Goal: Information Seeking & Learning: Learn about a topic

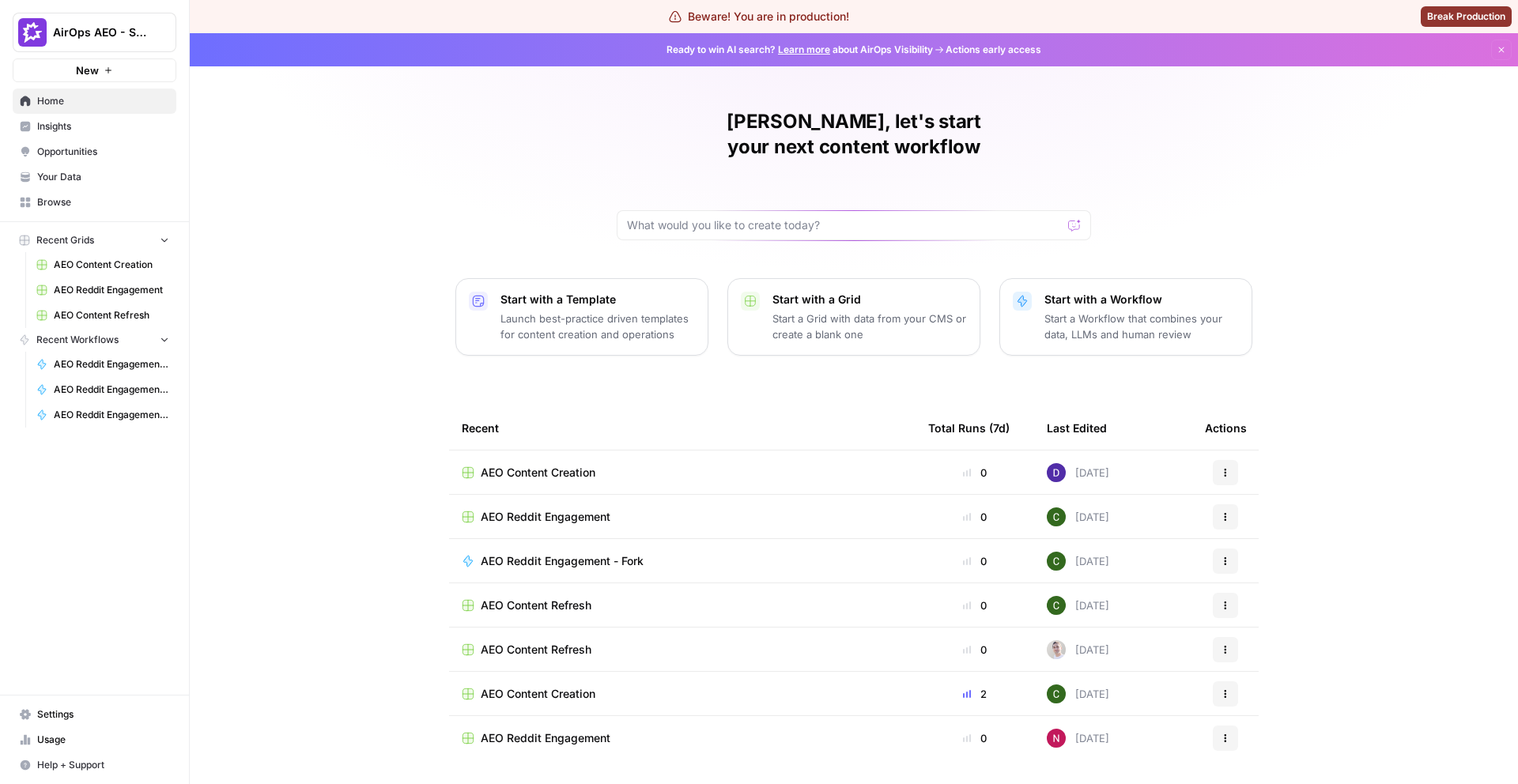
click at [107, 43] on button "AirOps AEO - Single Brand (Gong)" at bounding box center [94, 32] width 164 height 39
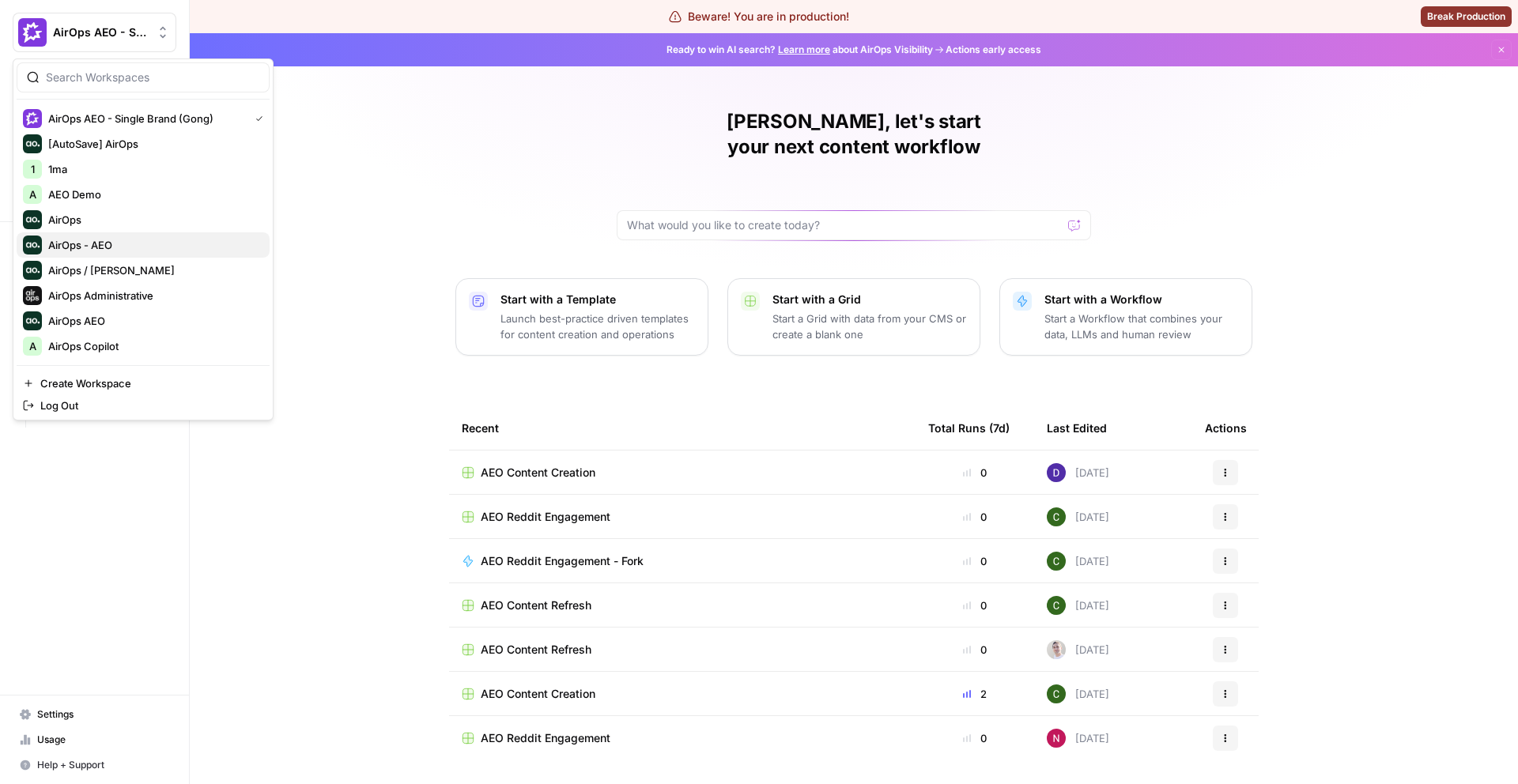
click at [140, 250] on span "AirOps - AEO" at bounding box center [153, 245] width 209 height 16
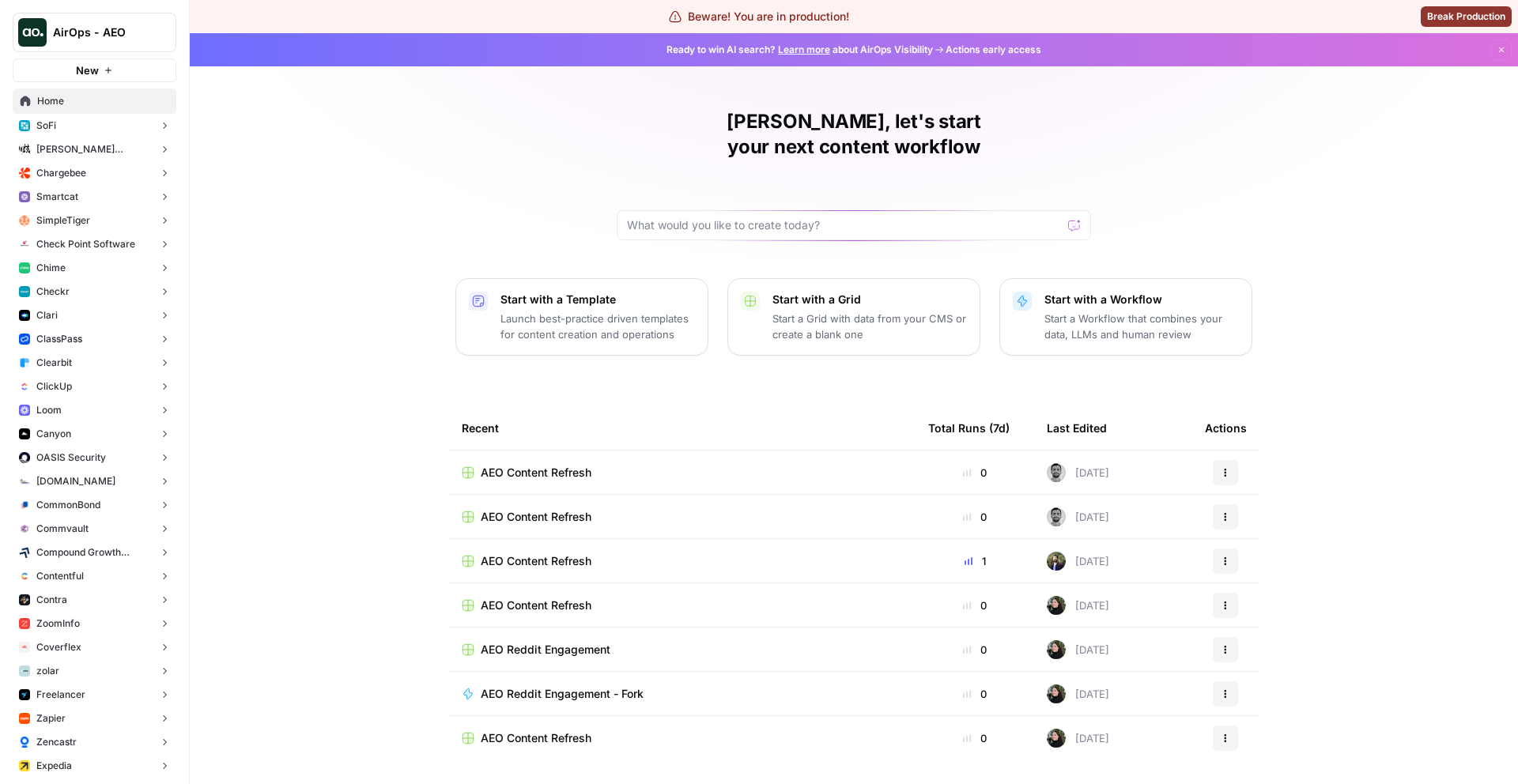
click at [79, 288] on button "Checkr" at bounding box center [94, 292] width 164 height 24
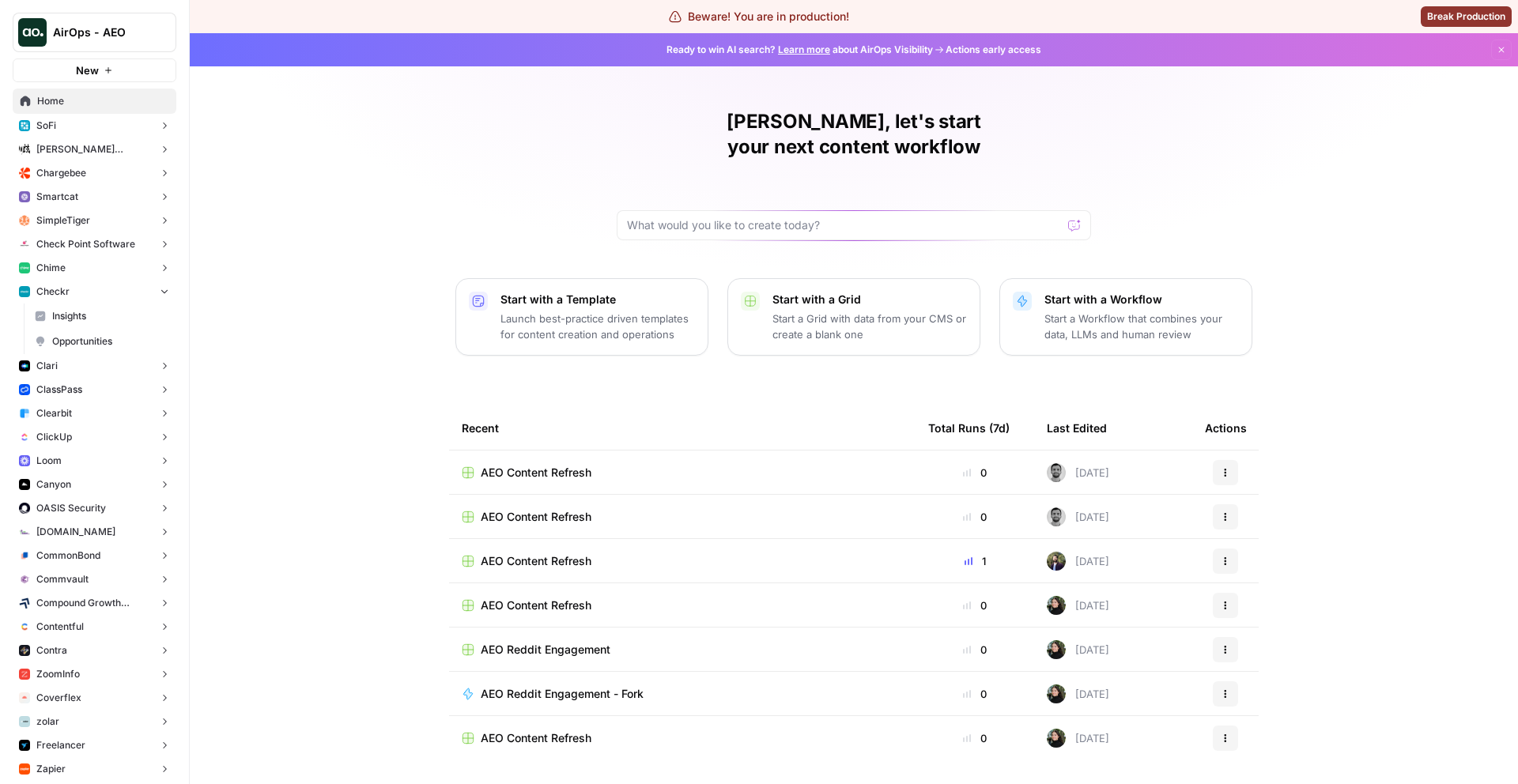
click at [107, 340] on span "Opportunities" at bounding box center [111, 342] width 117 height 15
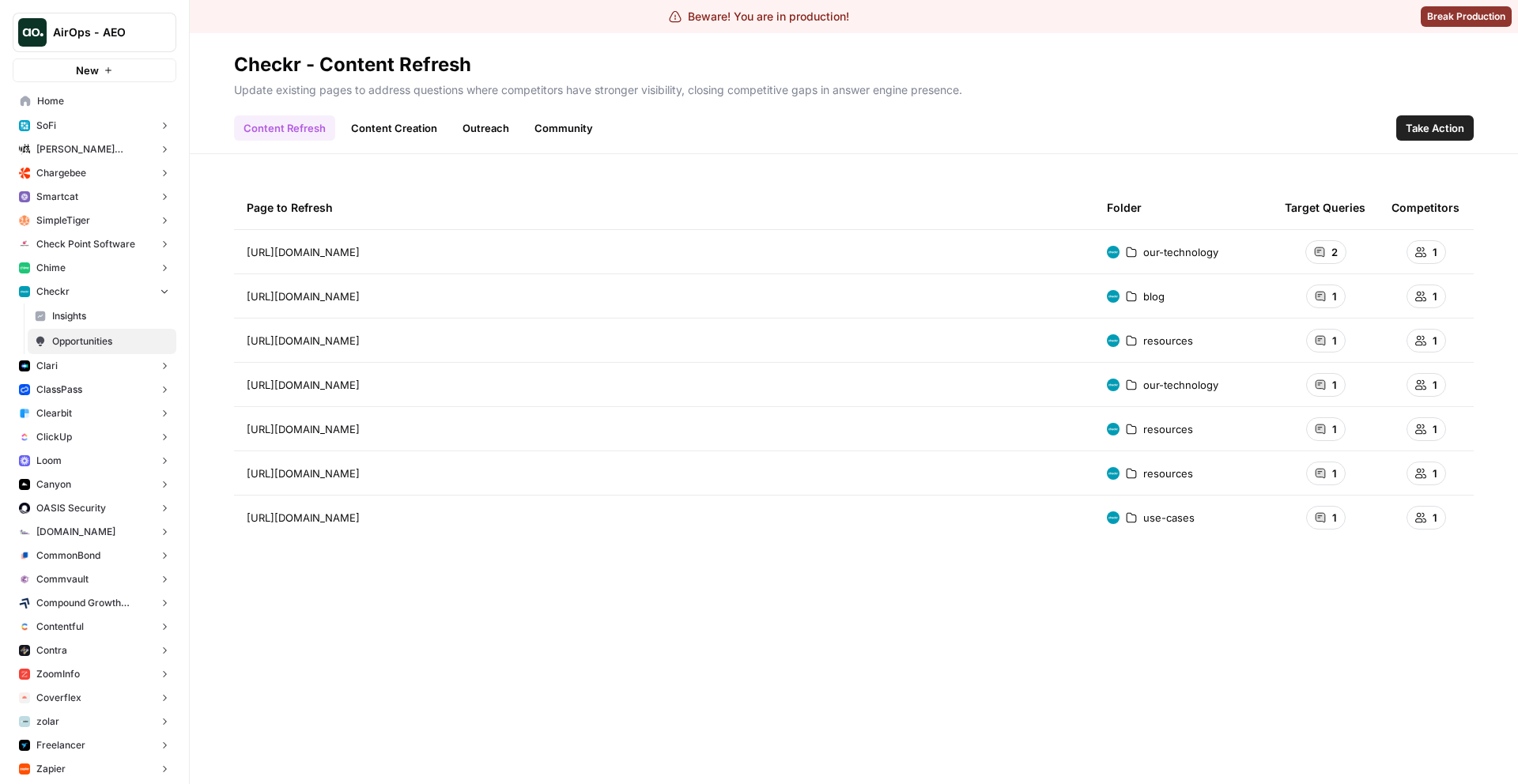
click at [399, 127] on link "Content Creation" at bounding box center [394, 128] width 105 height 26
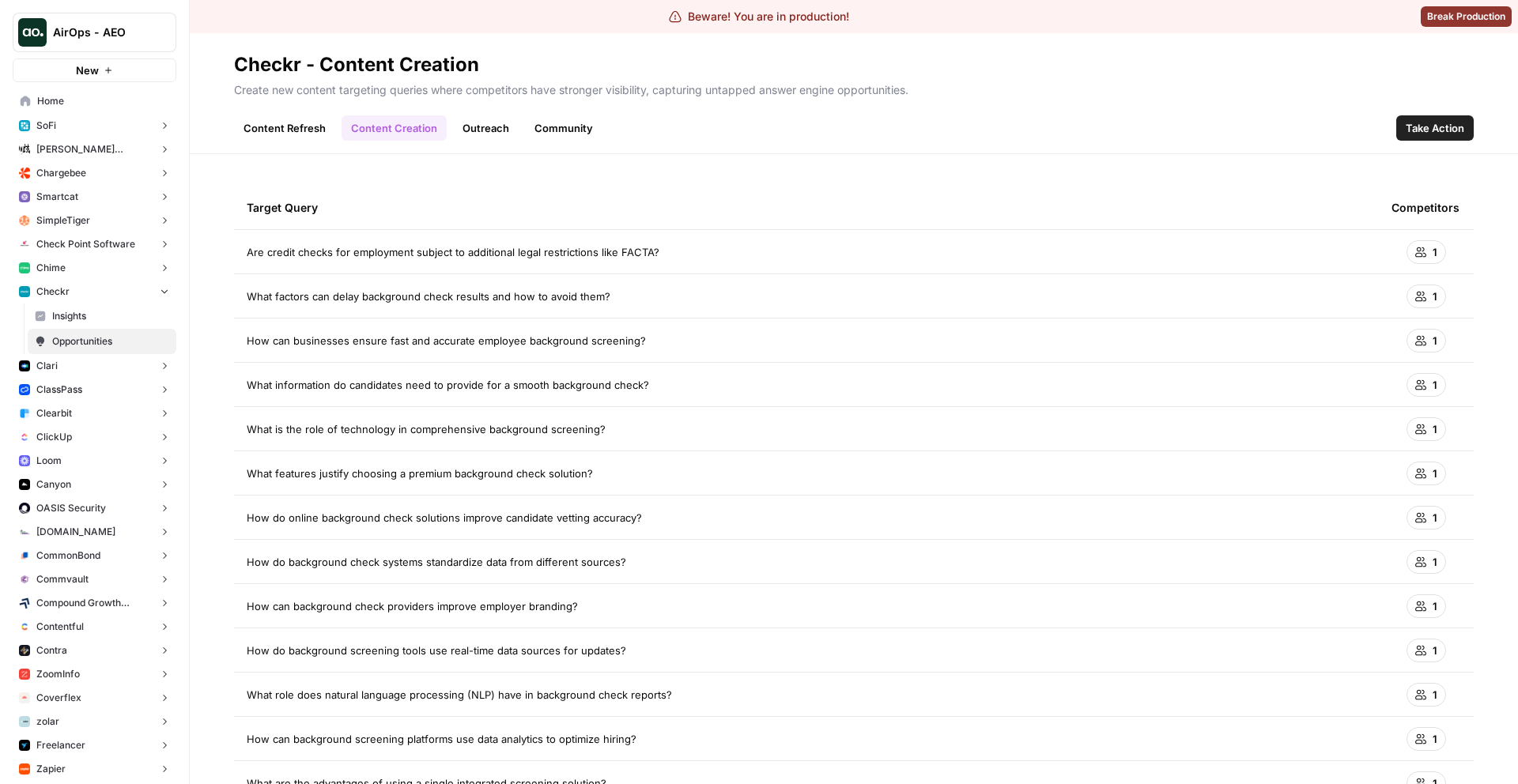
click at [479, 125] on link "Outreach" at bounding box center [486, 128] width 66 height 26
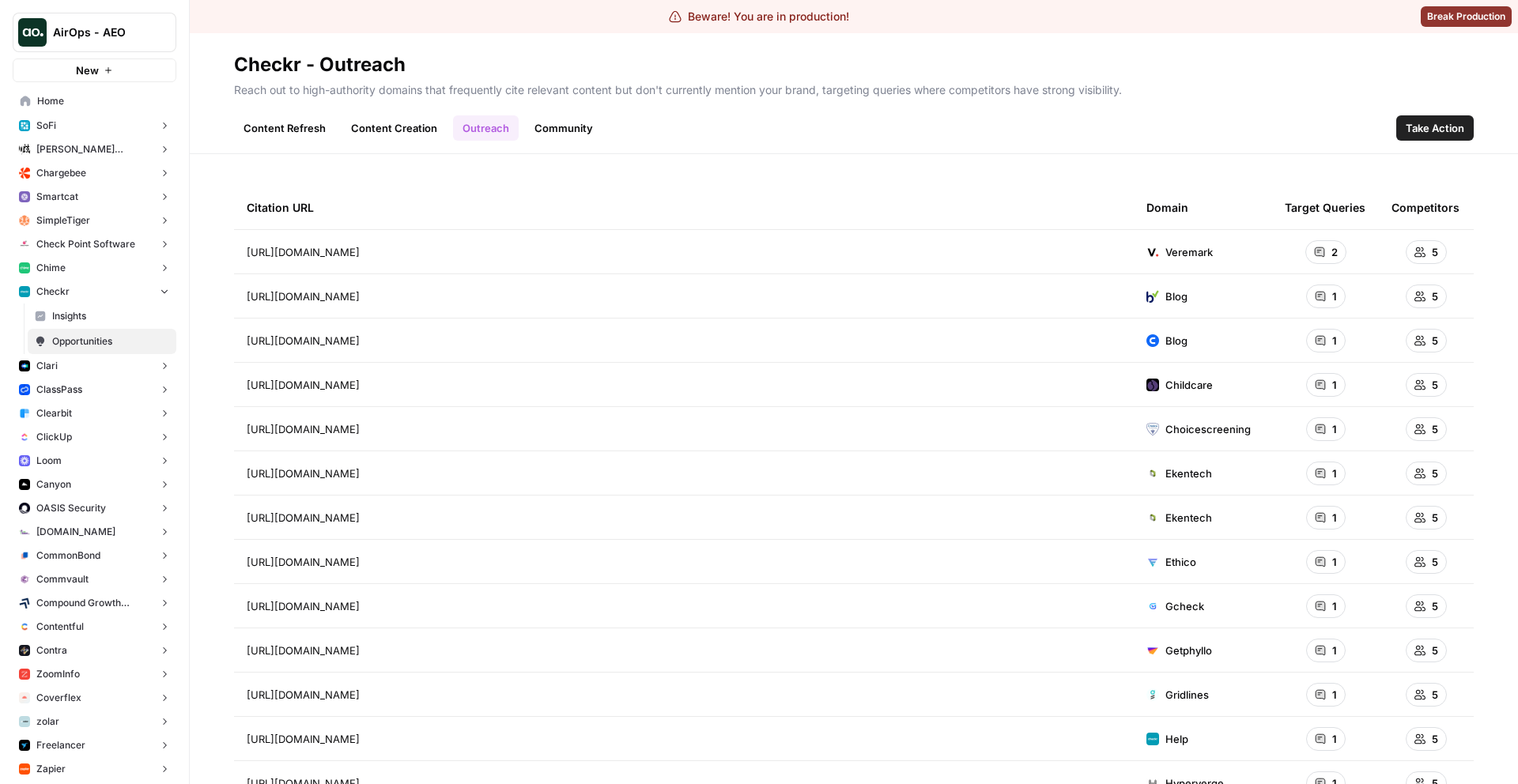
click at [564, 136] on link "Community" at bounding box center [563, 128] width 78 height 26
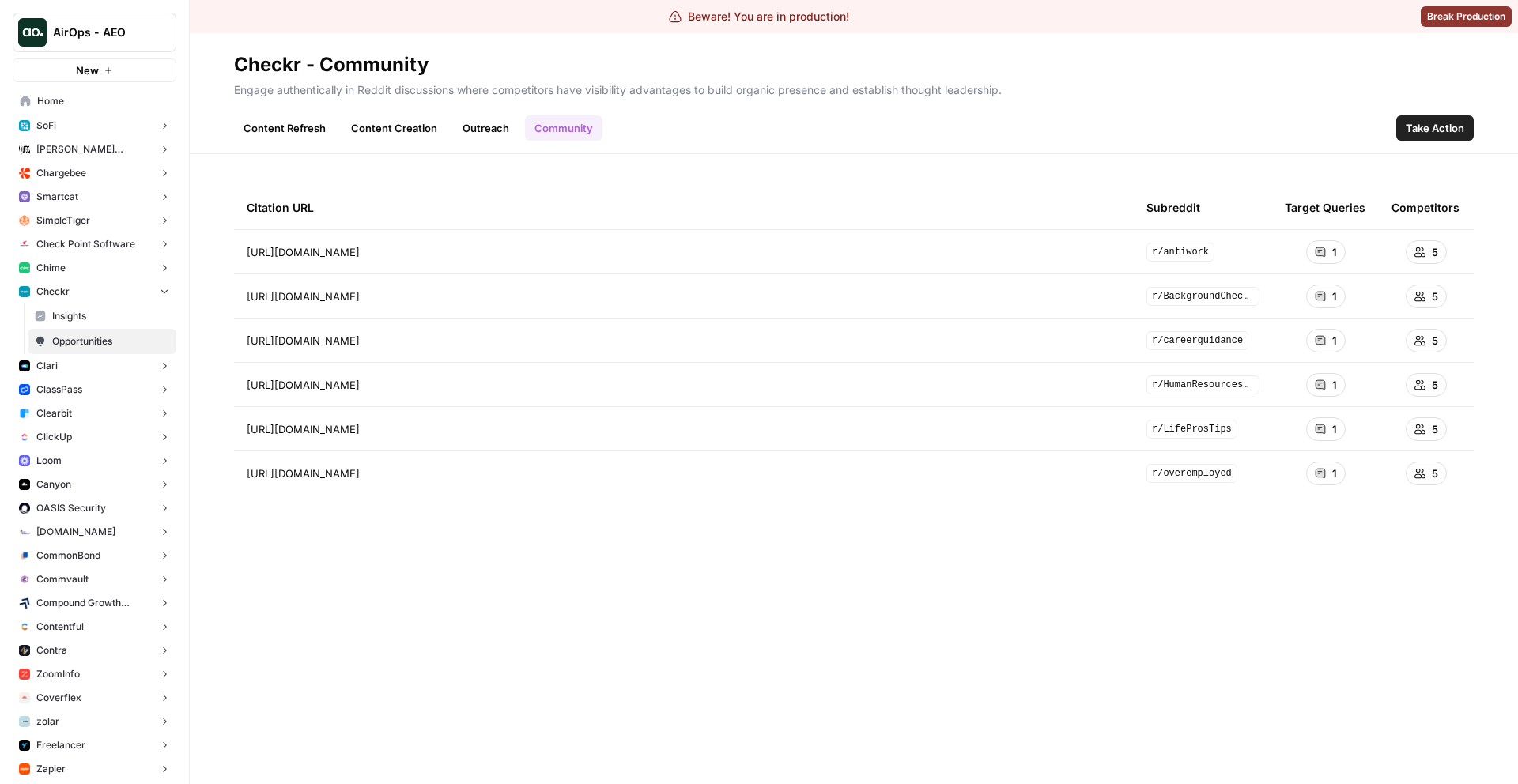
click at [486, 123] on link "Outreach" at bounding box center [486, 128] width 66 height 26
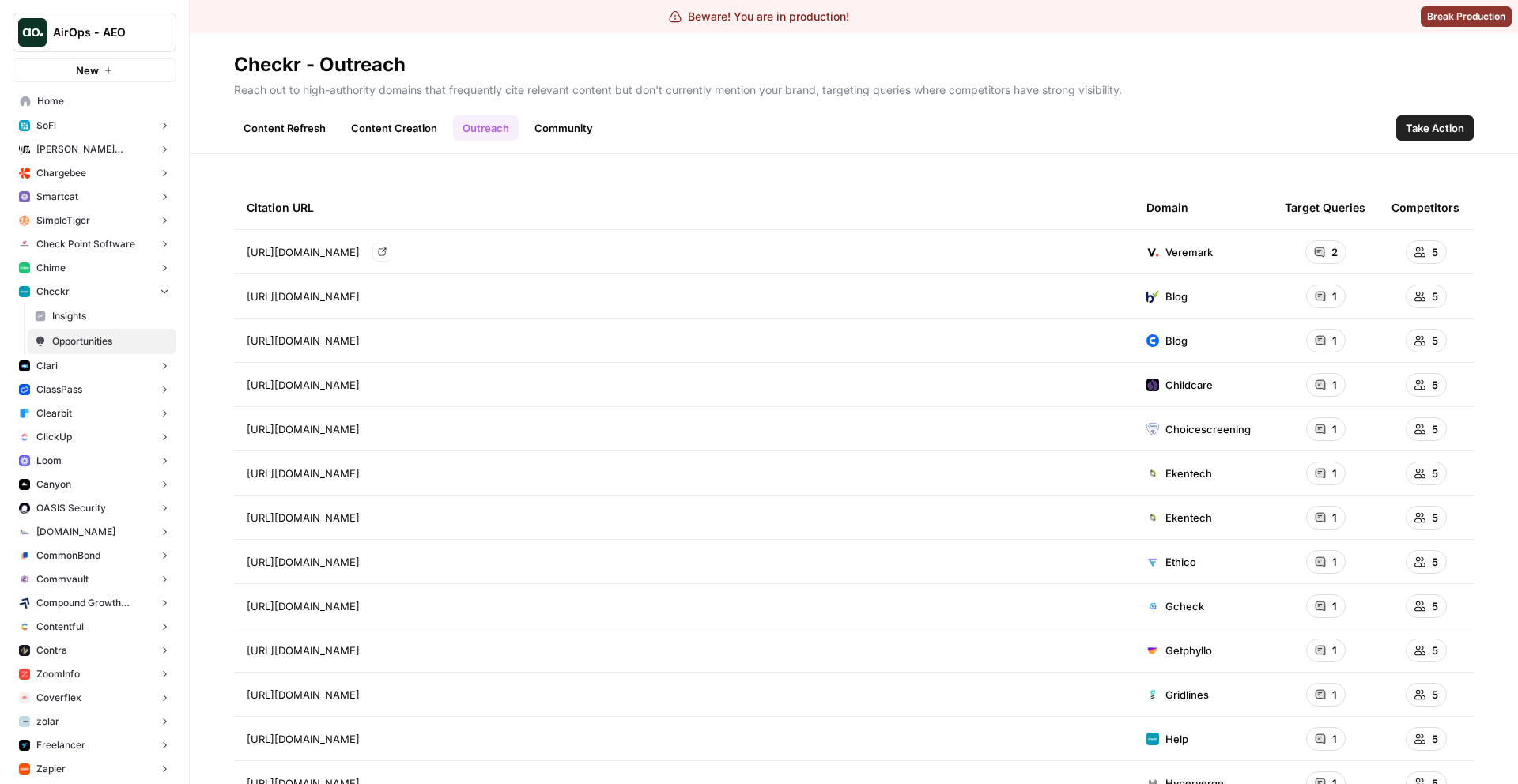
click at [419, 127] on link "Content Creation" at bounding box center [394, 128] width 105 height 26
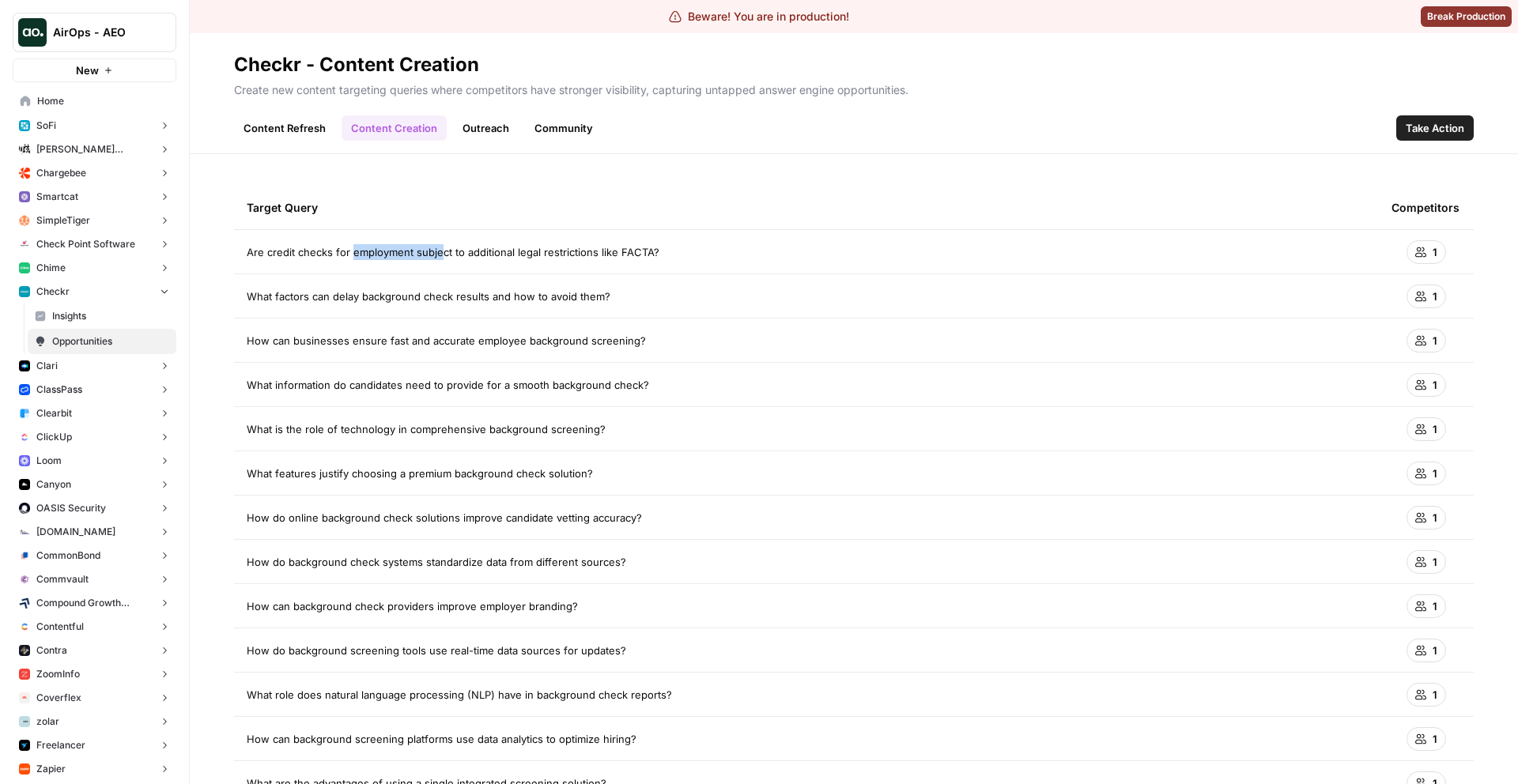
drag, startPoint x: 354, startPoint y: 256, endPoint x: 446, endPoint y: 257, distance: 92.0
click at [443, 256] on span "Are credit checks for employment subject to additional legal restrictions like …" at bounding box center [453, 252] width 413 height 16
drag, startPoint x: 468, startPoint y: 254, endPoint x: 617, endPoint y: 254, distance: 149.0
click at [617, 254] on span "Are credit checks for employment subject to additional legal restrictions like …" at bounding box center [453, 252] width 413 height 16
click at [1454, 136] on button "Take Action" at bounding box center [1435, 128] width 78 height 26
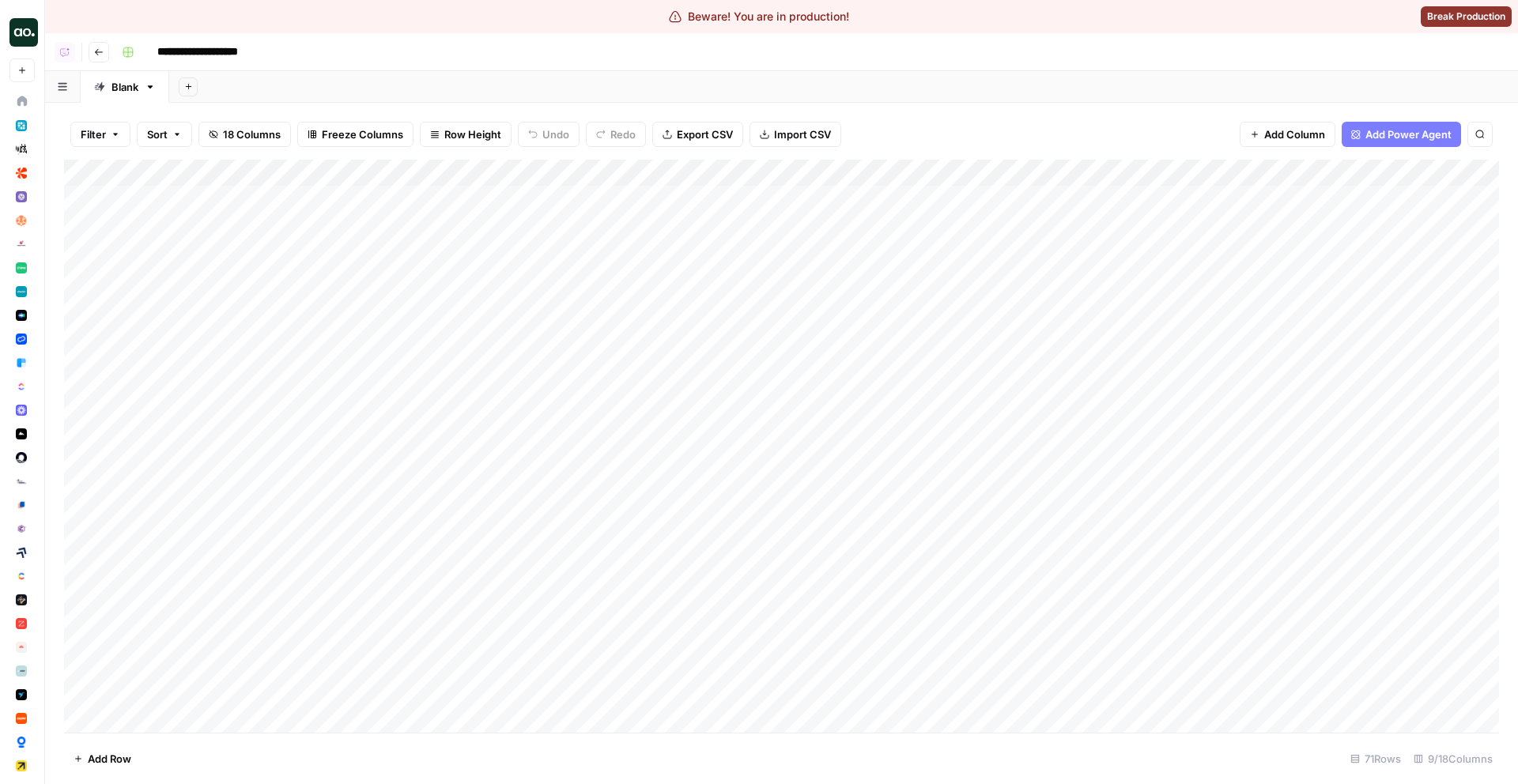
click at [619, 200] on div "Add Column" at bounding box center [781, 446] width 1436 height 573
click at [98, 225] on div "Add Column" at bounding box center [781, 446] width 1436 height 573
click at [94, 55] on icon "button" at bounding box center [99, 52] width 9 height 9
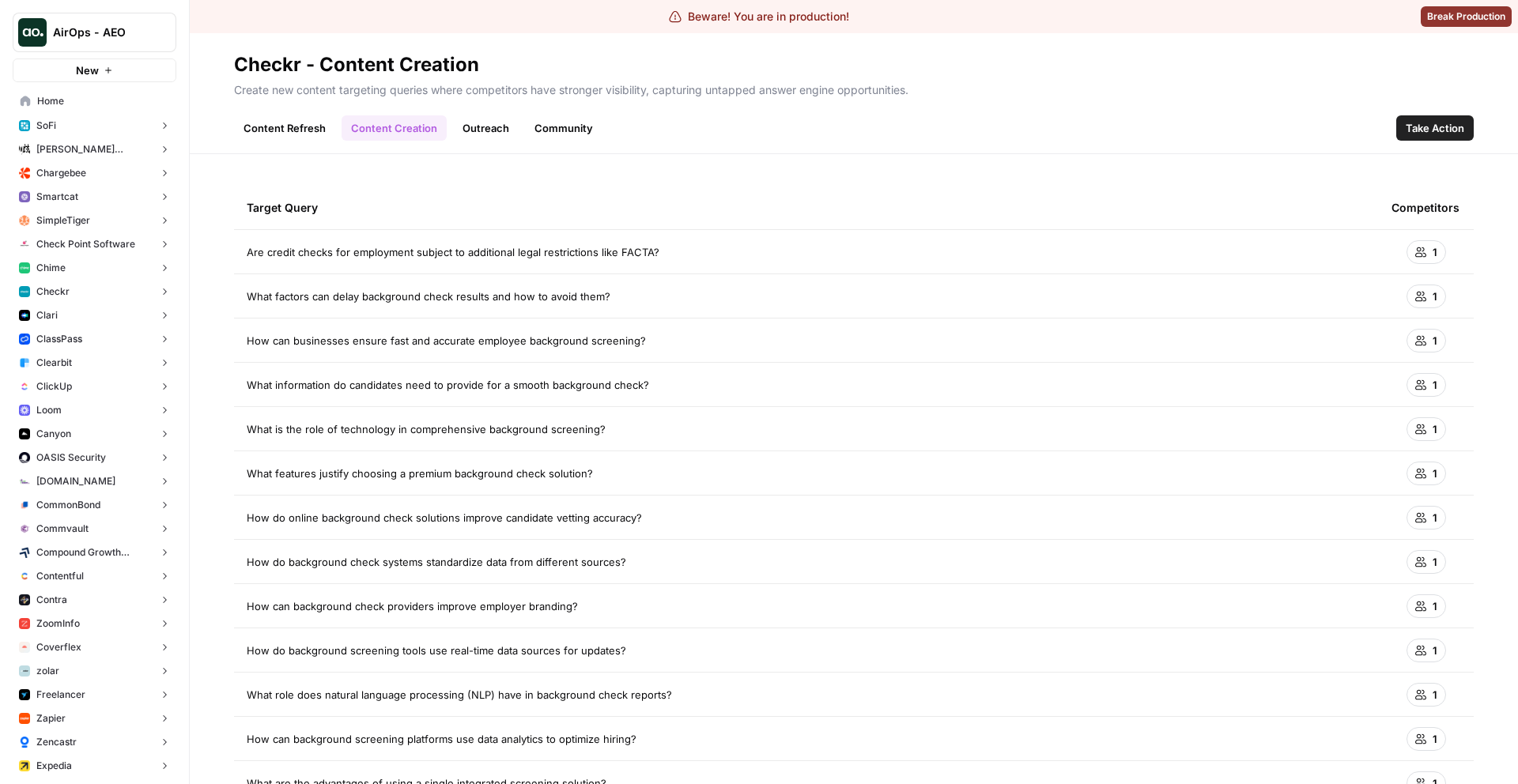
click at [489, 128] on link "Outreach" at bounding box center [486, 128] width 66 height 26
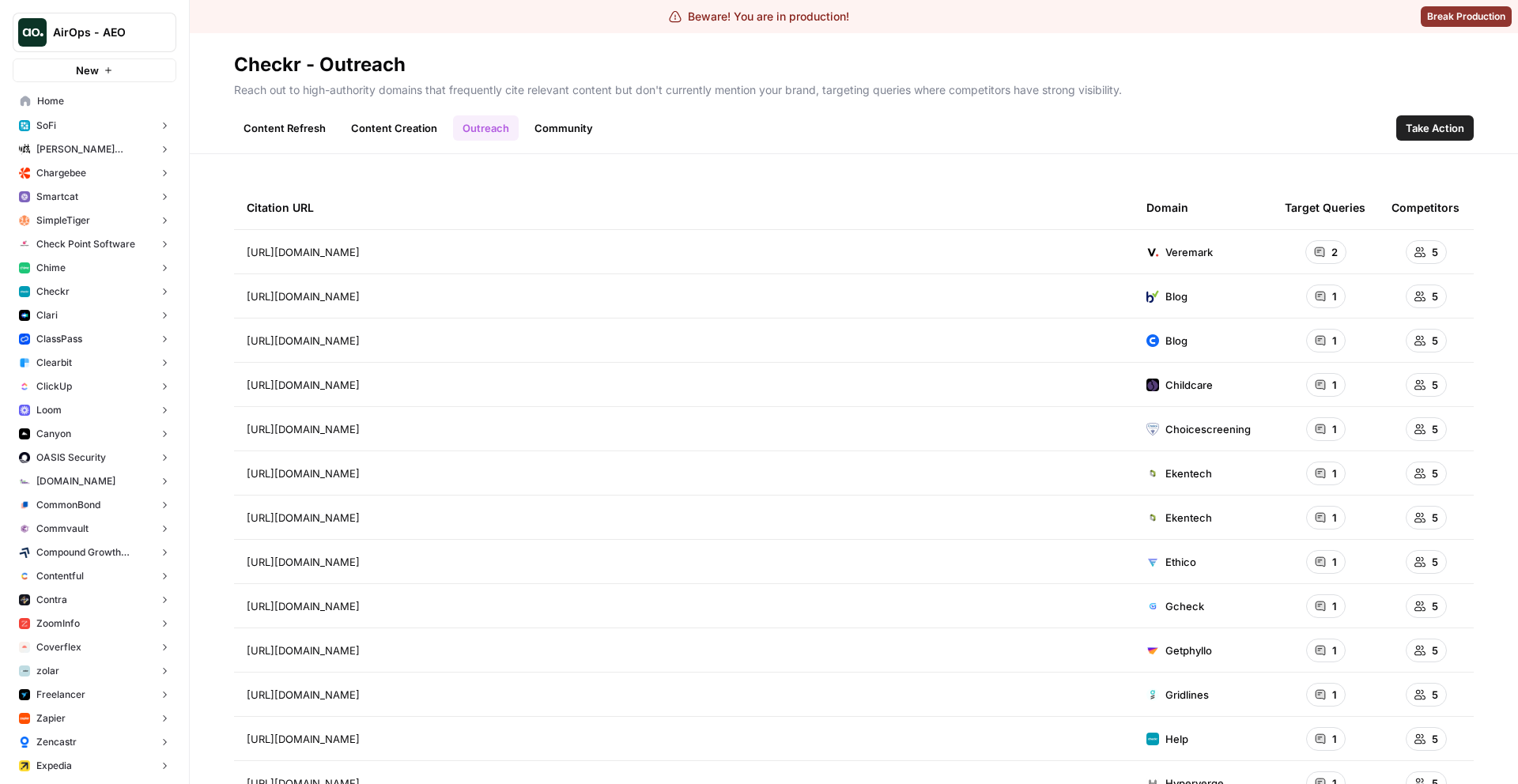
click at [573, 126] on link "Community" at bounding box center [563, 128] width 78 height 26
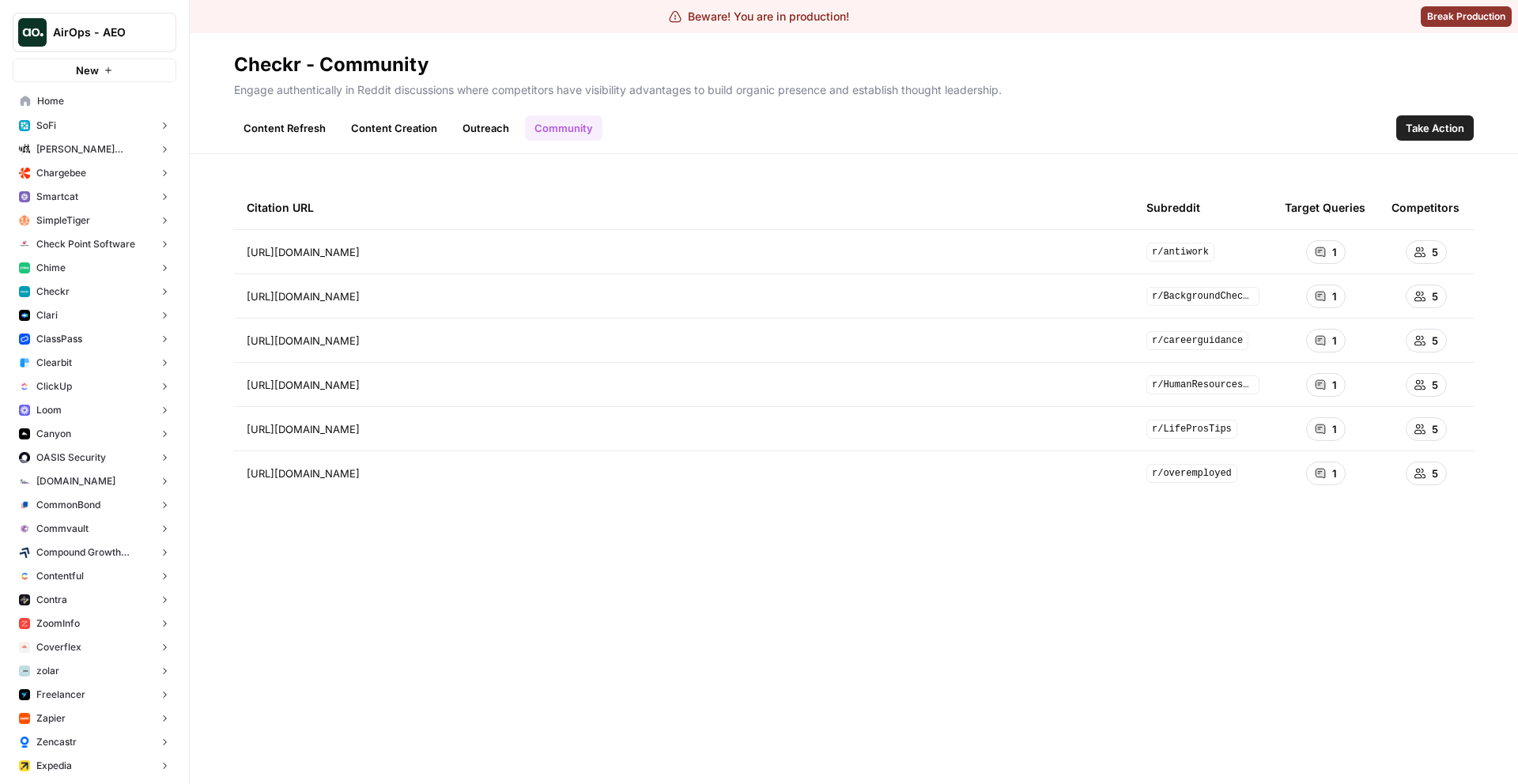
click at [487, 135] on link "Outreach" at bounding box center [486, 128] width 66 height 26
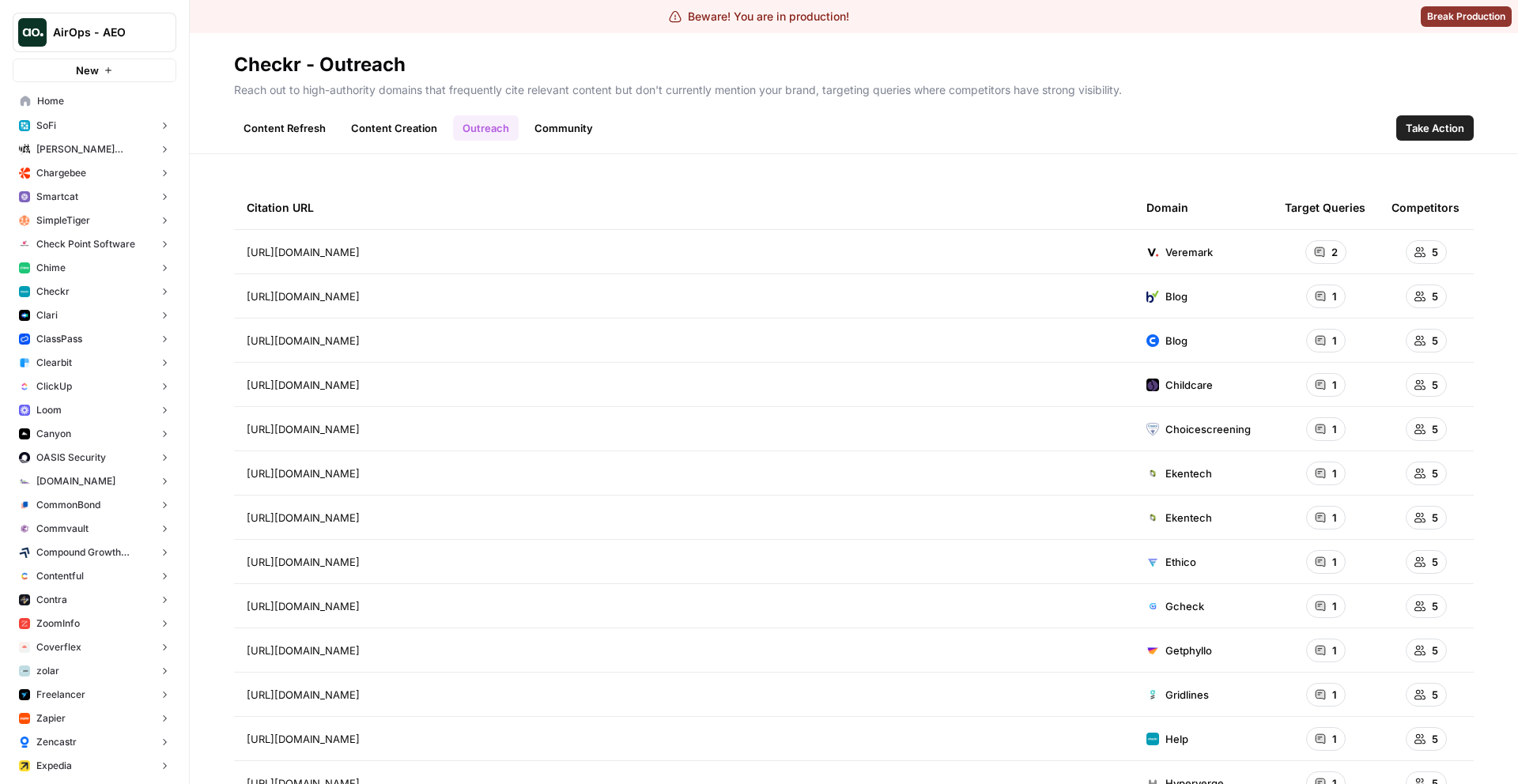
click at [313, 126] on link "Content Refresh" at bounding box center [285, 128] width 101 height 26
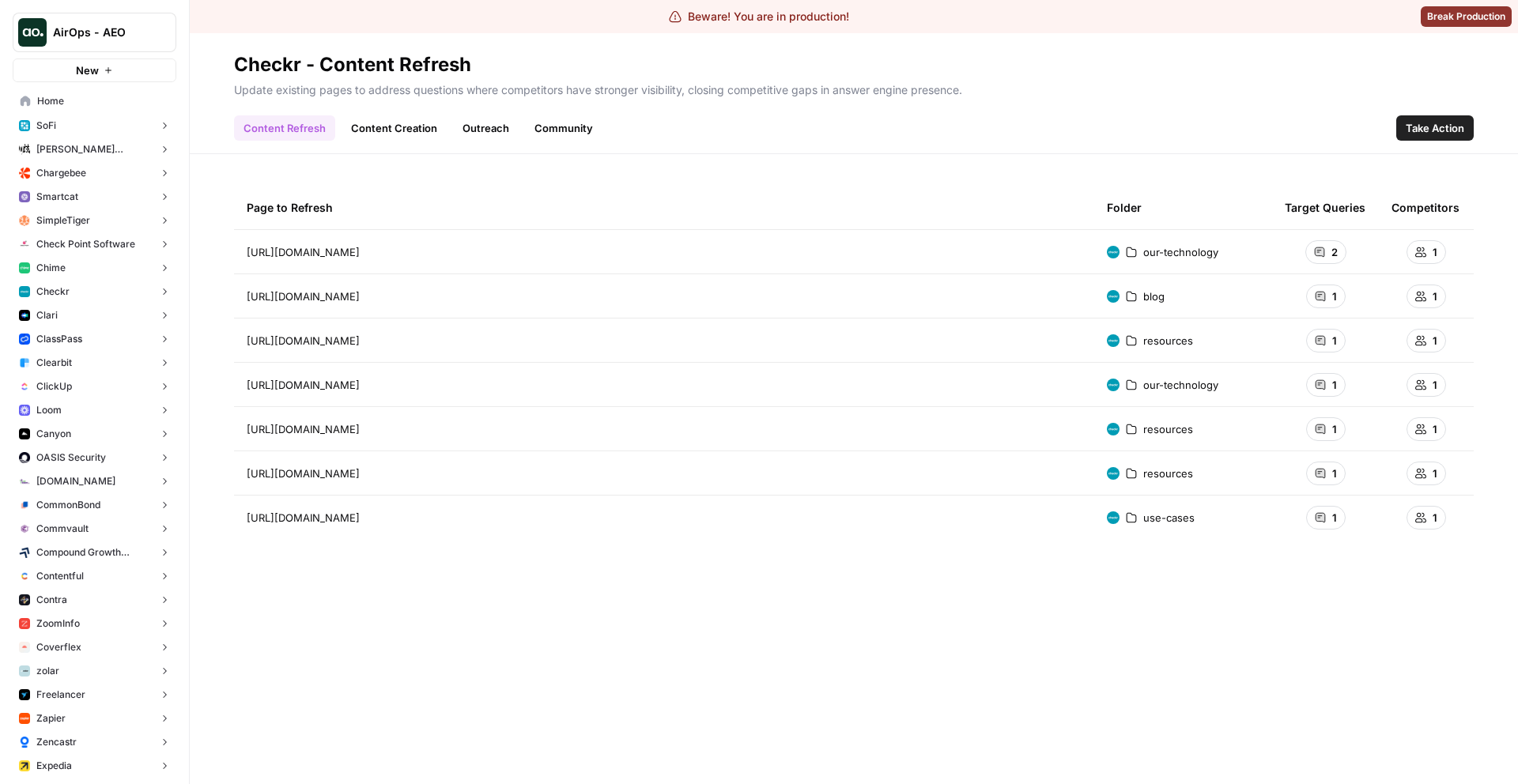
click at [522, 650] on div "Page to Refresh Folder Target Queries Competitors https://checkr.com/our-techno…" at bounding box center [855, 469] width 1240 height 567
click at [384, 137] on link "Content Creation" at bounding box center [394, 128] width 105 height 26
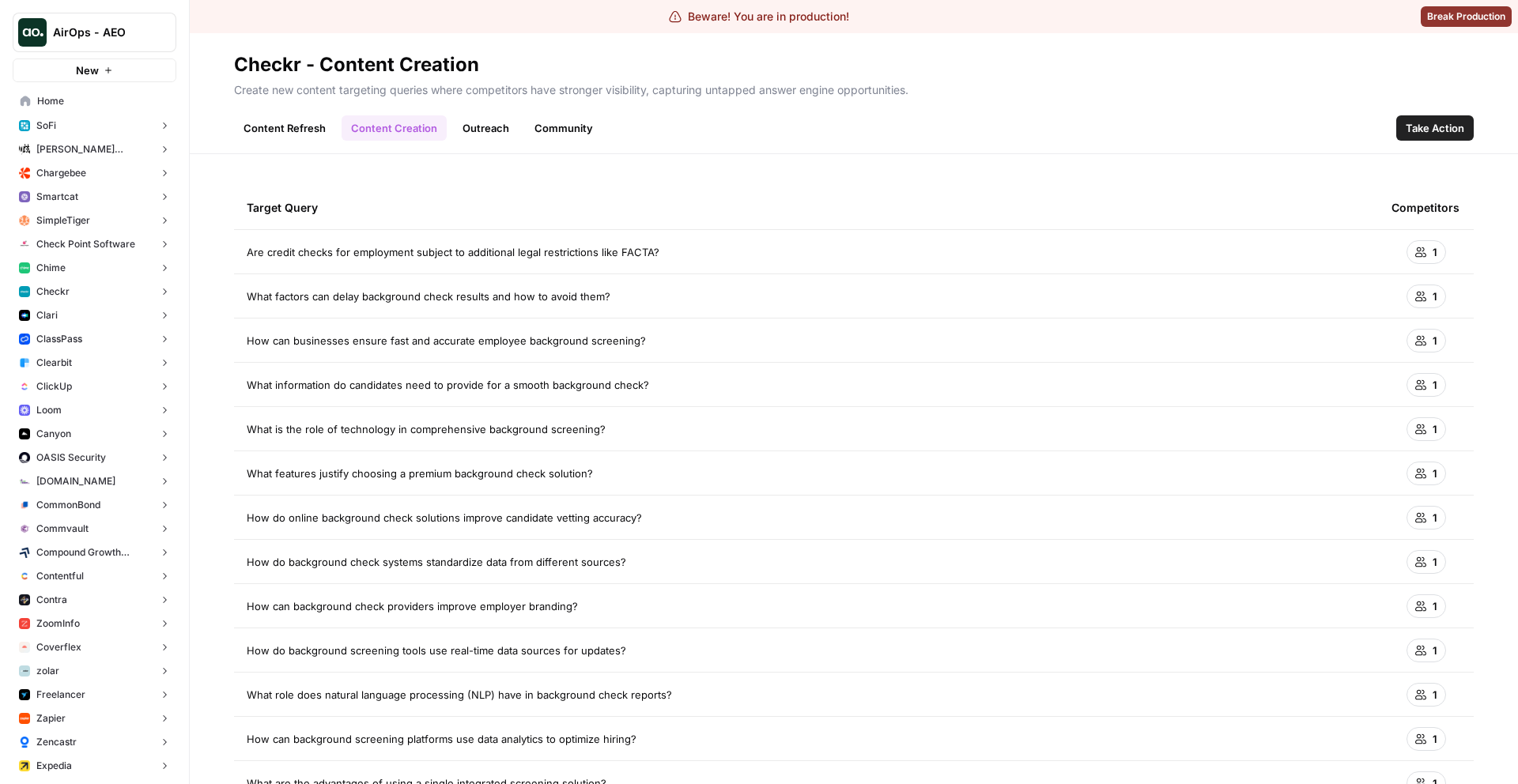
click at [499, 125] on link "Outreach" at bounding box center [486, 128] width 66 height 26
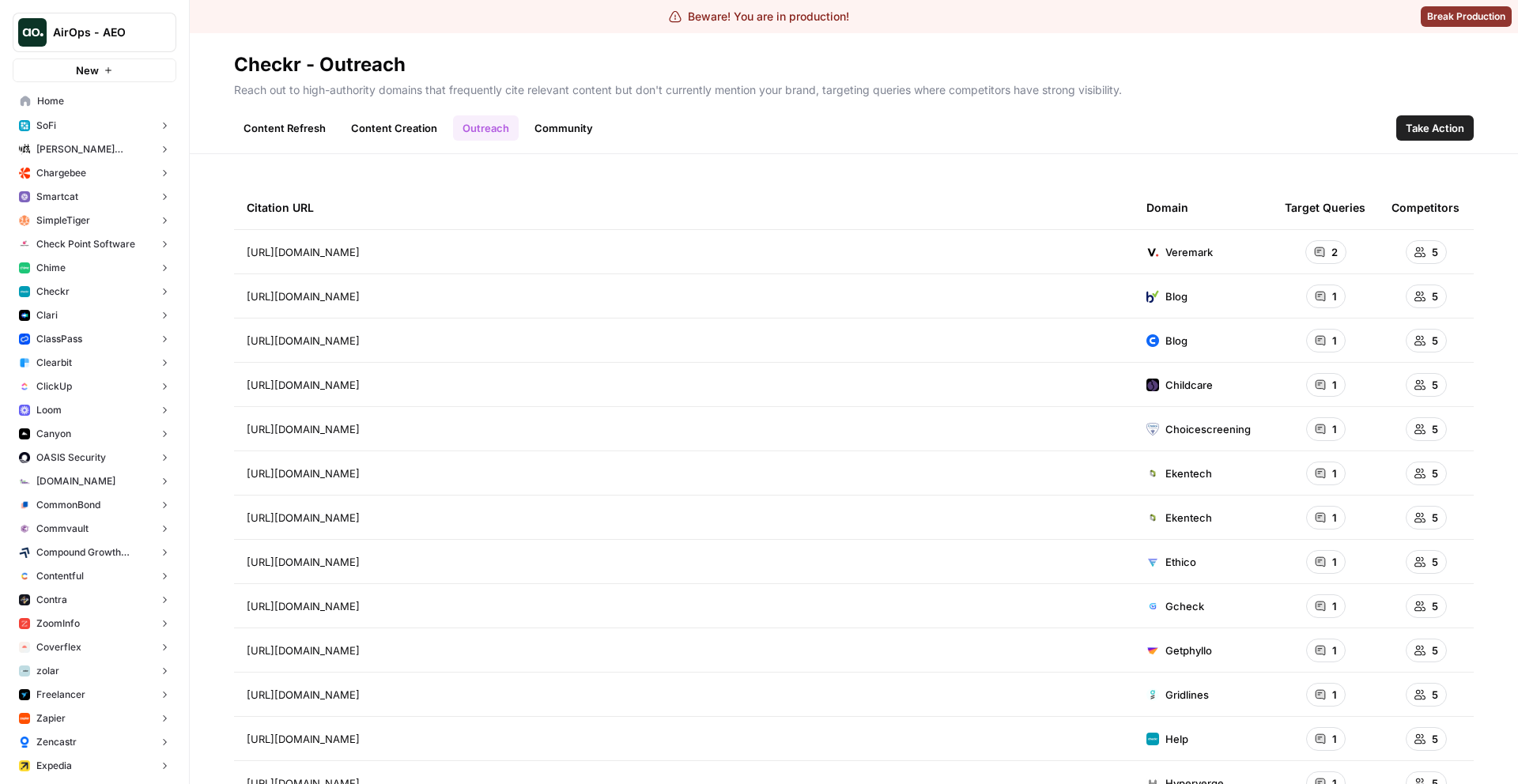
click at [604, 135] on div "Content Refresh Content Creation Outreach Community Take Action" at bounding box center [855, 121] width 1240 height 38
click at [577, 134] on link "Community" at bounding box center [563, 128] width 78 height 26
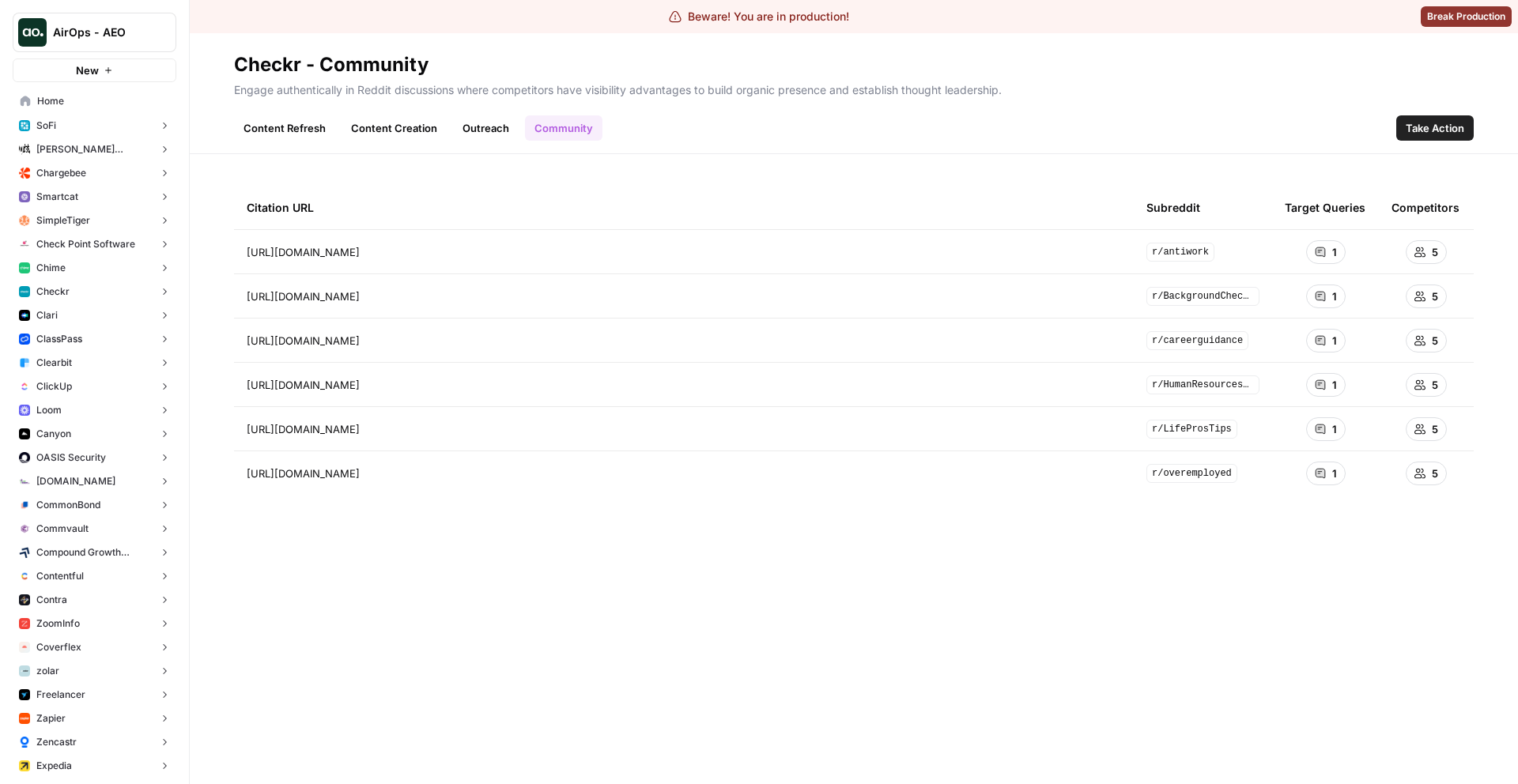
click at [268, 134] on link "Content Refresh" at bounding box center [285, 128] width 101 height 26
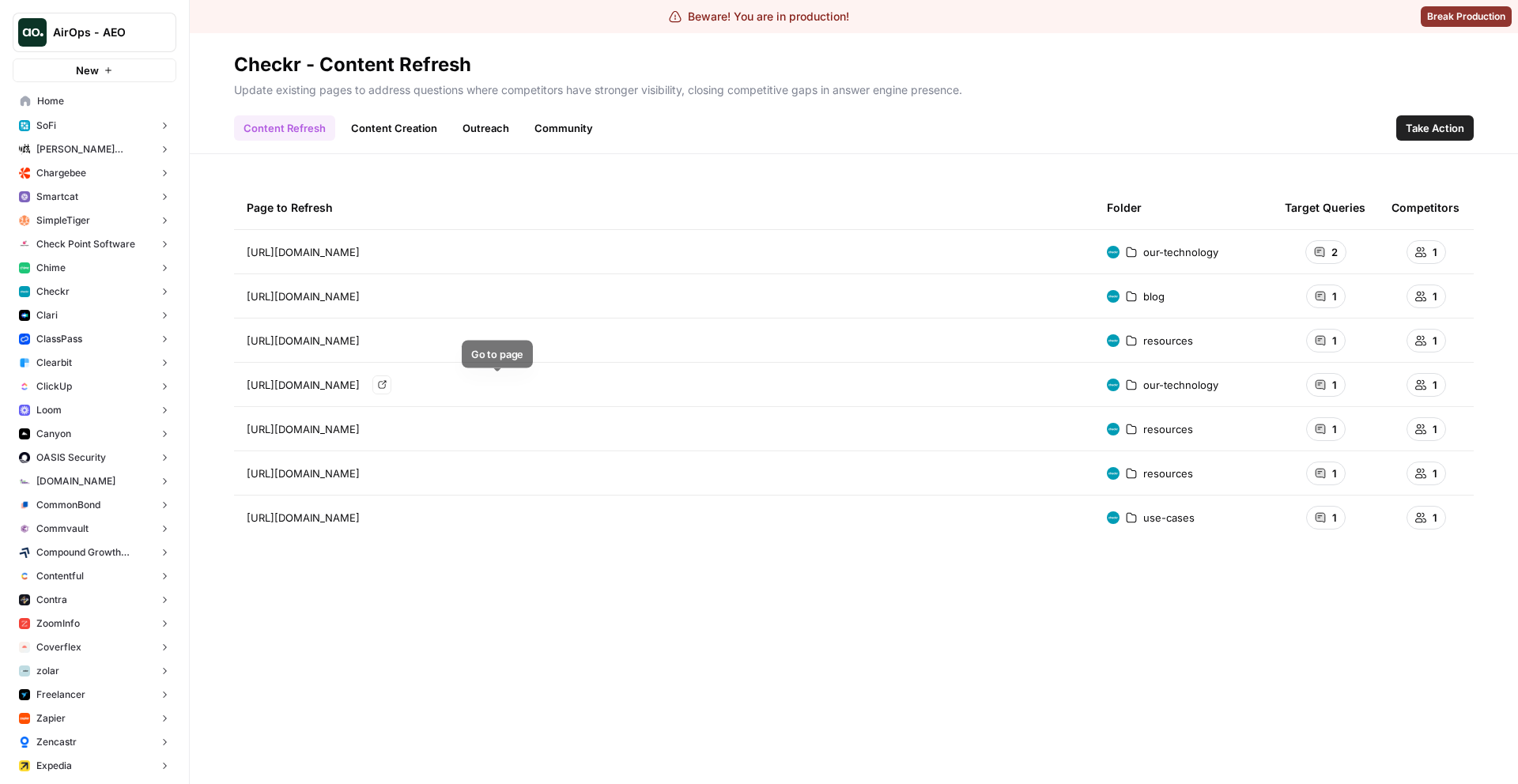
click at [391, 384] on link "Go to page" at bounding box center [382, 385] width 19 height 19
click at [99, 295] on button "Checkr" at bounding box center [94, 292] width 164 height 24
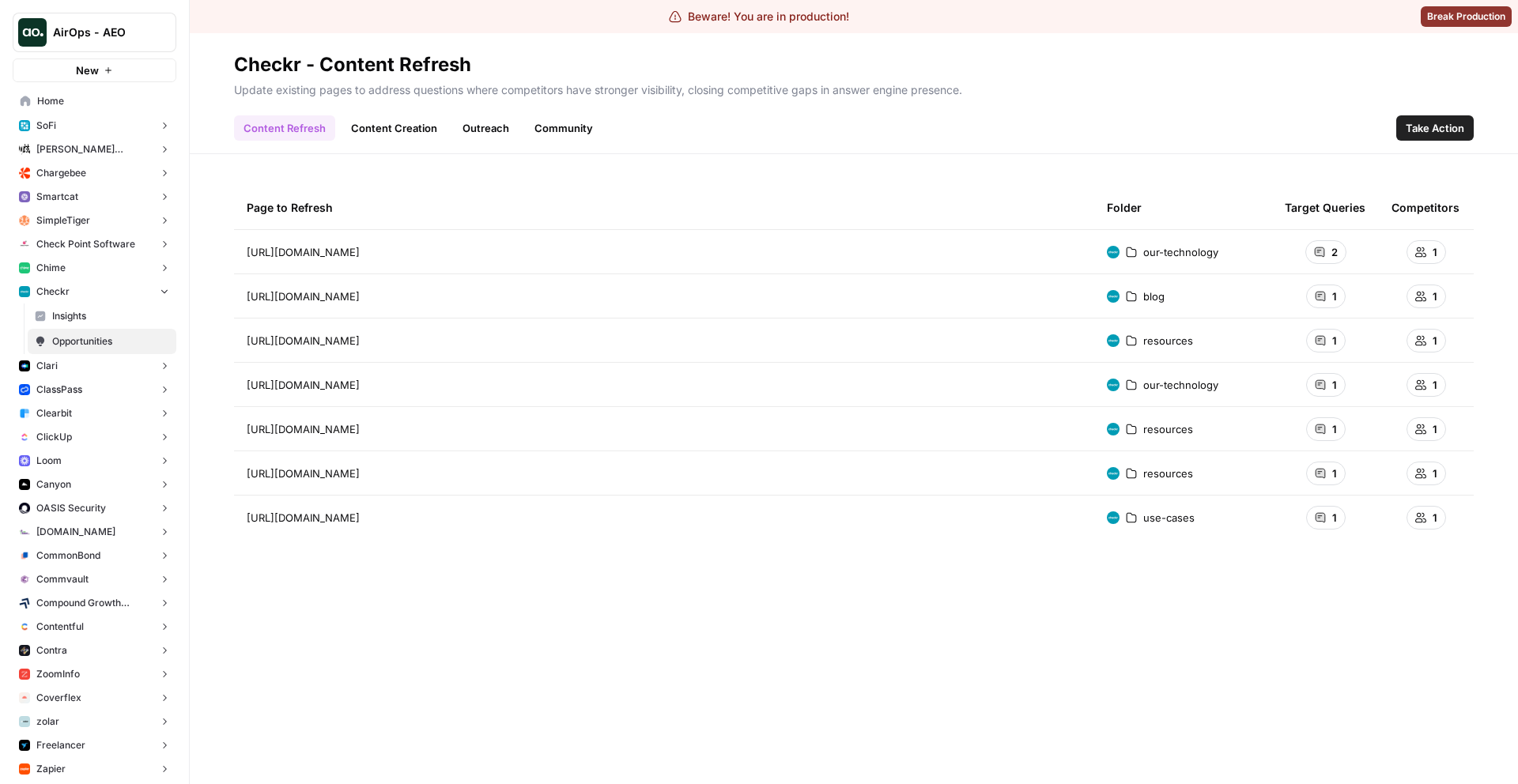
click at [99, 310] on span "Insights" at bounding box center [111, 317] width 117 height 15
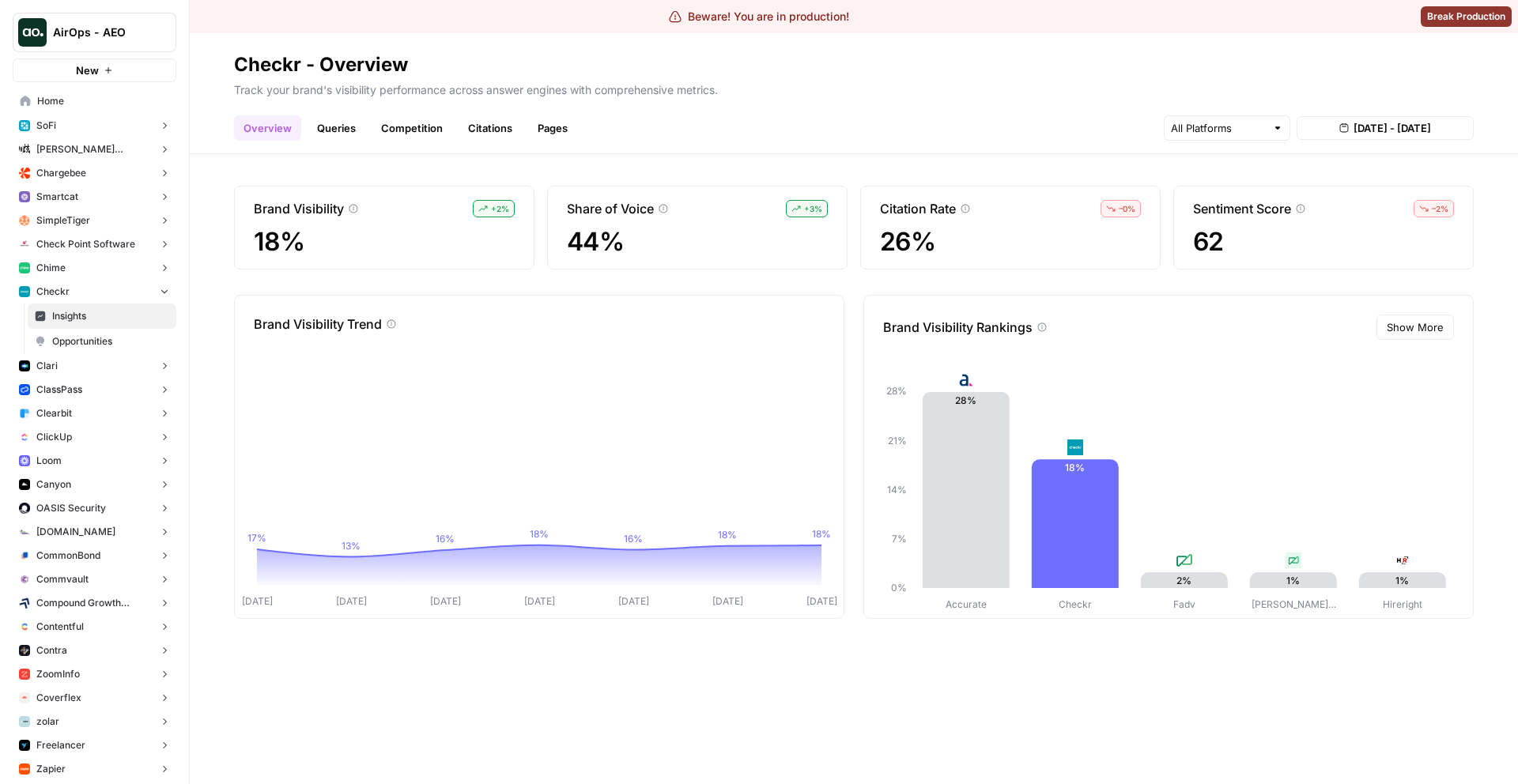
click at [343, 124] on link "Queries" at bounding box center [336, 128] width 58 height 26
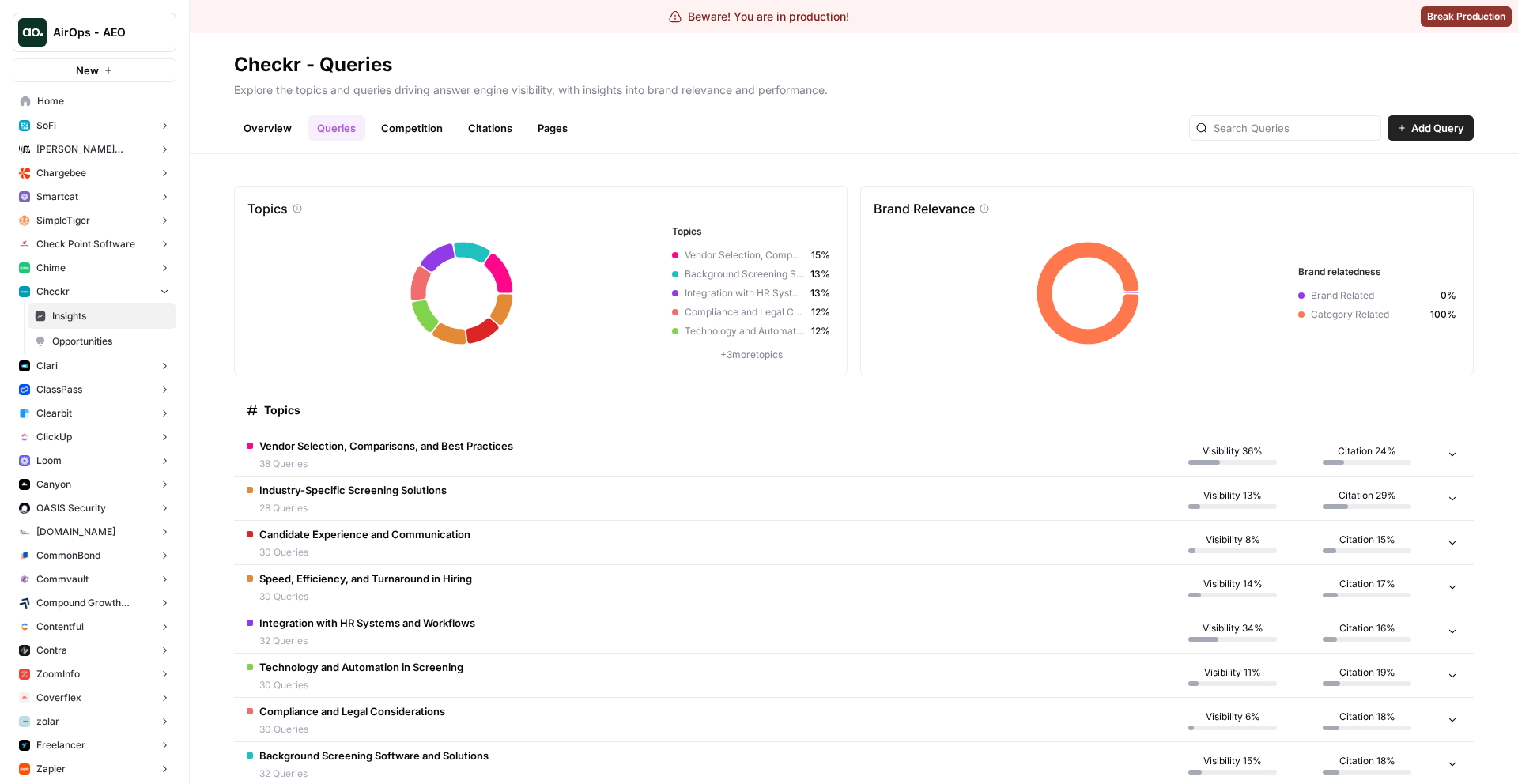
click at [385, 452] on span "Vendor Selection, Comparisons, and Best Practices" at bounding box center [386, 445] width 254 height 16
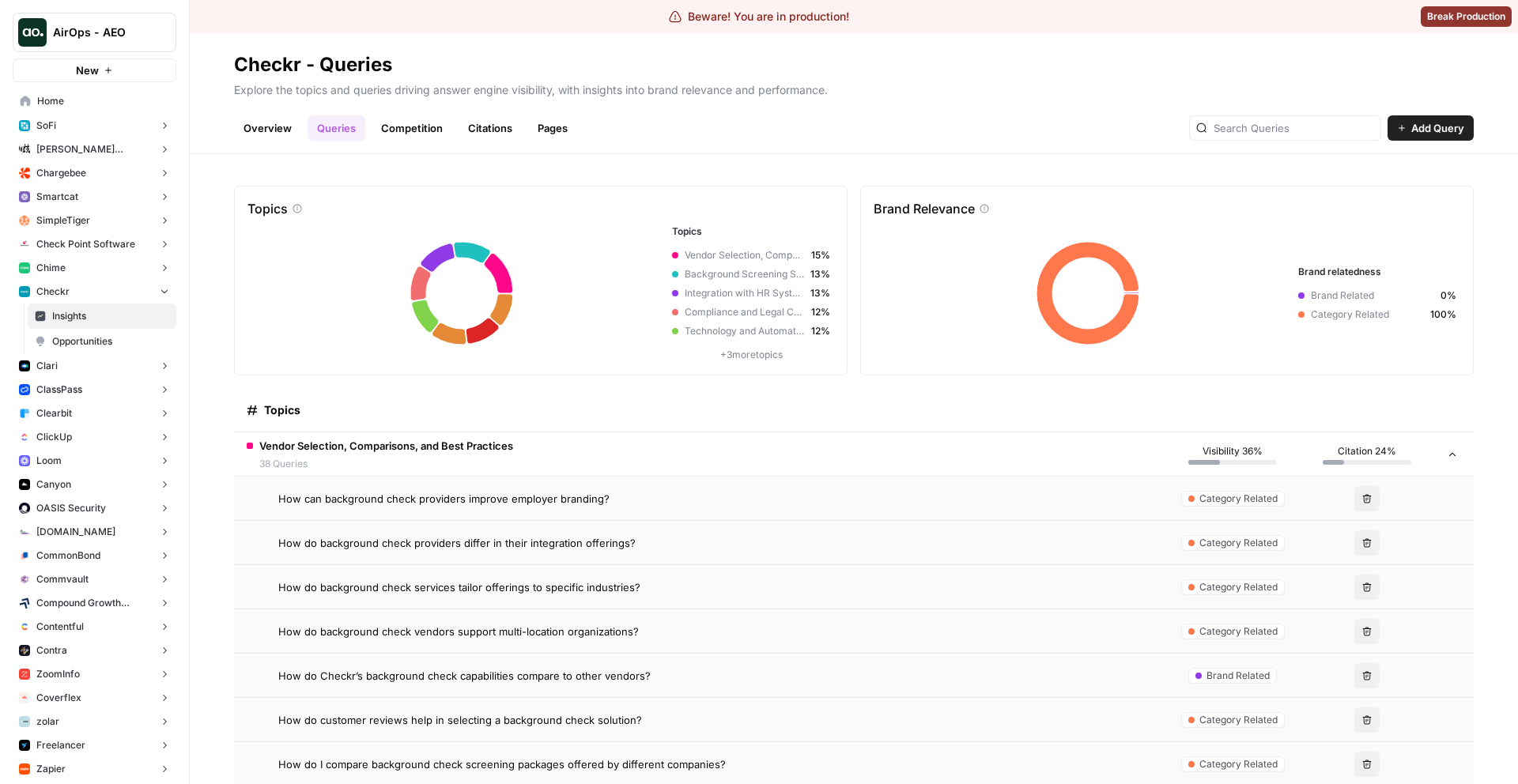
click at [437, 508] on td "How can background check providers improve employer branding?" at bounding box center [700, 498] width 932 height 43
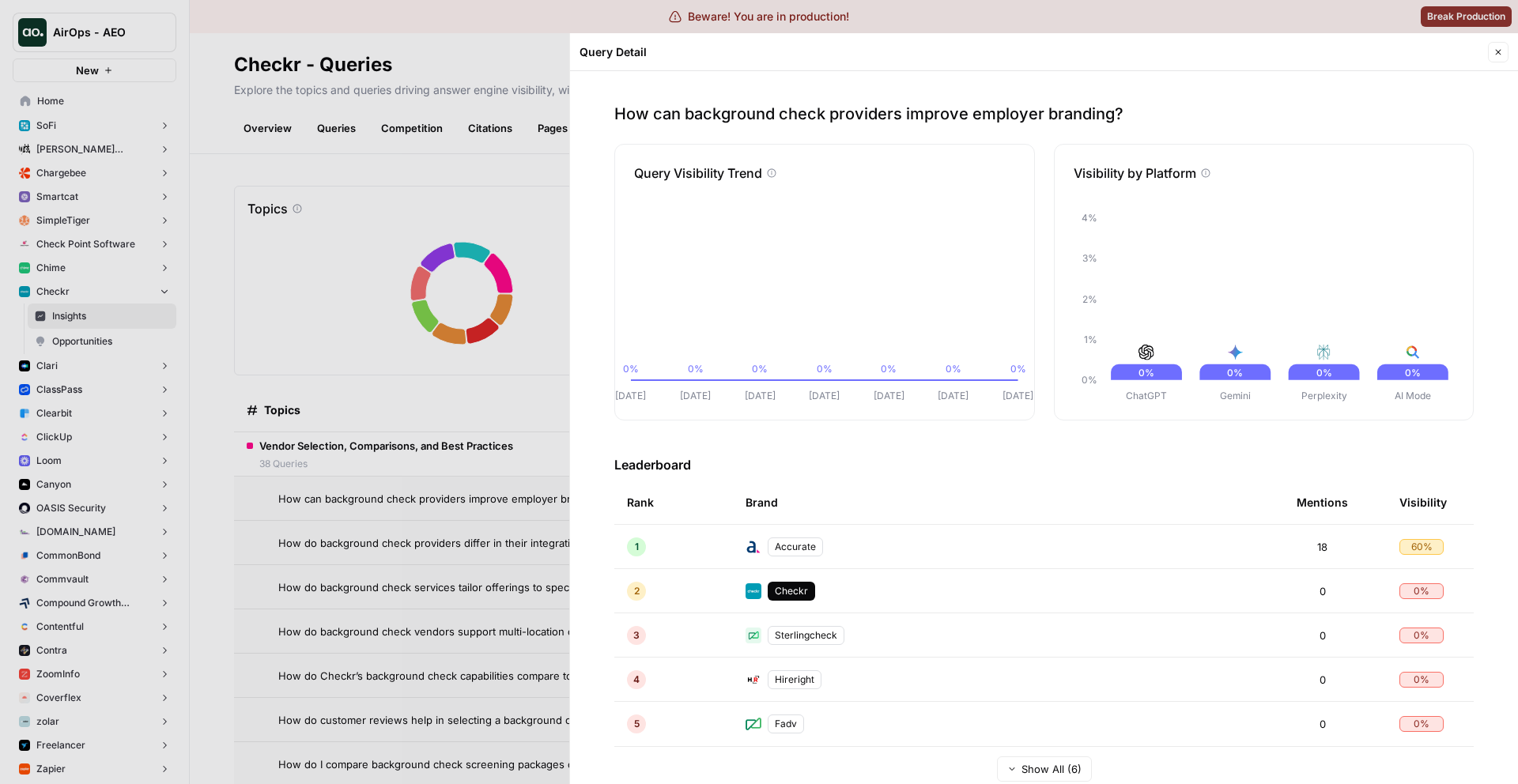
click at [1501, 60] on button "Close" at bounding box center [1499, 52] width 20 height 20
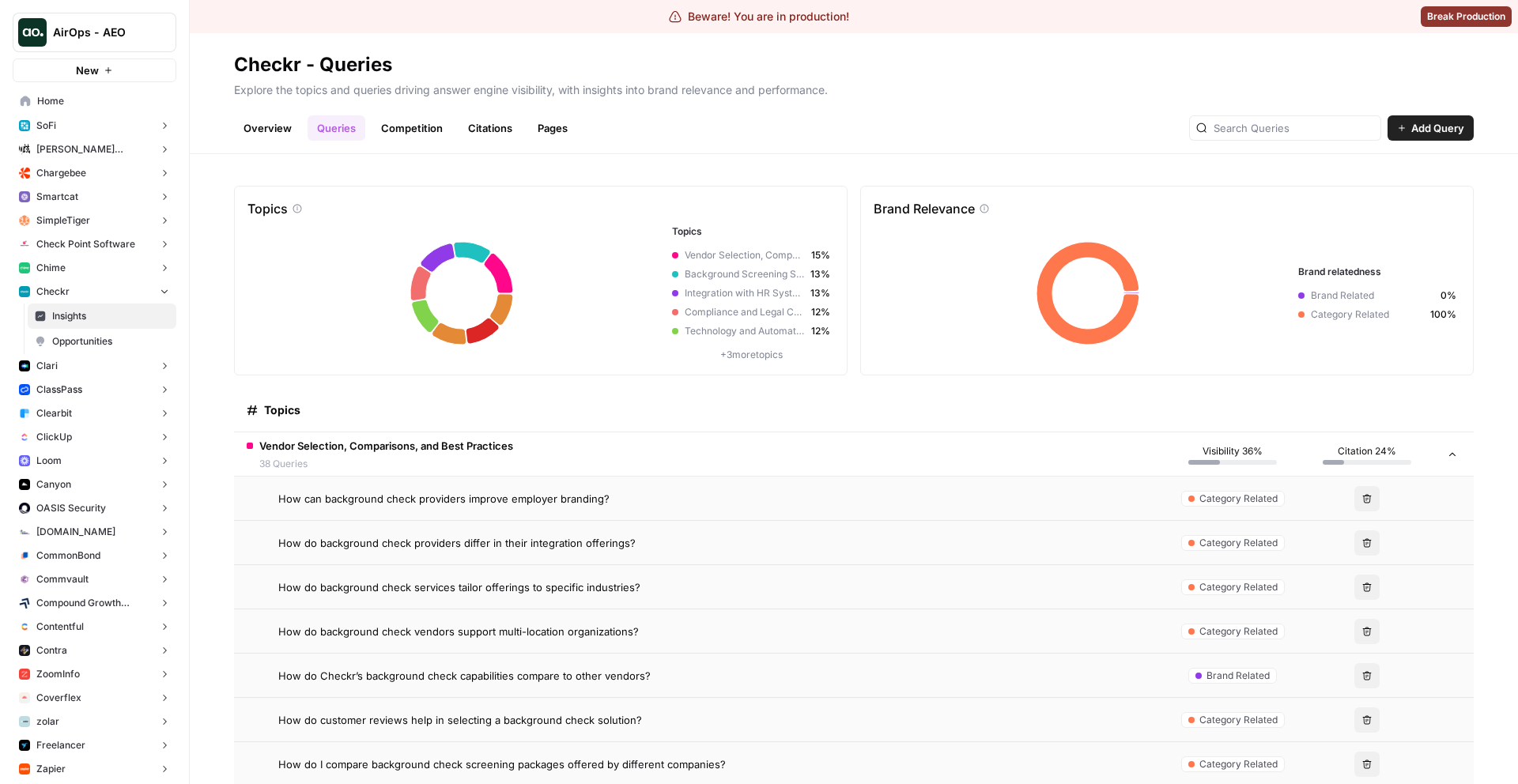
click at [537, 552] on td "How do background check providers differ in their integration offerings?" at bounding box center [700, 542] width 932 height 43
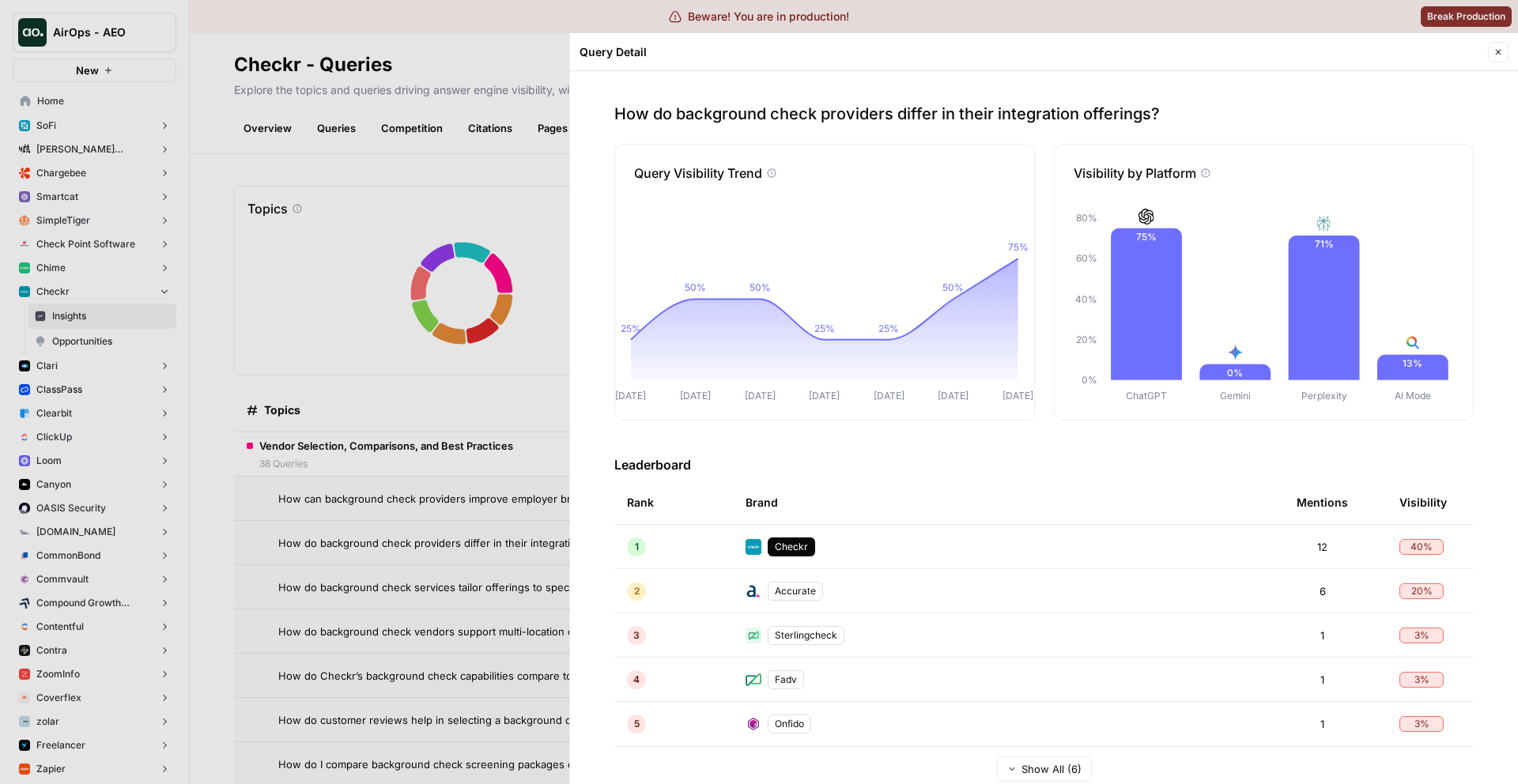
click at [803, 544] on div "Checkr" at bounding box center [792, 547] width 48 height 19
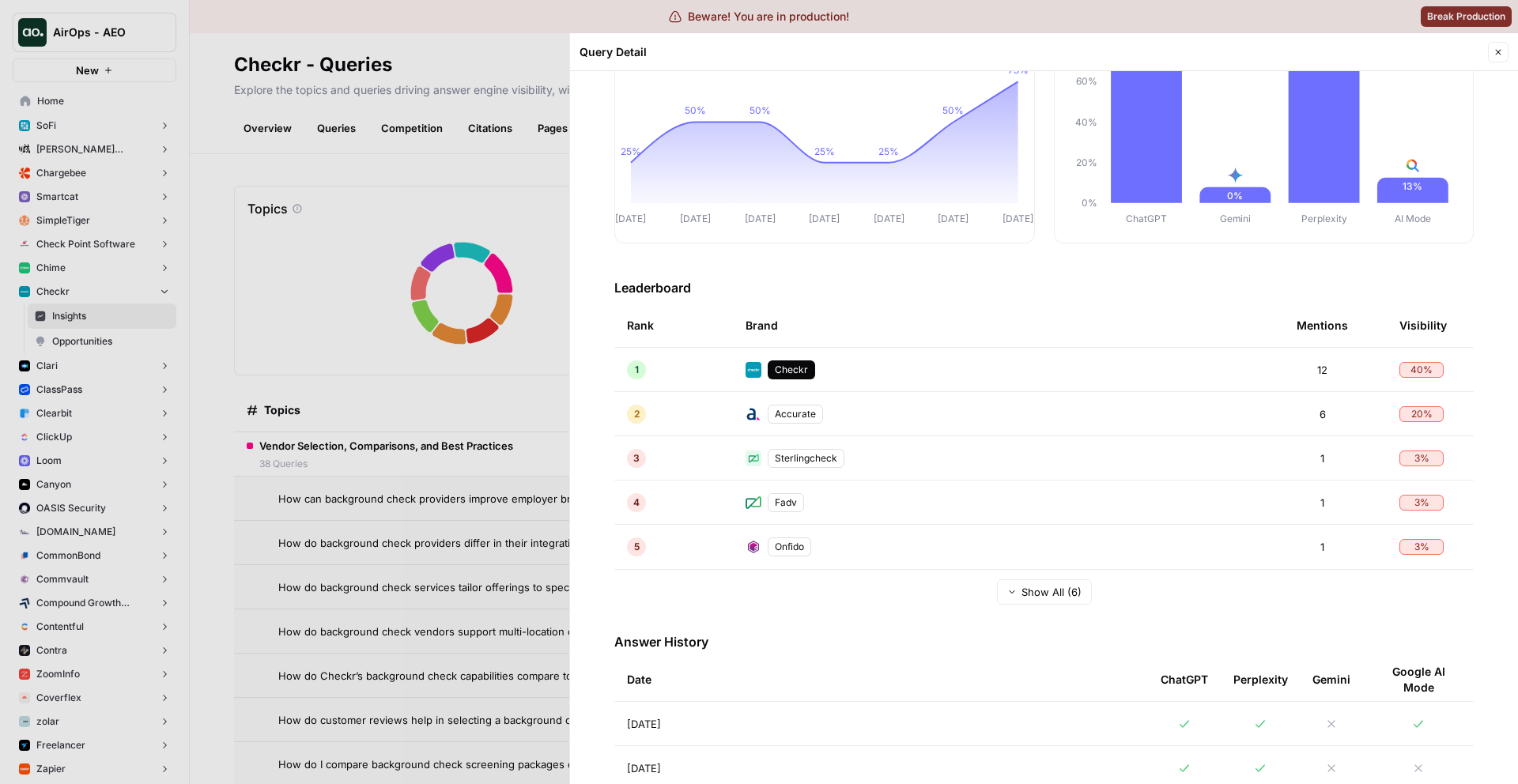
scroll to position [385, 0]
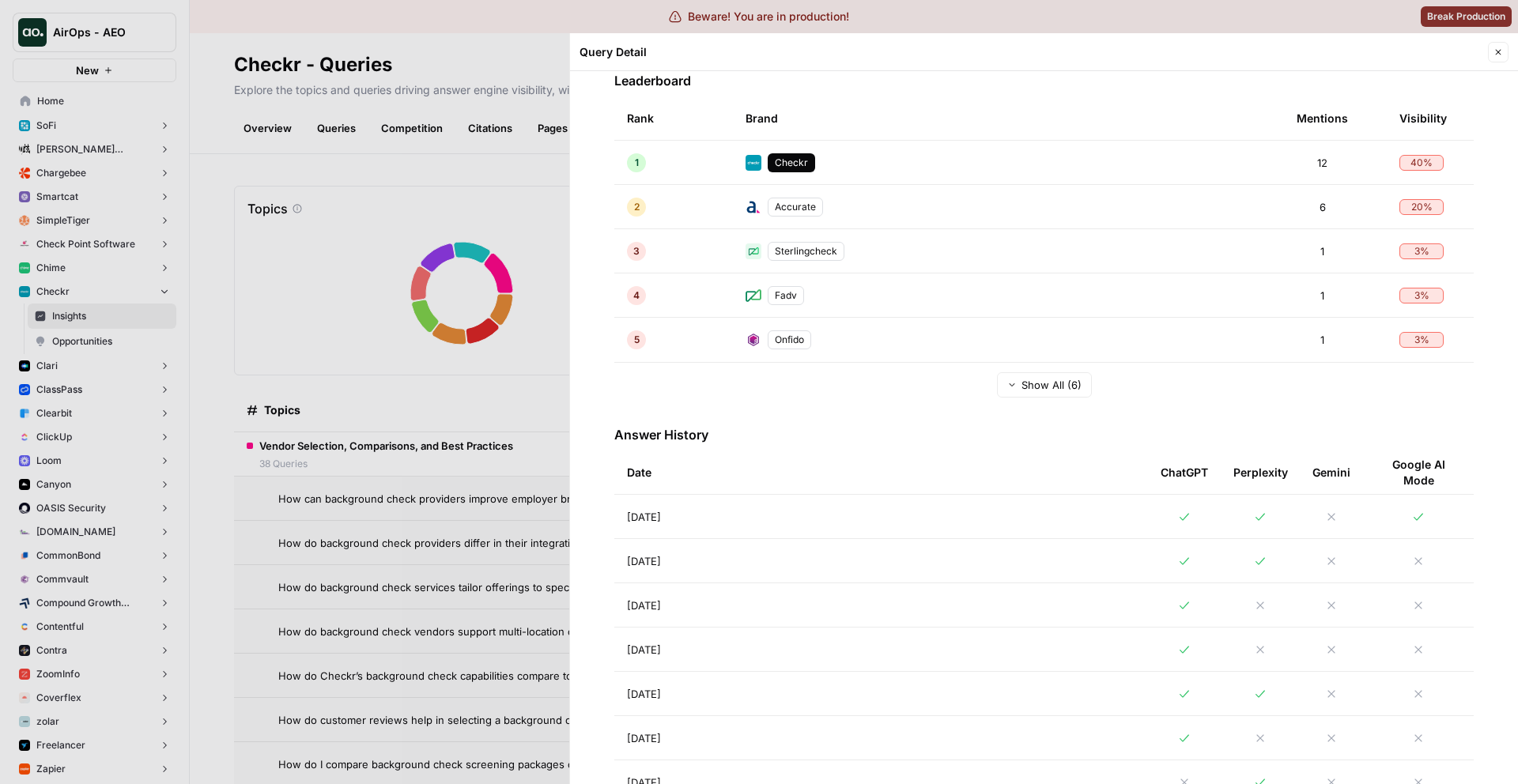
click at [743, 528] on td "[DATE]" at bounding box center [881, 516] width 534 height 43
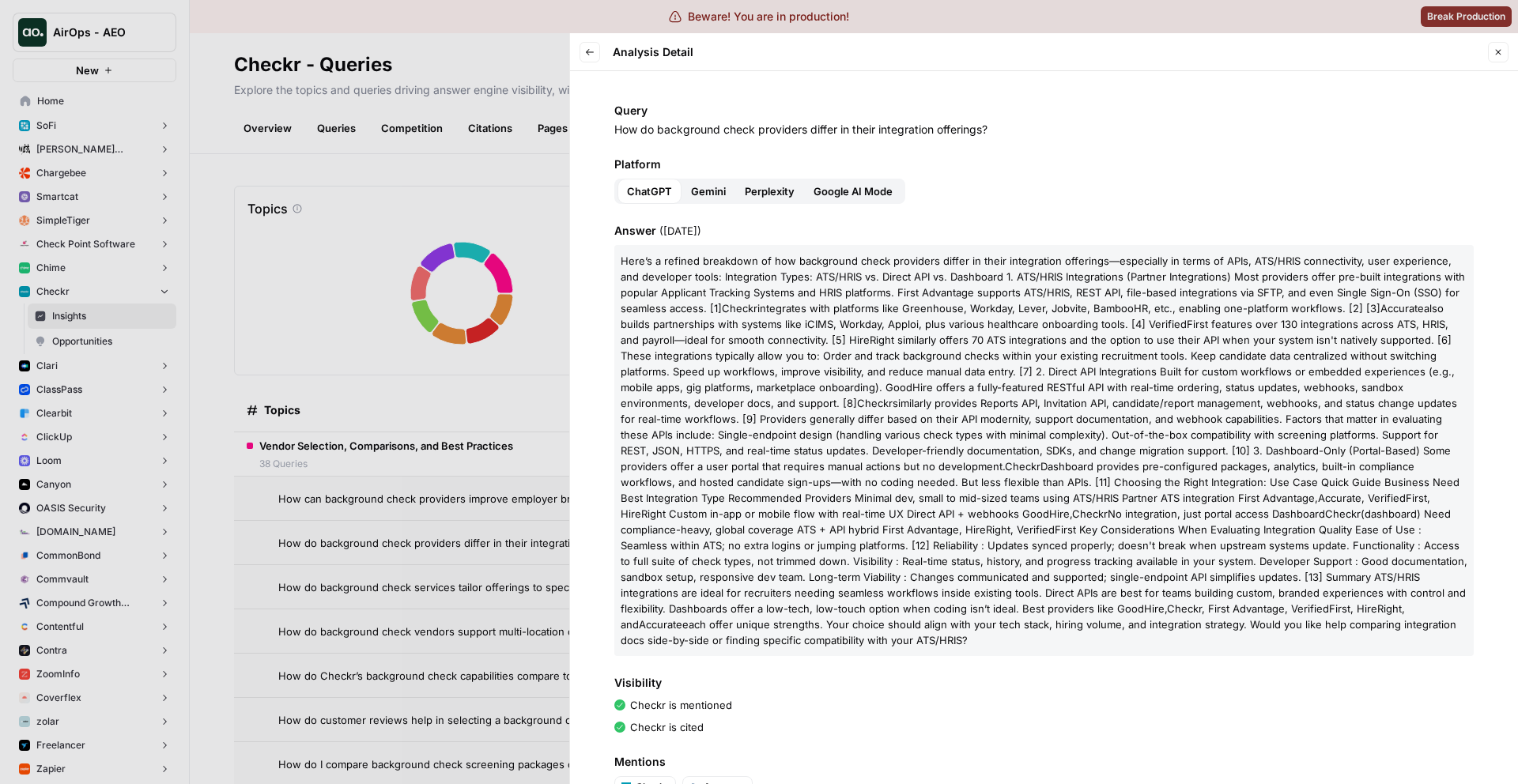
click at [590, 53] on icon "button" at bounding box center [590, 52] width 9 height 9
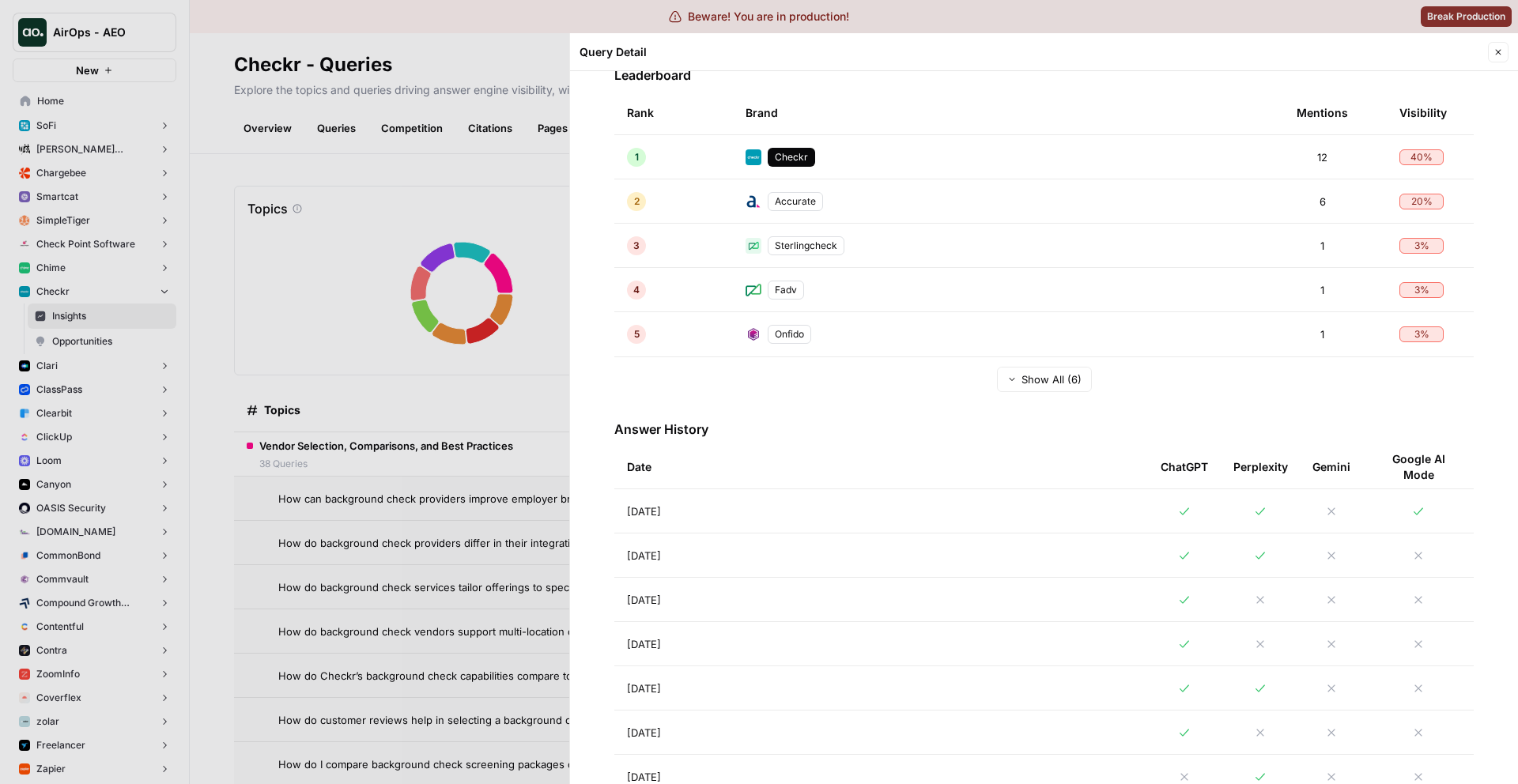
scroll to position [393, 0]
click at [1016, 519] on td "[DATE]" at bounding box center [881, 507] width 534 height 43
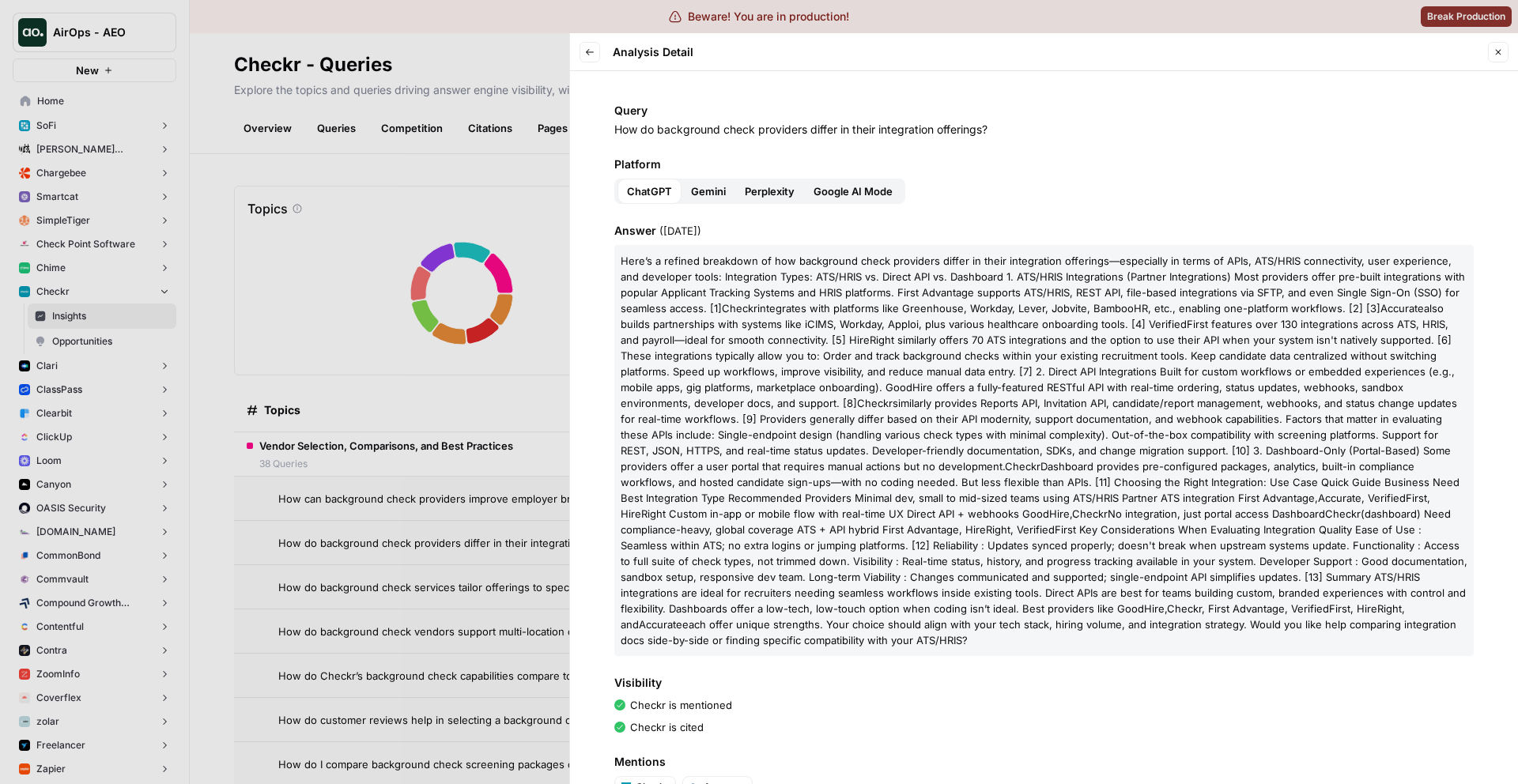
scroll to position [118, 0]
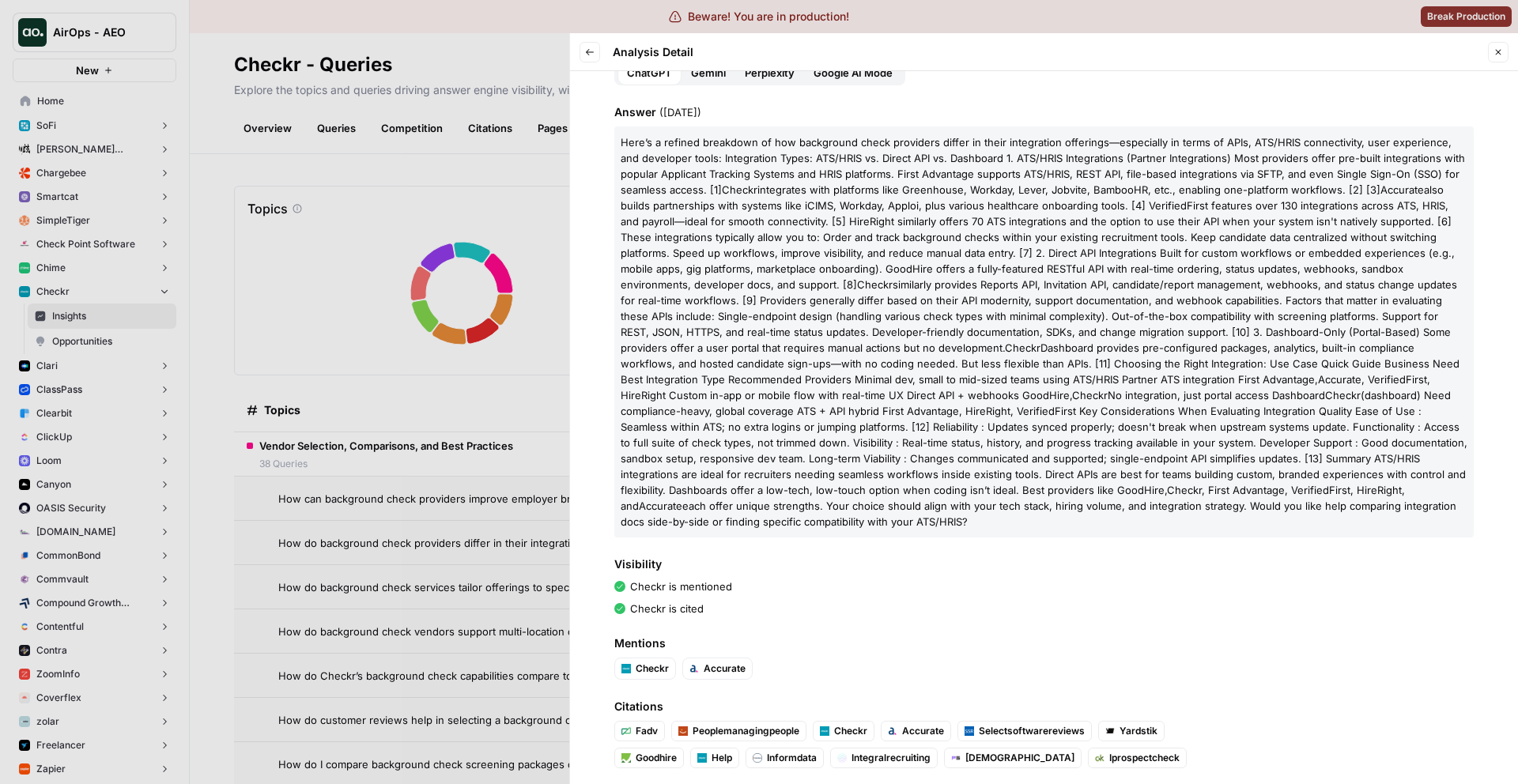
click at [715, 82] on button "Gemini" at bounding box center [708, 73] width 54 height 26
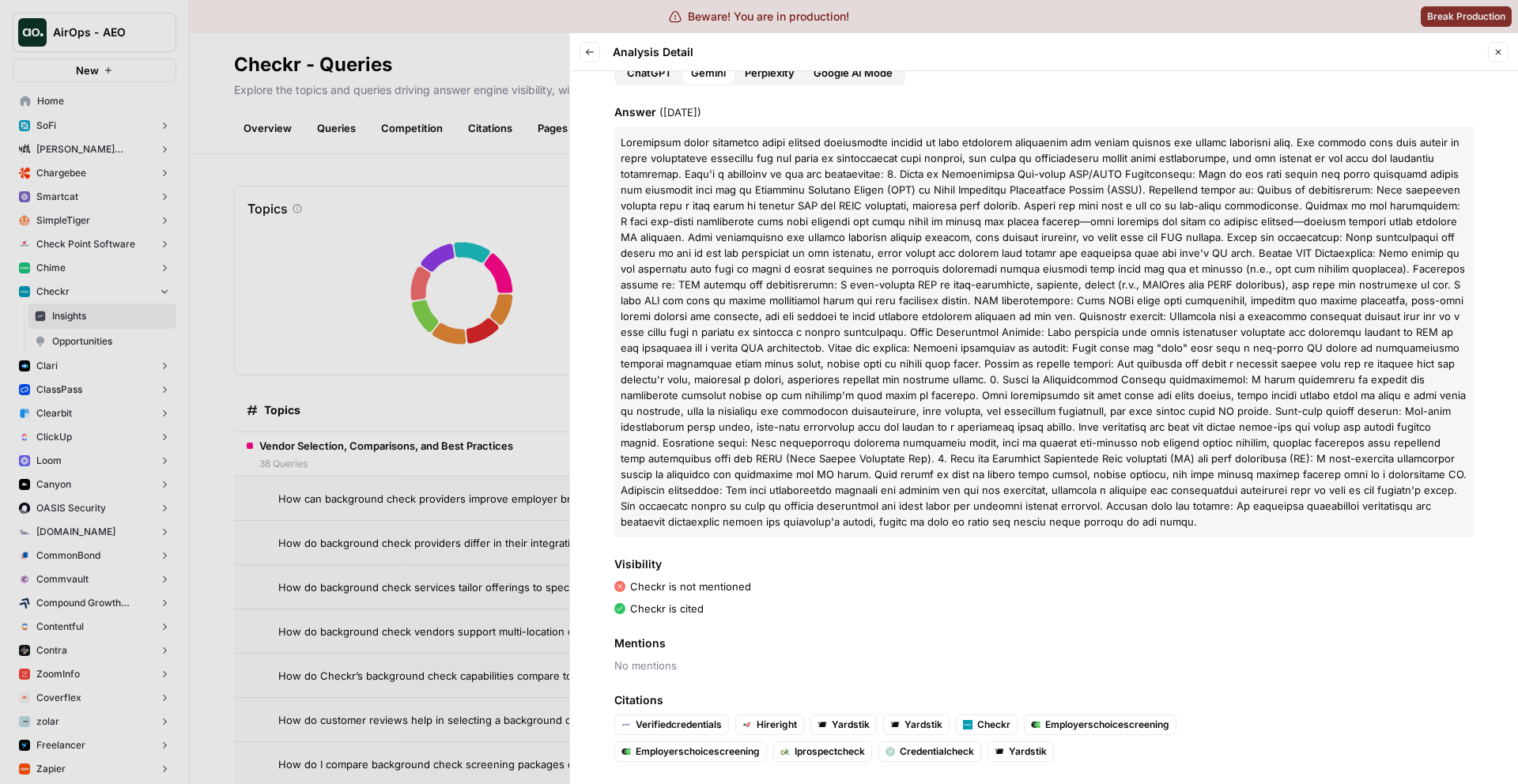
click at [665, 82] on button "ChatGPT" at bounding box center [650, 73] width 64 height 26
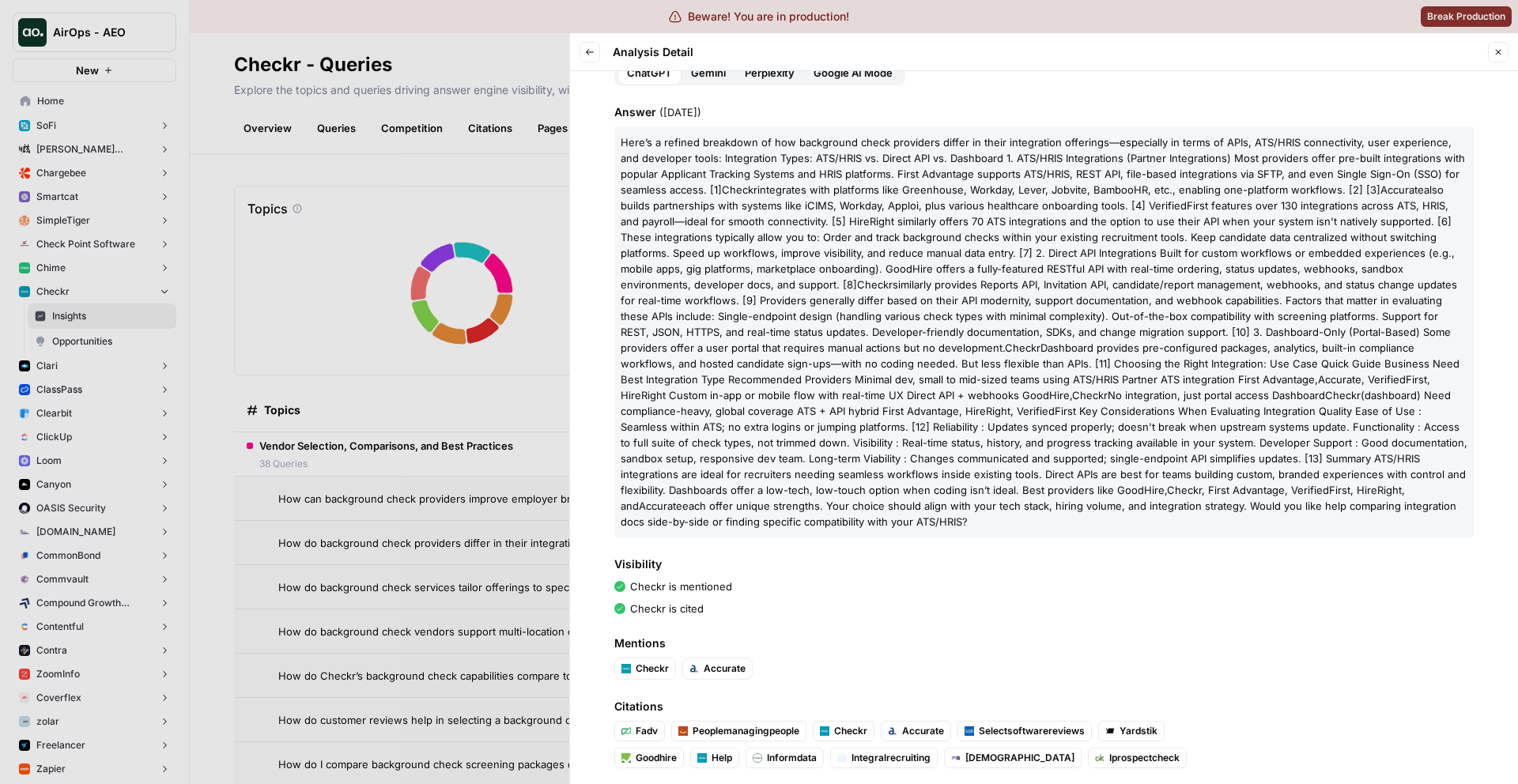
scroll to position [0, 0]
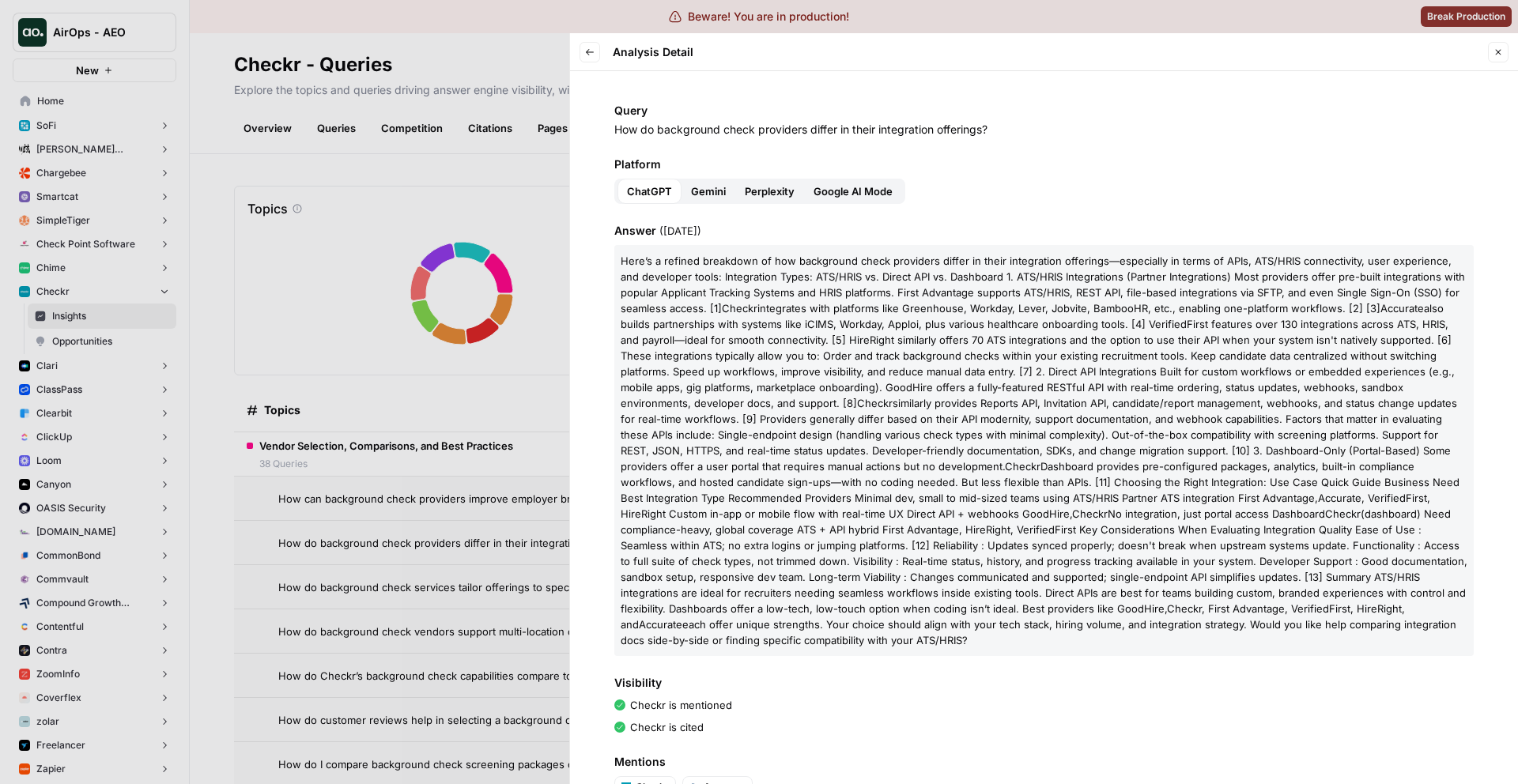
click at [814, 189] on span "Google AI Mode" at bounding box center [853, 191] width 79 height 16
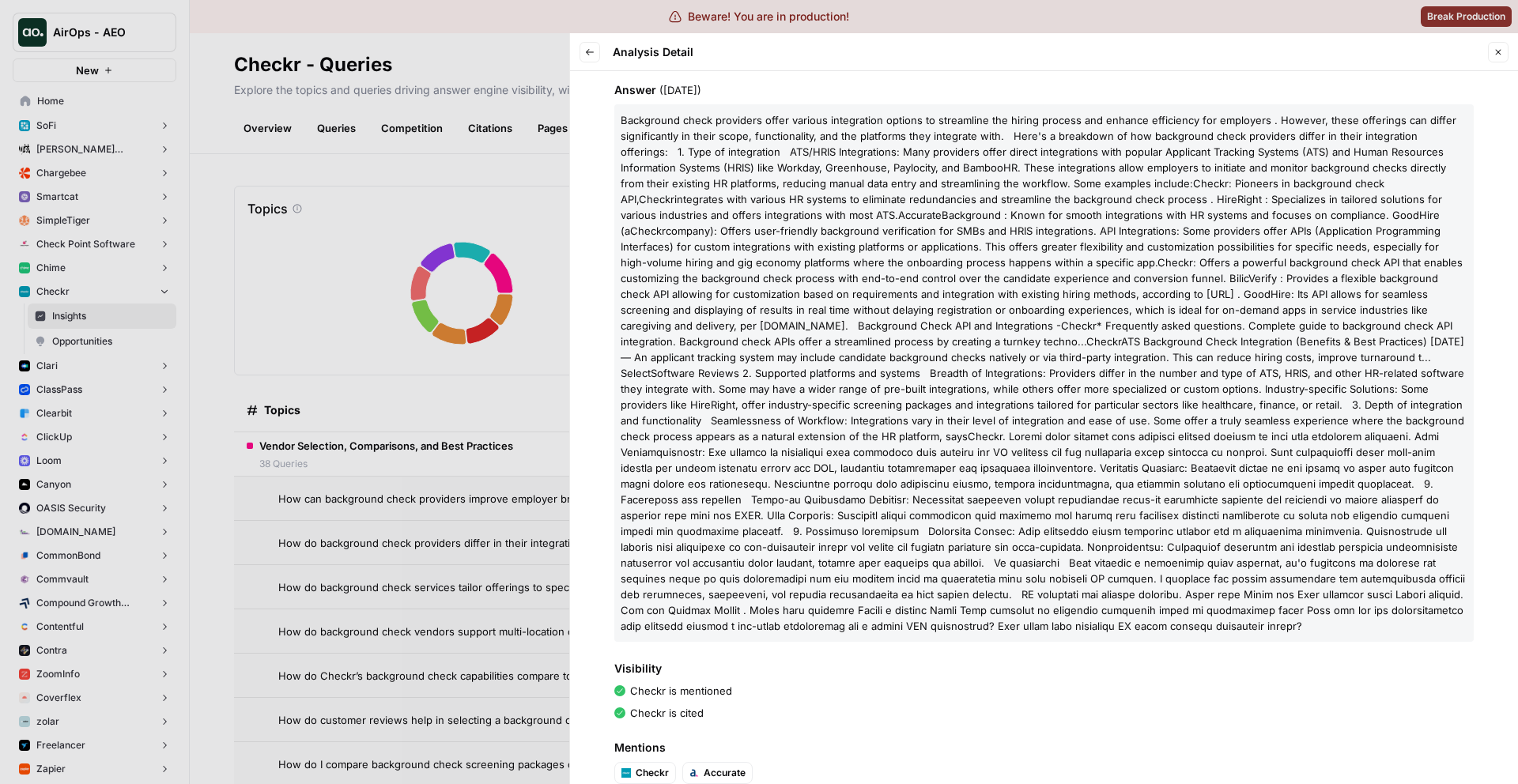
scroll to position [315, 0]
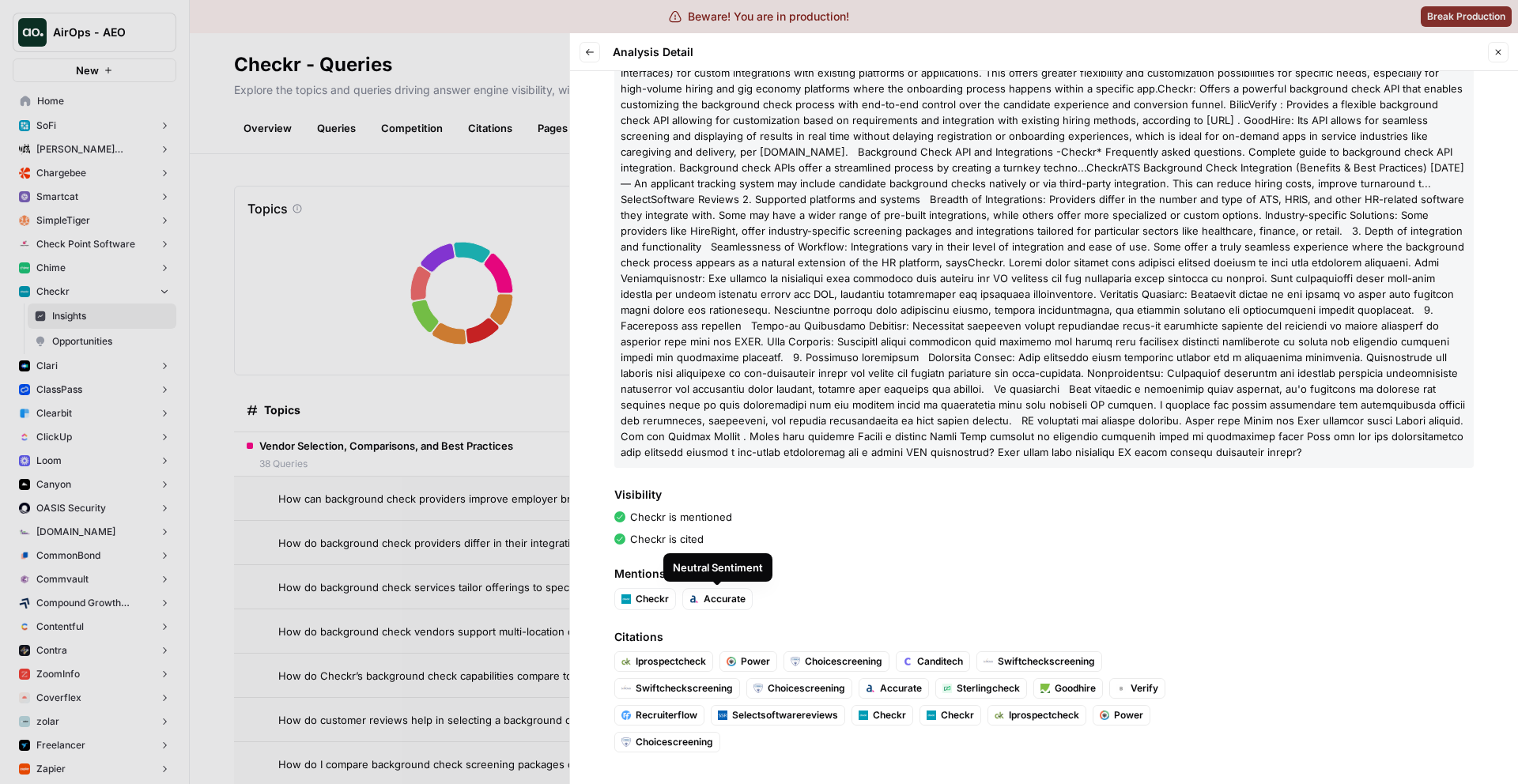
click at [705, 607] on button "Accurate" at bounding box center [717, 599] width 69 height 20
click at [702, 598] on button "Accurate" at bounding box center [717, 599] width 69 height 20
click at [728, 602] on span "Accurate" at bounding box center [725, 600] width 42 height 15
click at [711, 606] on button "Accurate" at bounding box center [717, 599] width 69 height 20
click at [637, 607] on button "Checkr" at bounding box center [646, 599] width 60 height 20
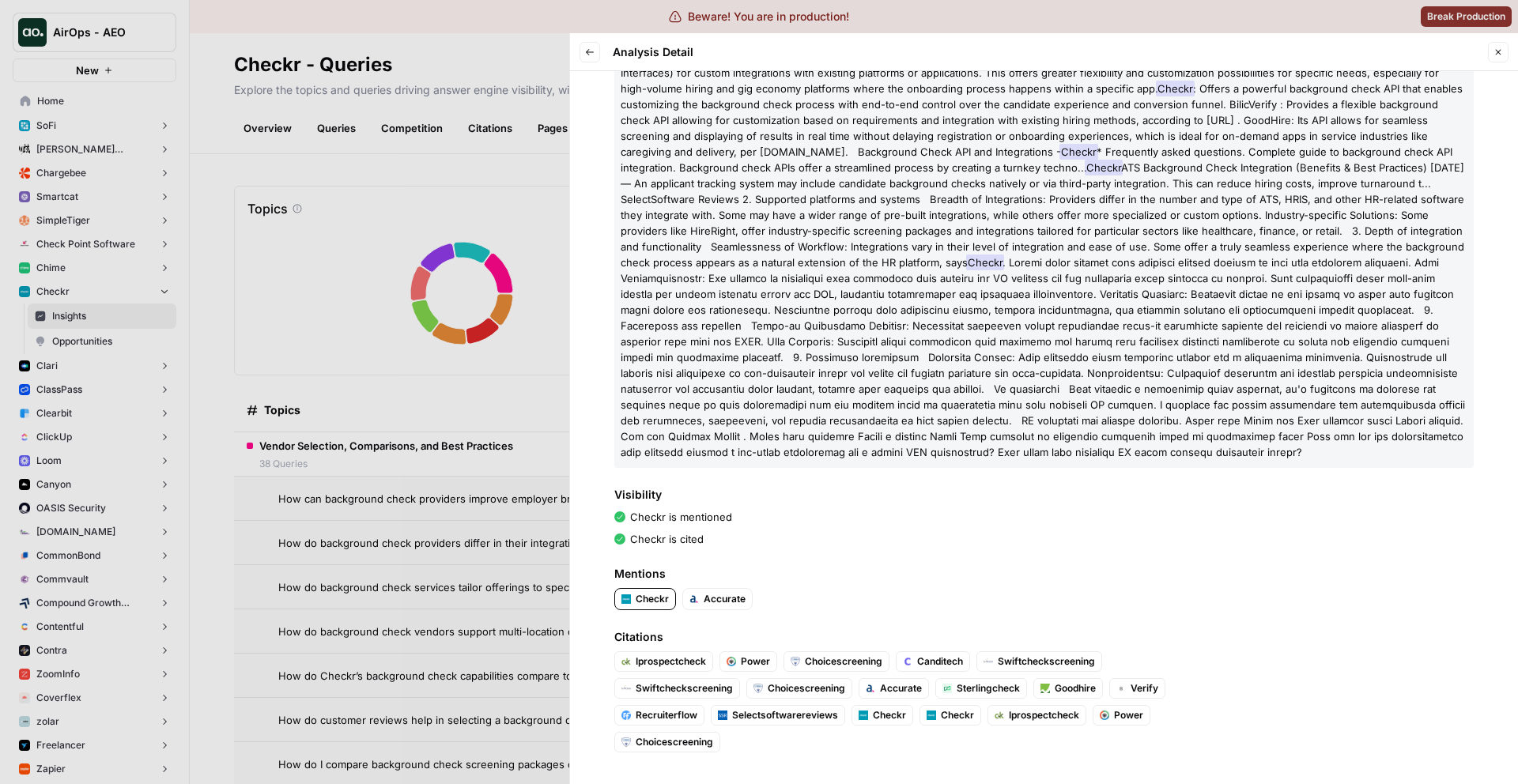
click at [773, 529] on div "Visibility Checkr is mentioned Checkr is cited" at bounding box center [1044, 517] width 859 height 60
click at [659, 604] on span "Checkr" at bounding box center [652, 600] width 33 height 15
click at [725, 600] on span "Accurate" at bounding box center [725, 600] width 42 height 15
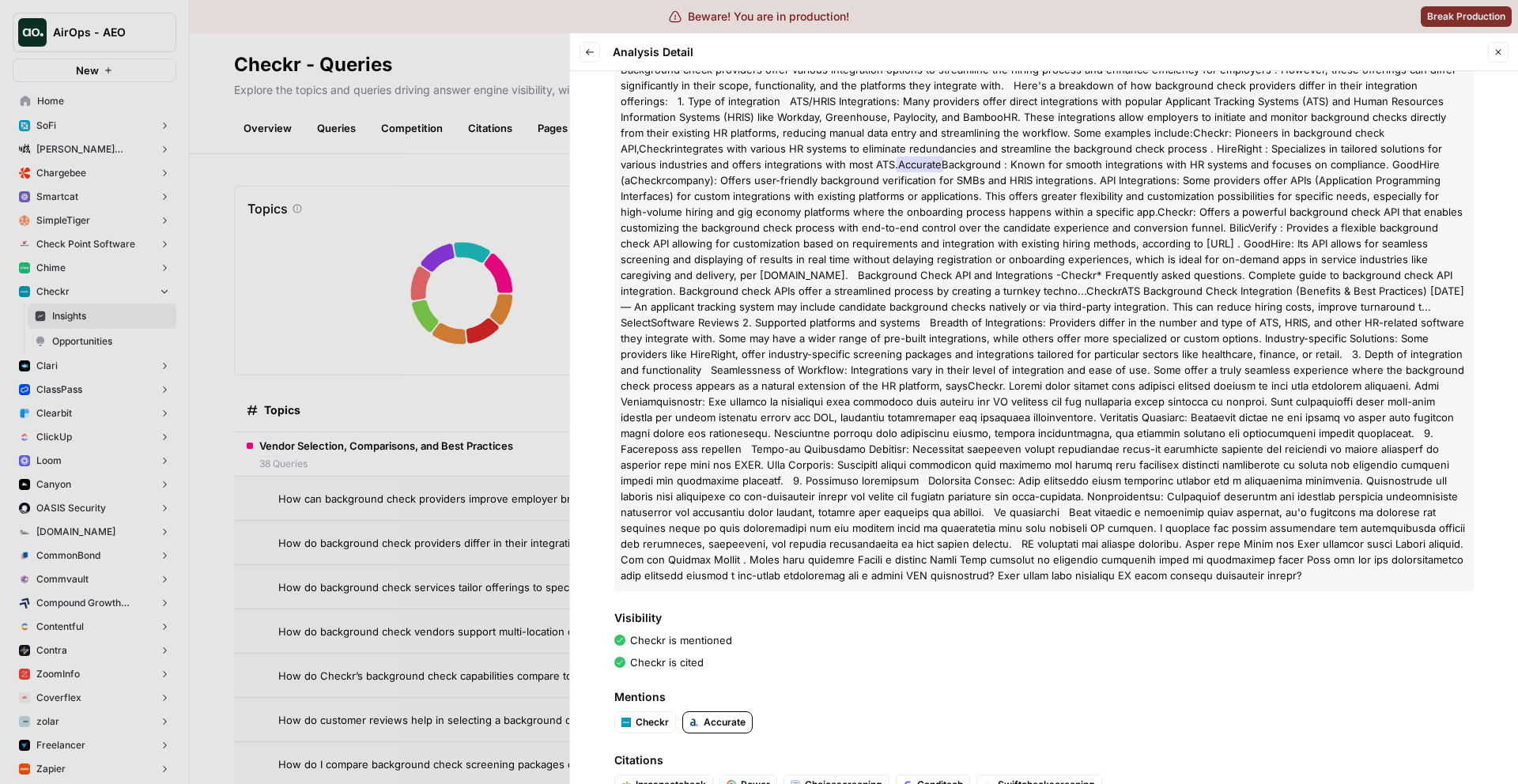
click at [730, 720] on span "Accurate" at bounding box center [725, 723] width 42 height 15
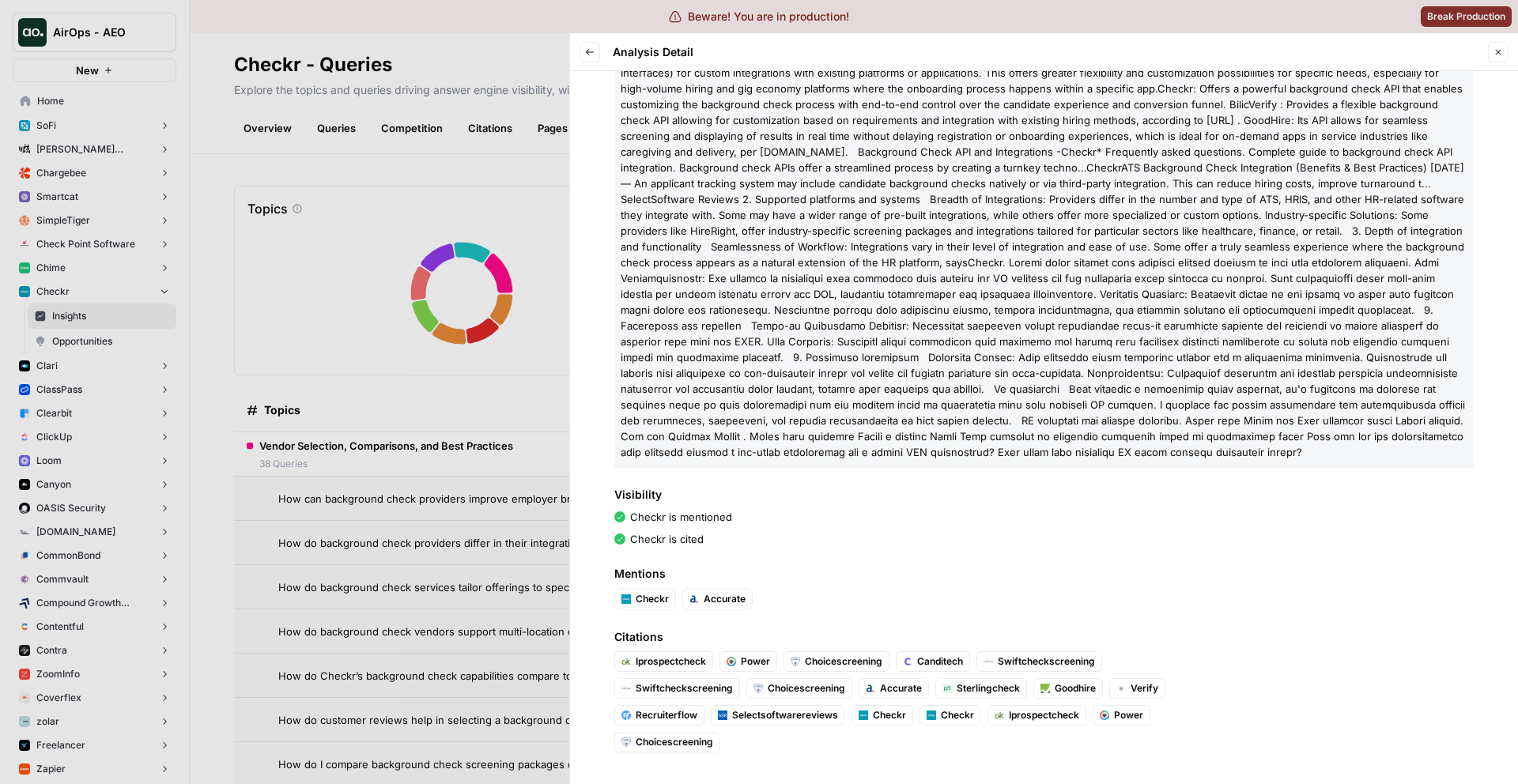
click at [1501, 54] on icon "button" at bounding box center [1499, 52] width 5 height 5
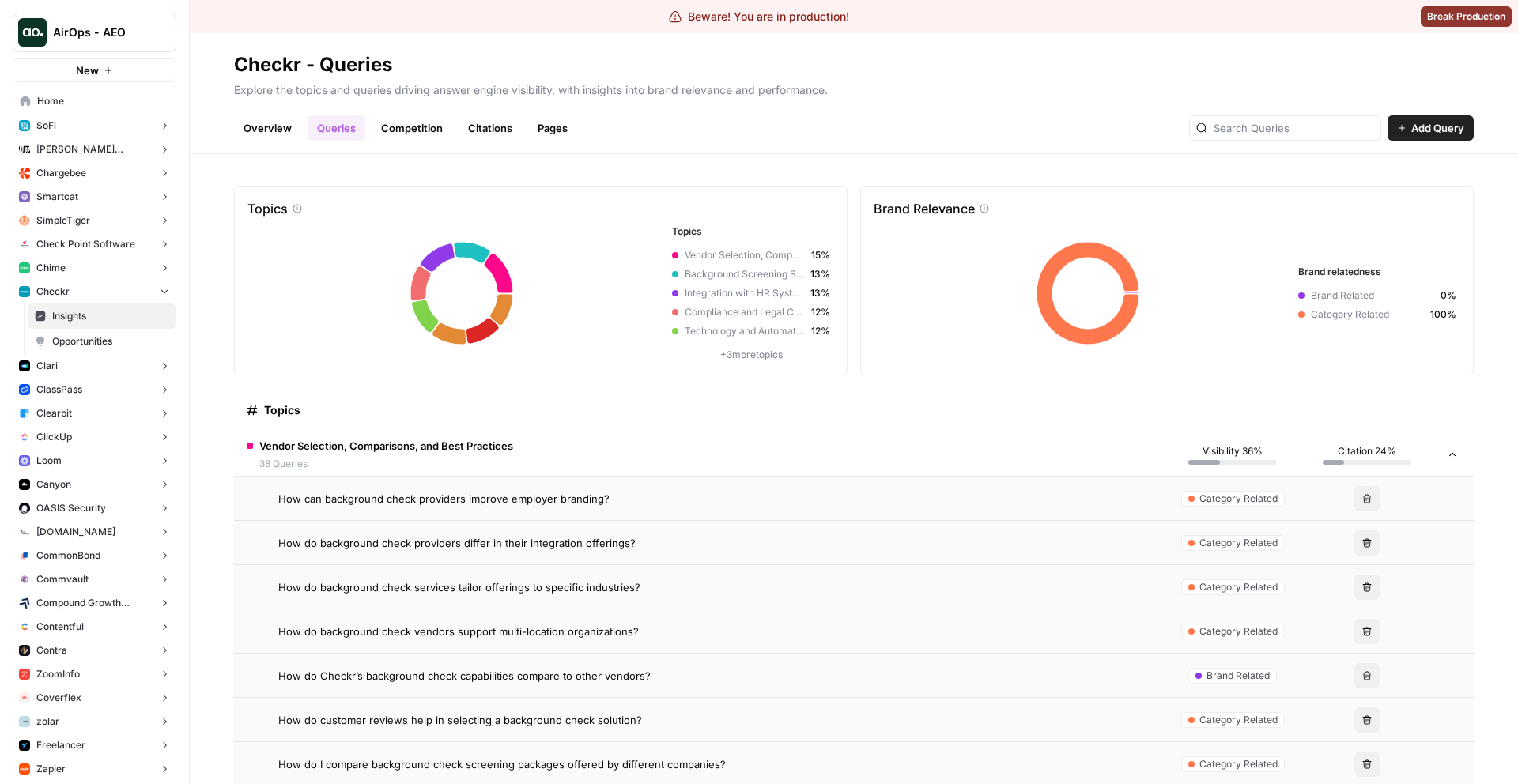
click at [1235, 589] on span "Category Related" at bounding box center [1239, 588] width 78 height 15
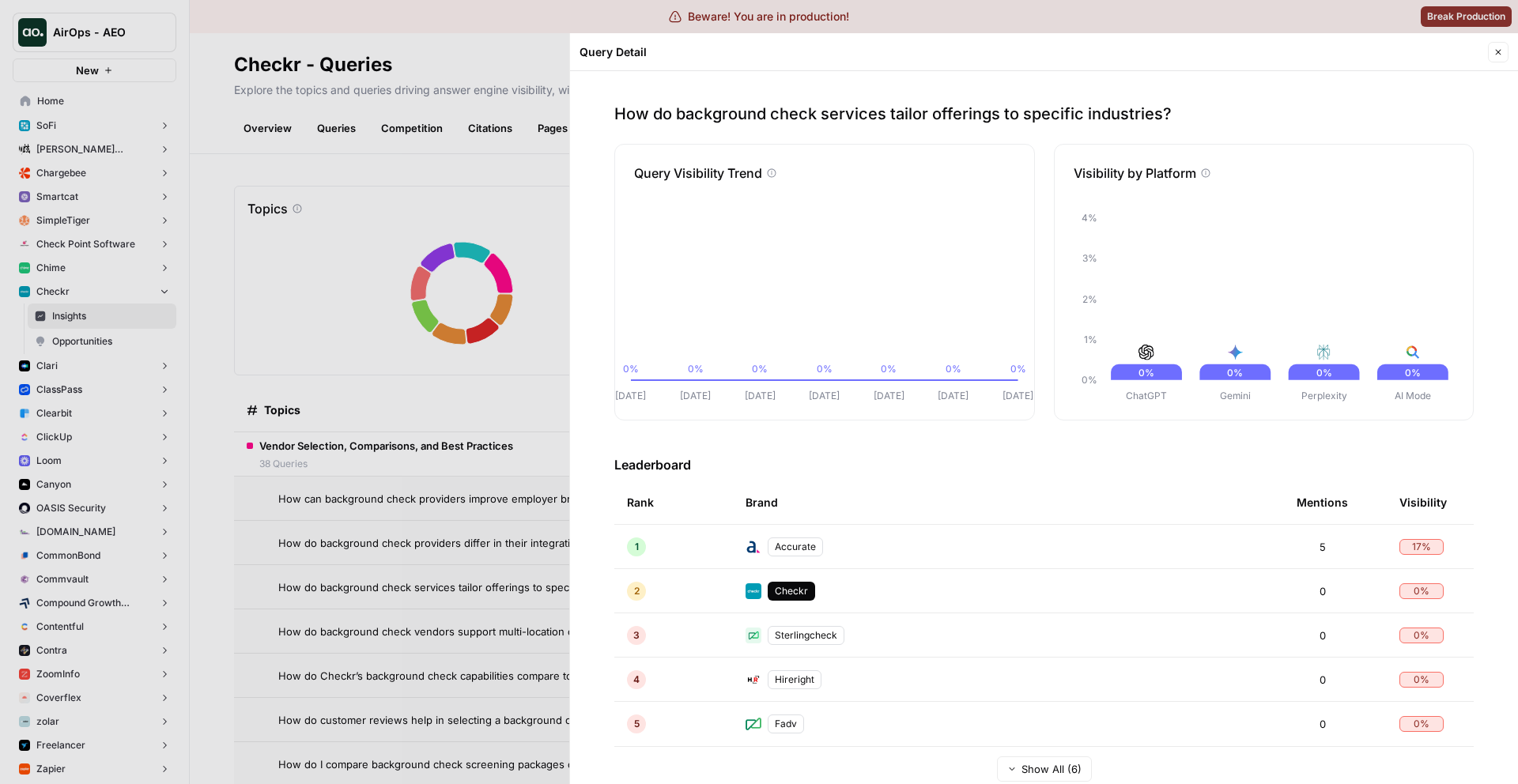
click at [1501, 54] on icon "button" at bounding box center [1499, 52] width 9 height 9
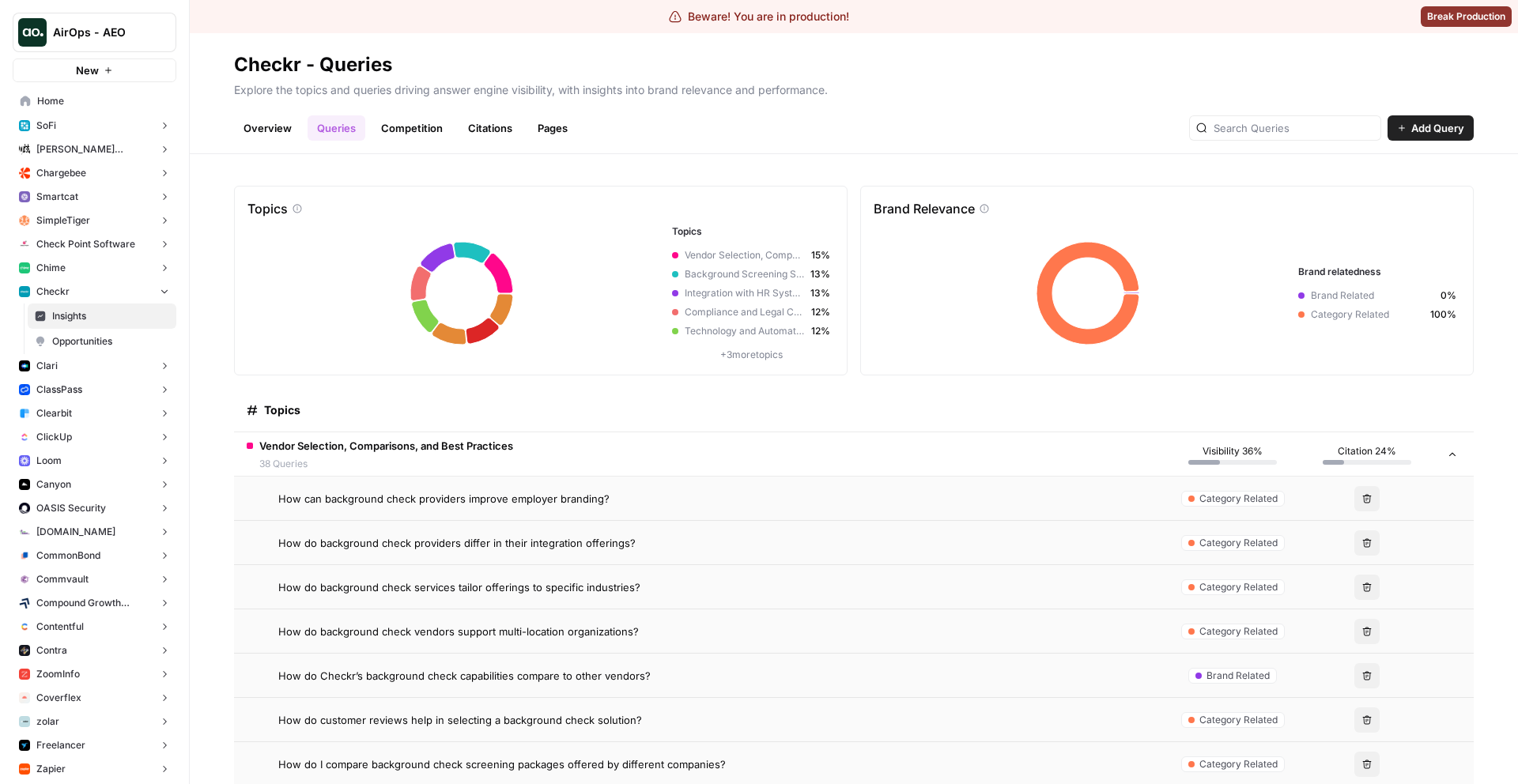
click at [548, 128] on link "Pages" at bounding box center [553, 128] width 49 height 26
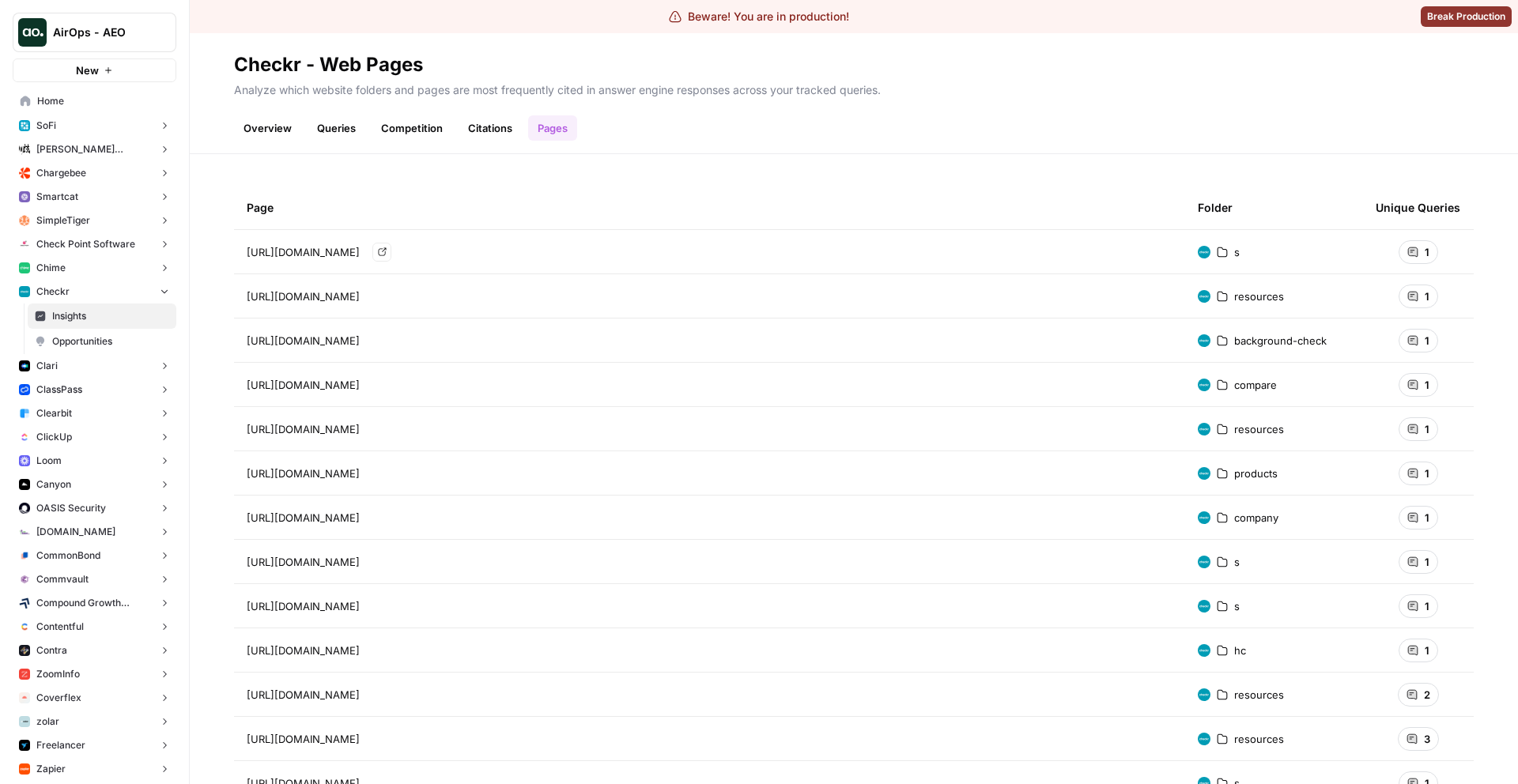
click at [360, 245] on span "[URL][DOMAIN_NAME]" at bounding box center [302, 252] width 113 height 16
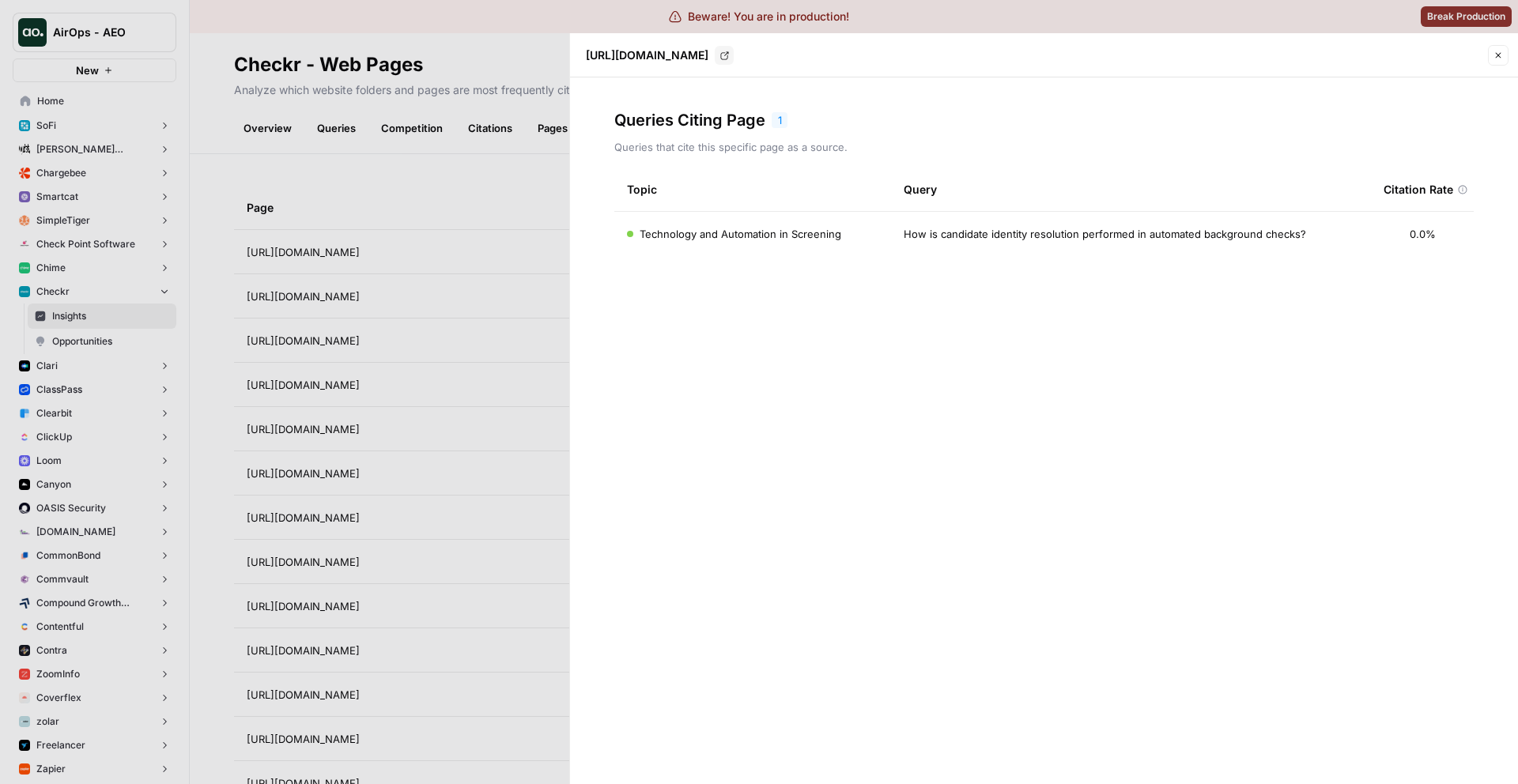
click at [796, 238] on span "Technology and Automation in Screening" at bounding box center [740, 234] width 202 height 16
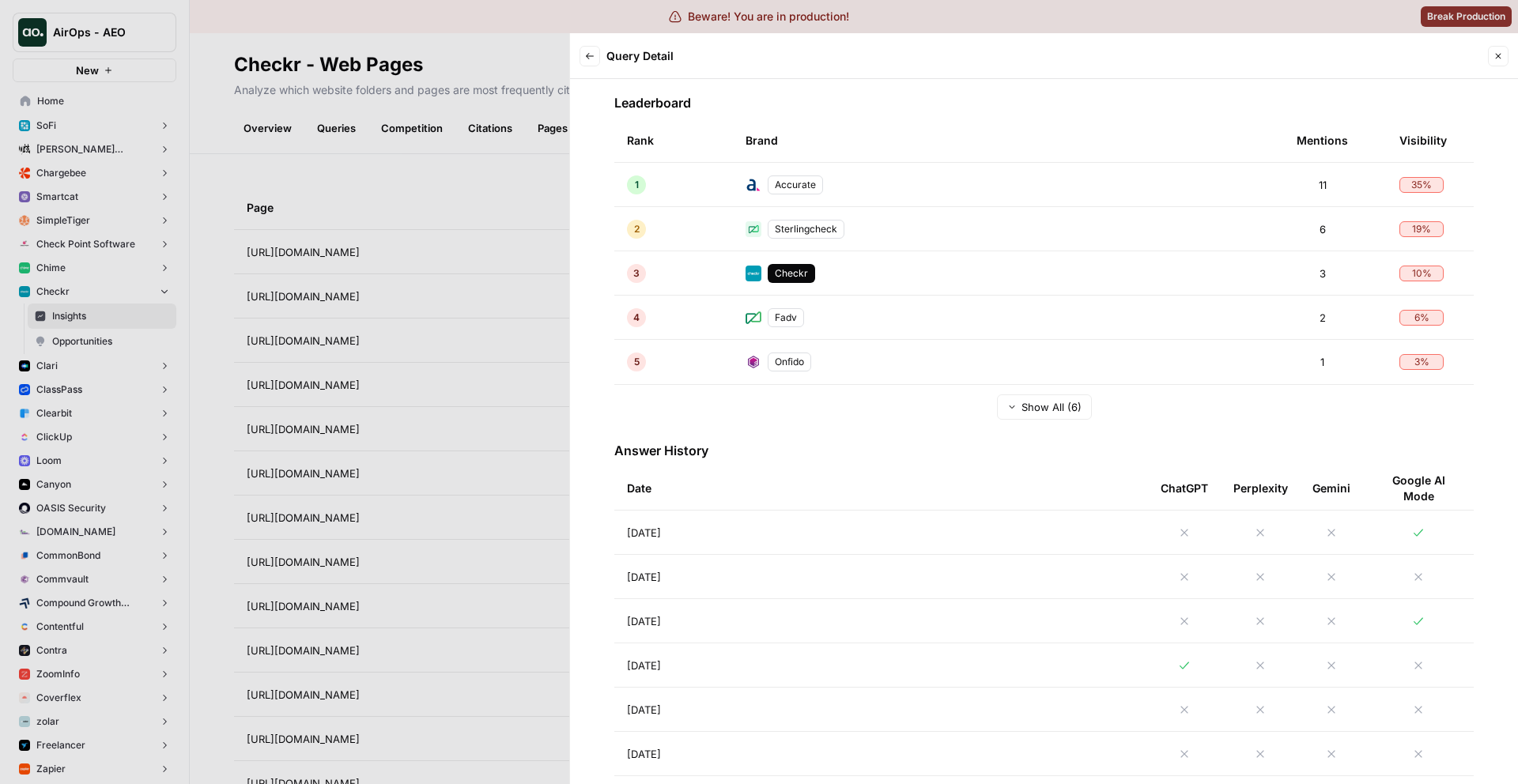
scroll to position [356, 0]
click at [980, 528] on td "[DATE]" at bounding box center [881, 533] width 534 height 43
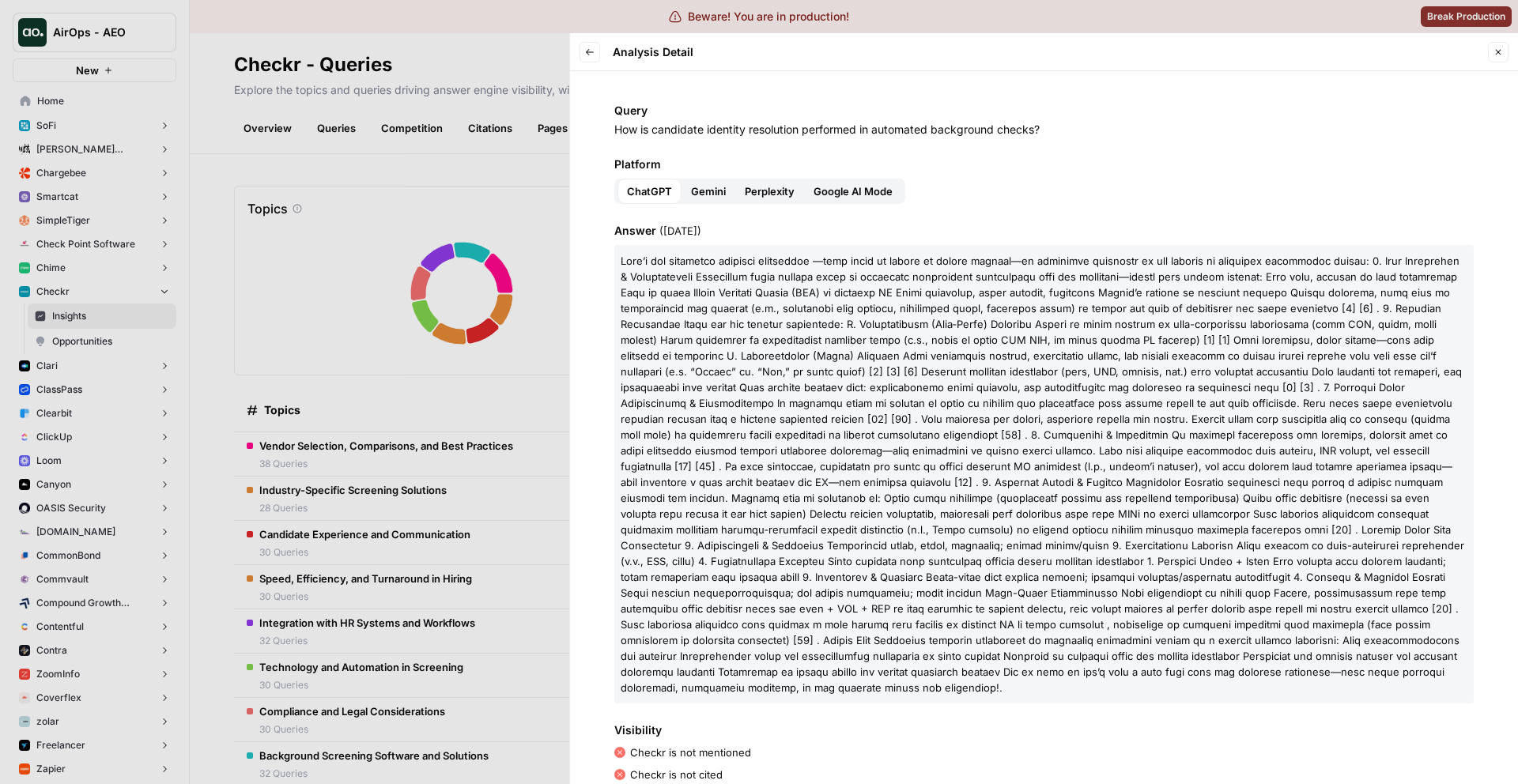
scroll to position [159, 0]
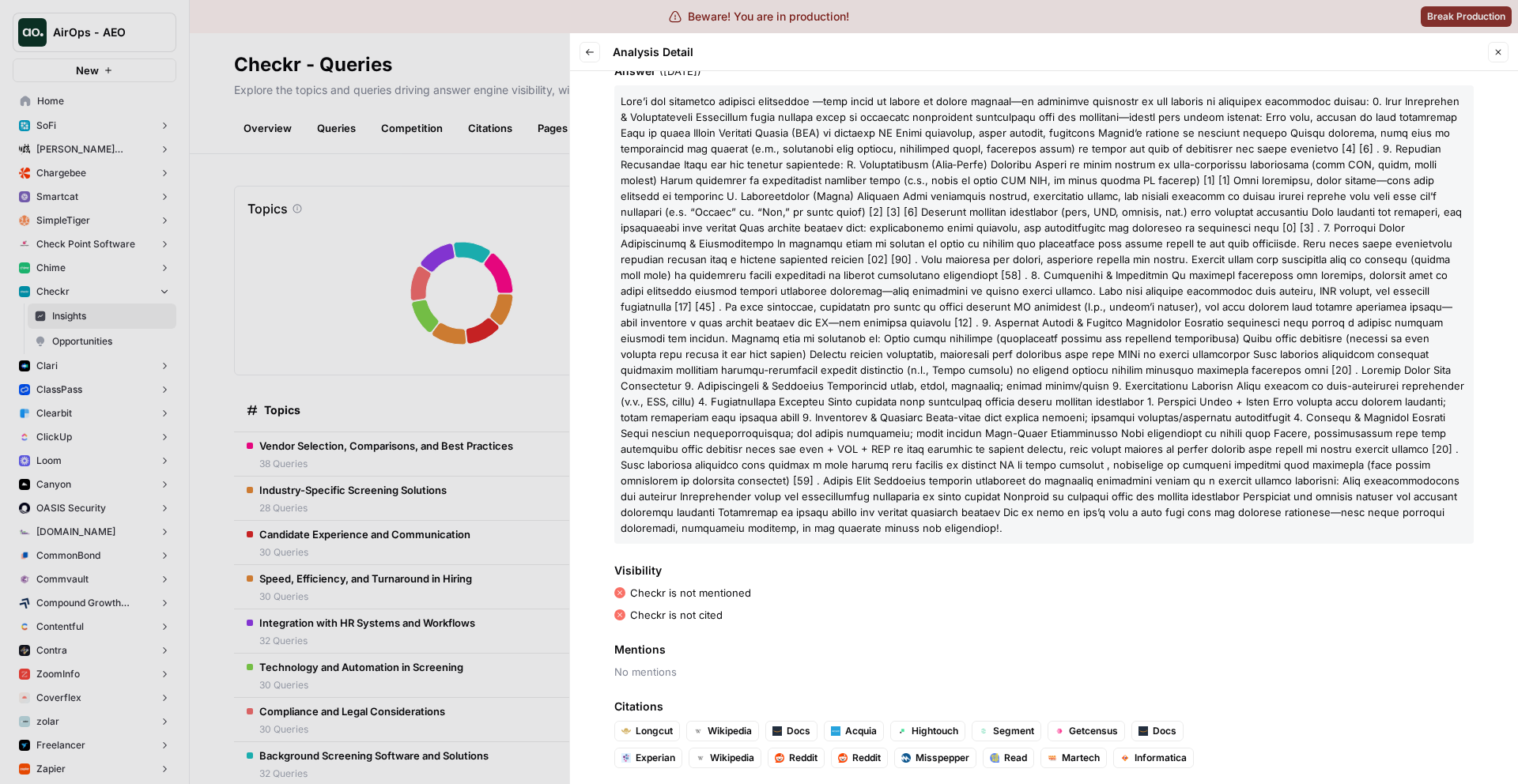
click at [1494, 52] on icon "button" at bounding box center [1499, 52] width 9 height 9
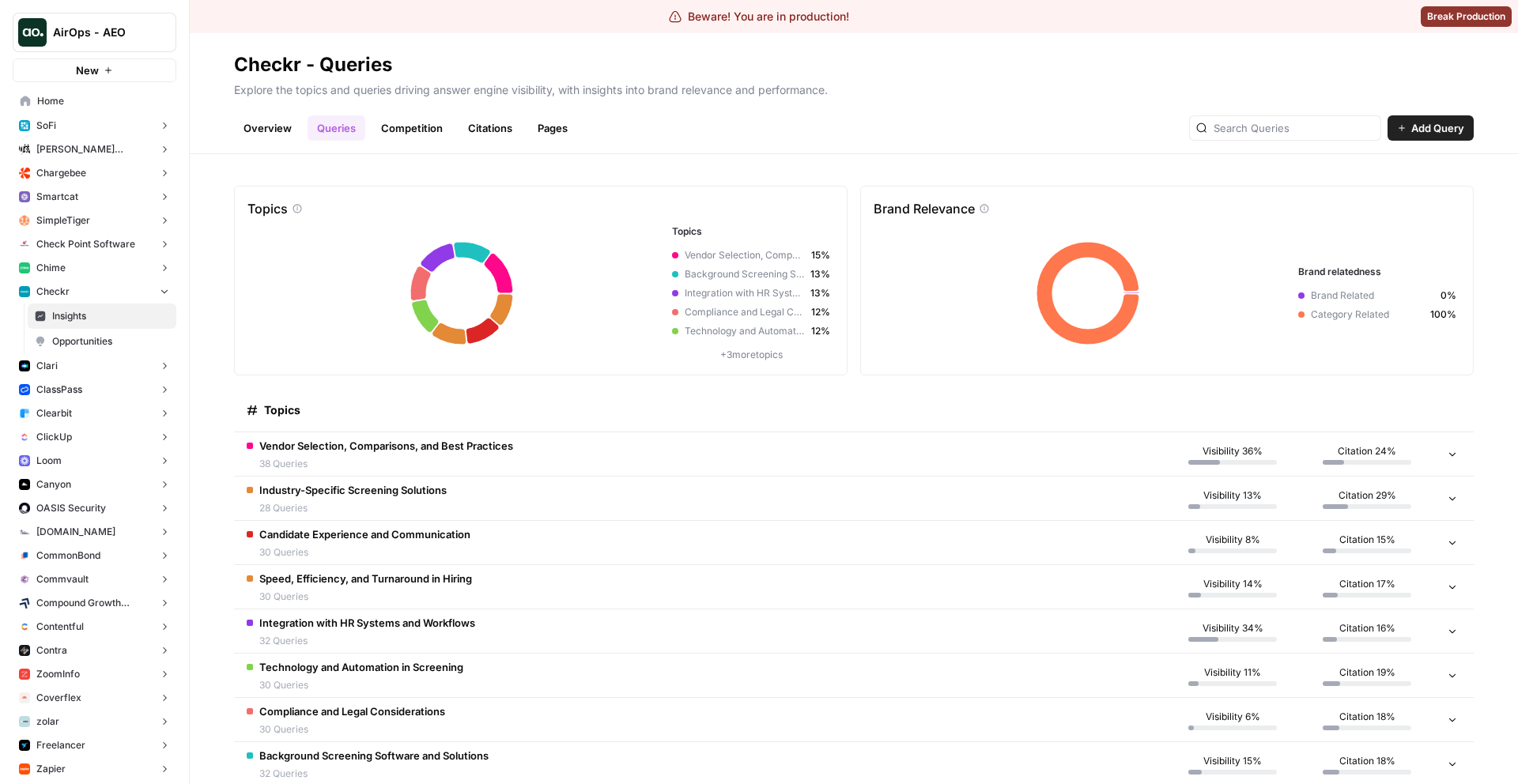
click at [147, 94] on span "Home" at bounding box center [104, 102] width 132 height 15
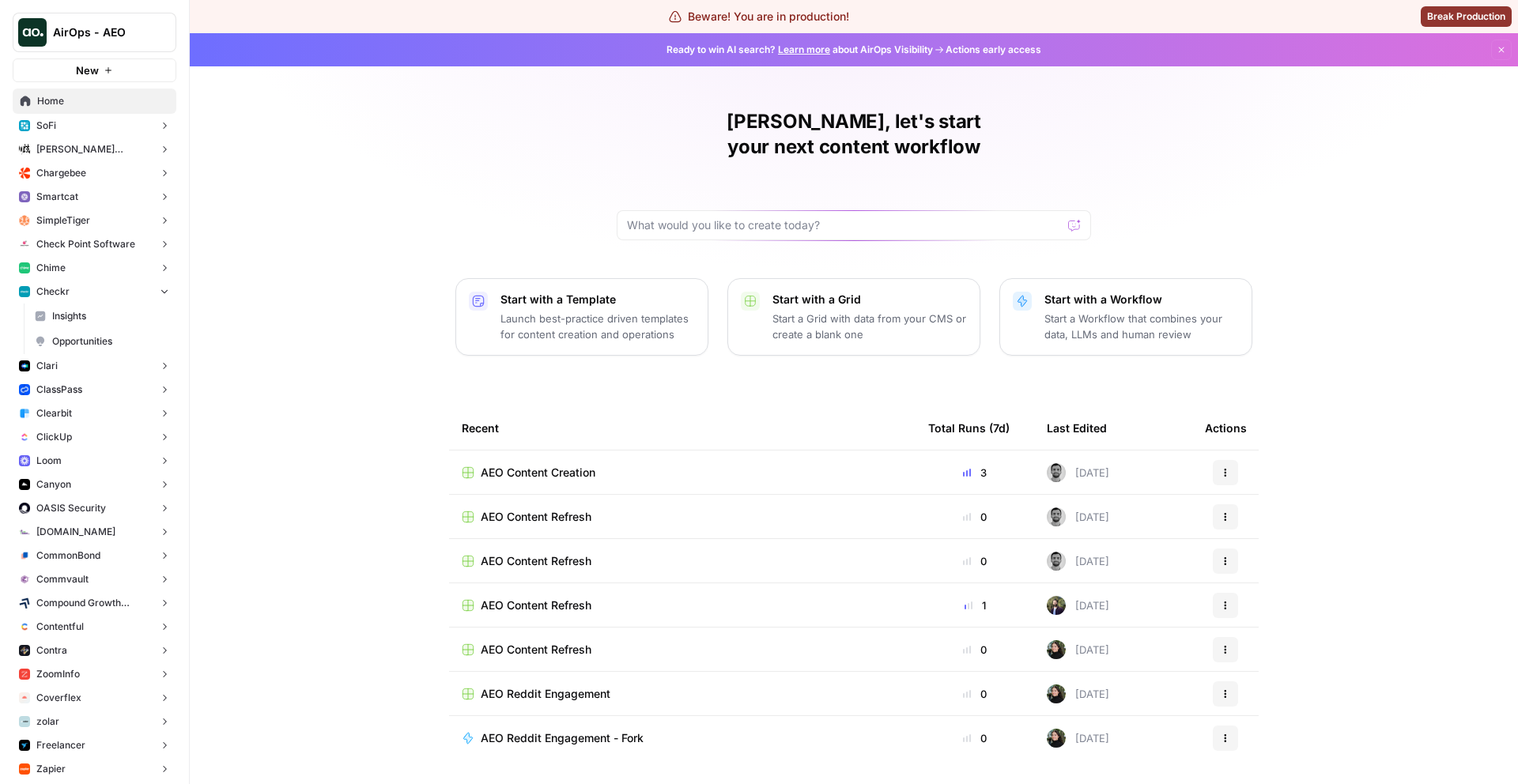
click at [577, 465] on span "AEO Content Creation" at bounding box center [538, 473] width 115 height 16
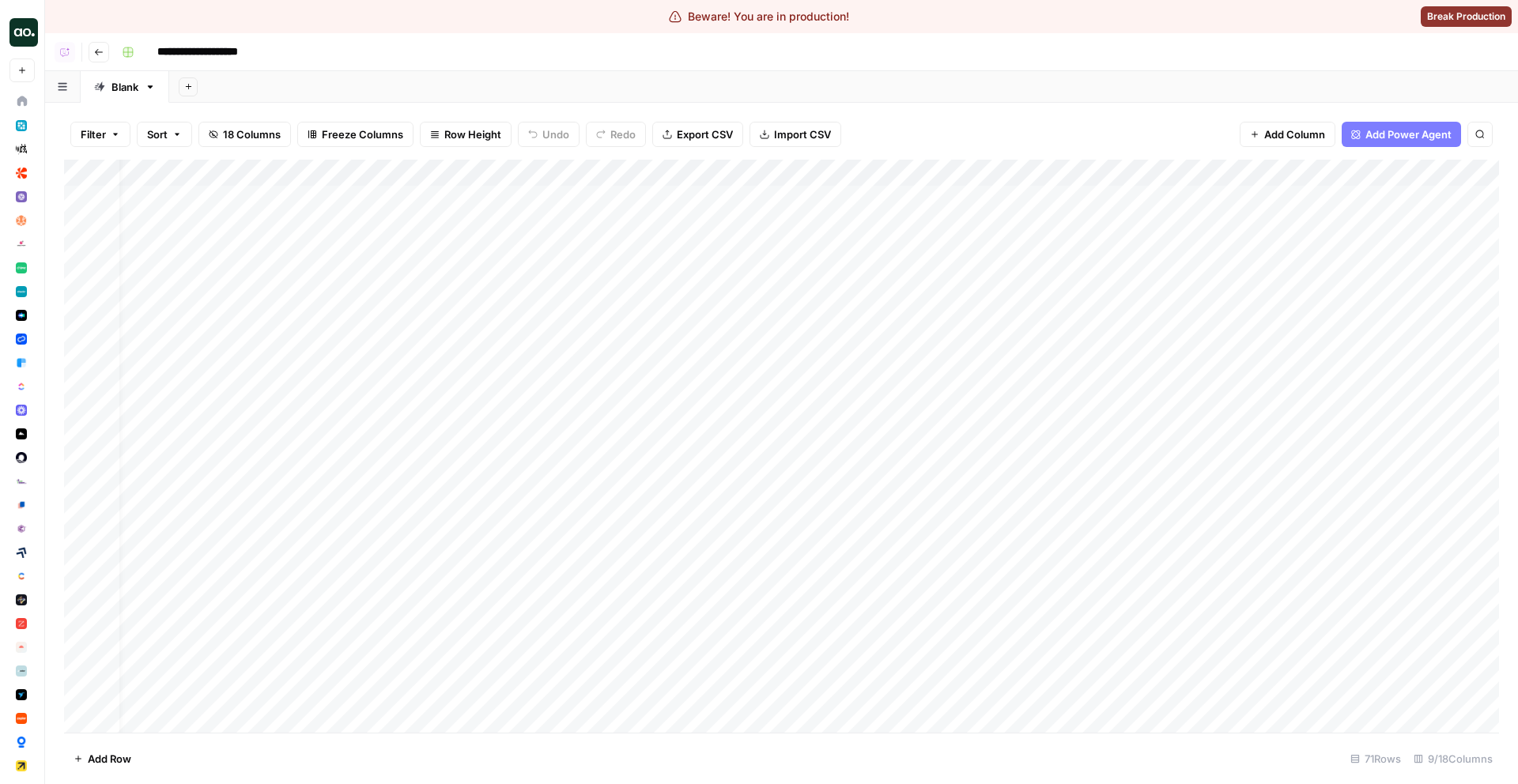
scroll to position [0, 36]
click at [999, 223] on div "Add Column" at bounding box center [781, 446] width 1436 height 573
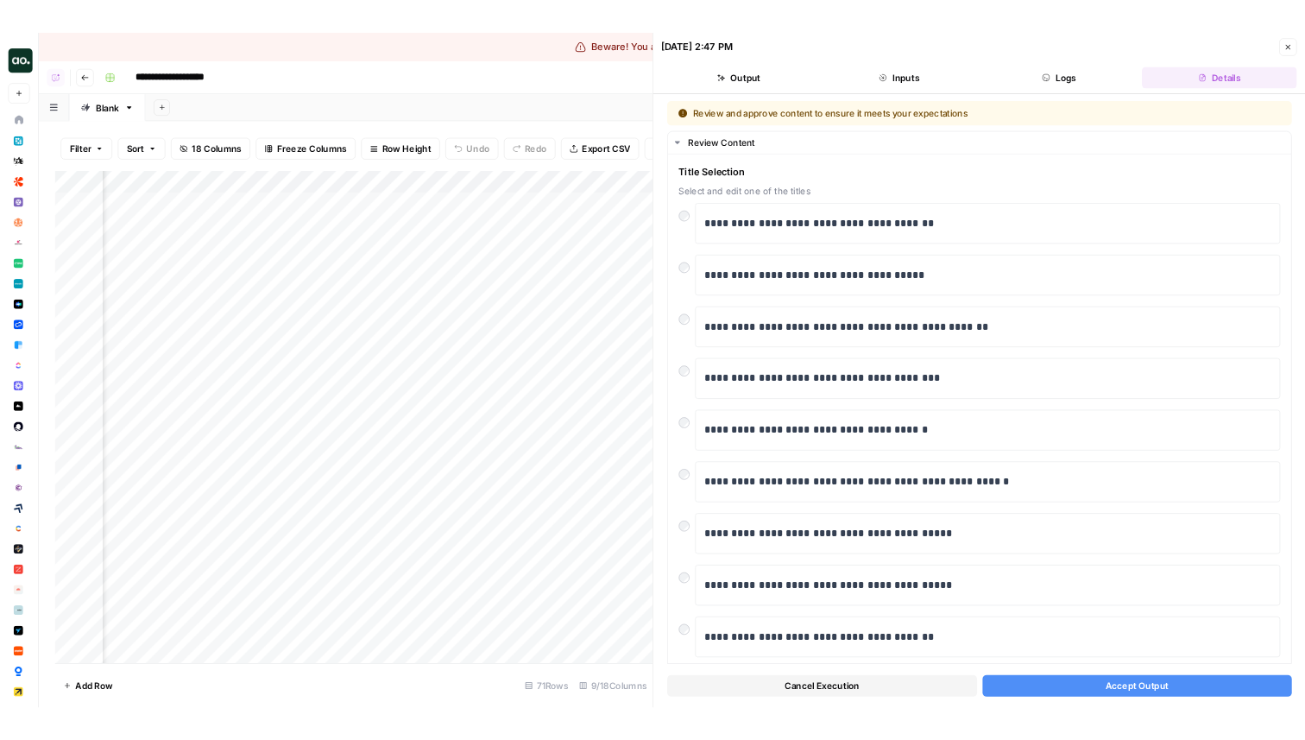
scroll to position [0, 376]
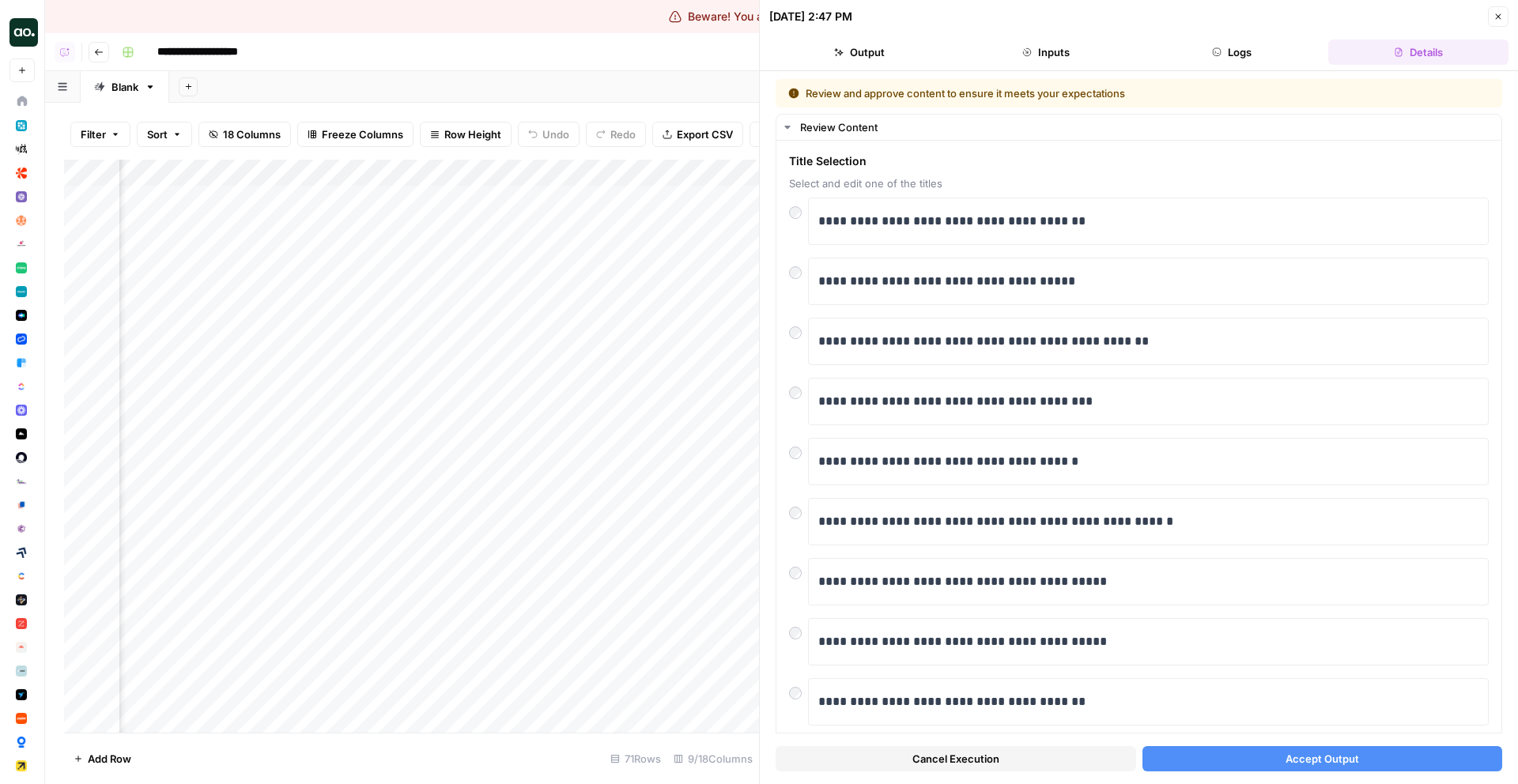
click at [1302, 762] on span "Accept Output" at bounding box center [1323, 758] width 73 height 16
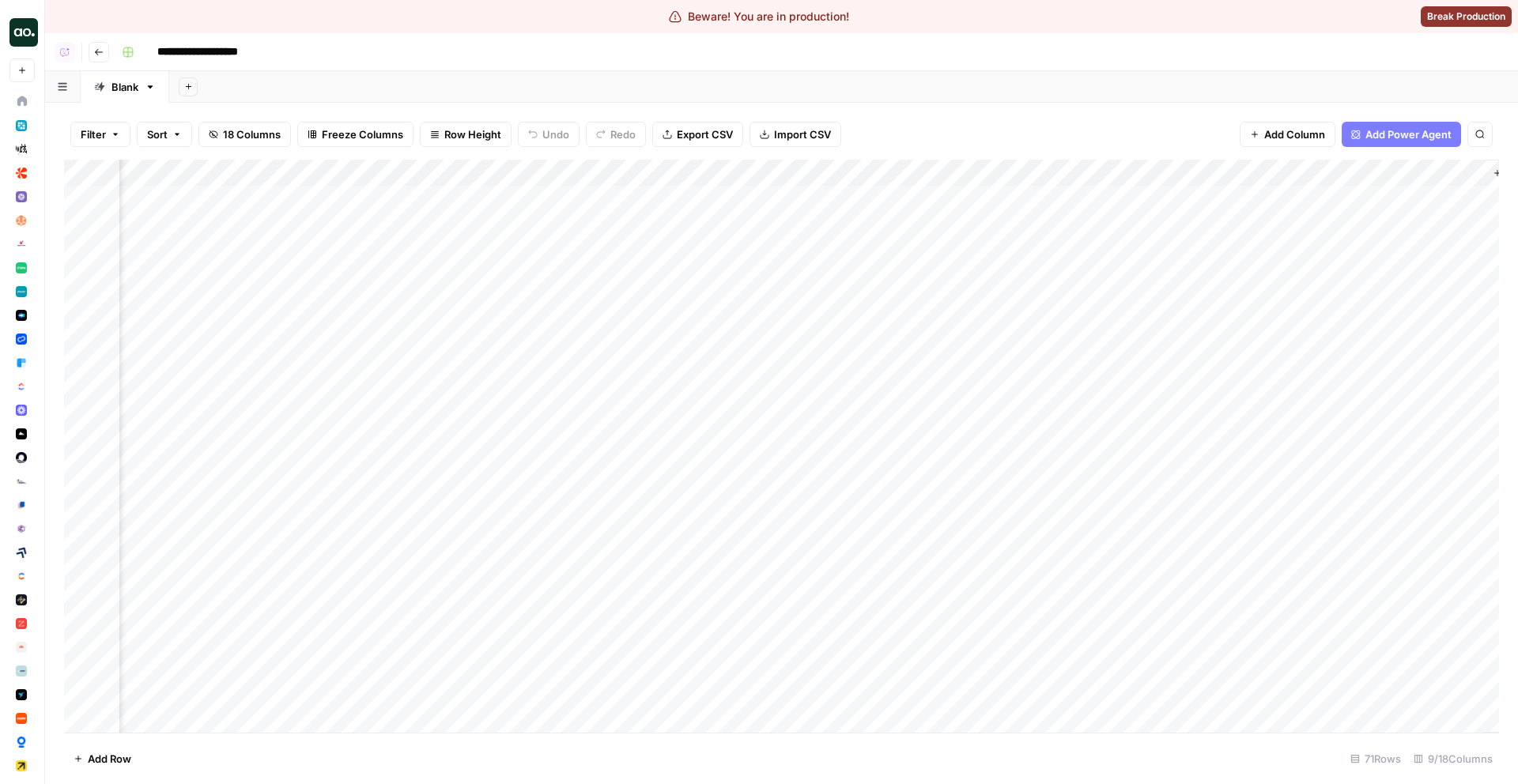
scroll to position [0, 344]
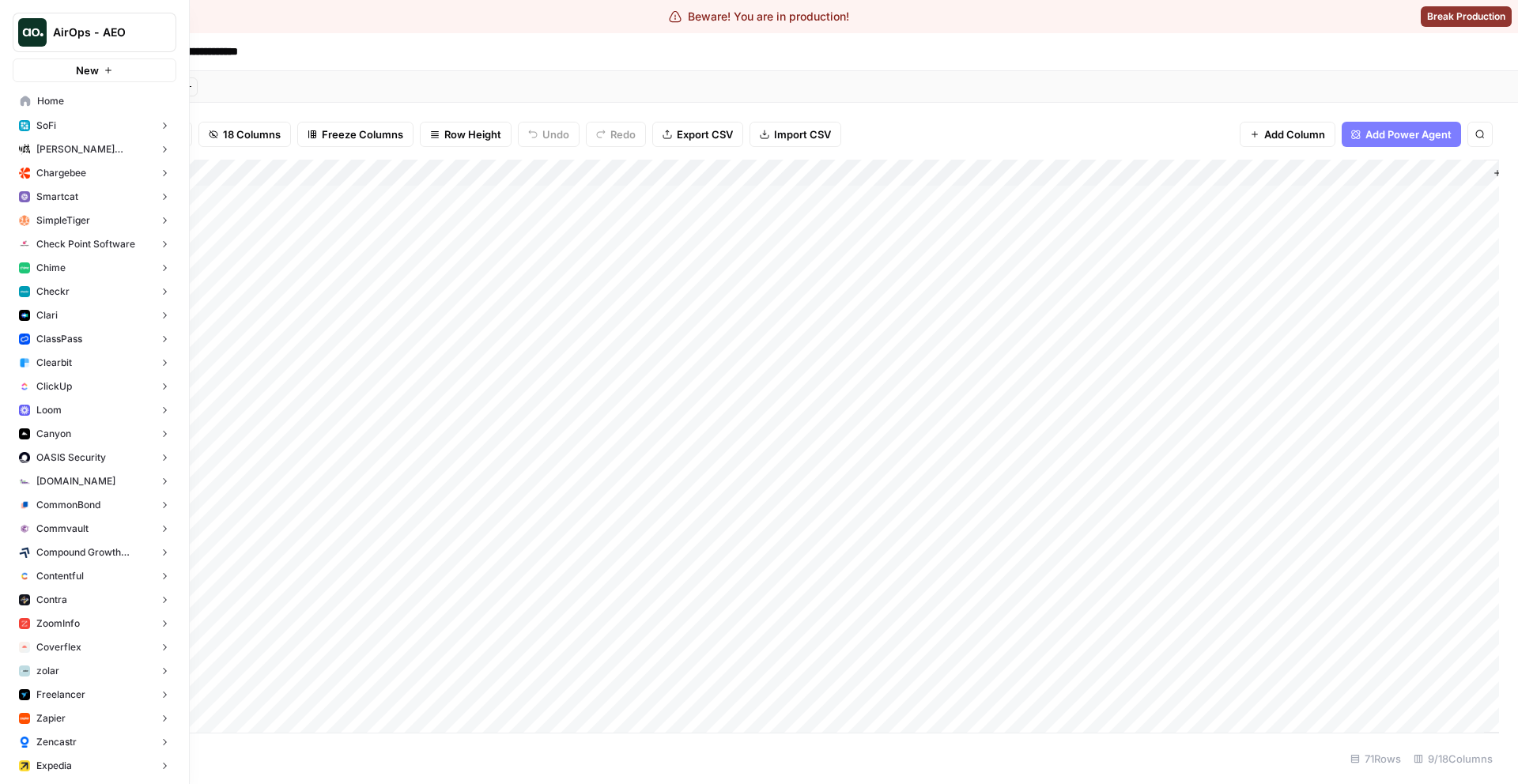
click at [92, 289] on button "Checkr" at bounding box center [94, 292] width 164 height 24
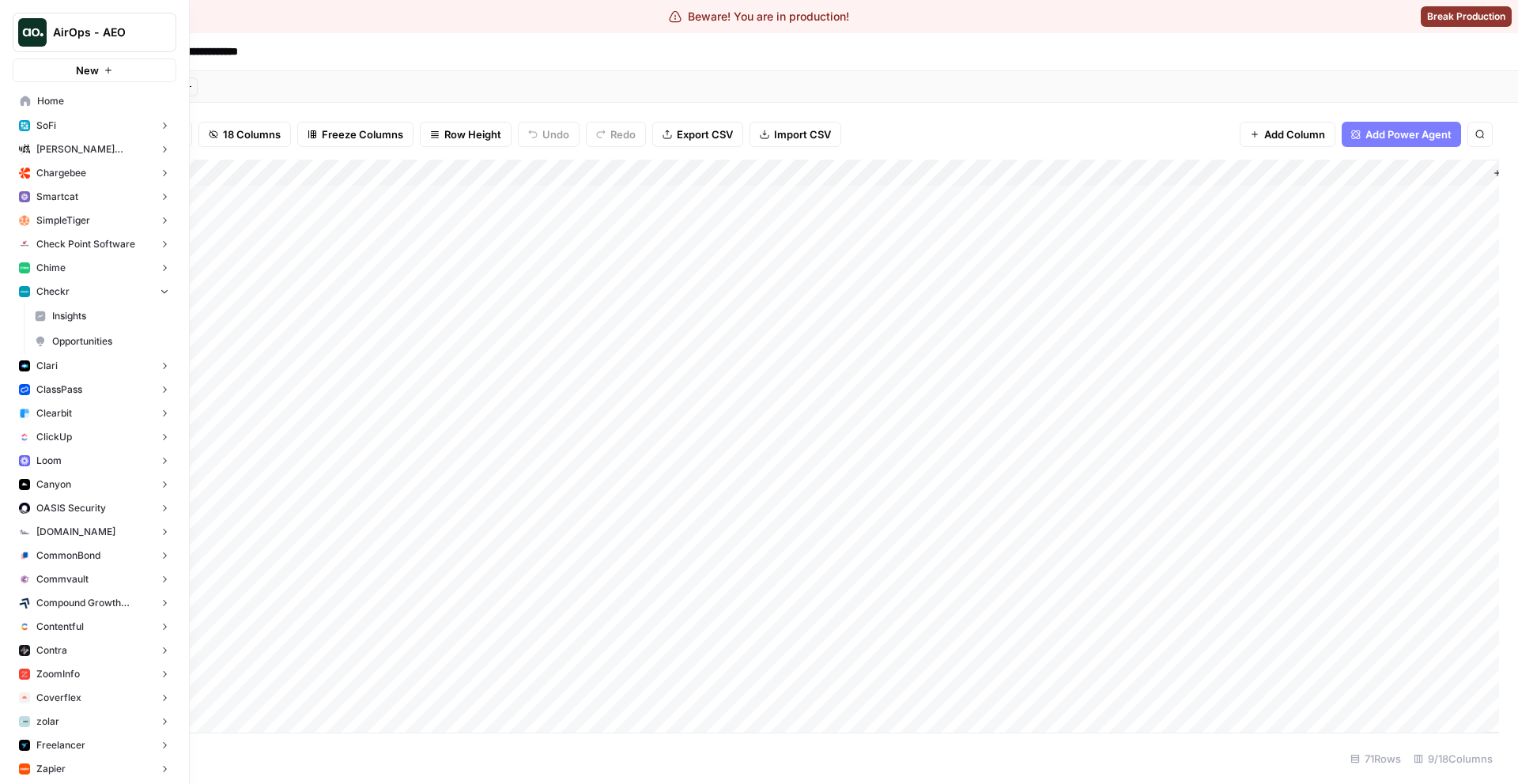
click at [72, 319] on span "Insights" at bounding box center [111, 317] width 117 height 15
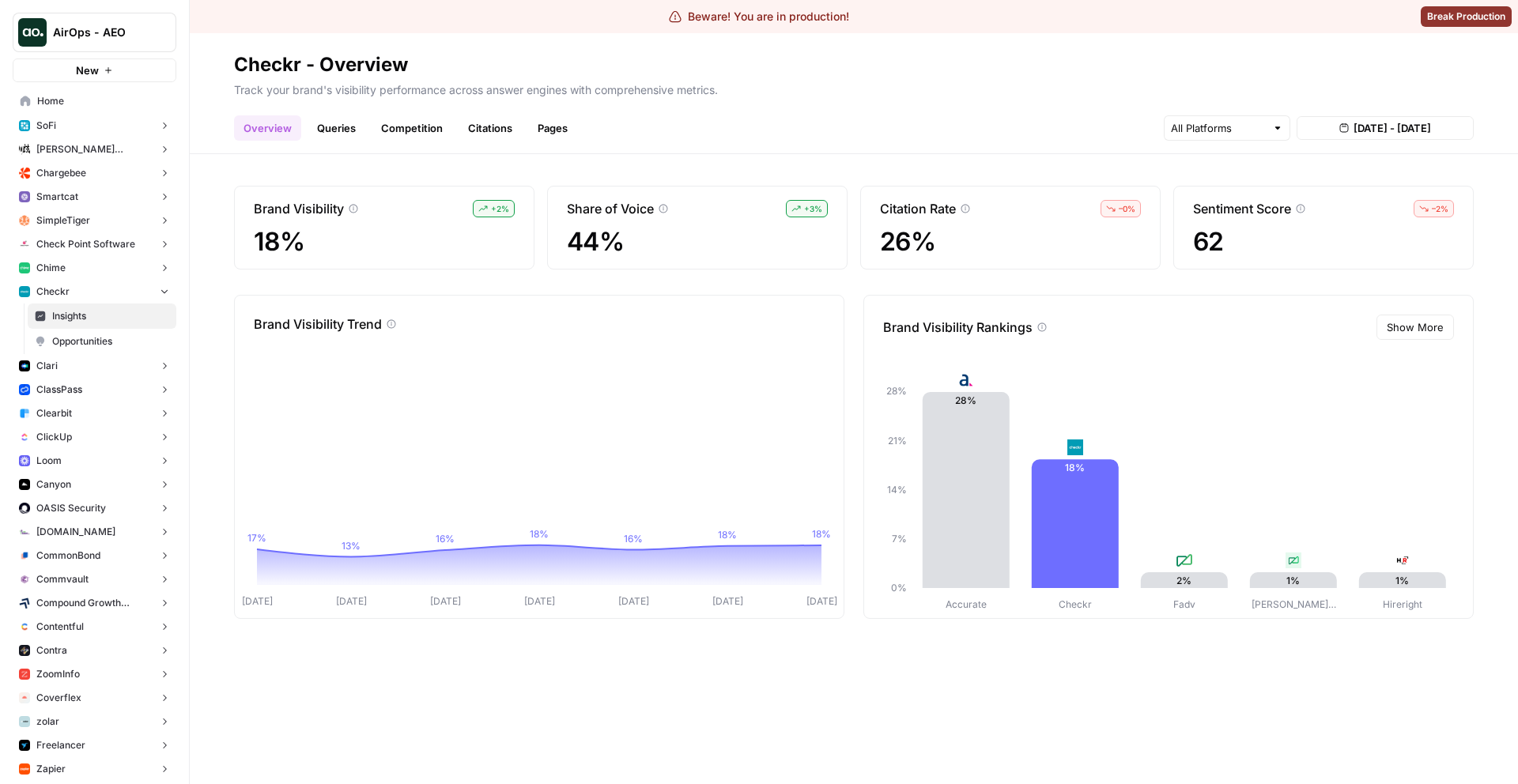
click at [95, 102] on span "Home" at bounding box center [104, 102] width 132 height 15
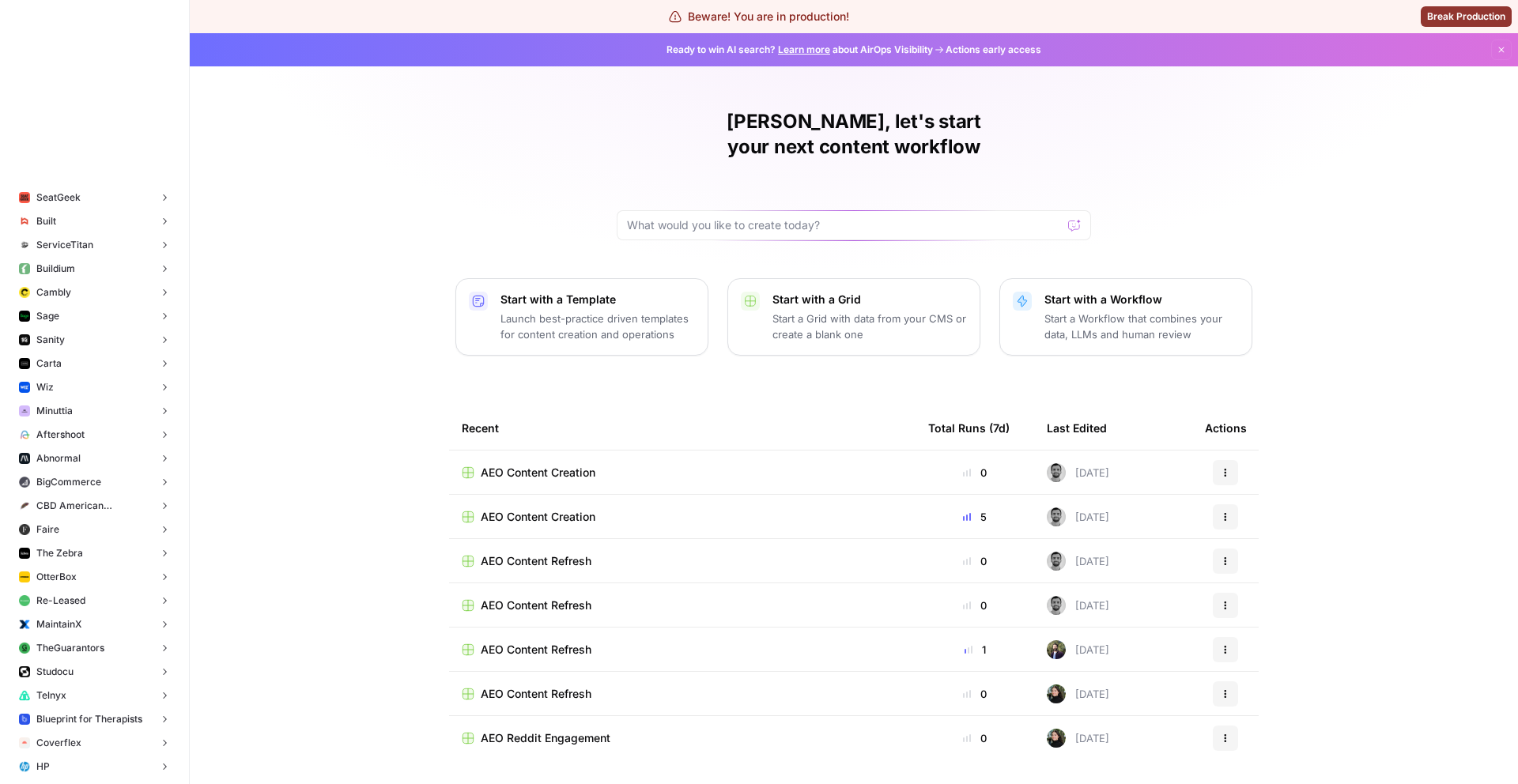
scroll to position [5761, 0]
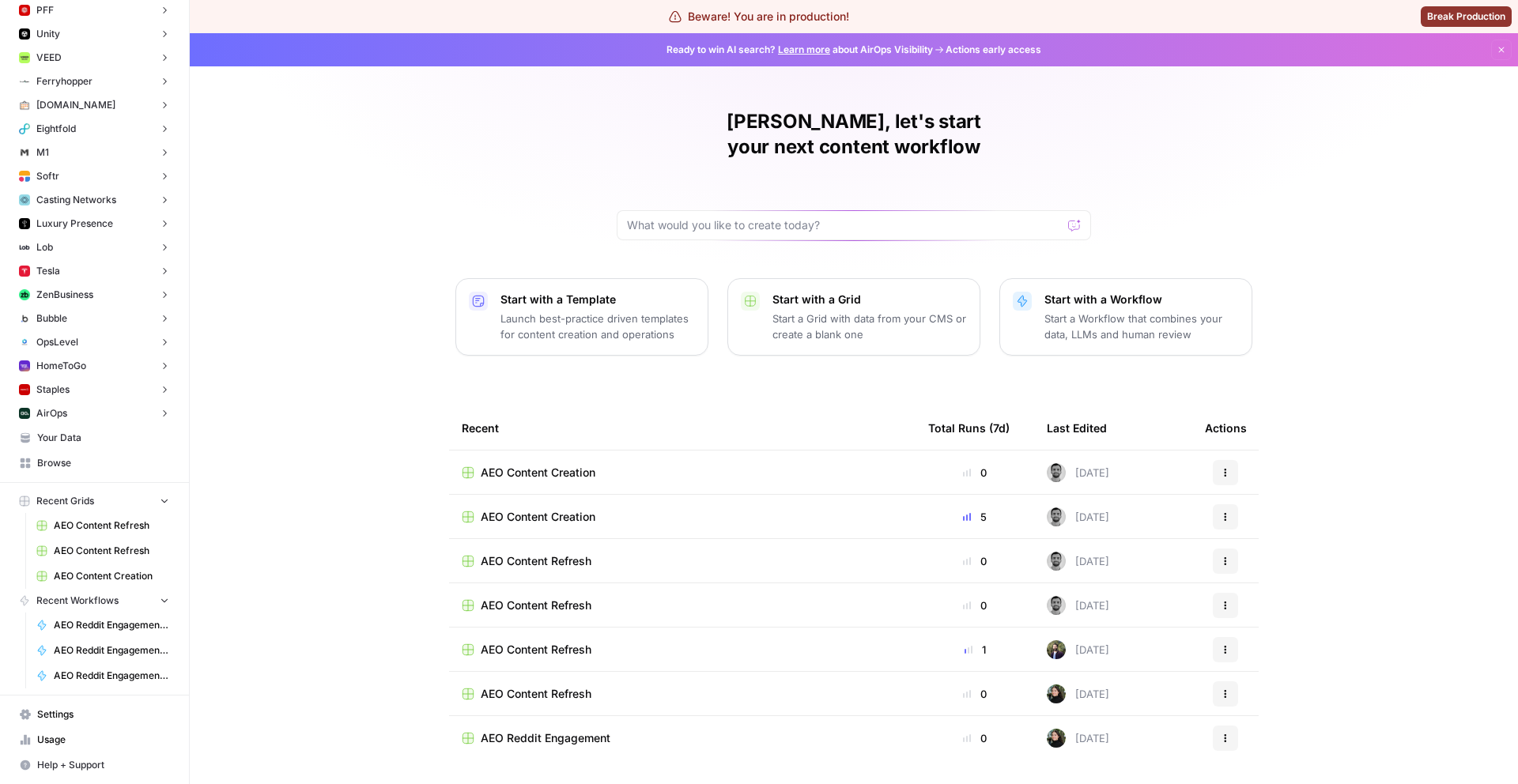
click at [78, 442] on span "Your Data" at bounding box center [104, 438] width 132 height 15
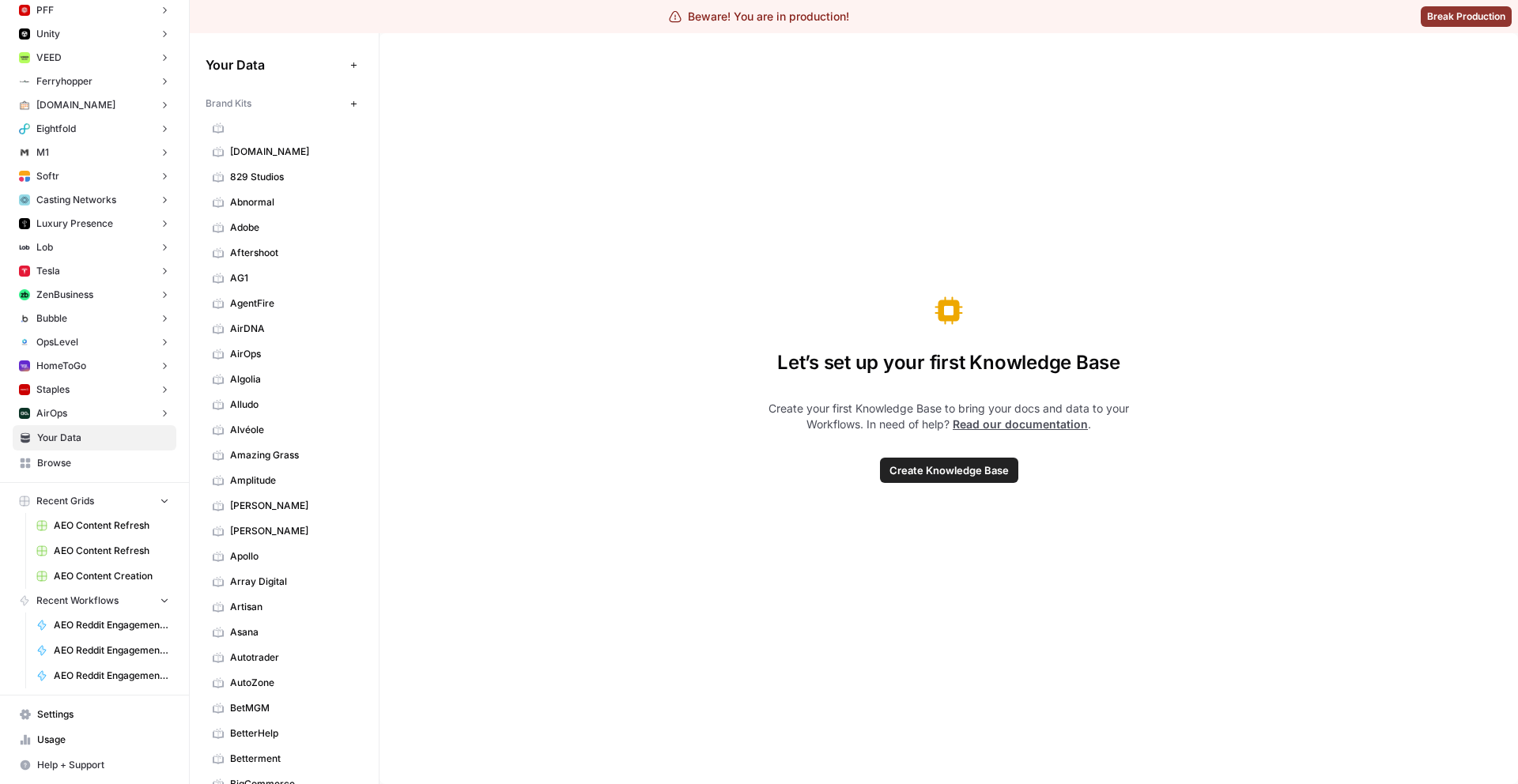
scroll to position [55, 0]
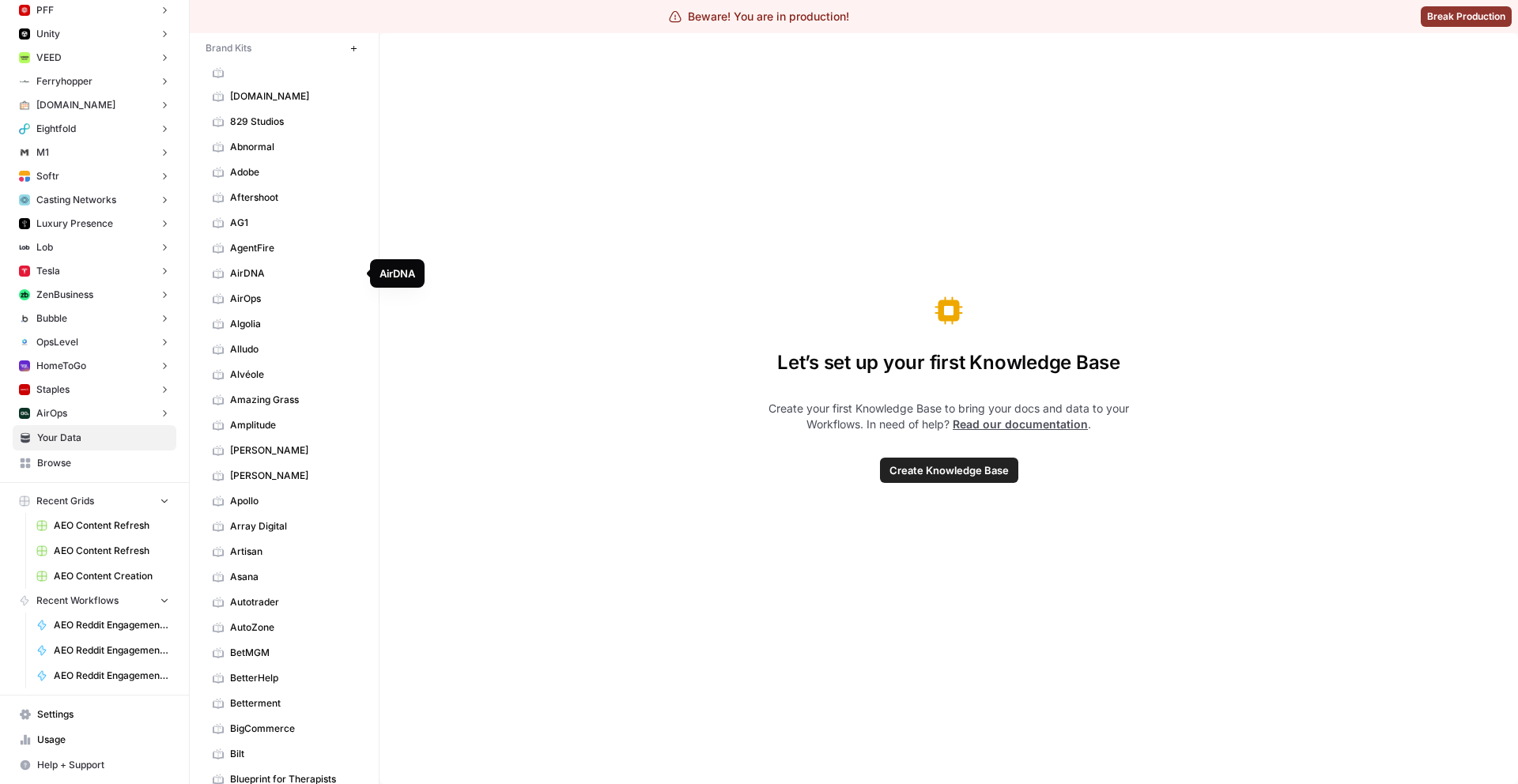
click at [285, 283] on link "AirDNA" at bounding box center [284, 274] width 158 height 26
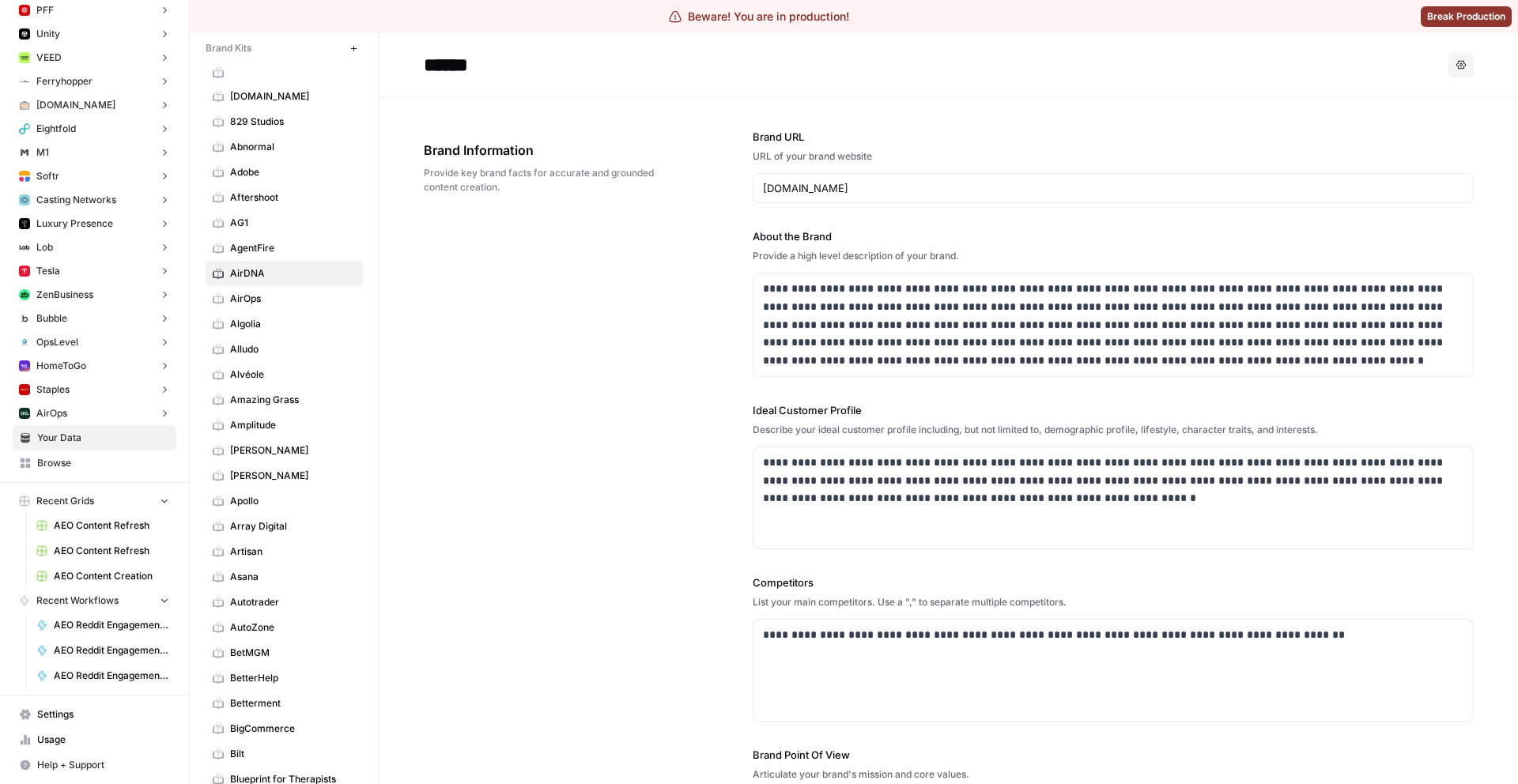
click at [278, 300] on span "AirOps" at bounding box center [292, 299] width 126 height 15
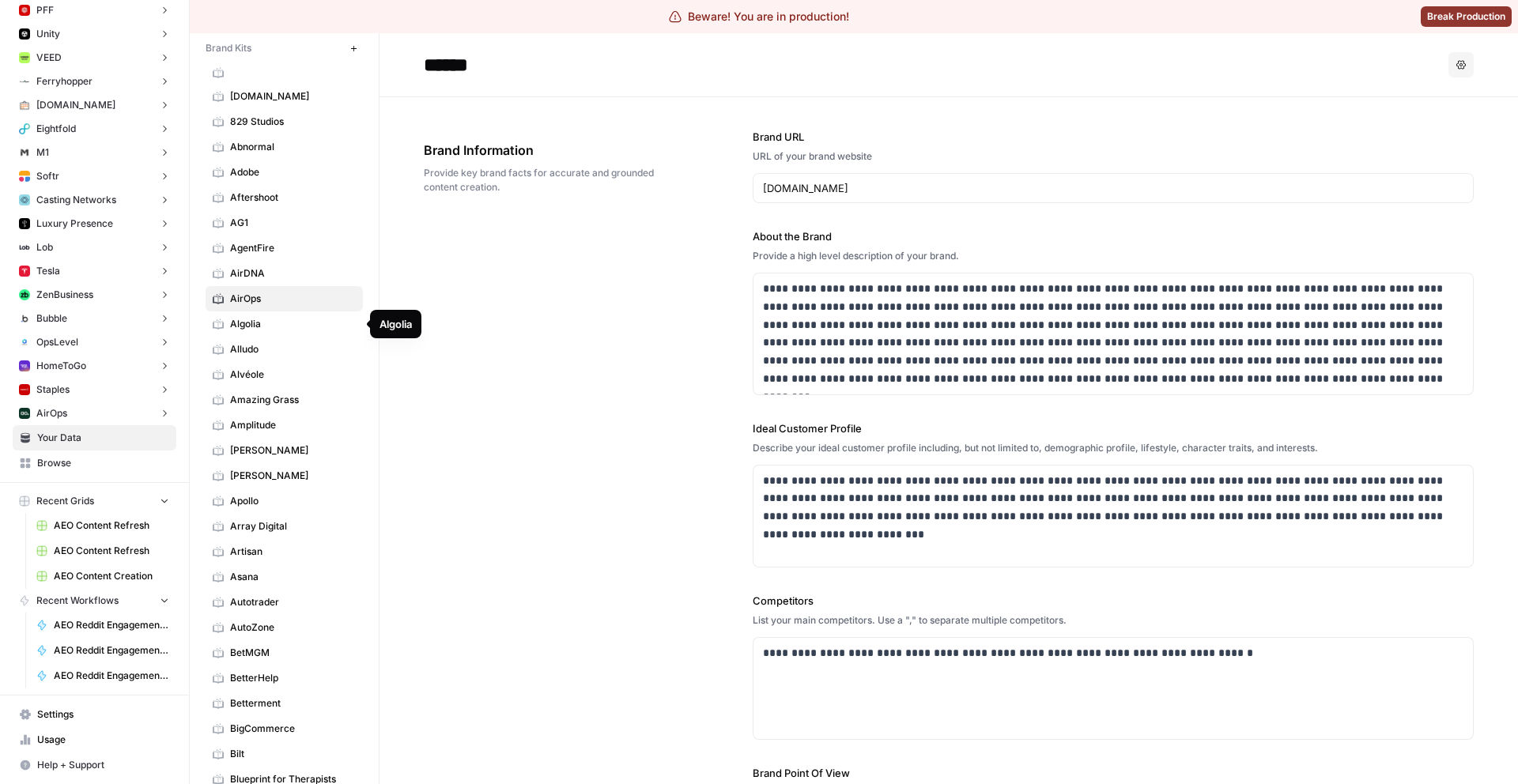
click at [298, 327] on span "Algolia" at bounding box center [292, 324] width 126 height 15
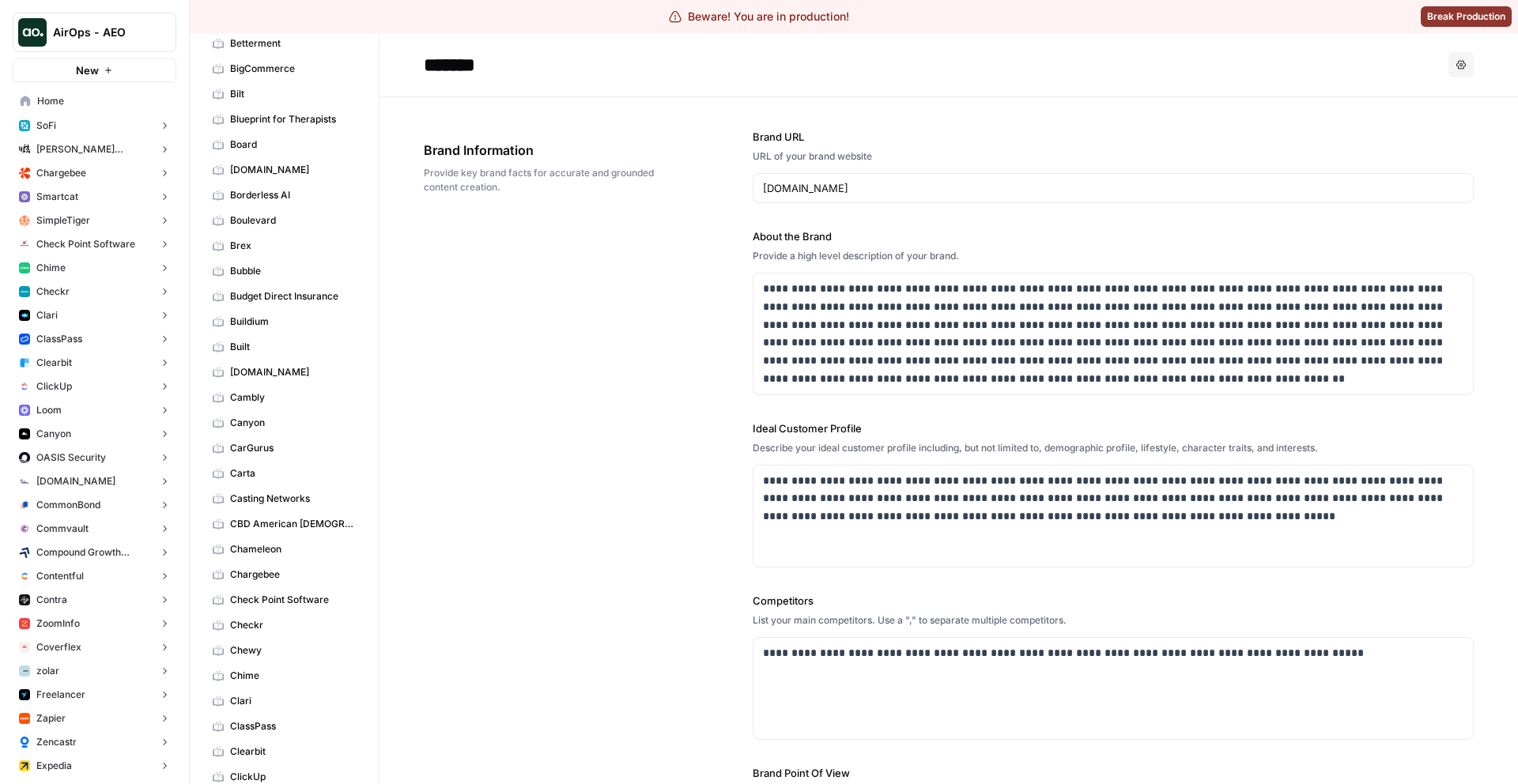
scroll to position [717, 0]
click at [274, 635] on link "Checkr" at bounding box center [284, 624] width 158 height 26
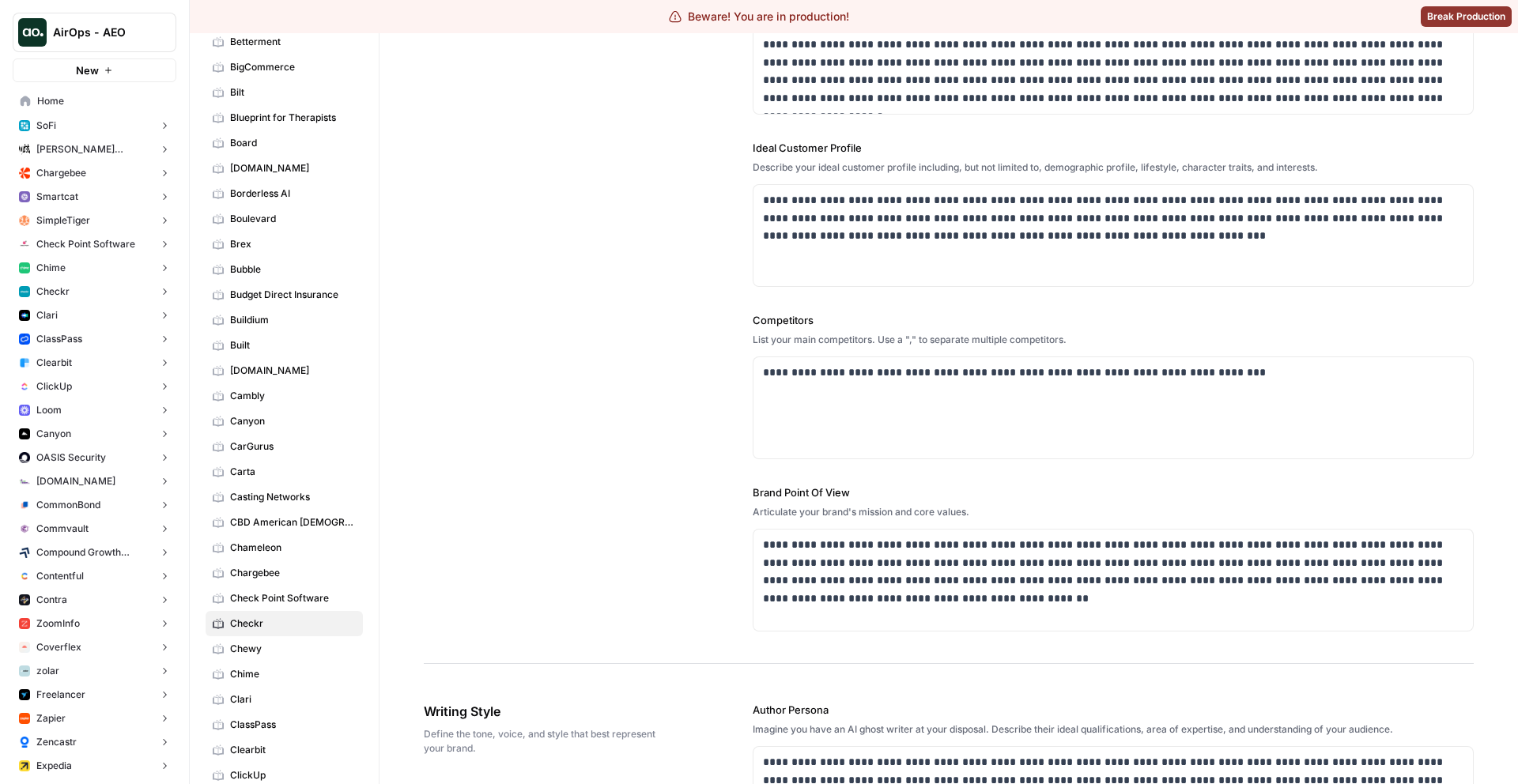
scroll to position [228, 0]
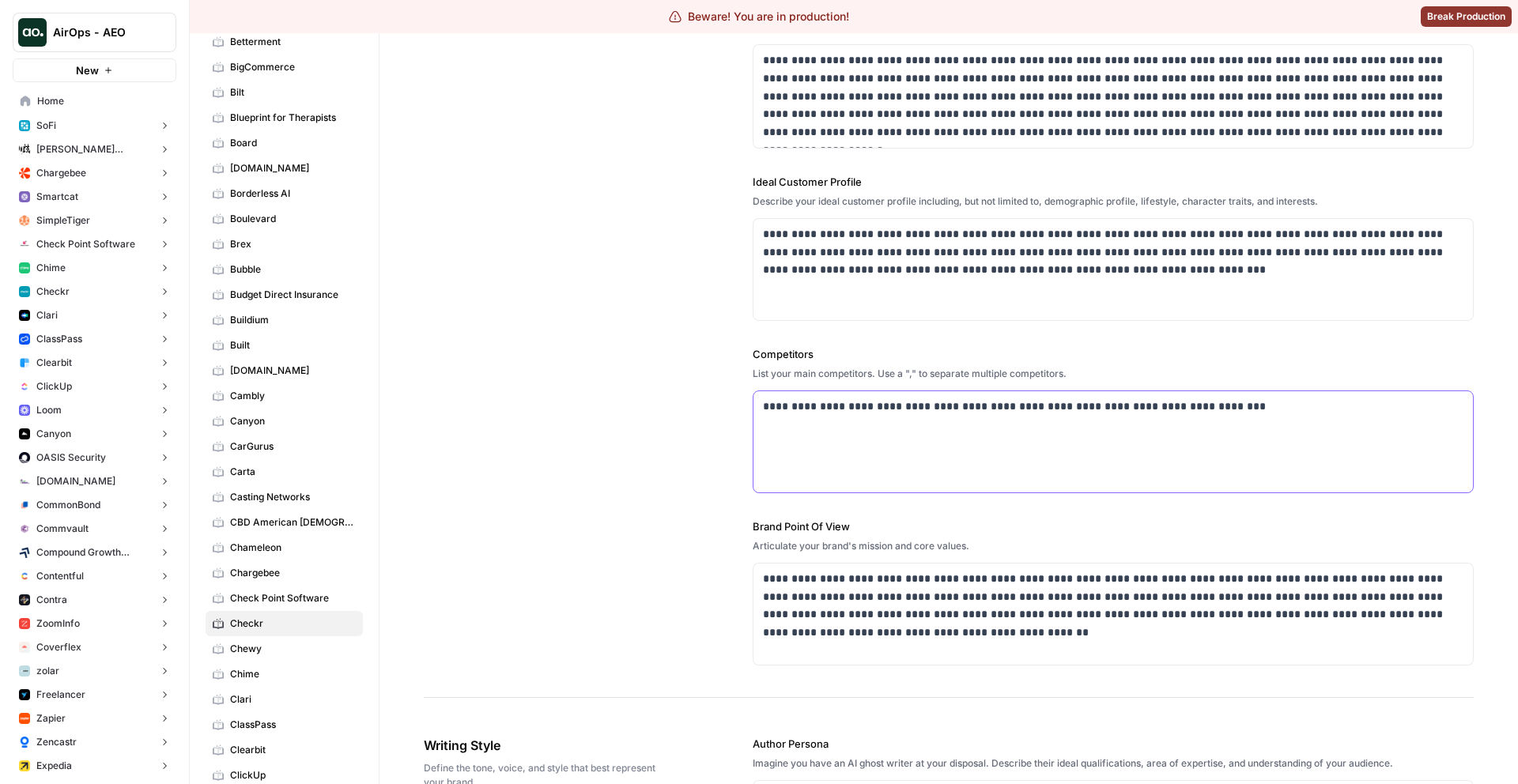
drag, startPoint x: 1225, startPoint y: 409, endPoint x: 571, endPoint y: 410, distance: 654.0
click at [571, 410] on div "**********" at bounding box center [949, 284] width 1050 height 830
click at [786, 411] on p "**********" at bounding box center [1113, 407] width 701 height 18
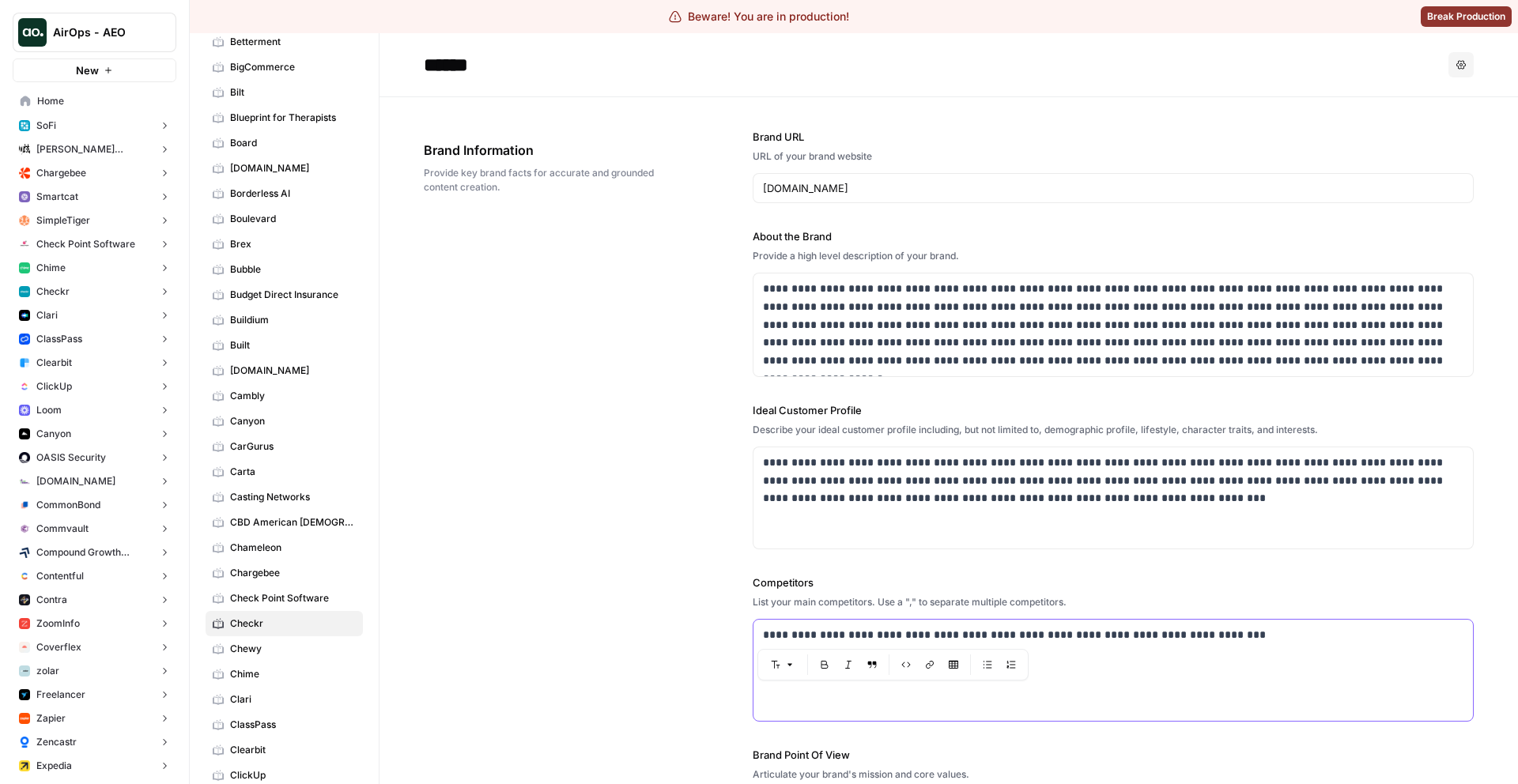
scroll to position [717, 0]
click at [654, 437] on div "**********" at bounding box center [949, 512] width 1050 height 830
click at [122, 196] on button "Smartcat" at bounding box center [94, 197] width 164 height 24
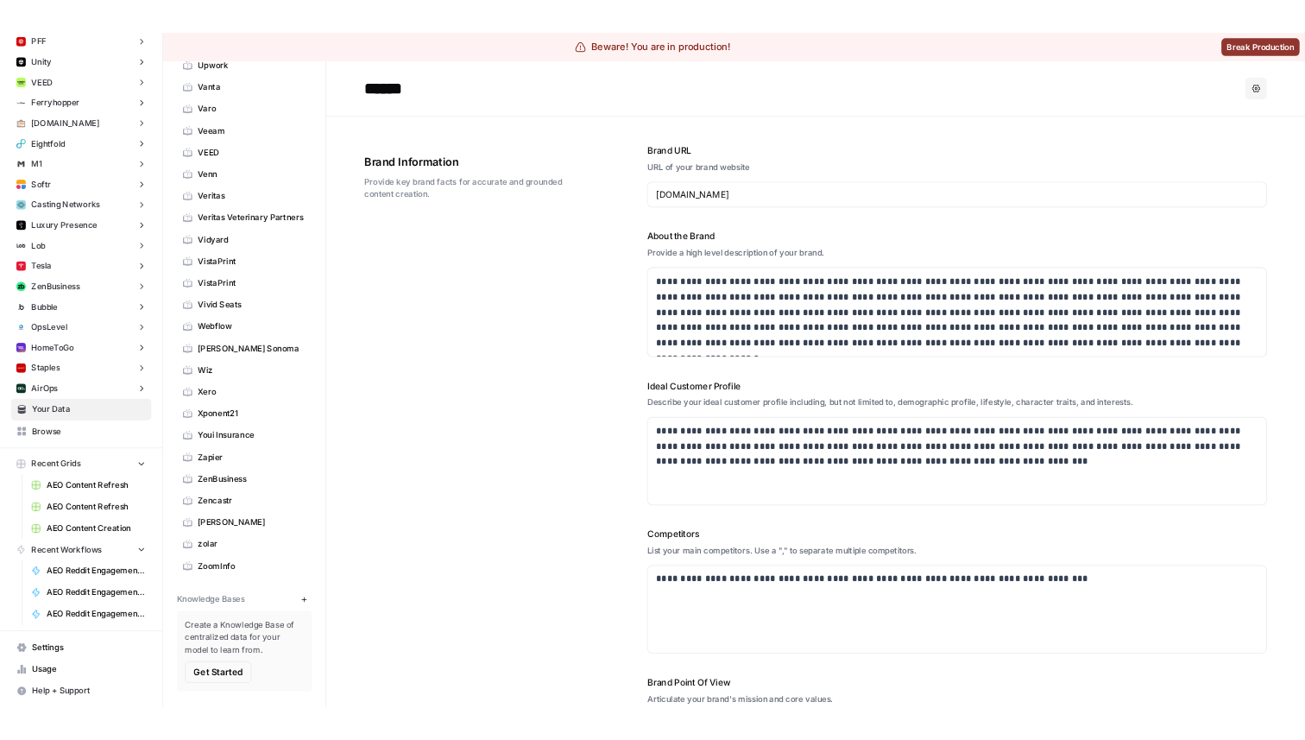
scroll to position [6450, 0]
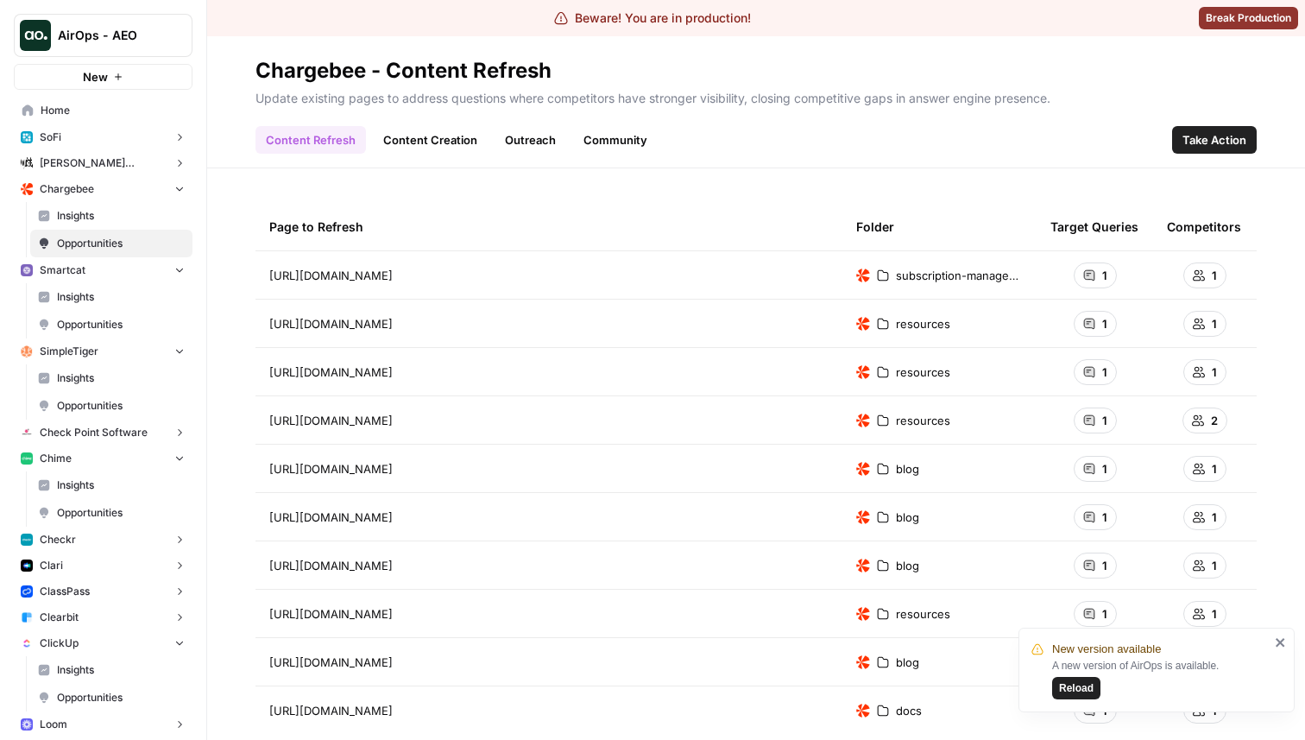
click at [1278, 641] on icon "close" at bounding box center [1280, 642] width 9 height 9
click at [432, 133] on link "Content Creation" at bounding box center [430, 140] width 115 height 28
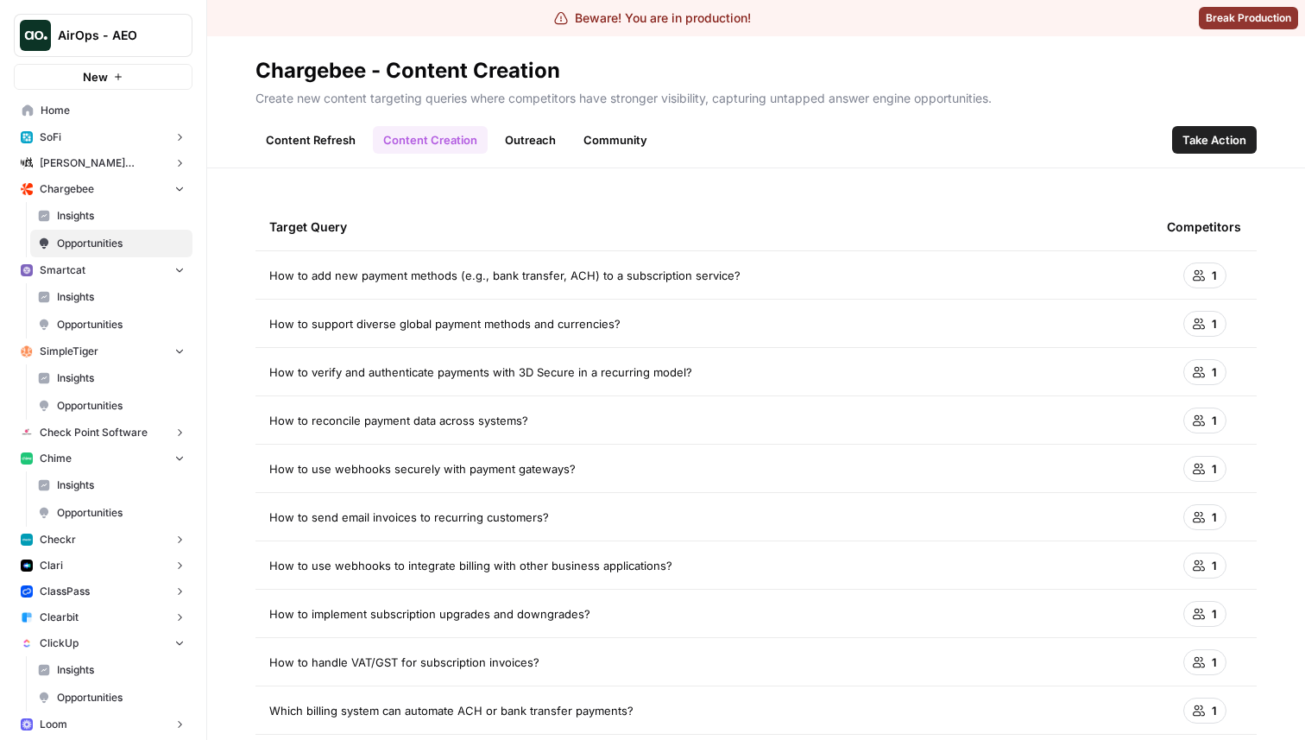
click at [1213, 131] on span "Take Action" at bounding box center [1215, 139] width 64 height 17
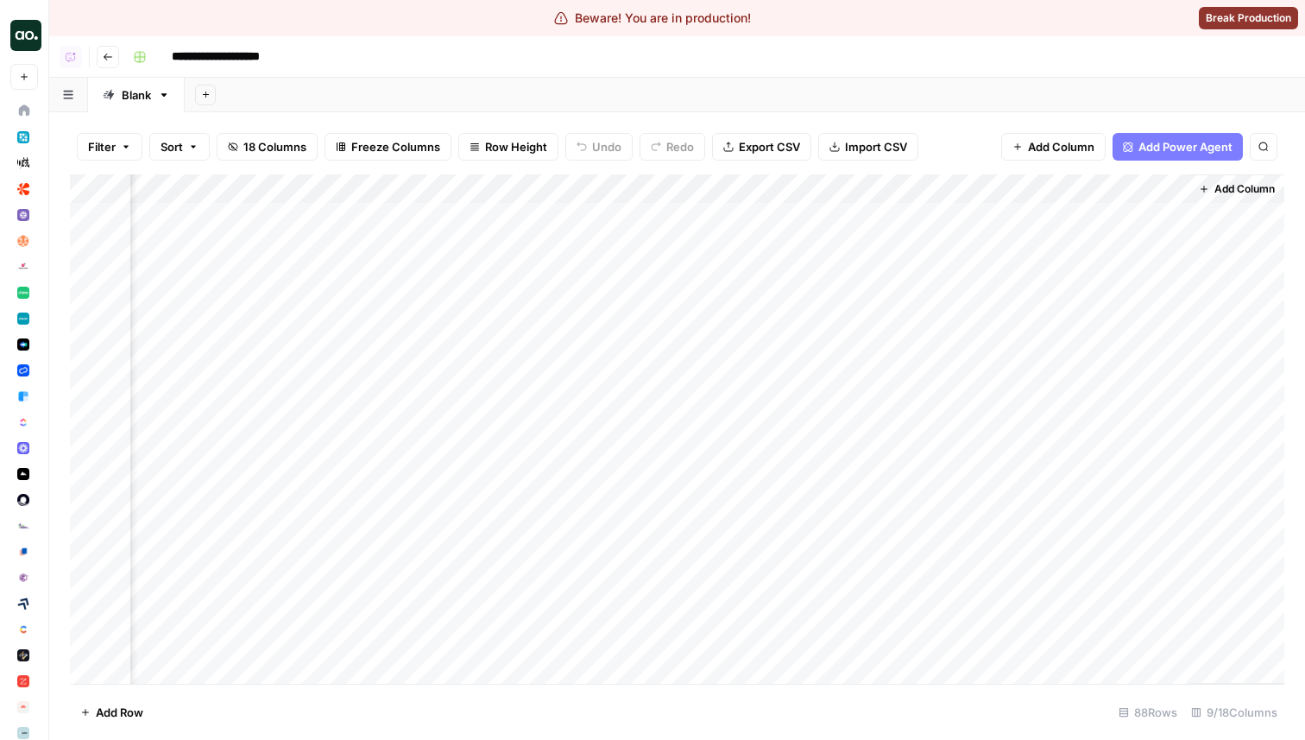
scroll to position [0, 808]
click at [109, 61] on icon "button" at bounding box center [108, 57] width 10 height 10
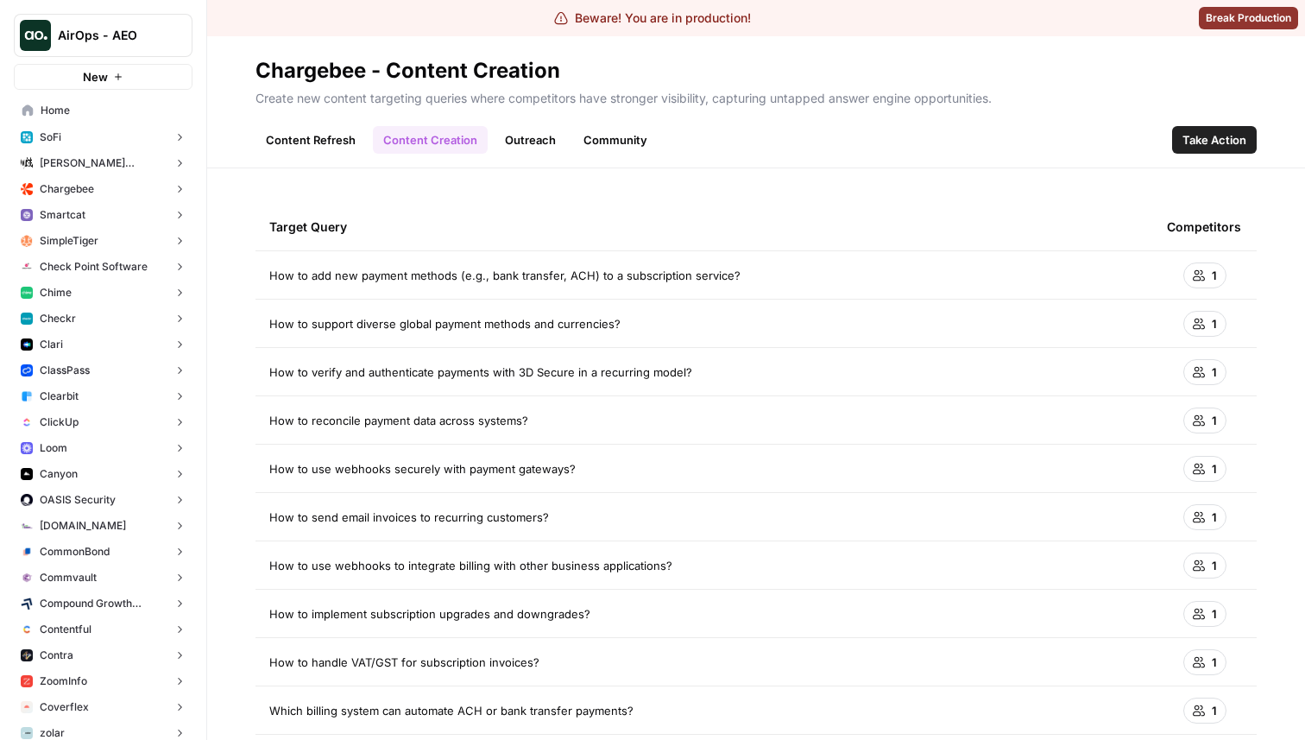
click at [151, 109] on span "Home" at bounding box center [113, 111] width 144 height 16
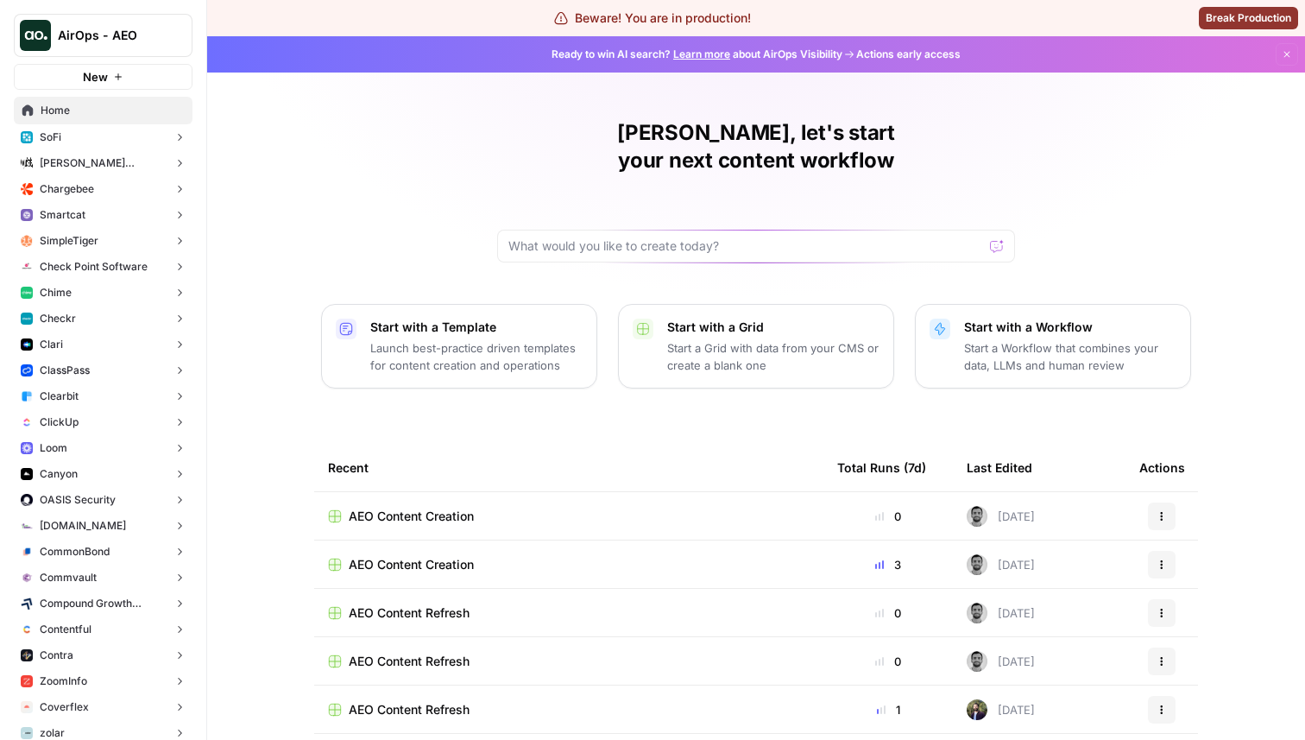
click at [429, 556] on span "AEO Content Creation" at bounding box center [411, 564] width 125 height 17
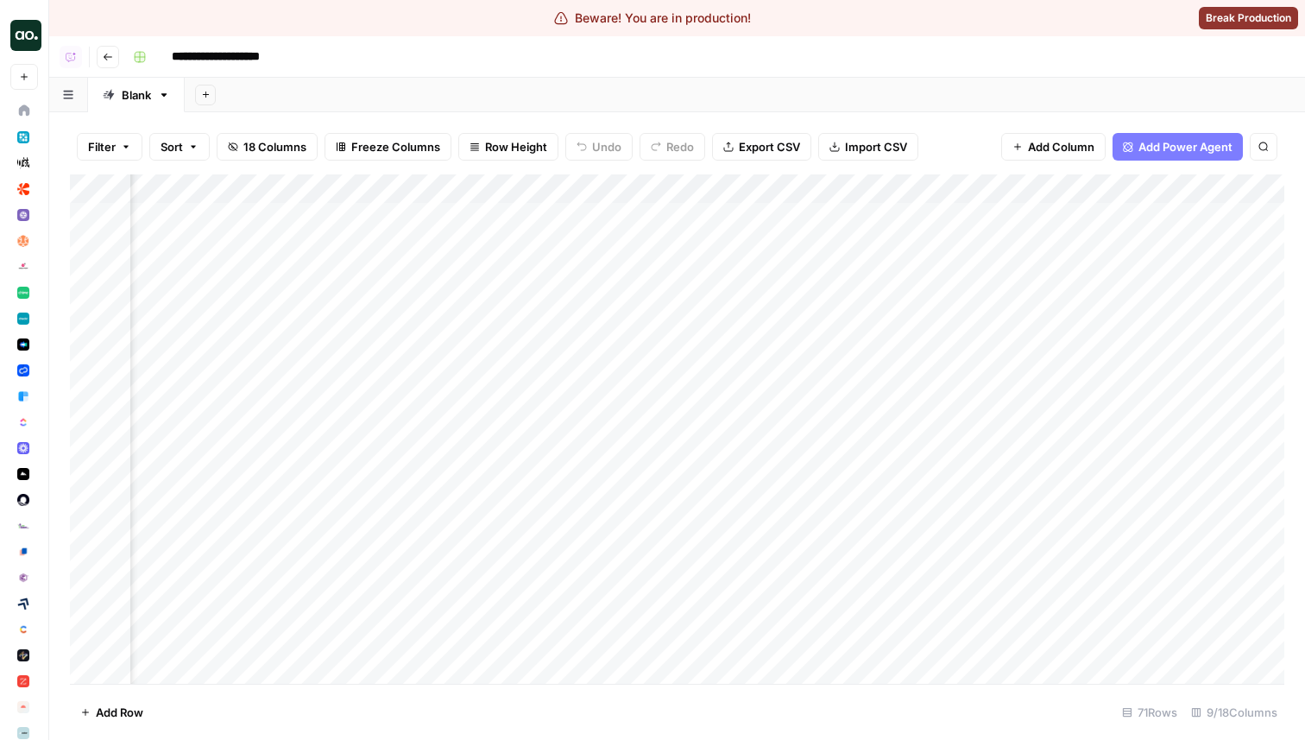
scroll to position [0, 710]
click at [1095, 191] on div "Add Column" at bounding box center [677, 428] width 1215 height 509
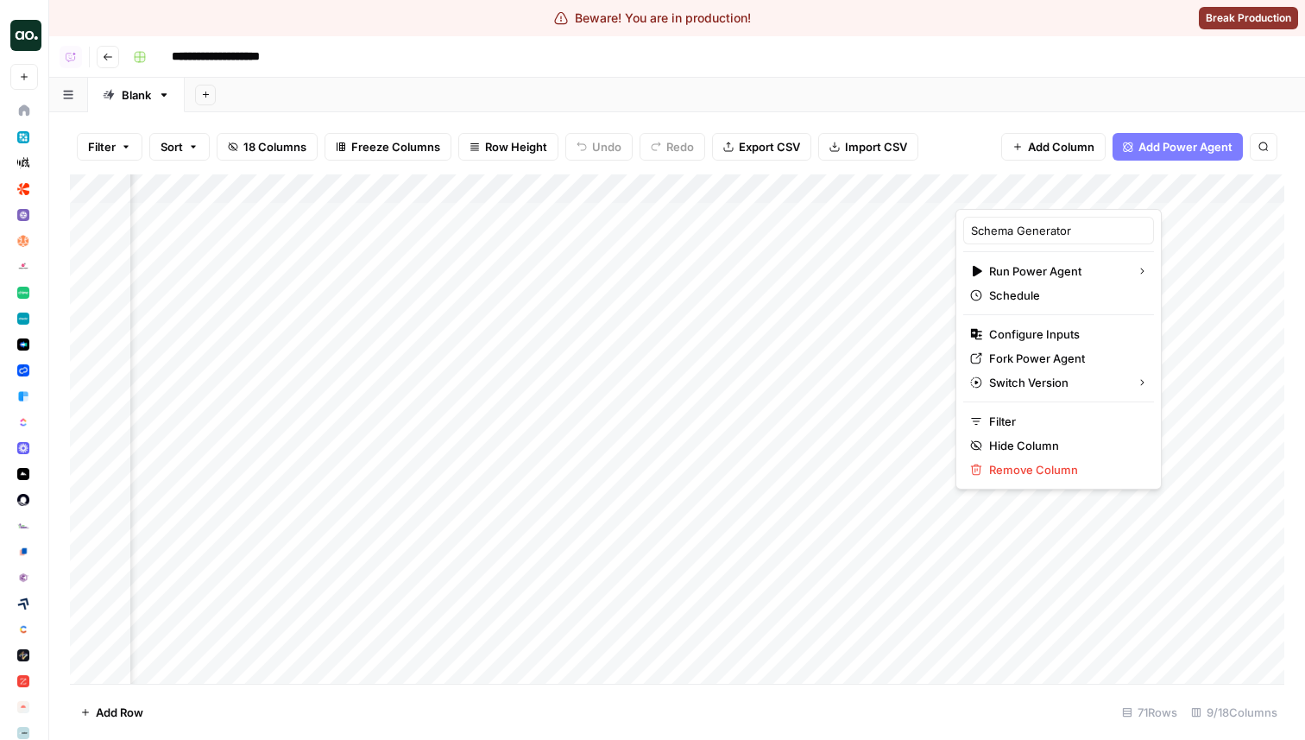
click at [1183, 152] on span "Add Power Agent" at bounding box center [1186, 146] width 94 height 17
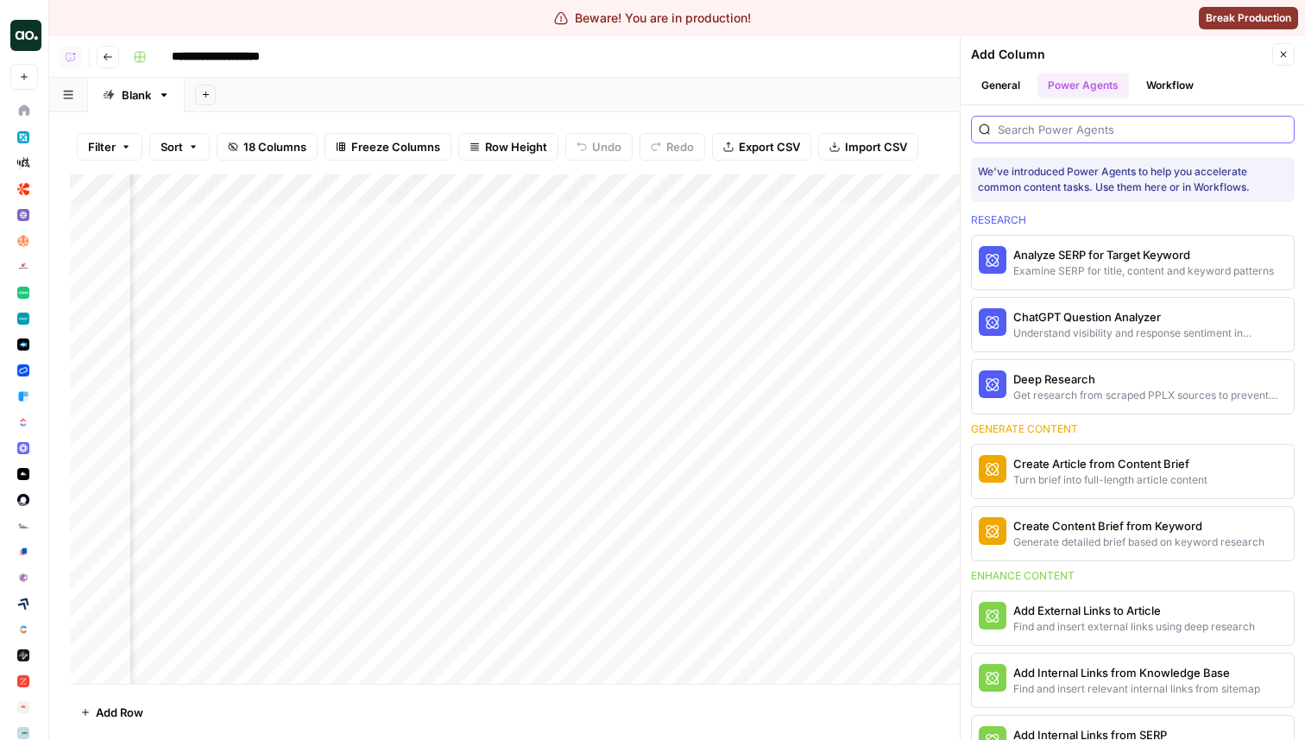
click at [1064, 131] on input "search" at bounding box center [1142, 129] width 289 height 17
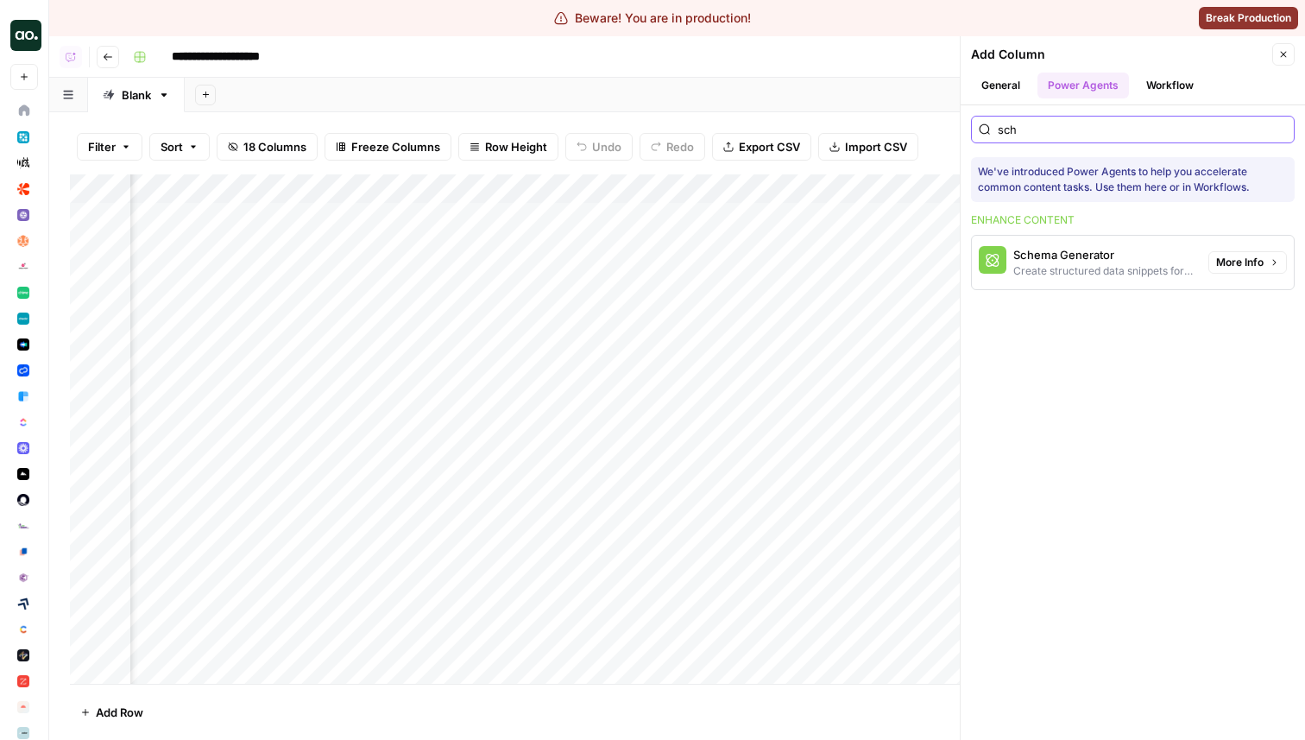
type input "sch"
click at [1255, 256] on span "More Info" at bounding box center [1239, 263] width 47 height 16
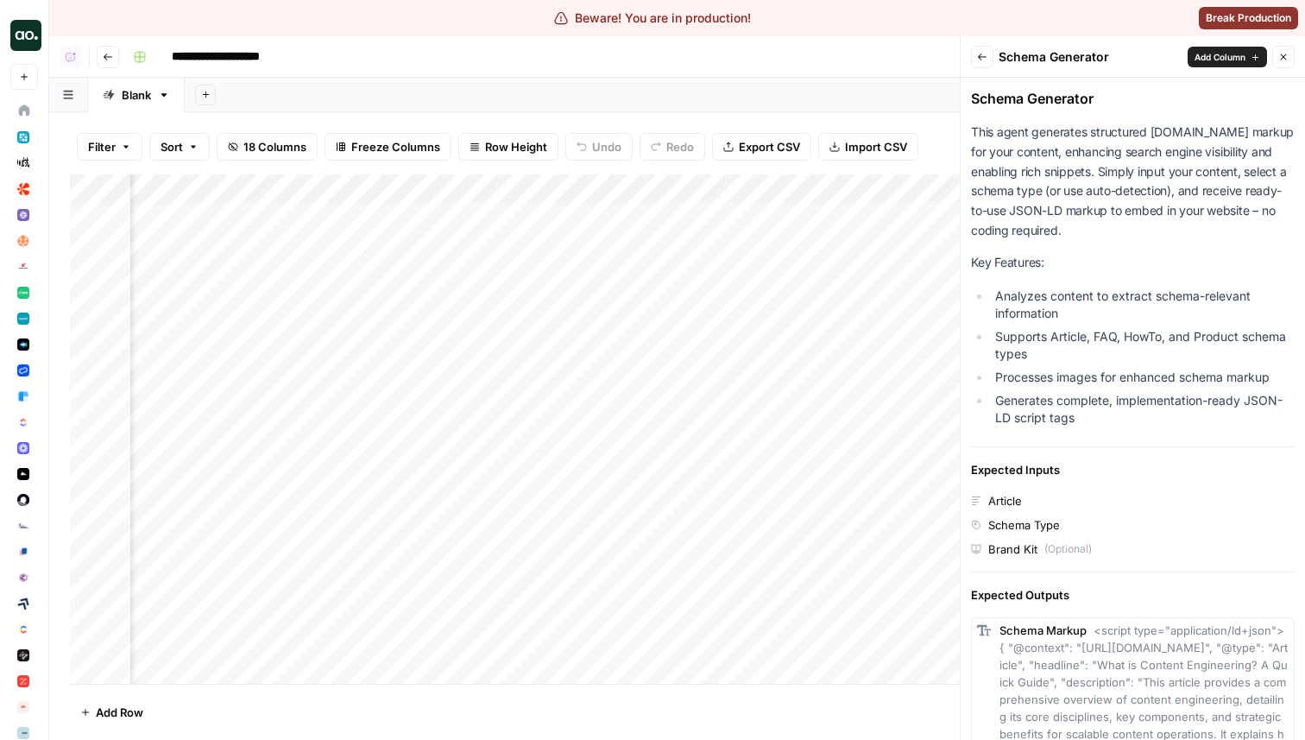
scroll to position [0, 0]
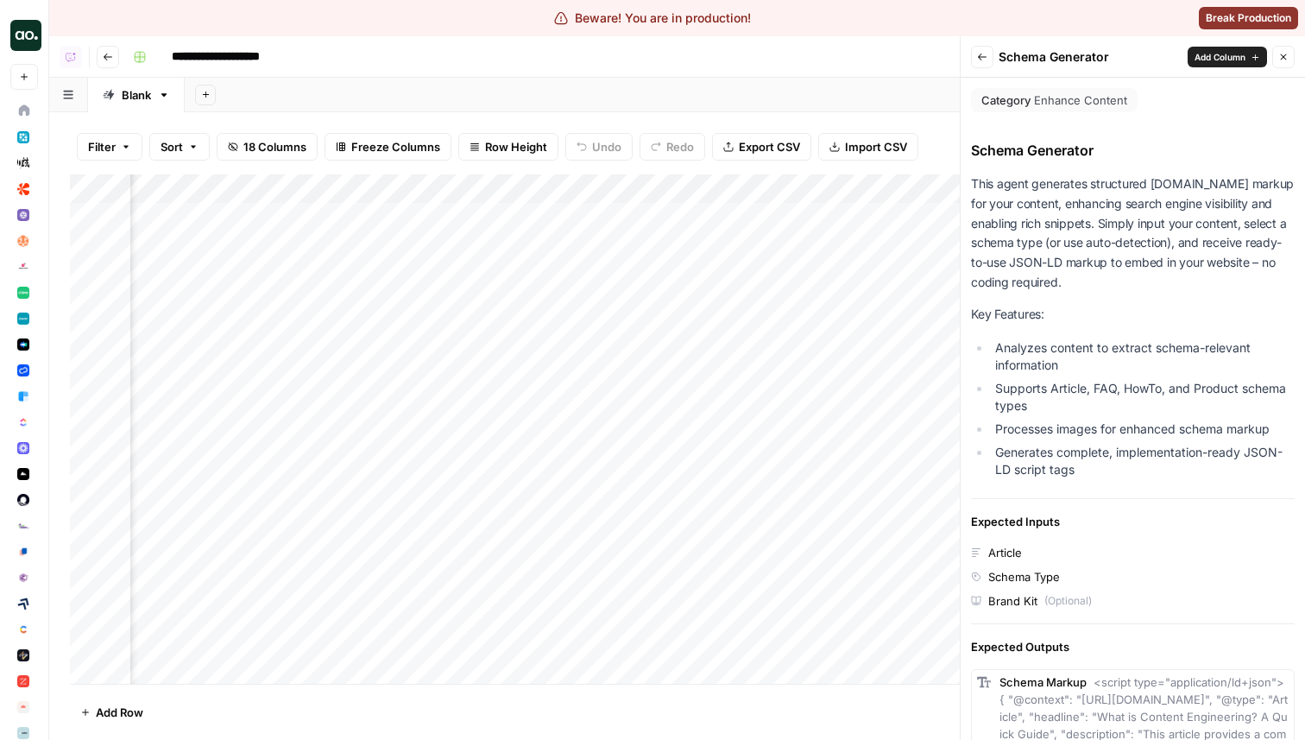
click at [1281, 63] on button "Close" at bounding box center [1283, 57] width 22 height 22
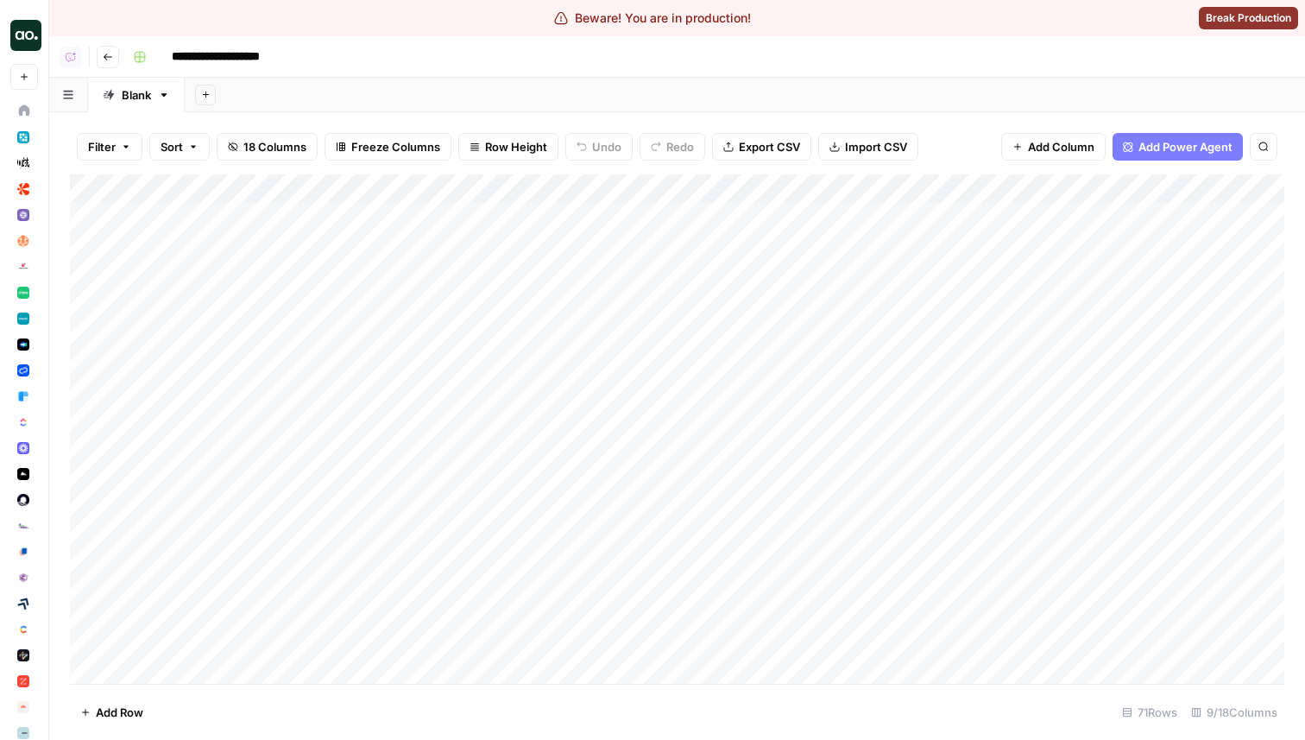
click at [114, 58] on button "Go back" at bounding box center [108, 57] width 22 height 22
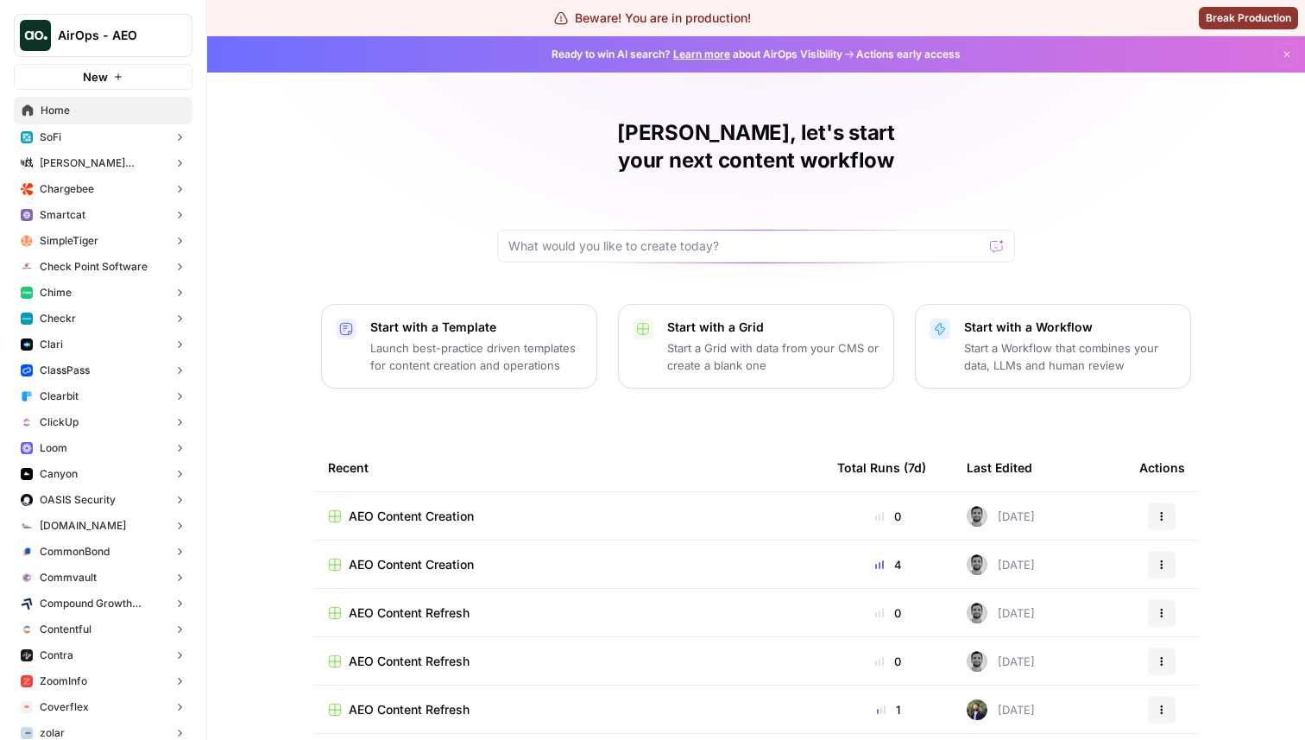
click at [450, 556] on span "AEO Content Creation" at bounding box center [411, 564] width 125 height 17
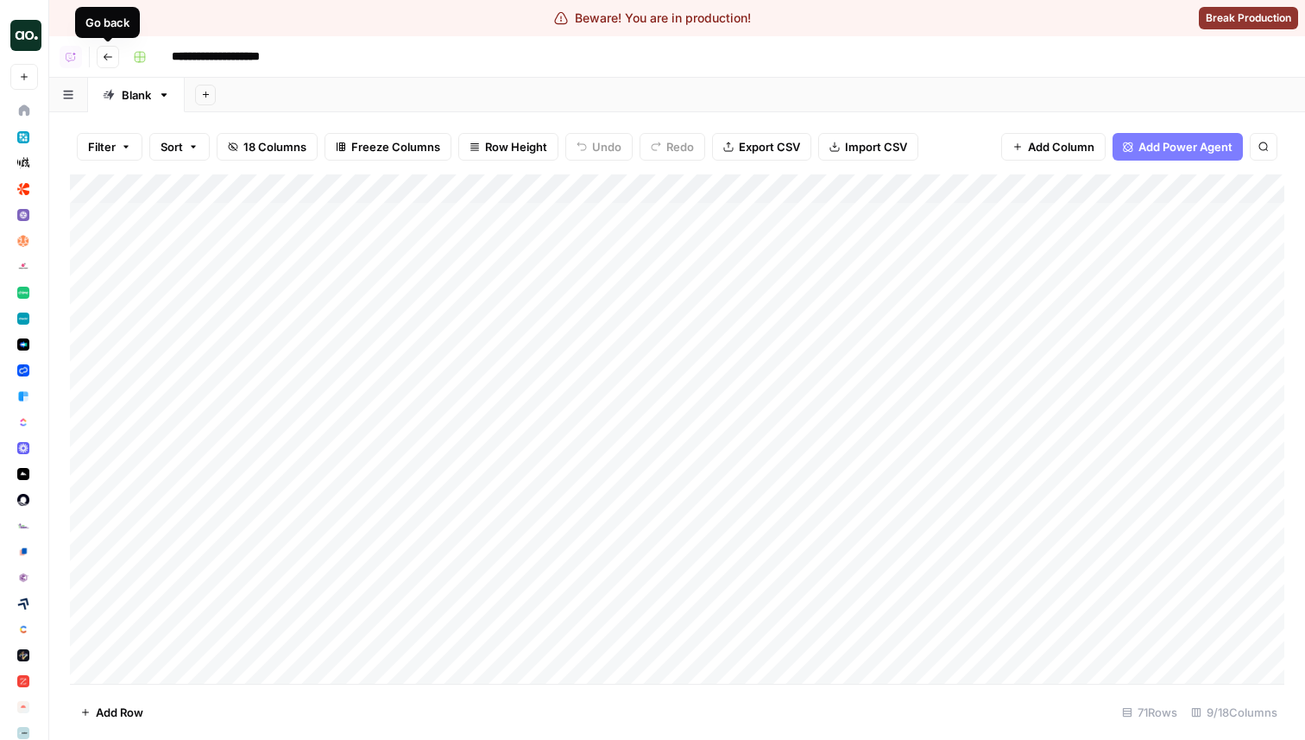
click at [107, 58] on icon "button" at bounding box center [108, 57] width 10 height 10
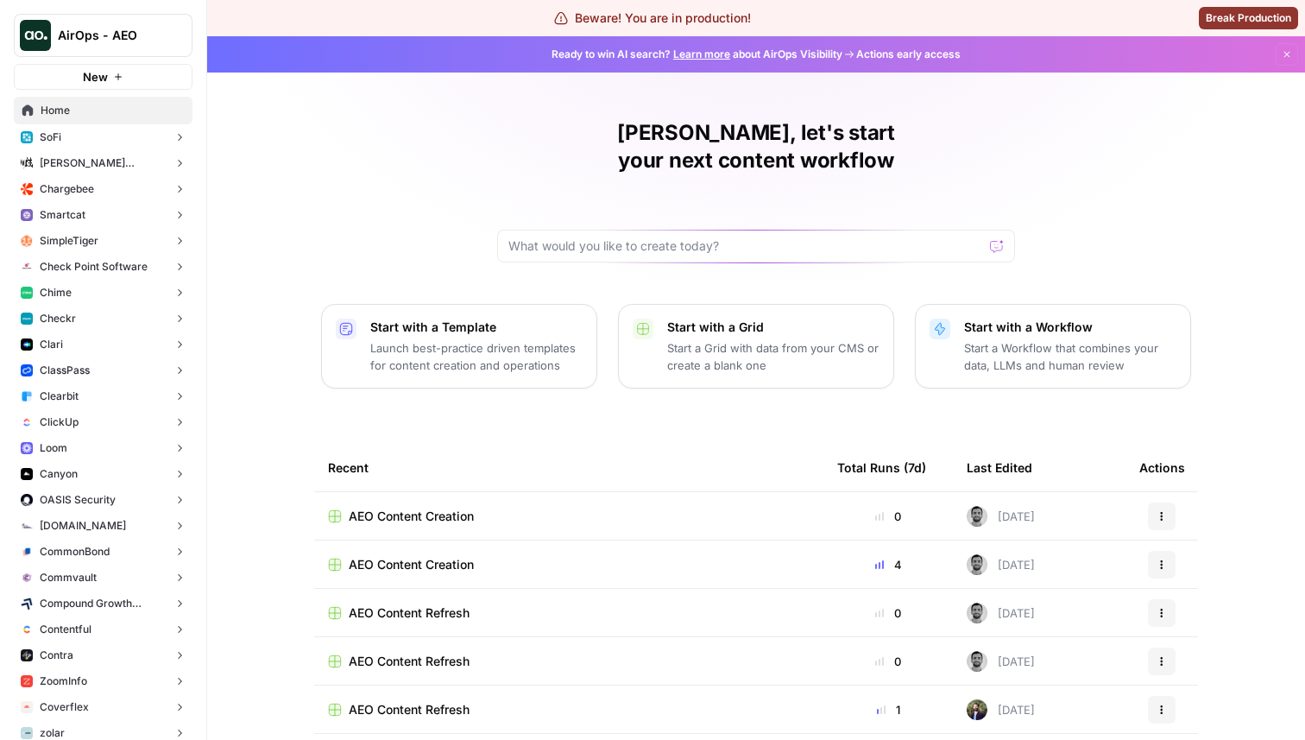
click at [117, 317] on button "Checkr" at bounding box center [103, 319] width 179 height 26
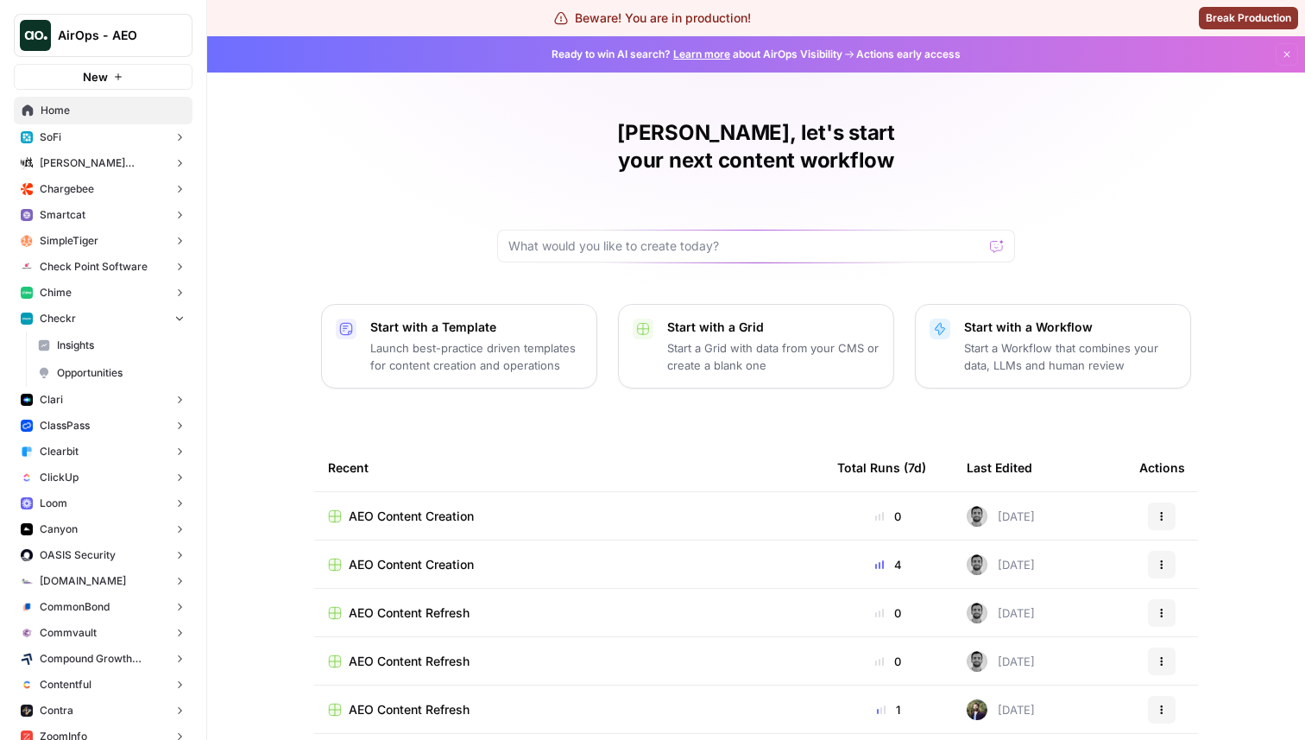
click at [129, 376] on span "Opportunities" at bounding box center [121, 373] width 128 height 16
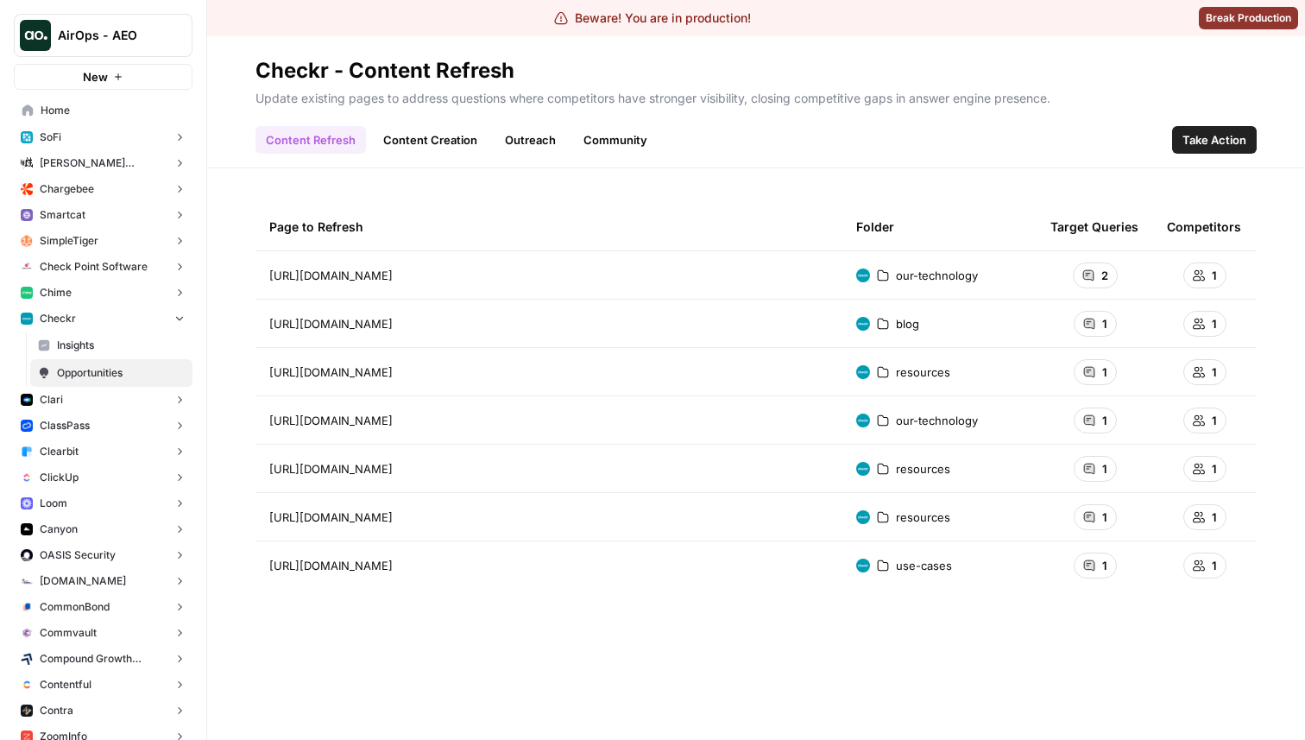
click at [452, 142] on link "Content Creation" at bounding box center [430, 140] width 115 height 28
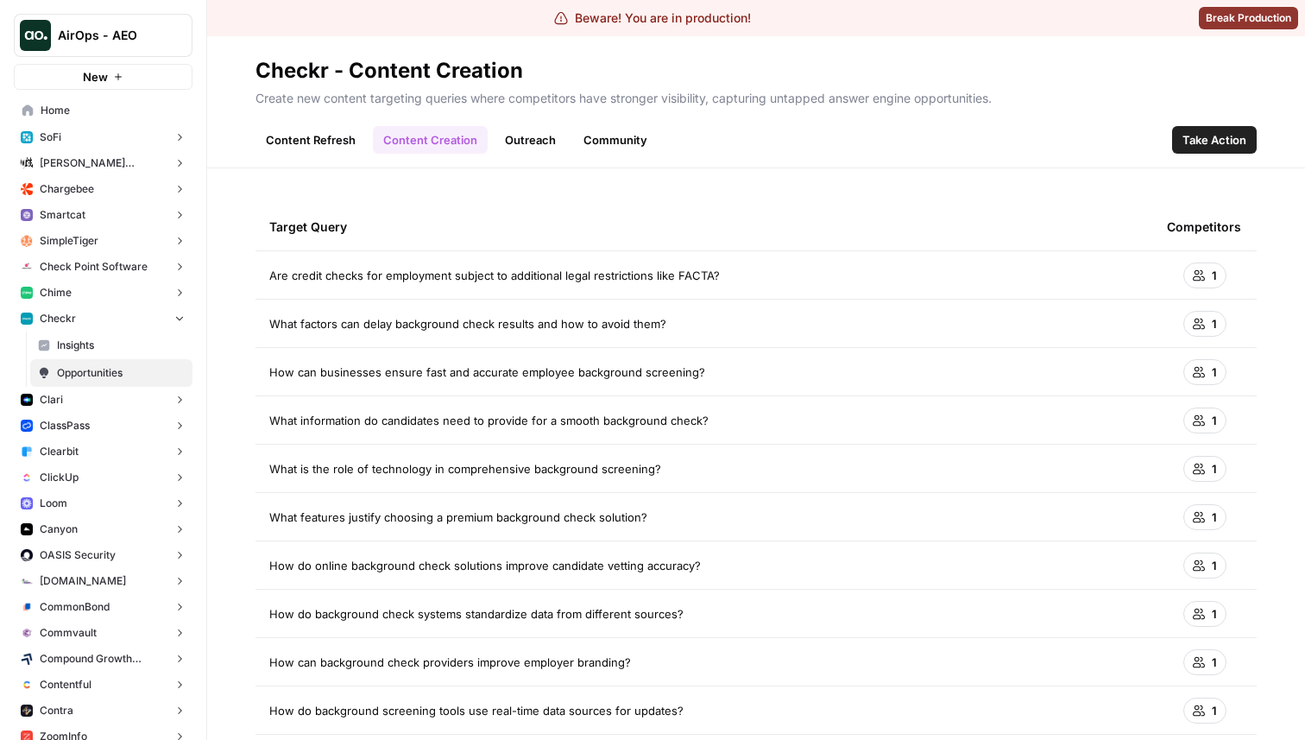
click at [540, 148] on link "Outreach" at bounding box center [531, 140] width 72 height 28
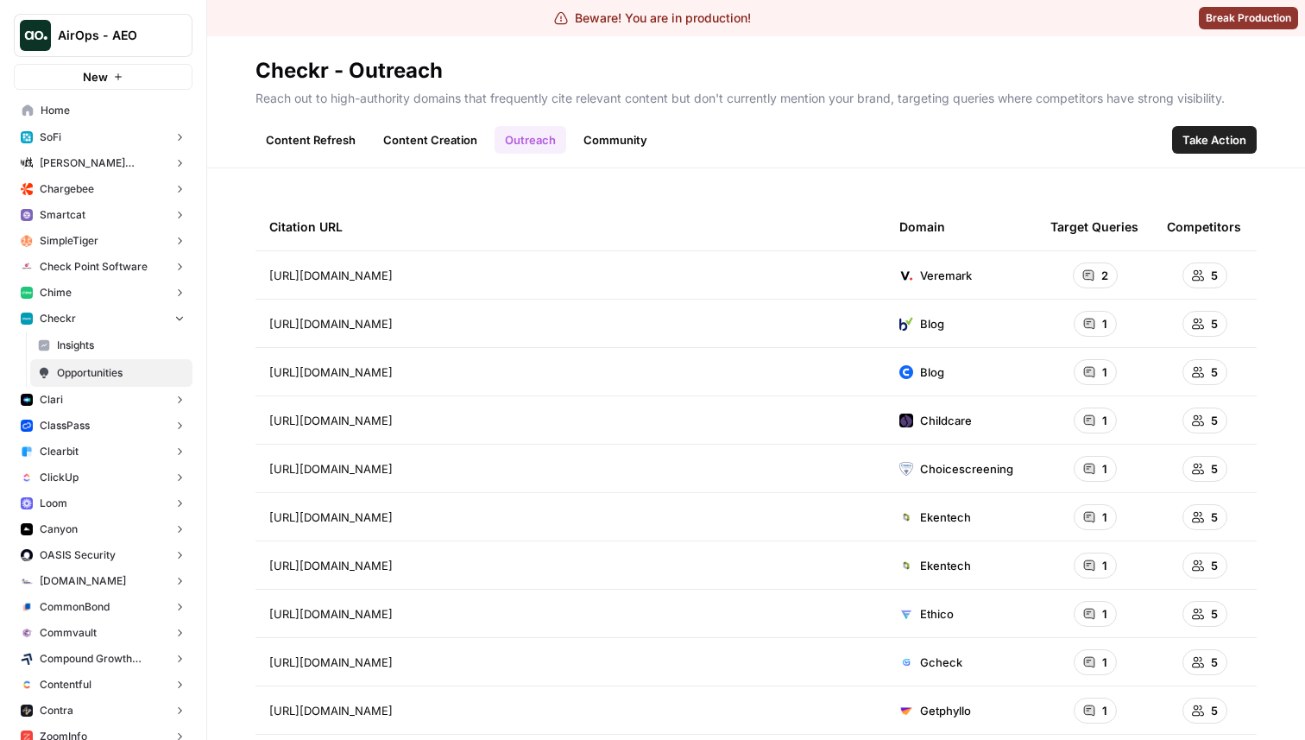
click at [613, 144] on link "Community" at bounding box center [615, 140] width 85 height 28
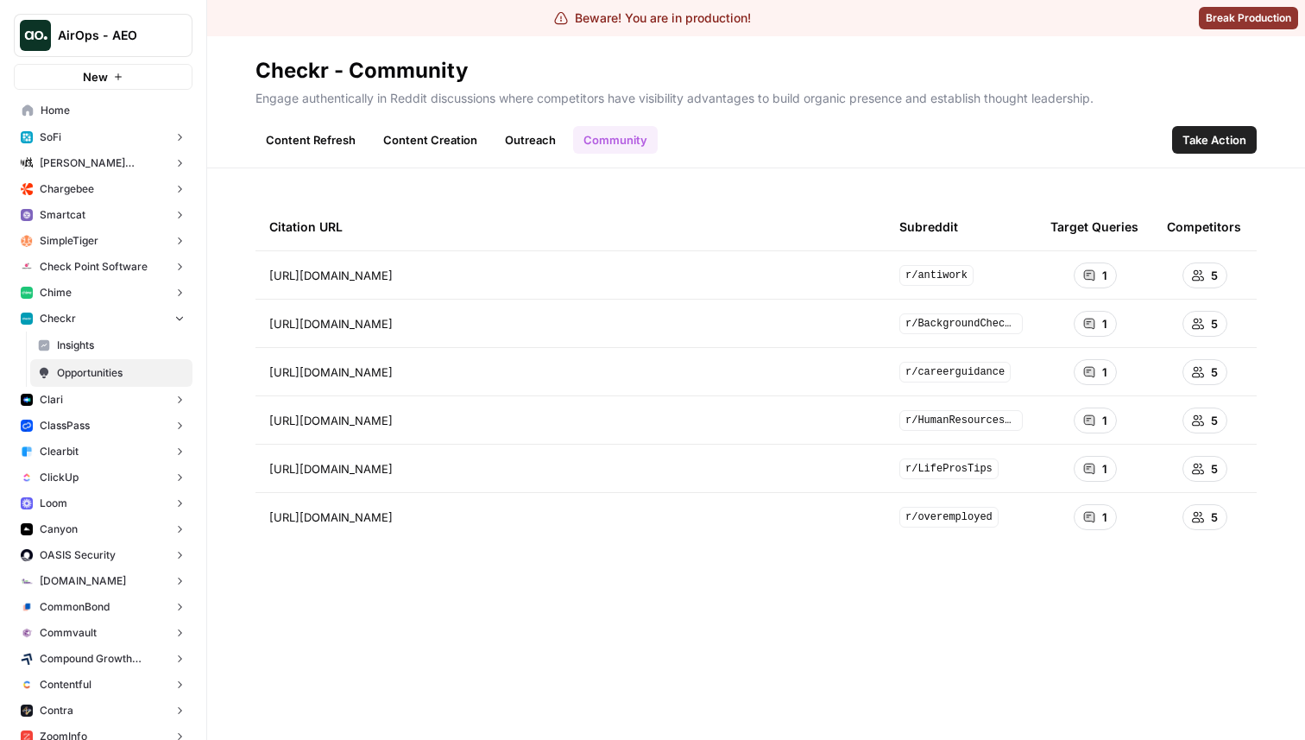
click at [548, 144] on link "Outreach" at bounding box center [531, 140] width 72 height 28
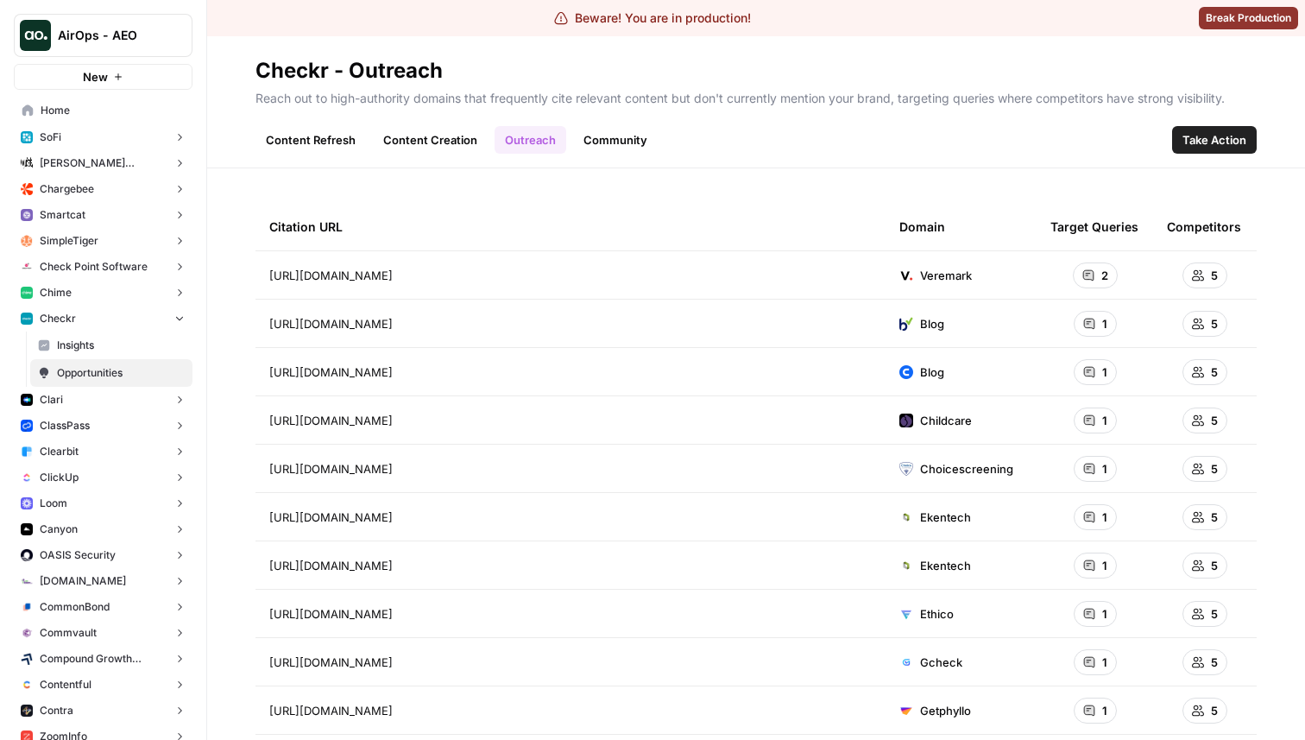
click at [349, 146] on link "Content Refresh" at bounding box center [311, 140] width 110 height 28
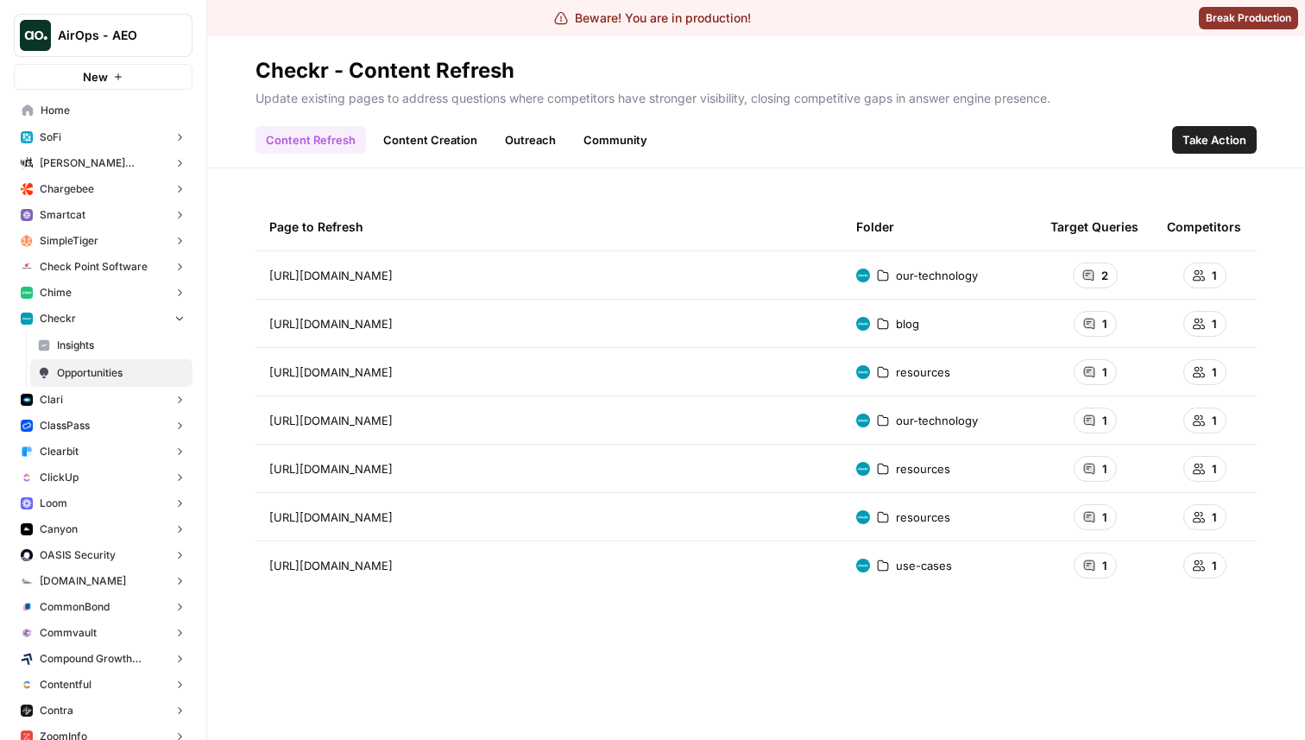
click at [546, 142] on link "Outreach" at bounding box center [531, 140] width 72 height 28
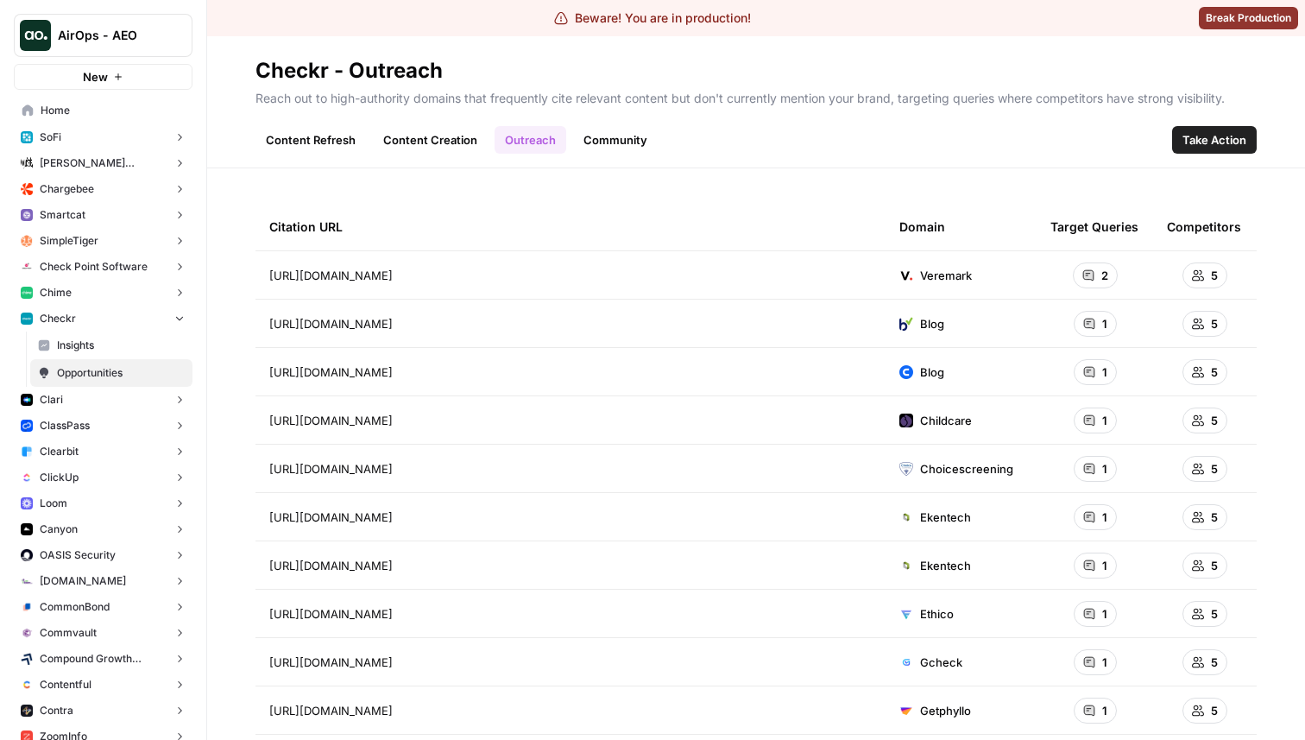
scroll to position [42, 0]
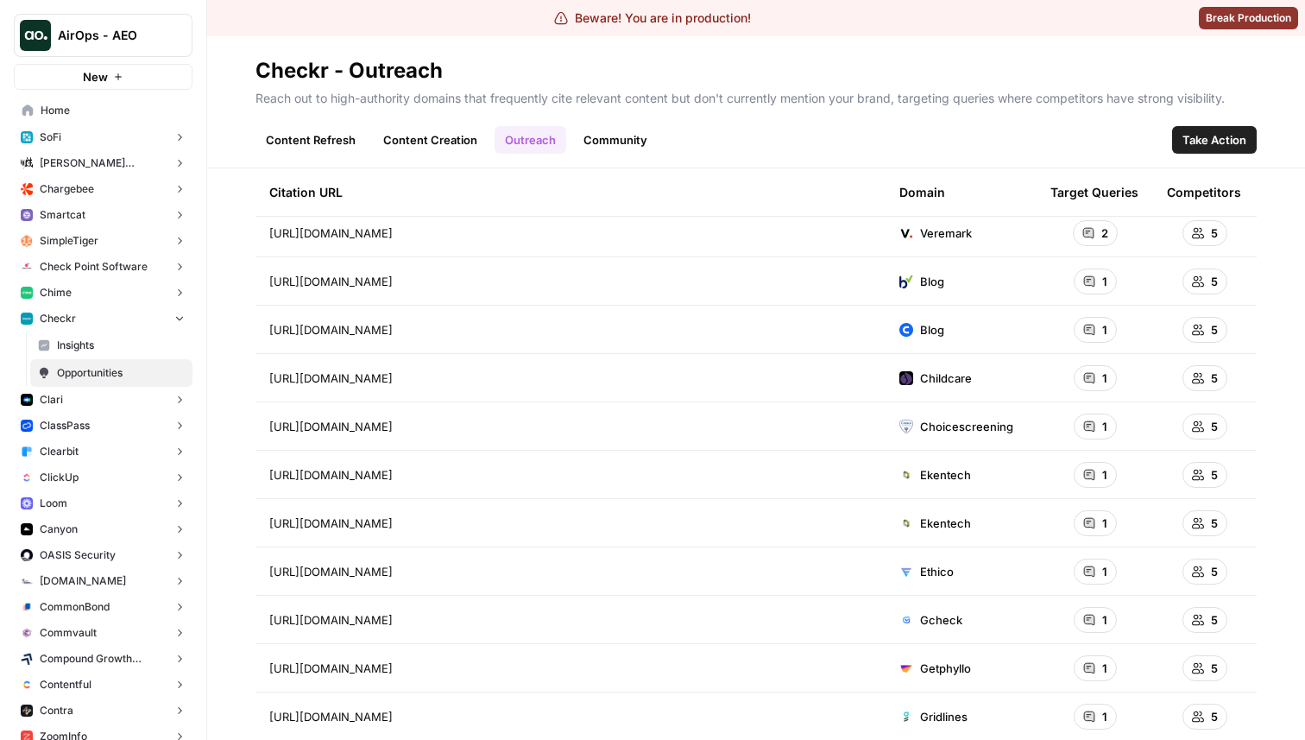
click at [336, 142] on link "Content Refresh" at bounding box center [311, 140] width 110 height 28
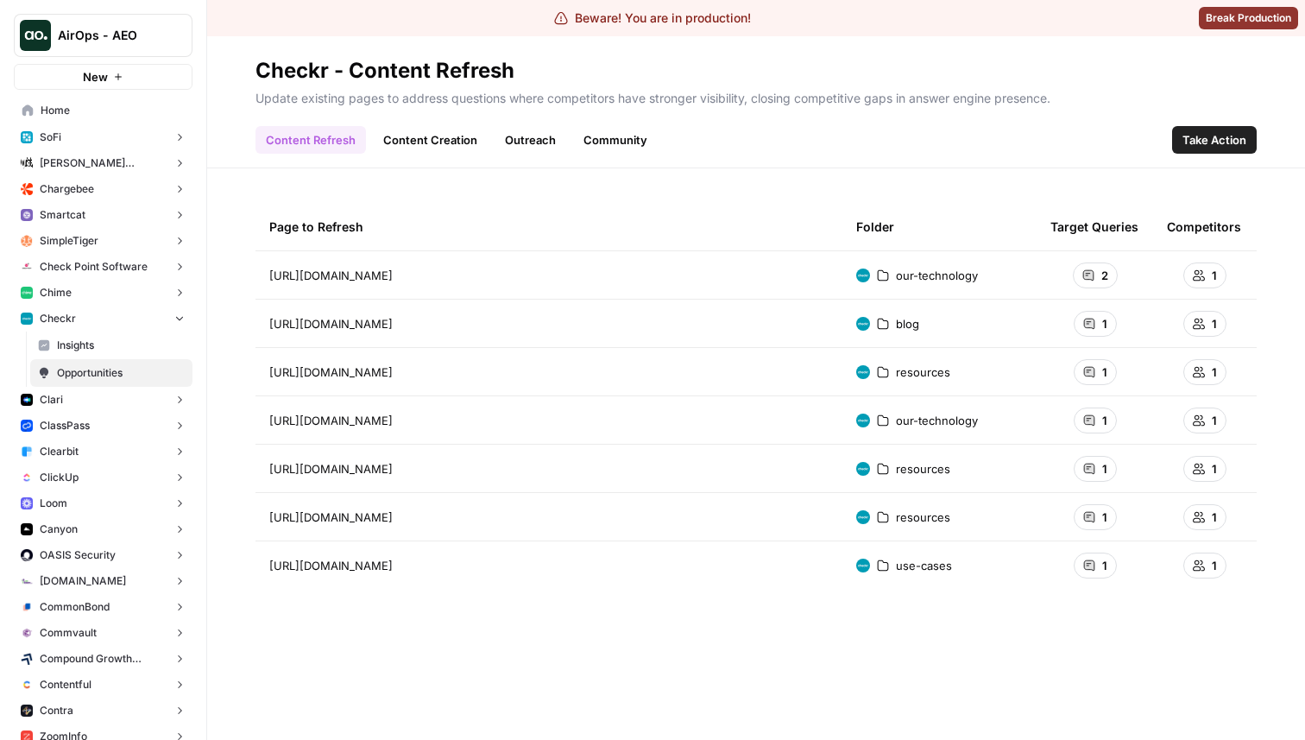
click at [419, 135] on link "Content Creation" at bounding box center [430, 140] width 115 height 28
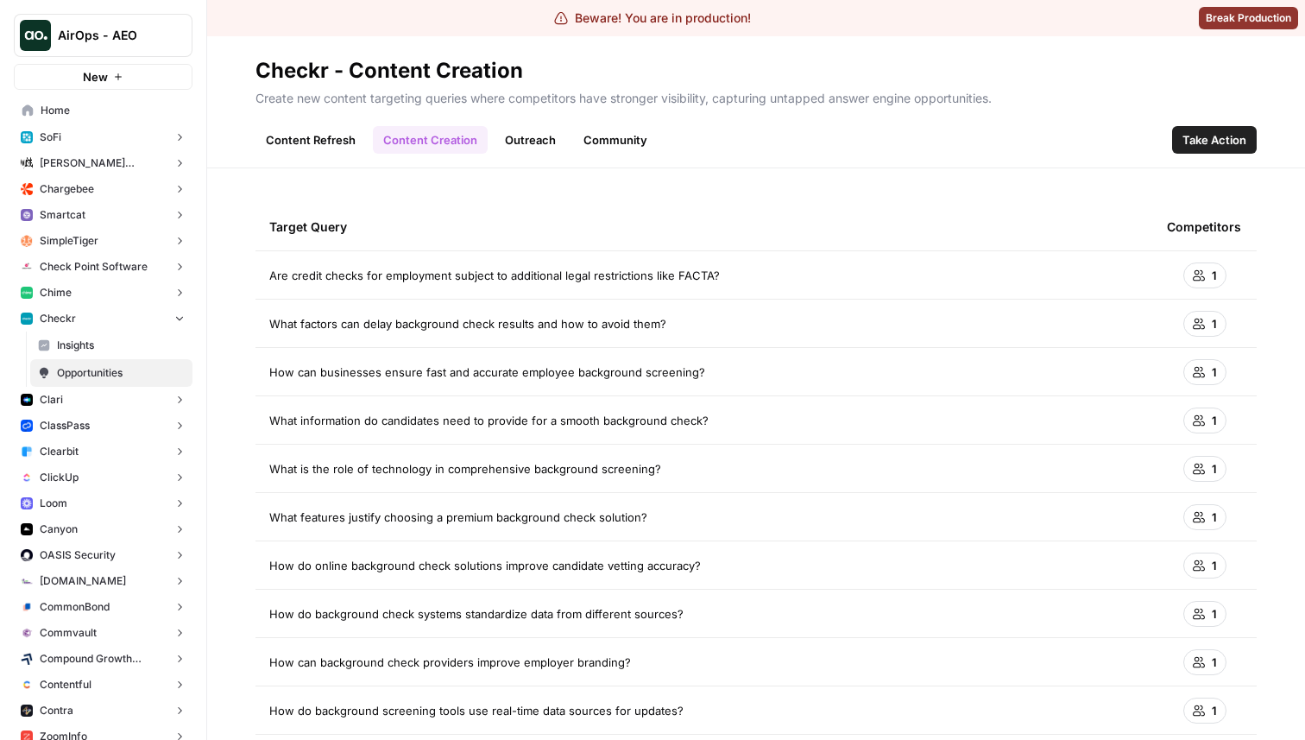
click at [515, 136] on link "Outreach" at bounding box center [531, 140] width 72 height 28
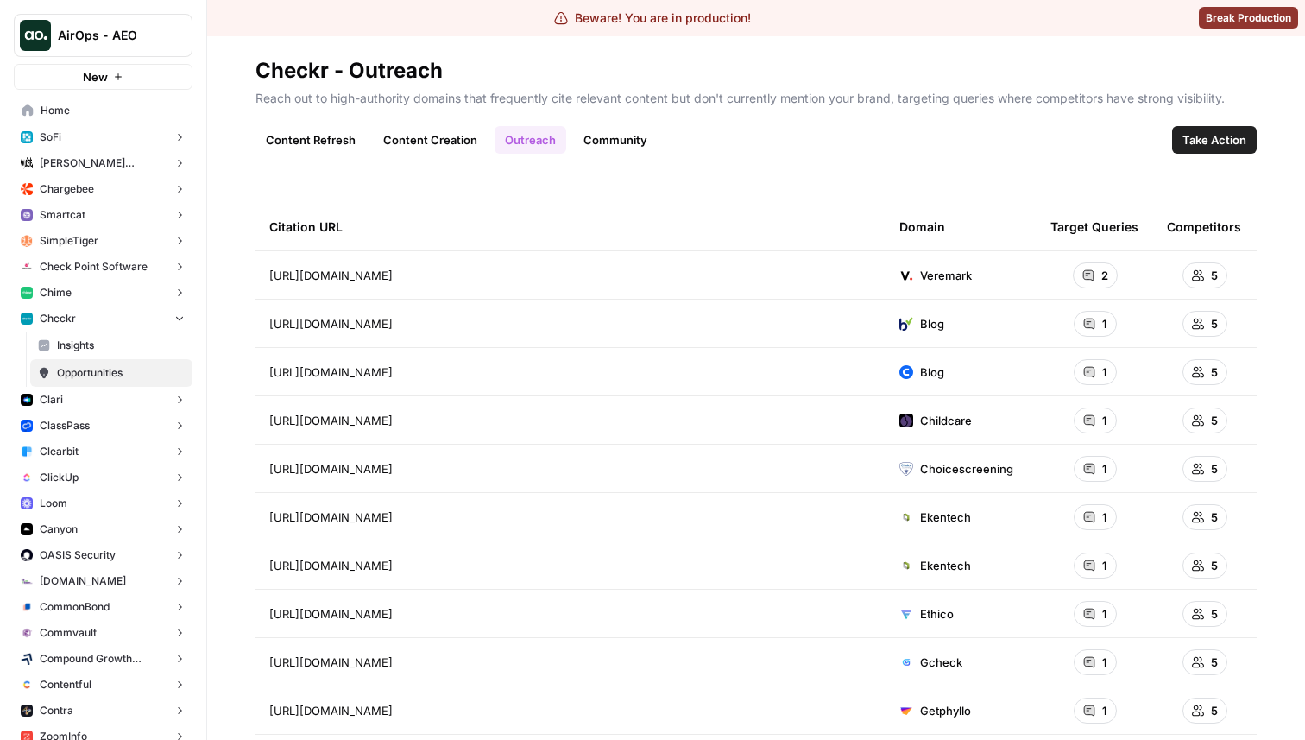
click at [616, 147] on link "Community" at bounding box center [615, 140] width 85 height 28
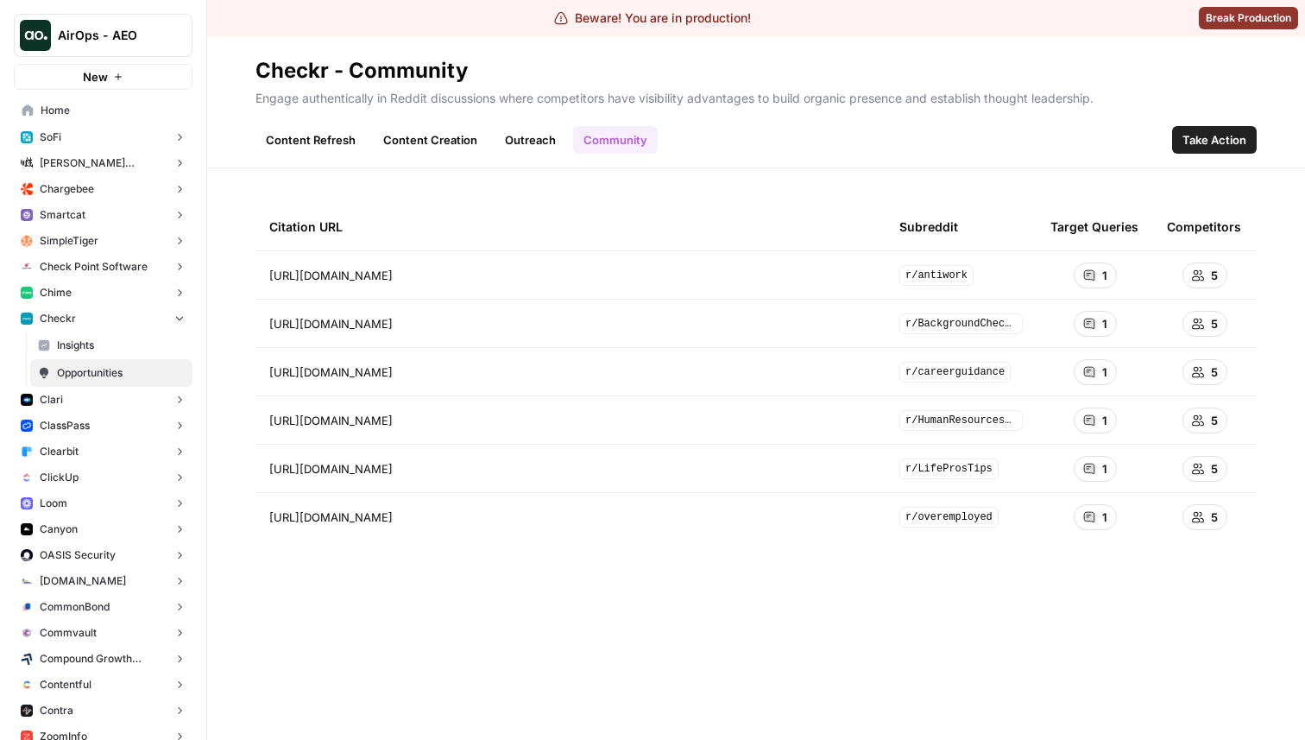
click at [437, 131] on link "Content Creation" at bounding box center [430, 140] width 115 height 28
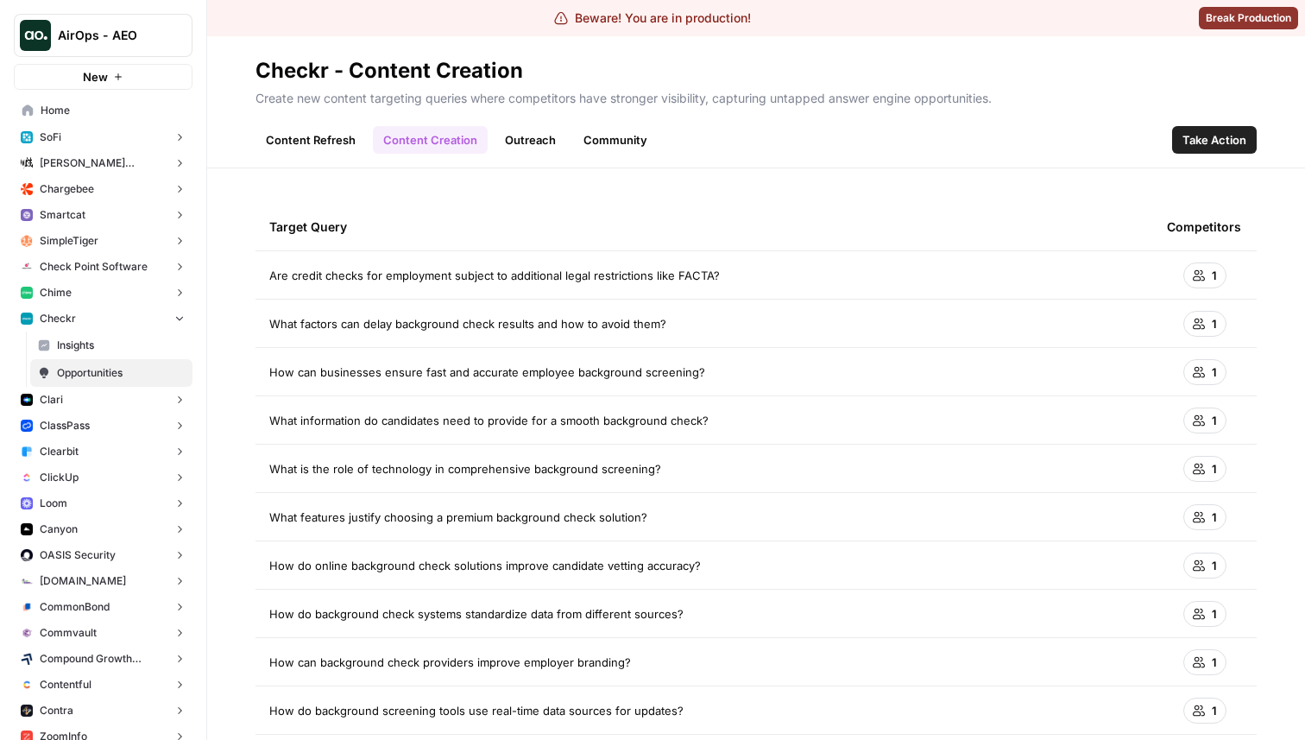
click at [77, 114] on span "Home" at bounding box center [113, 111] width 144 height 16
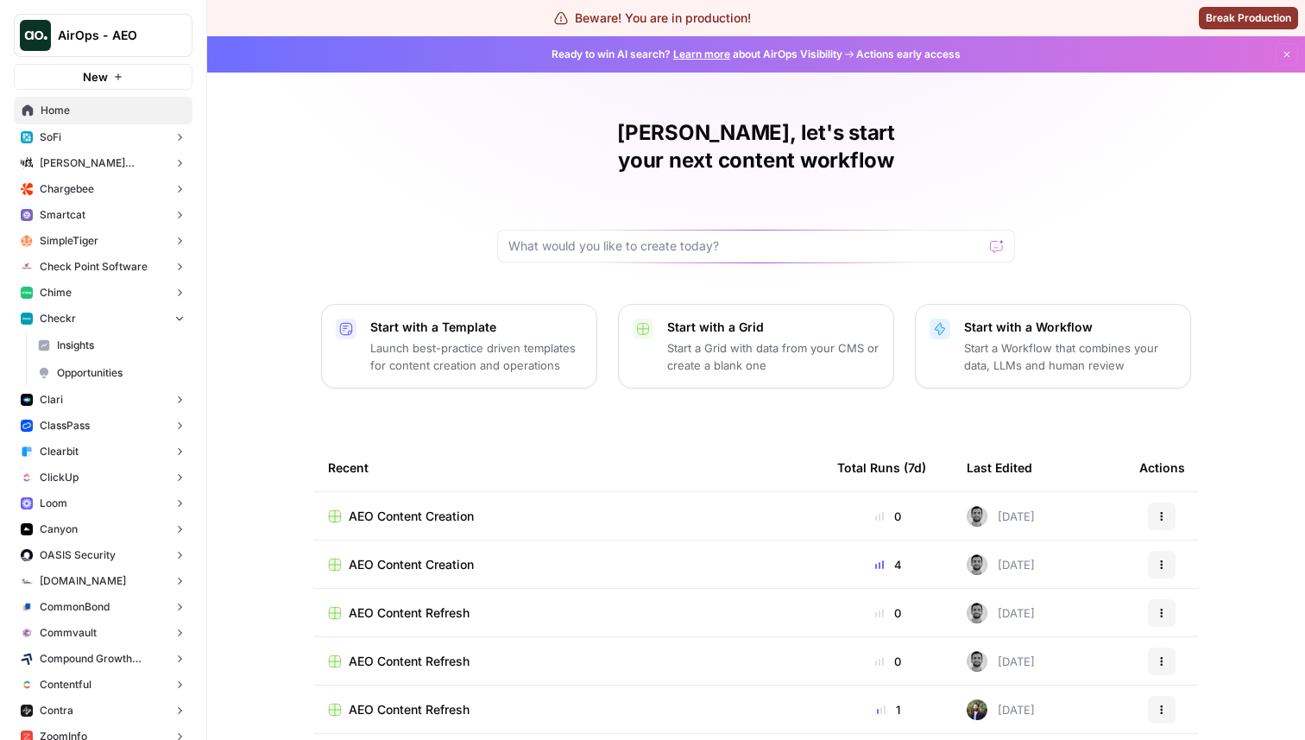
click at [454, 556] on span "AEO Content Creation" at bounding box center [411, 564] width 125 height 17
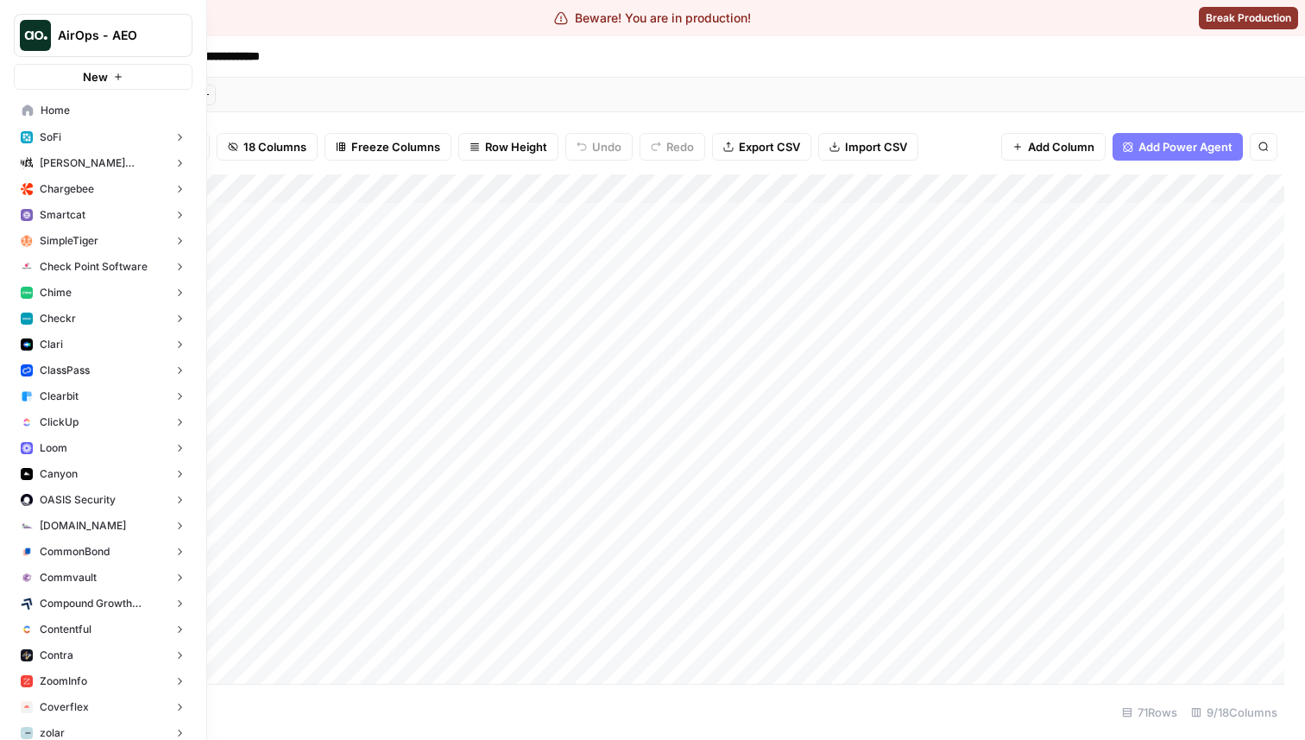
click at [79, 131] on button "SoFi" at bounding box center [103, 137] width 179 height 26
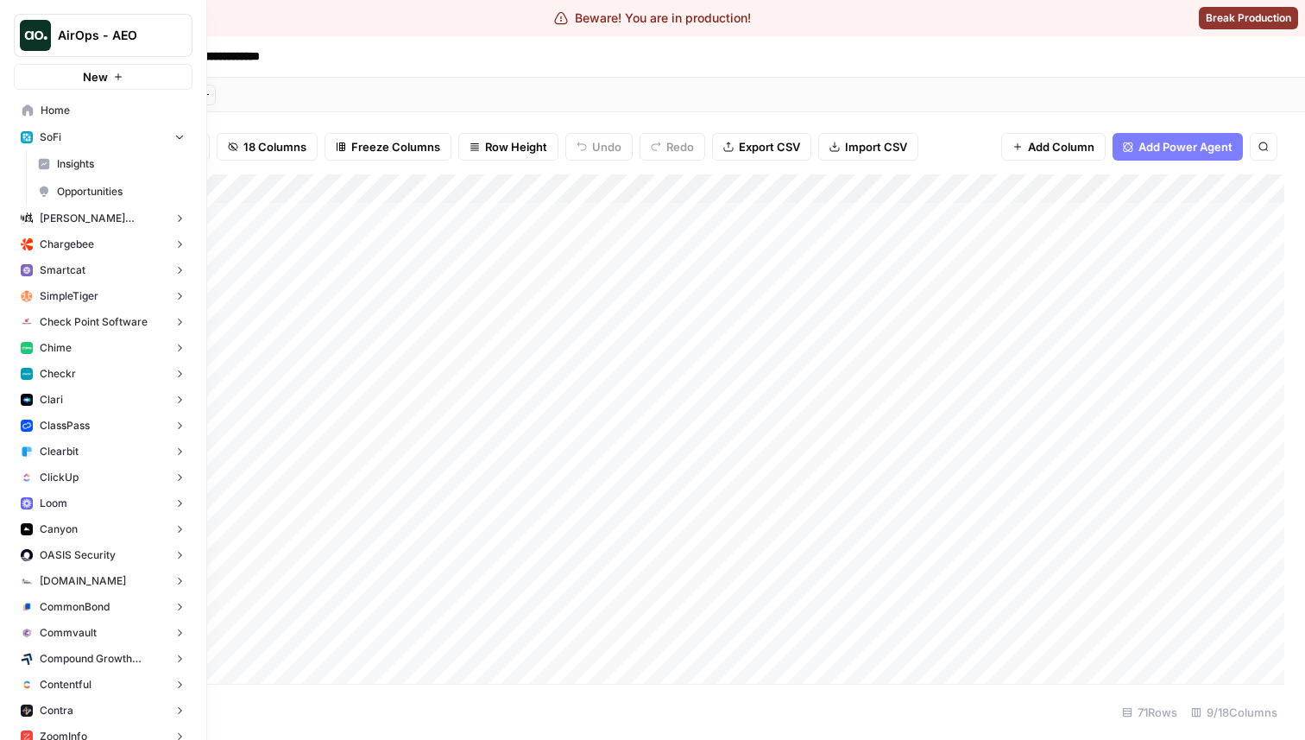
click at [92, 170] on span "Insights" at bounding box center [121, 164] width 128 height 16
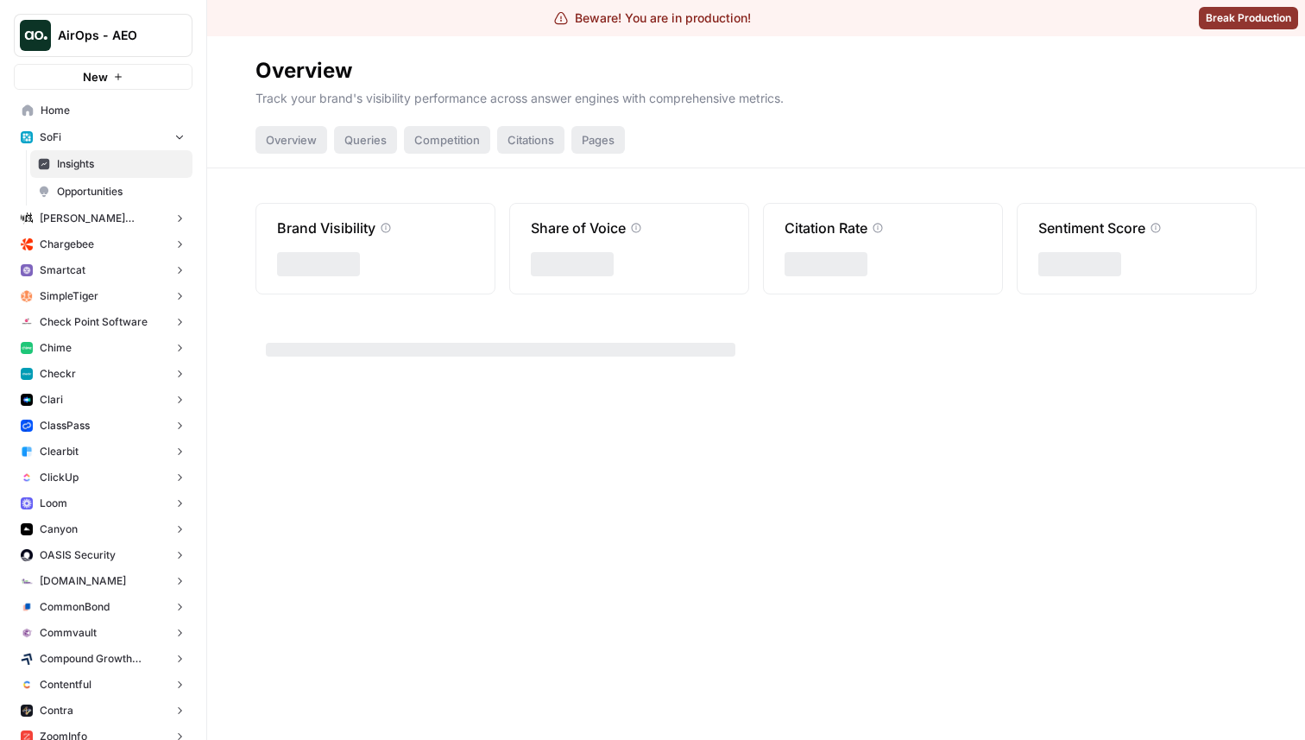
click at [92, 194] on span "Opportunities" at bounding box center [121, 192] width 128 height 16
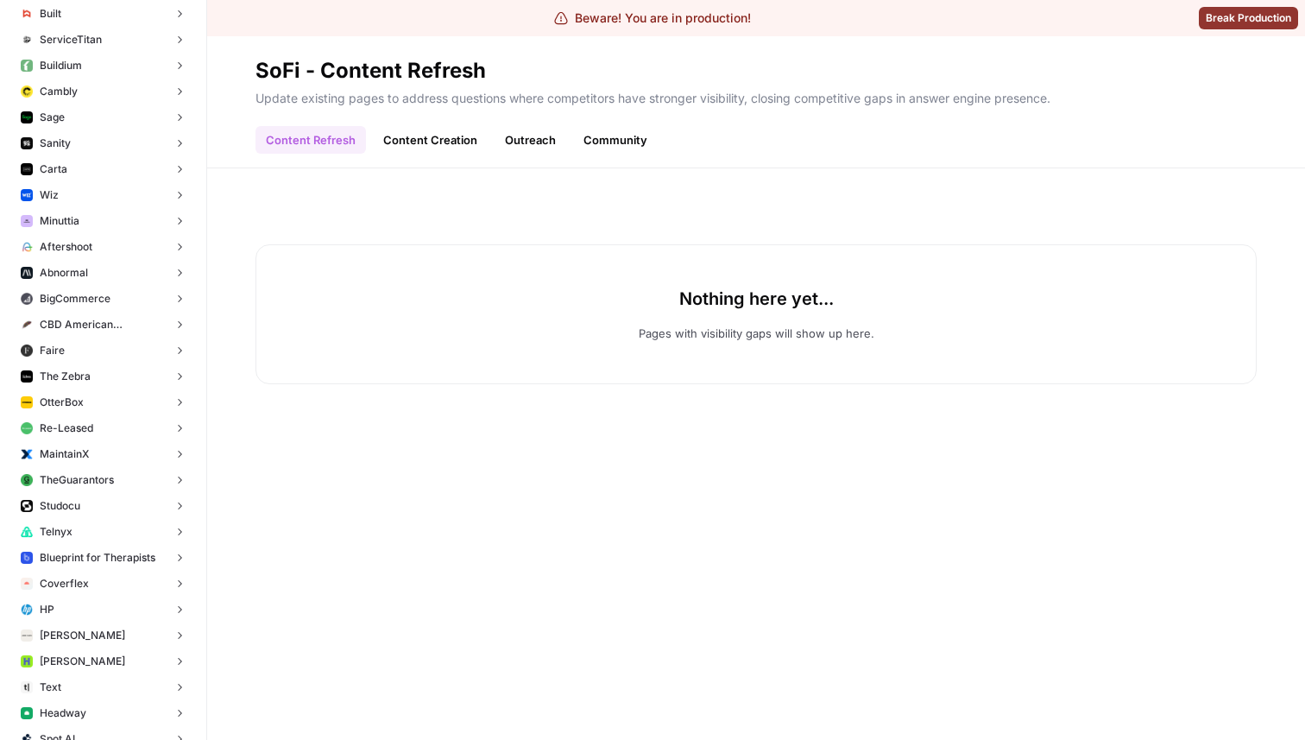
scroll to position [6406, 0]
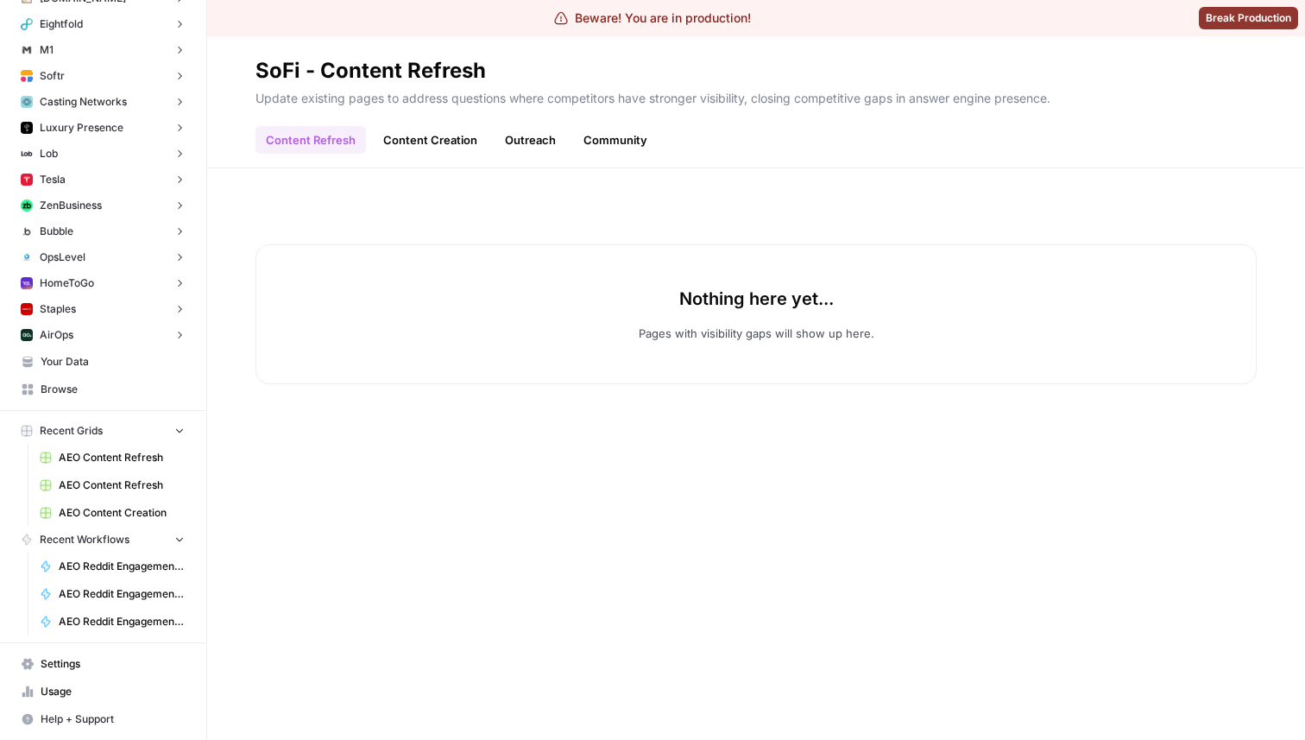
click at [103, 369] on span "Your Data" at bounding box center [113, 362] width 144 height 16
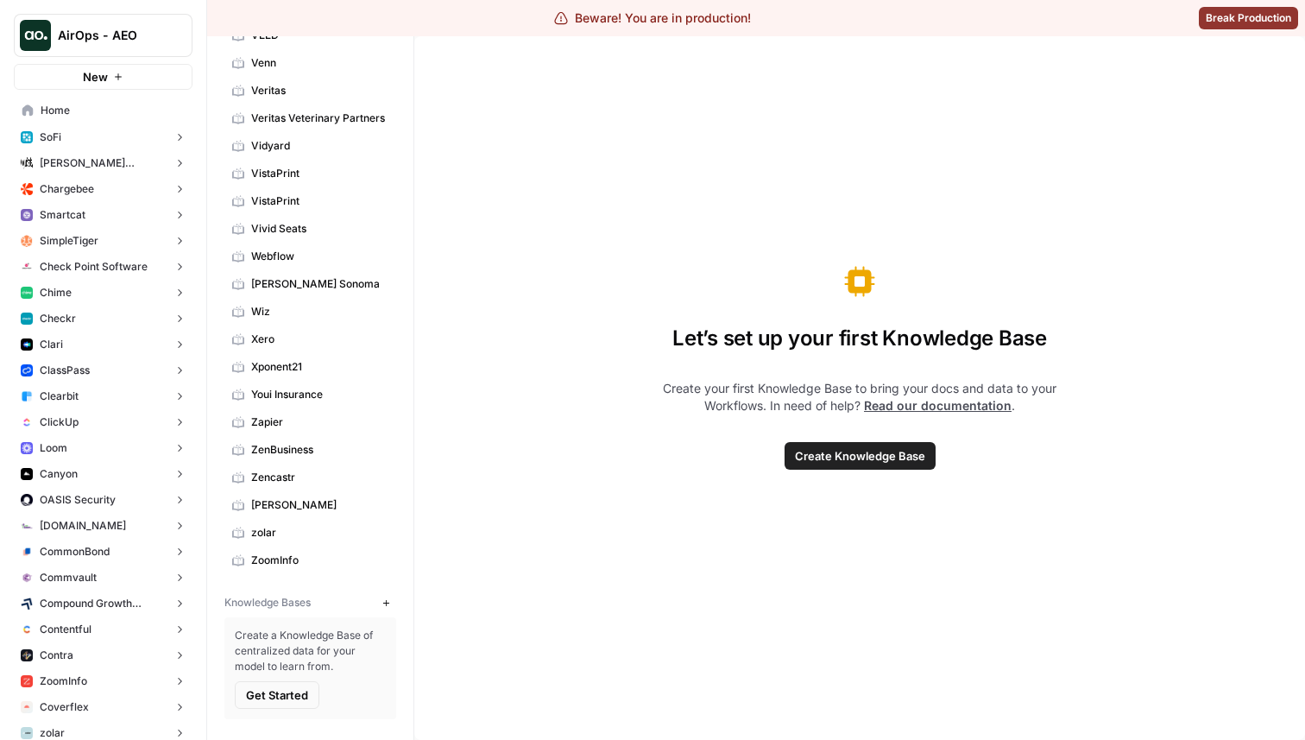
click at [79, 143] on button "SoFi" at bounding box center [103, 137] width 179 height 26
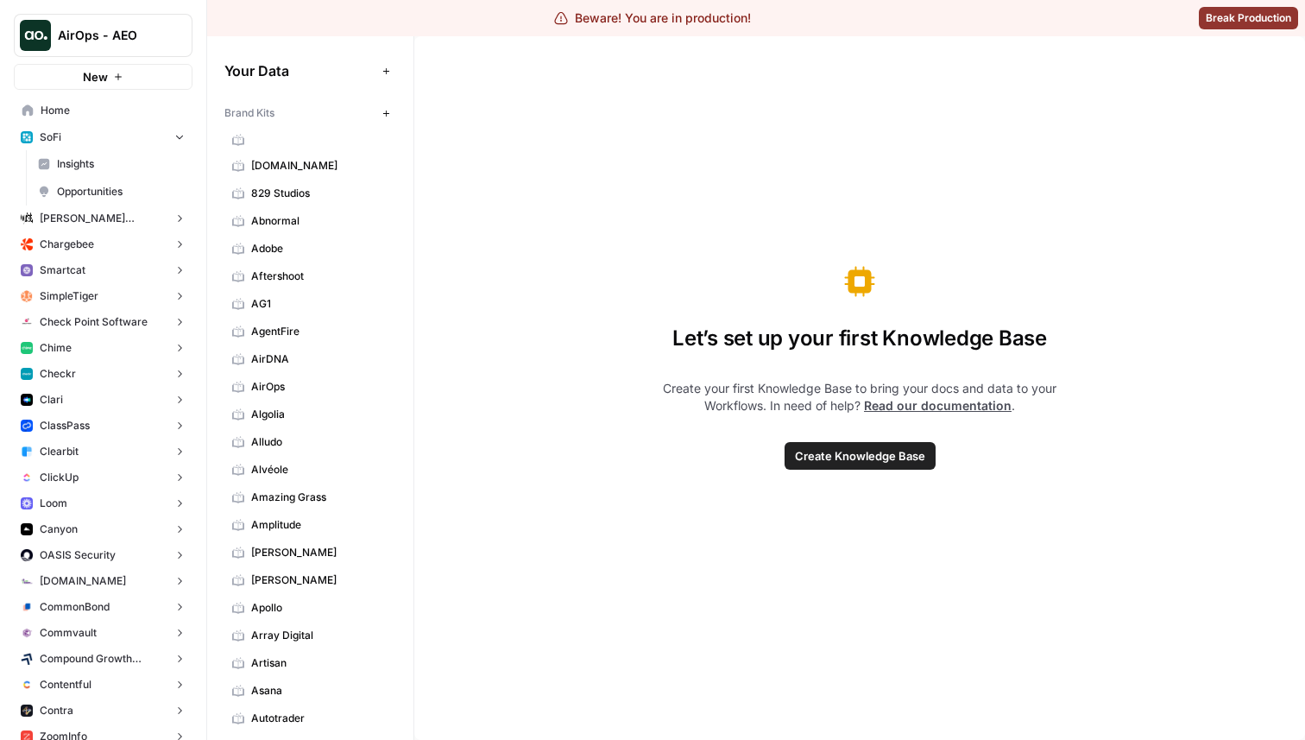
click at [339, 387] on span "AirOps" at bounding box center [319, 387] width 137 height 16
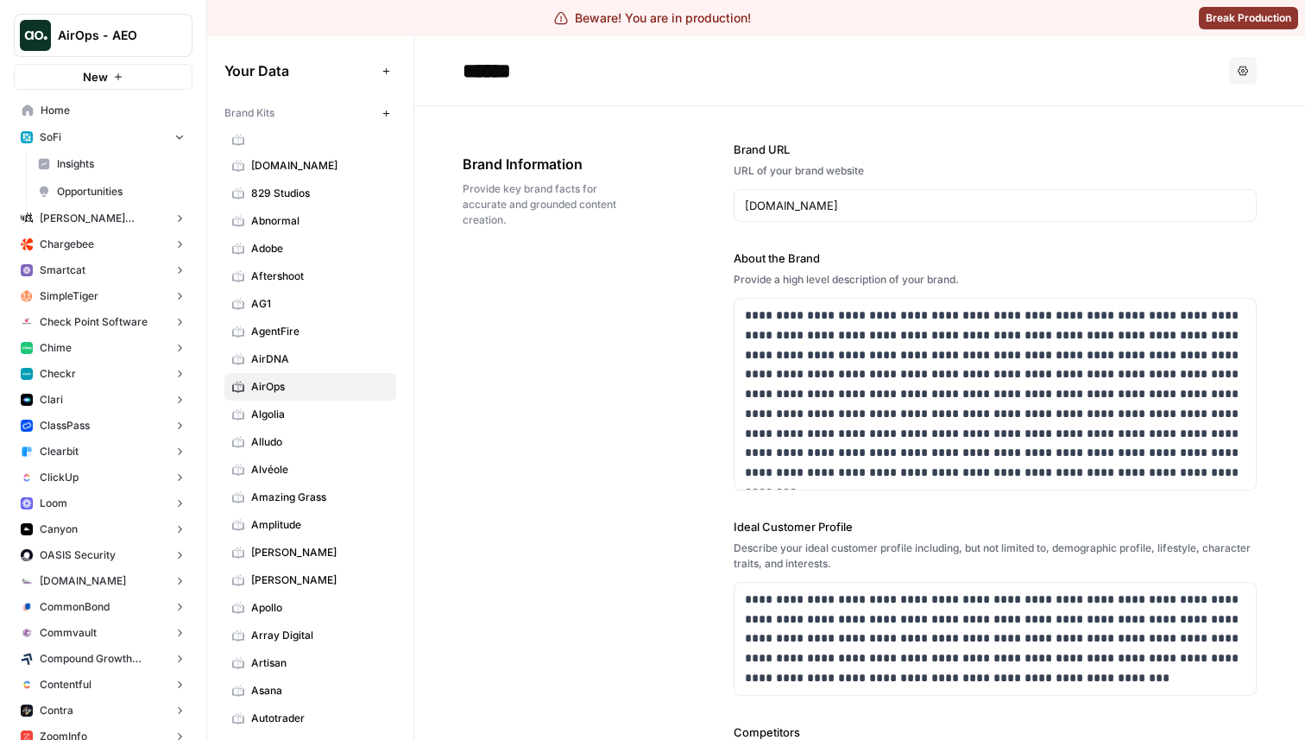
click at [123, 382] on button "Checkr" at bounding box center [103, 374] width 179 height 26
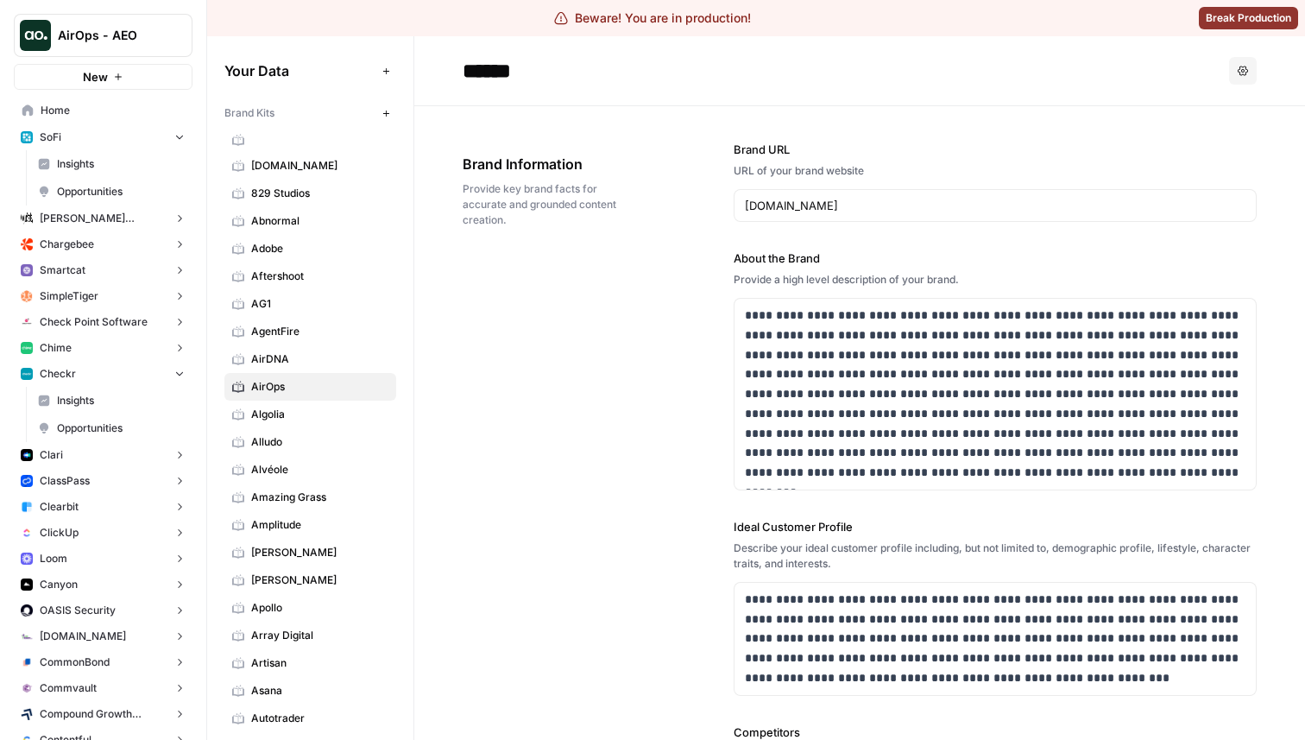
click at [127, 391] on link "Insights" at bounding box center [111, 401] width 162 height 28
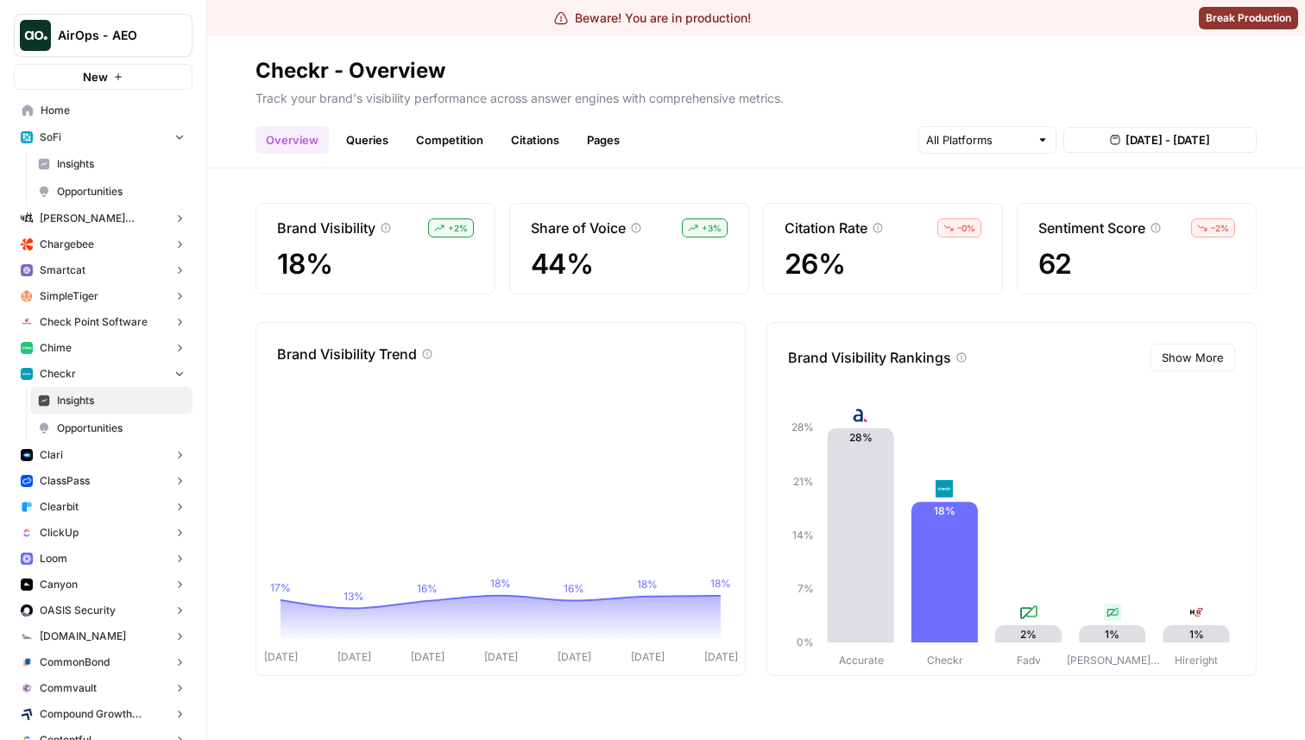
click at [368, 136] on link "Queries" at bounding box center [367, 140] width 63 height 28
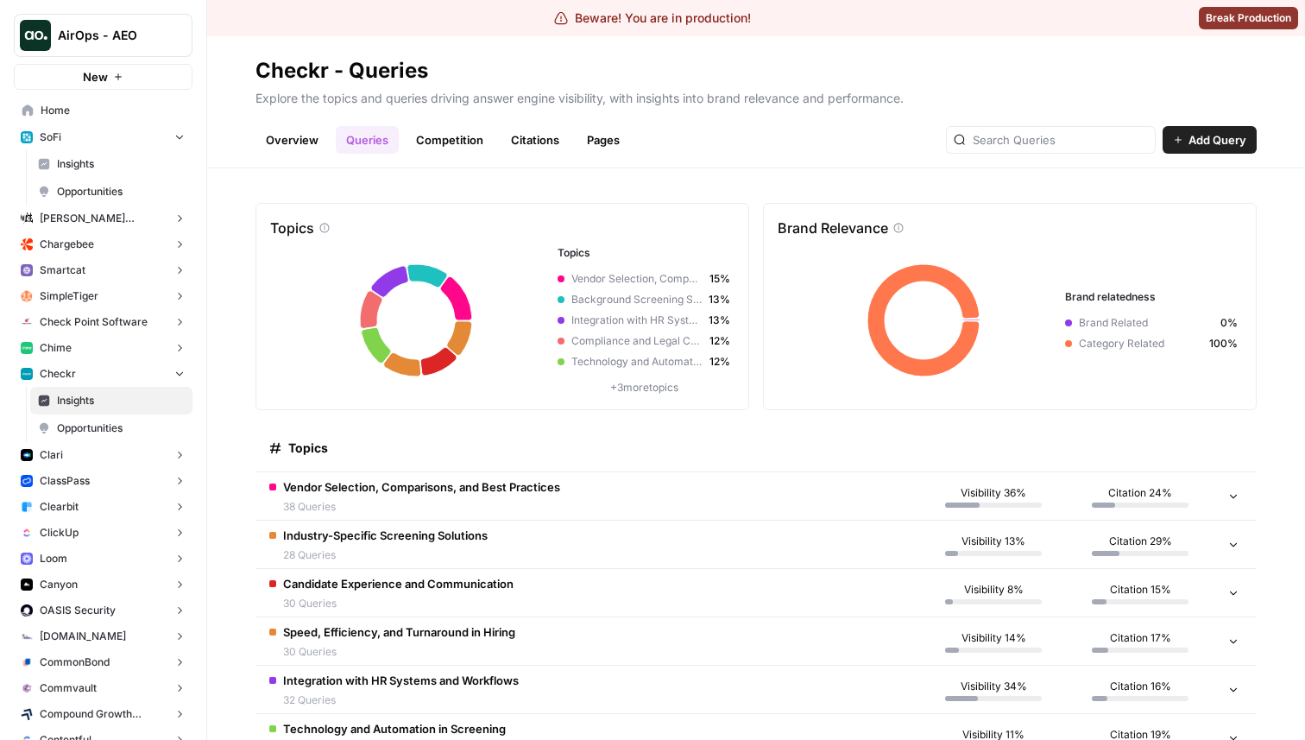
click at [565, 499] on td "Vendor Selection, Comparisons, and Best Practices 38 Queries" at bounding box center [588, 495] width 665 height 47
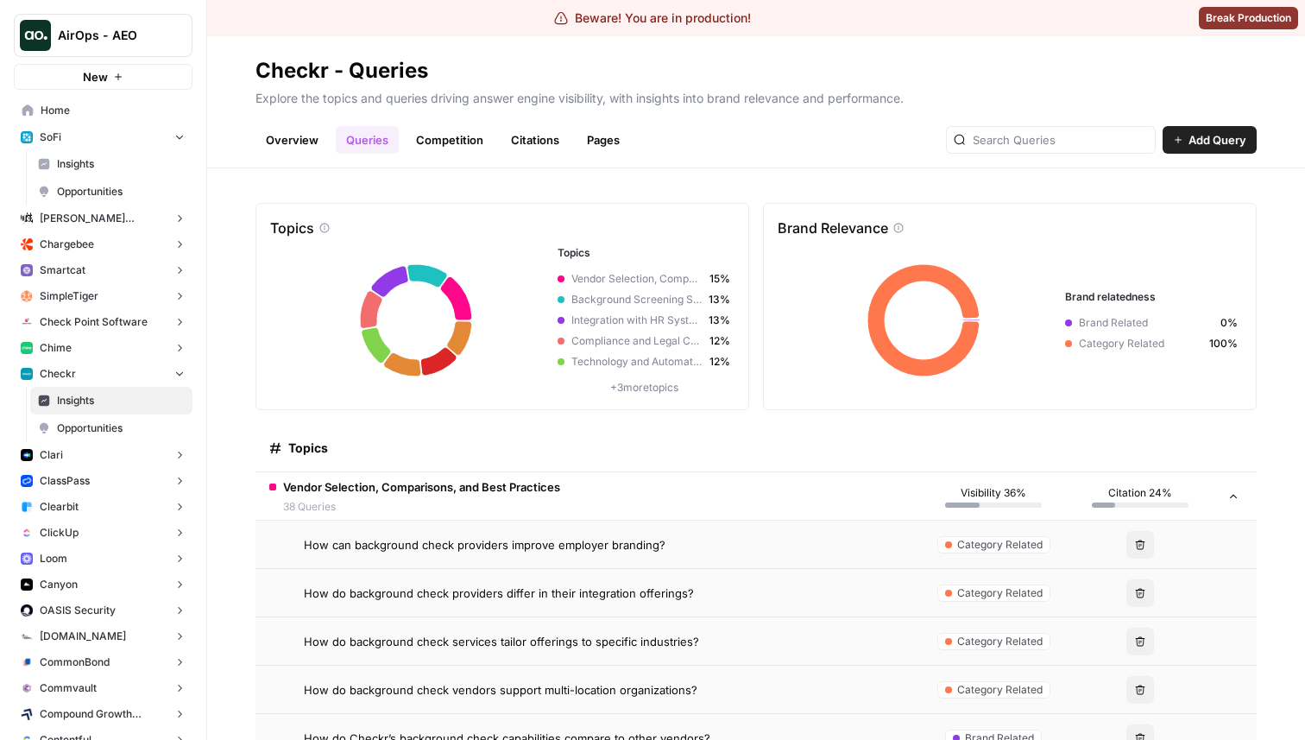
click at [509, 546] on span "How can background check providers improve employer branding?" at bounding box center [485, 544] width 362 height 17
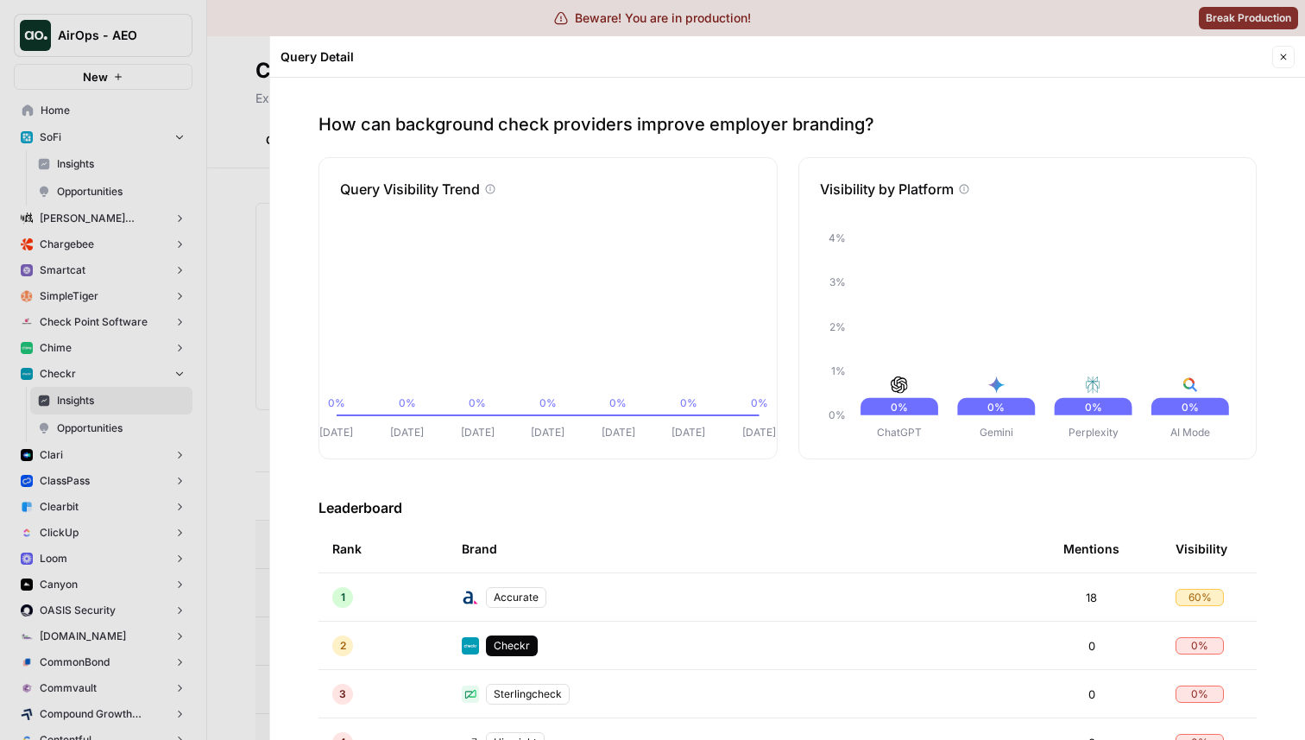
click at [1284, 67] on button "Close" at bounding box center [1283, 57] width 22 height 22
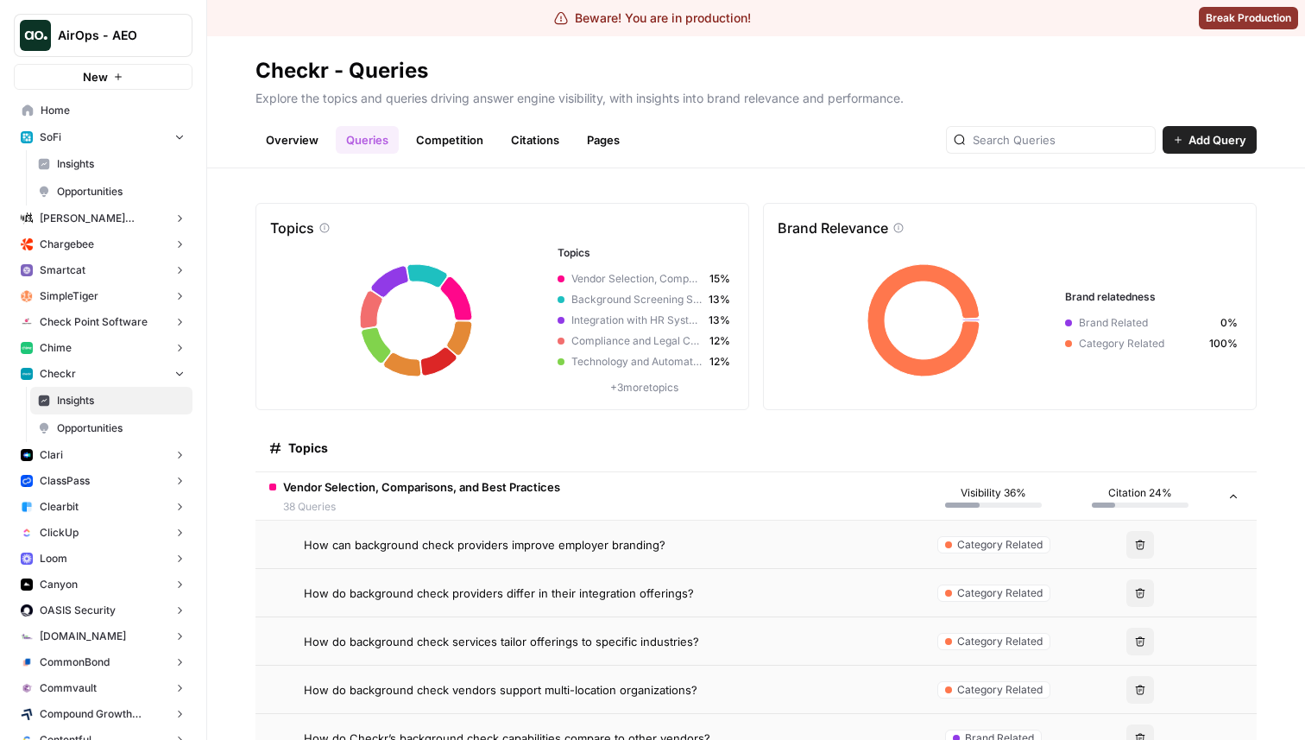
click at [623, 578] on td "How do background check providers differ in their integration offerings?" at bounding box center [588, 592] width 665 height 47
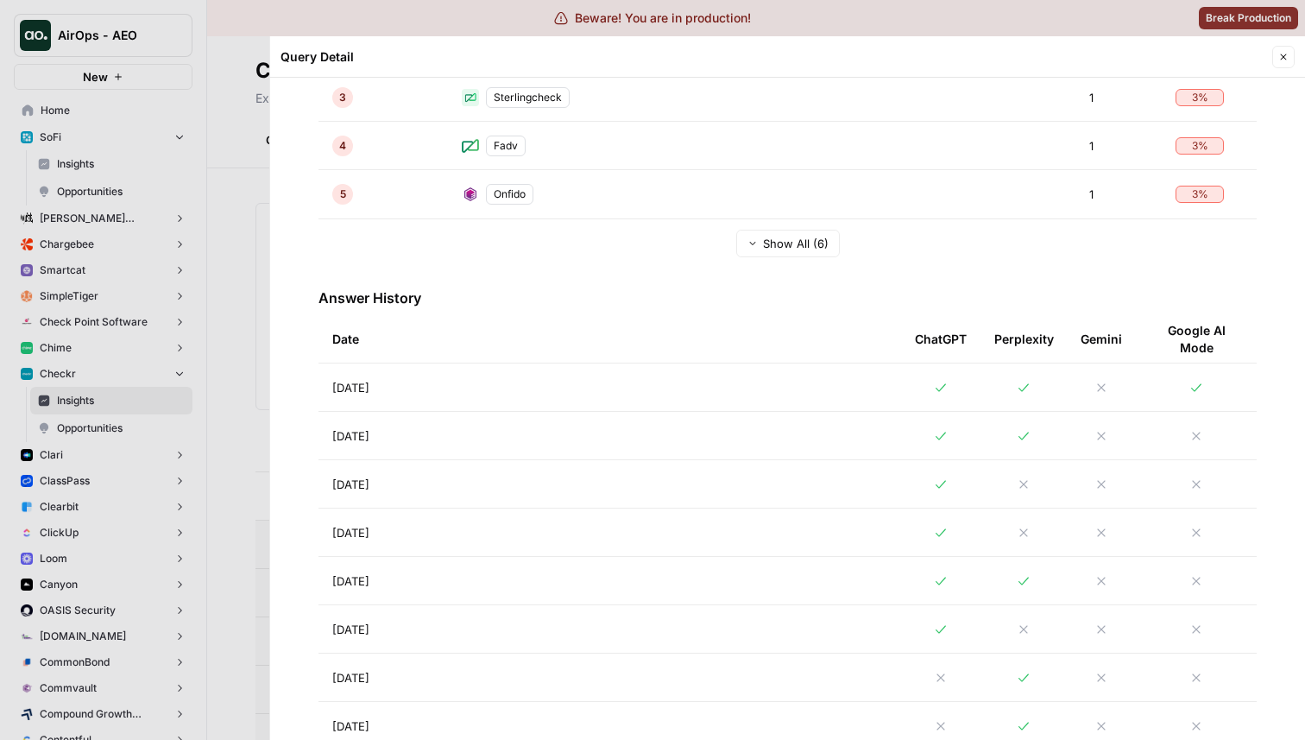
scroll to position [848, 0]
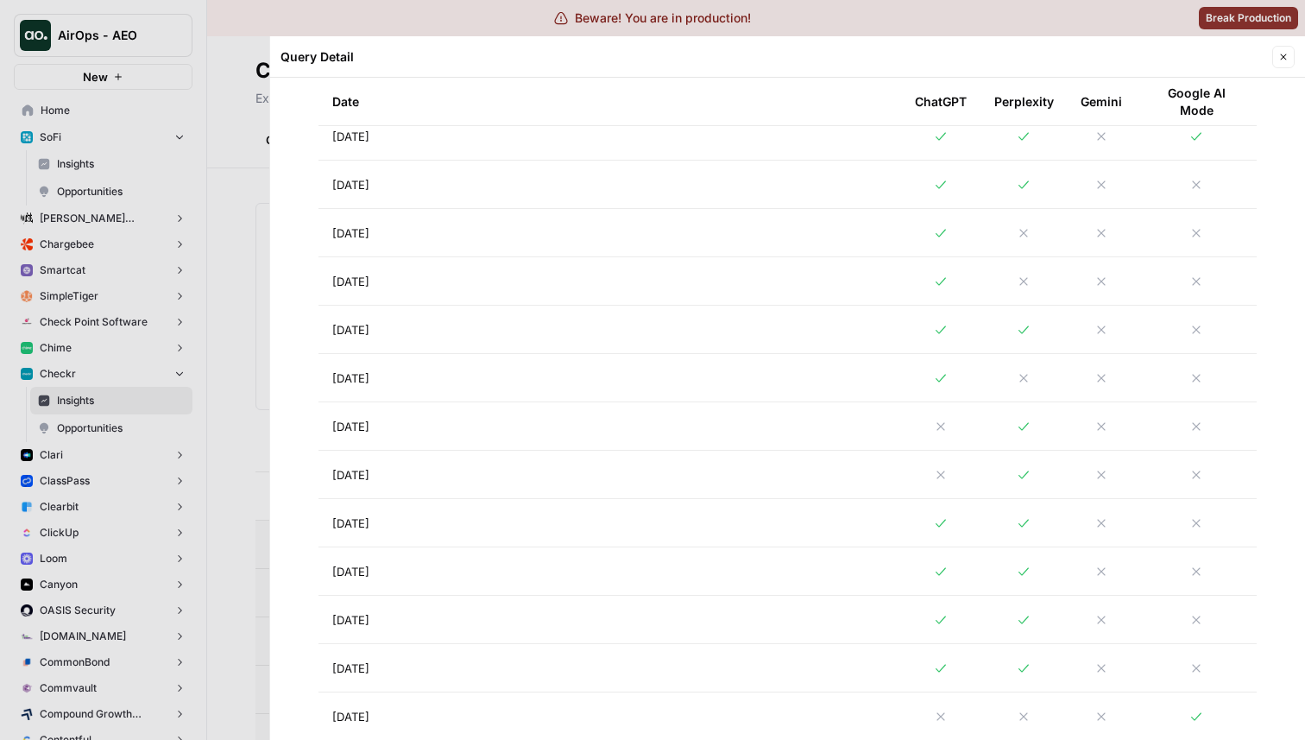
click at [1059, 154] on td at bounding box center [1024, 135] width 86 height 47
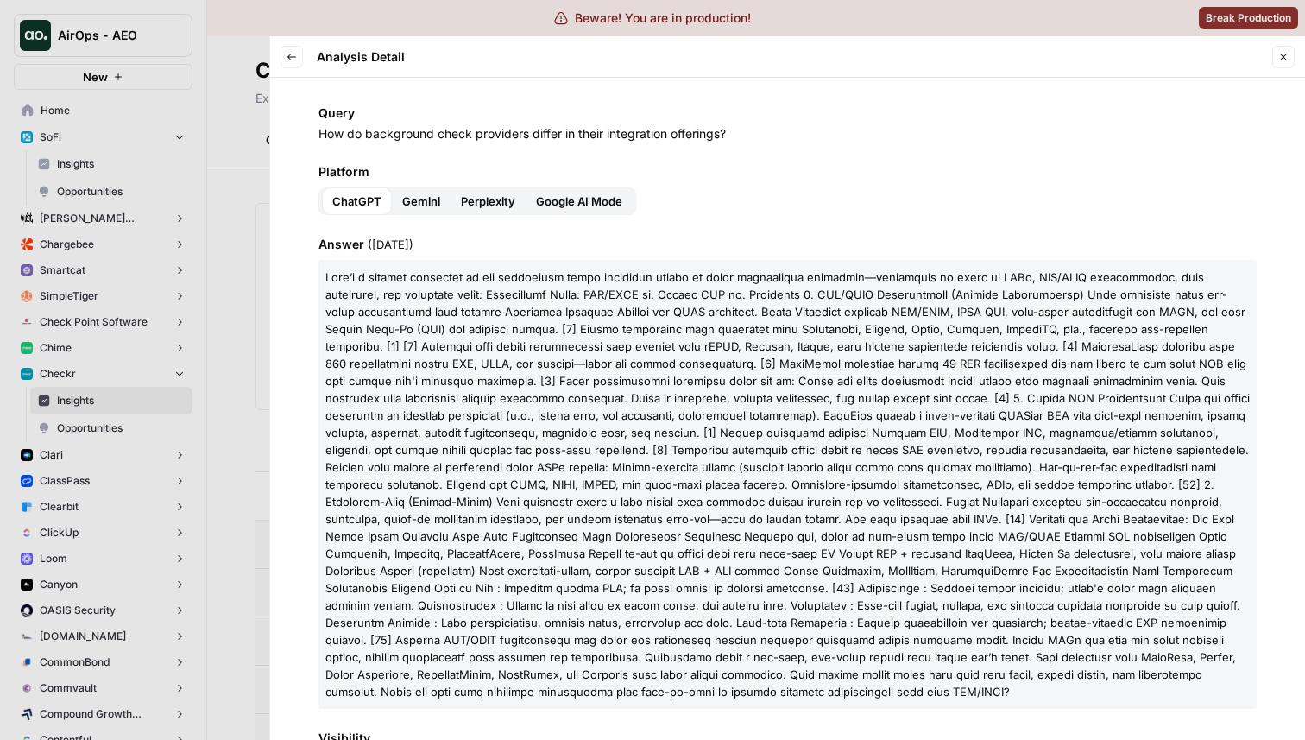
scroll to position [244, 0]
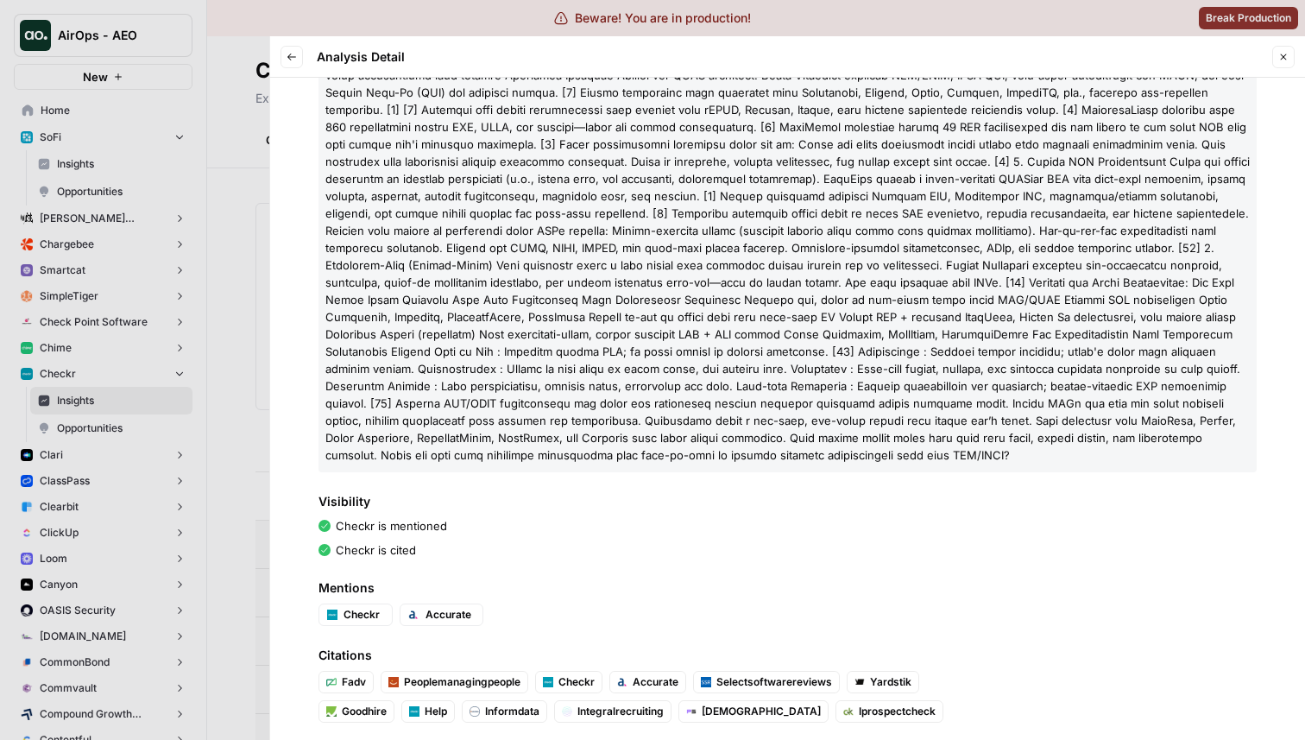
click at [232, 448] on div at bounding box center [652, 370] width 1305 height 740
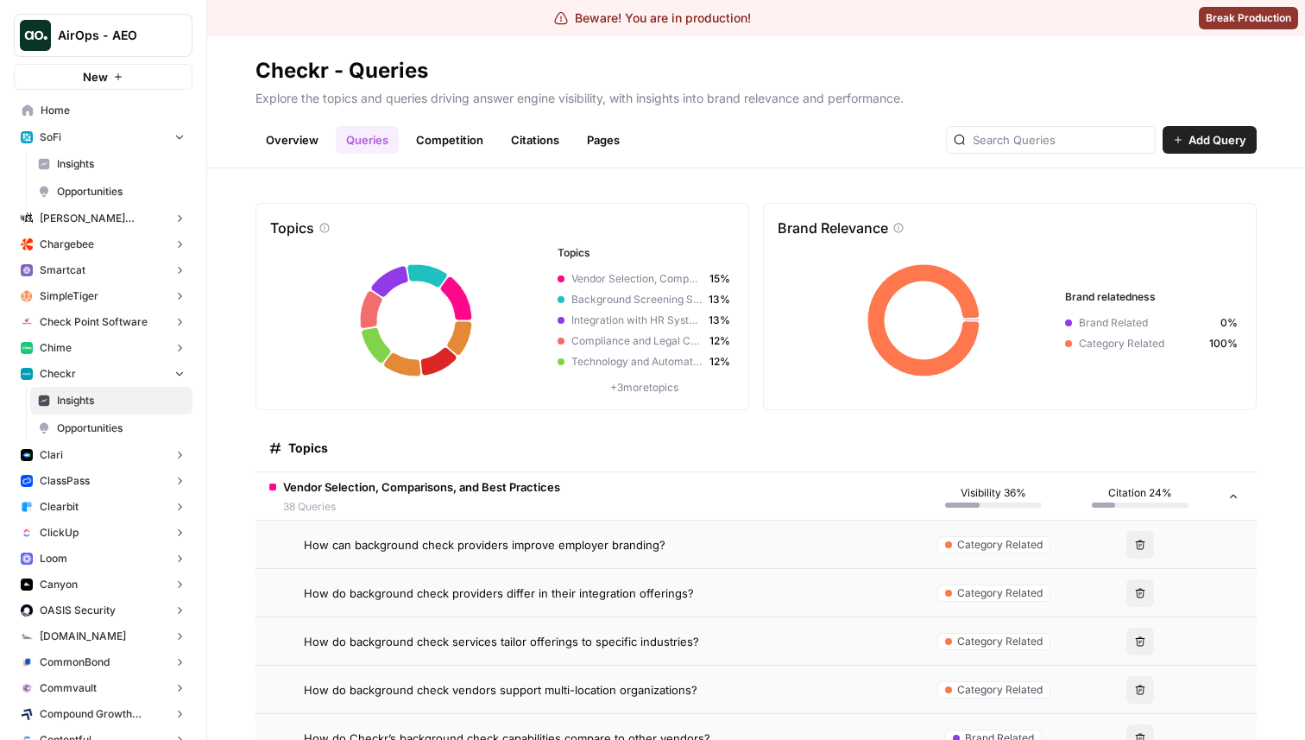
click at [461, 149] on link "Competition" at bounding box center [450, 140] width 88 height 28
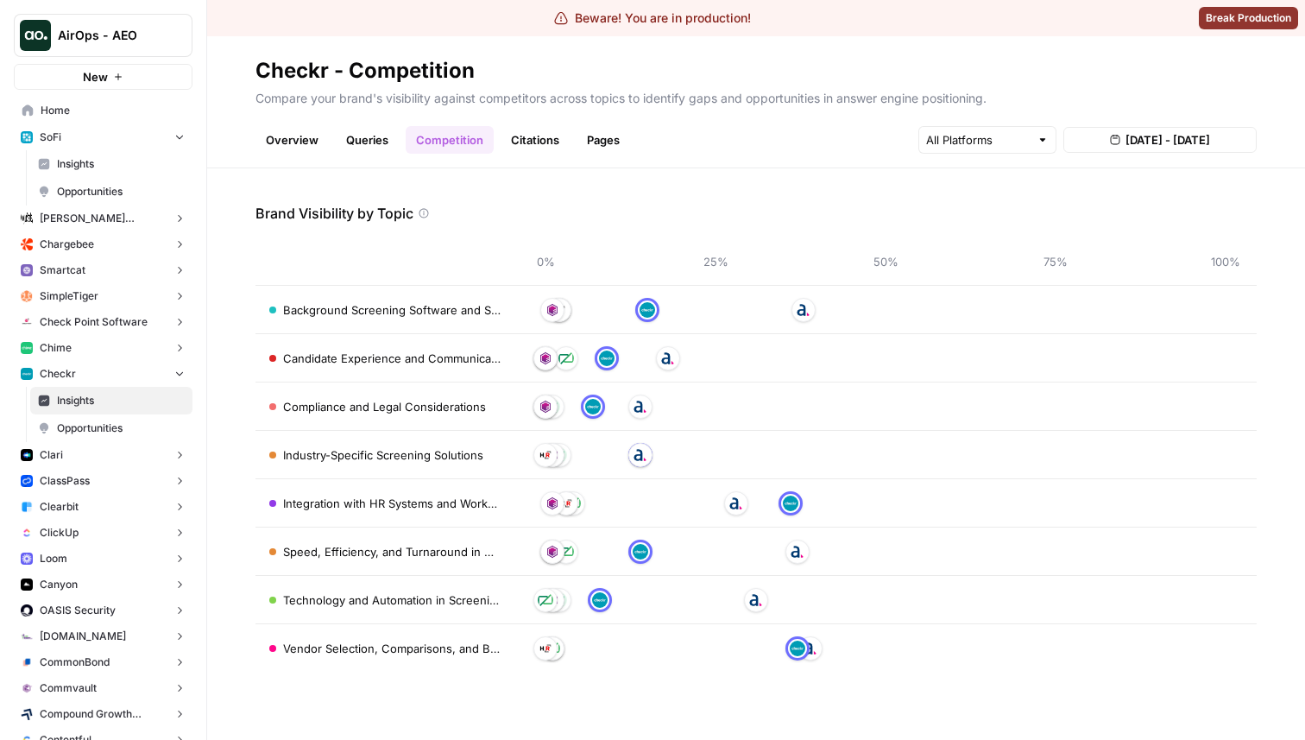
click at [545, 146] on link "Citations" at bounding box center [535, 140] width 69 height 28
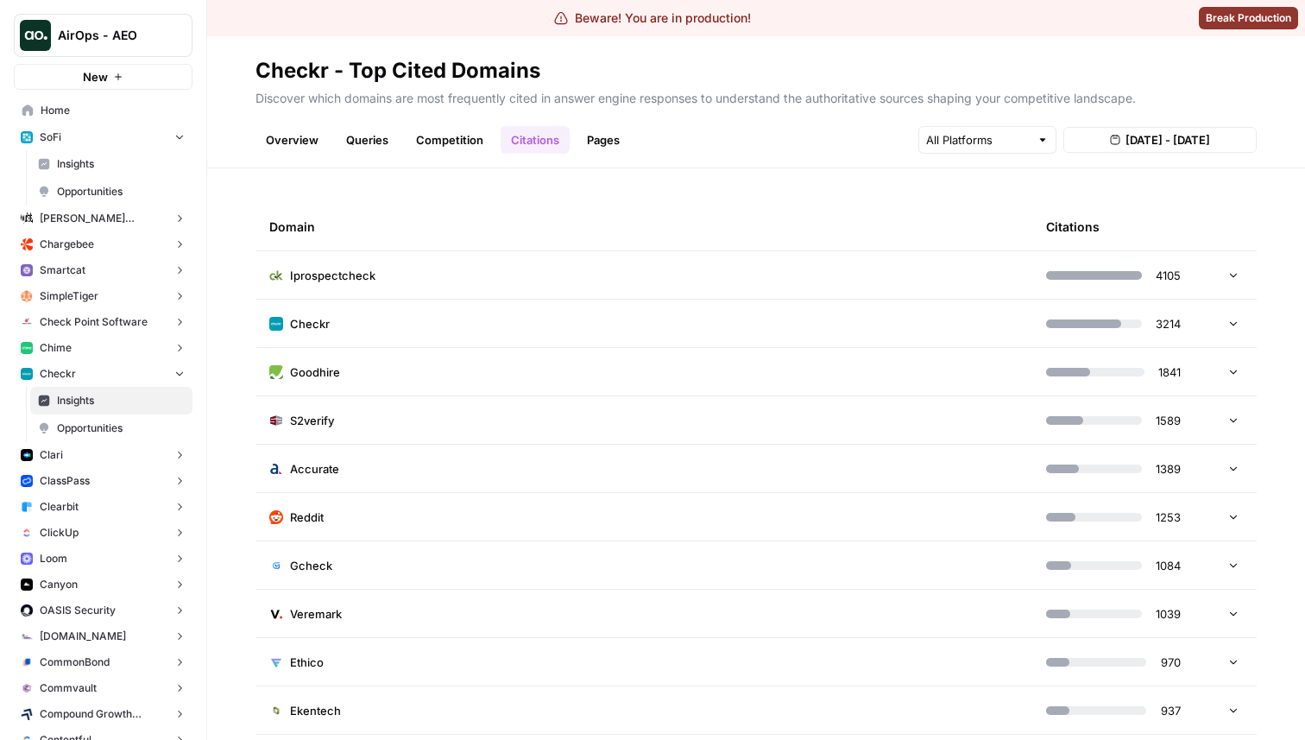
click at [662, 265] on td "Iprospectcheck" at bounding box center [644, 274] width 777 height 47
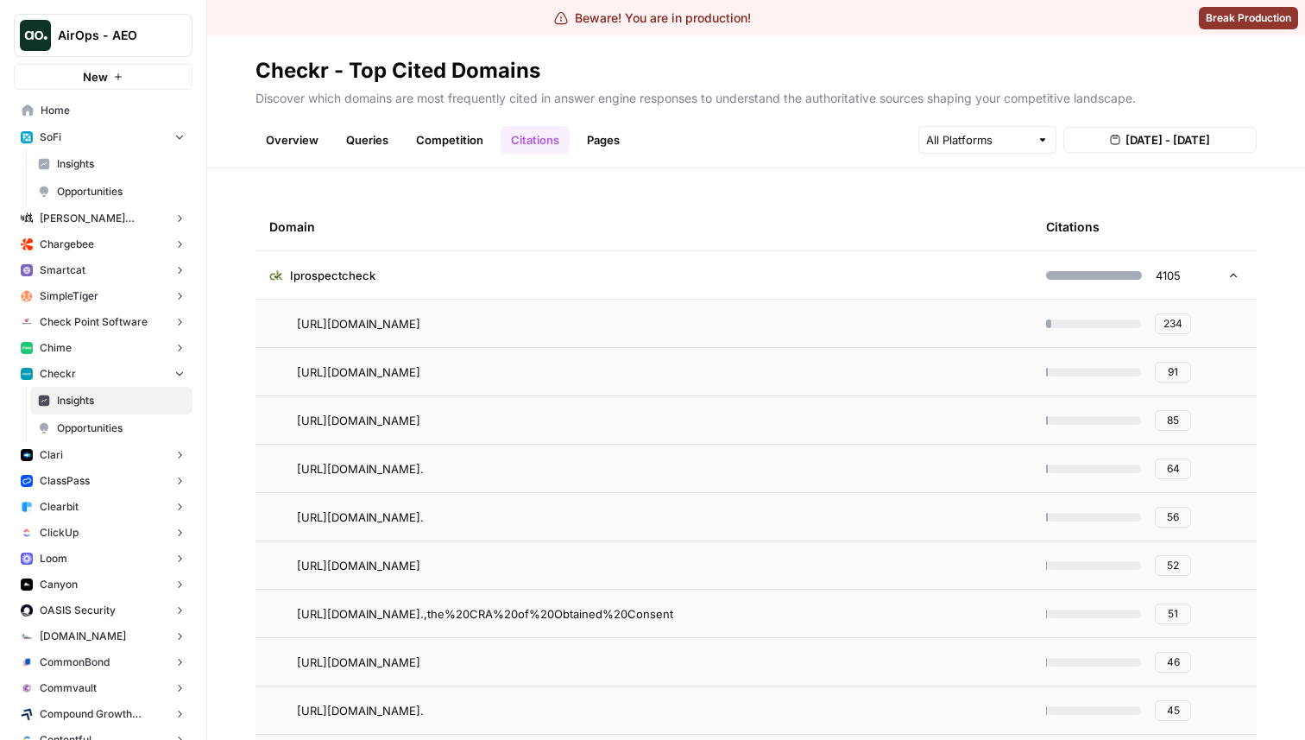
click at [586, 140] on link "Pages" at bounding box center [604, 140] width 54 height 28
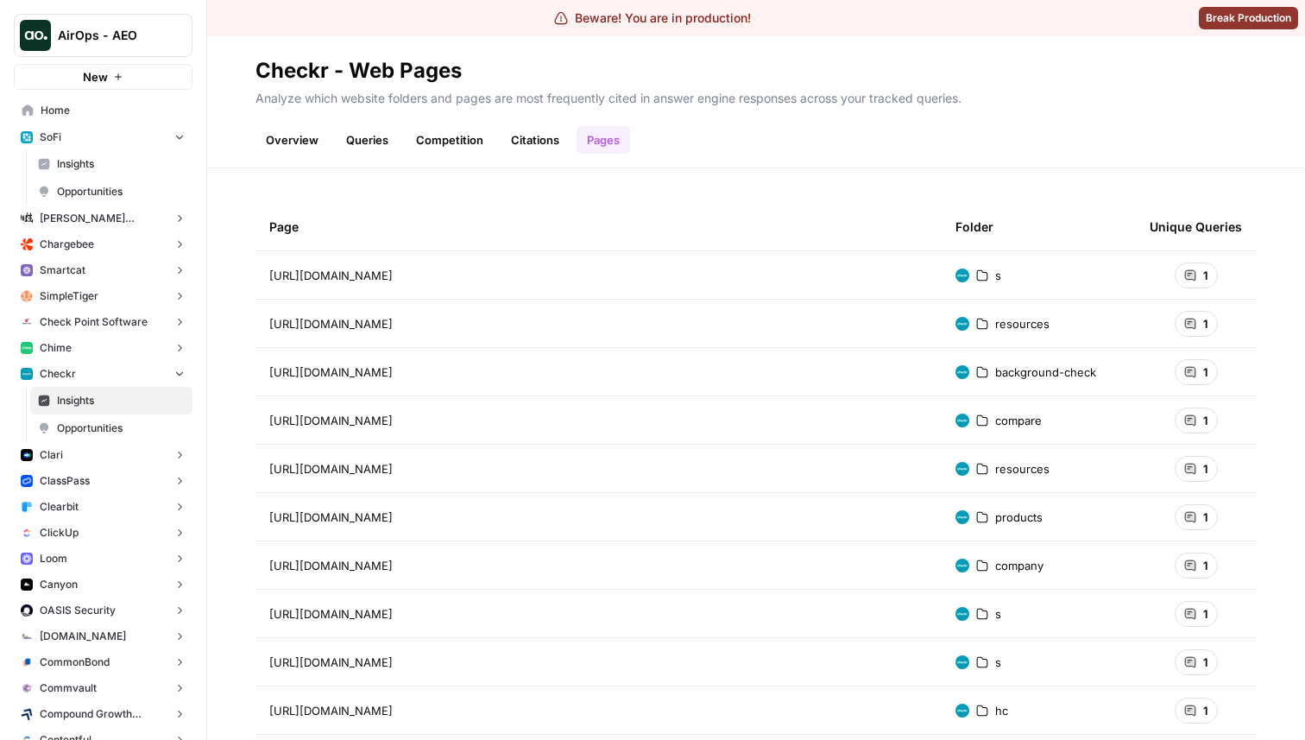
click at [1197, 272] on div "1" at bounding box center [1196, 275] width 43 height 26
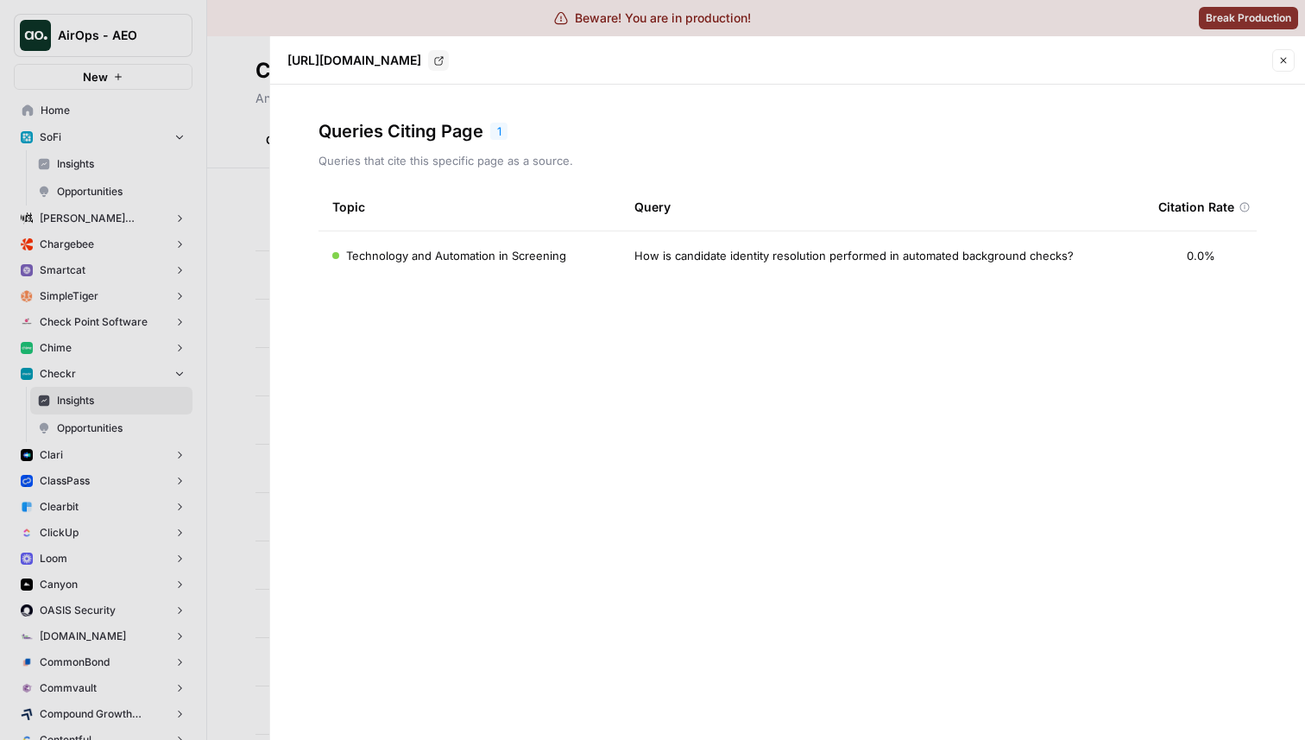
click at [1285, 62] on icon "button" at bounding box center [1283, 60] width 10 height 10
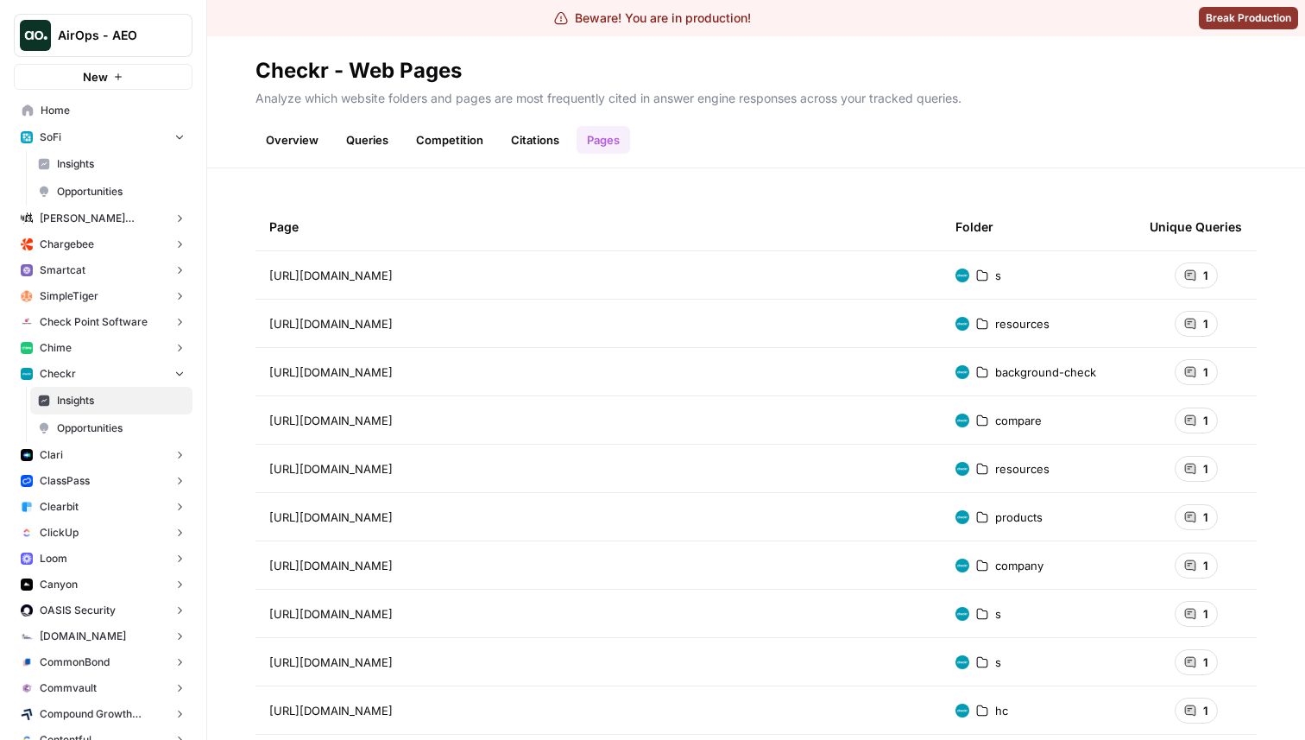
click at [89, 423] on span "Opportunities" at bounding box center [121, 428] width 128 height 16
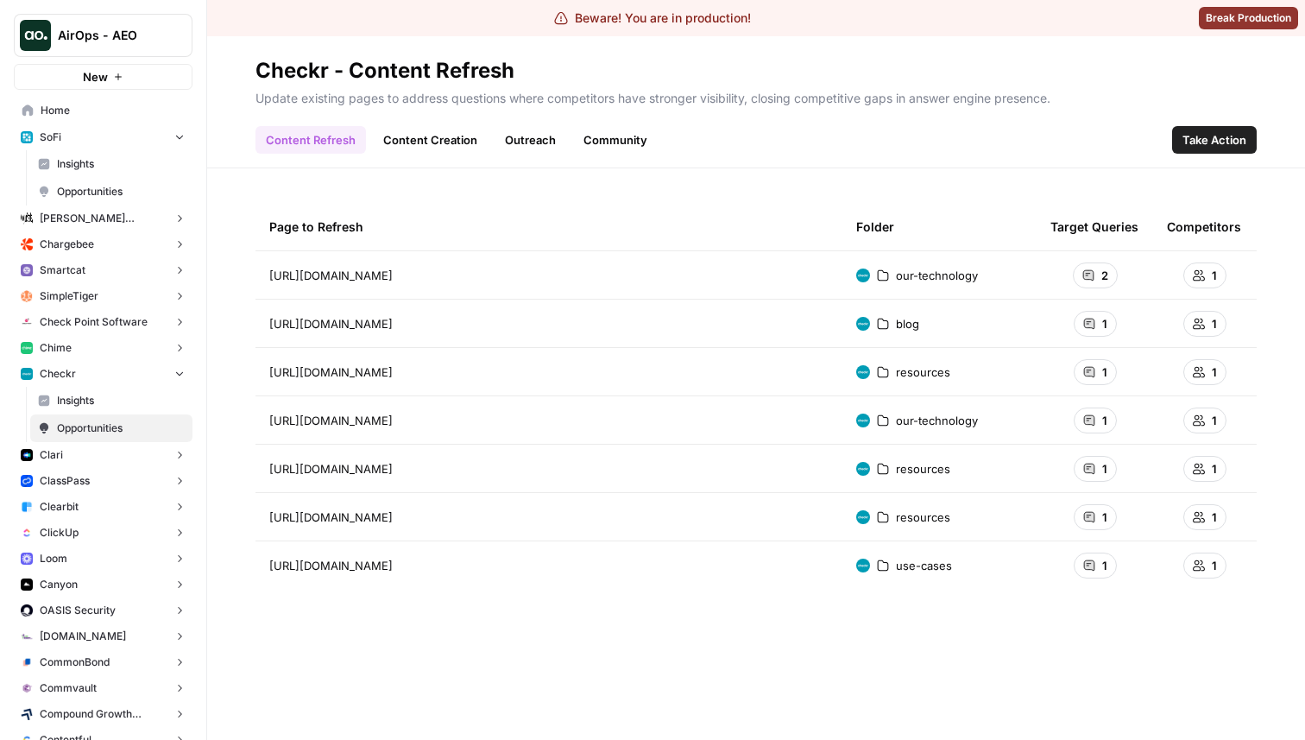
click at [432, 140] on link "Content Creation" at bounding box center [430, 140] width 115 height 28
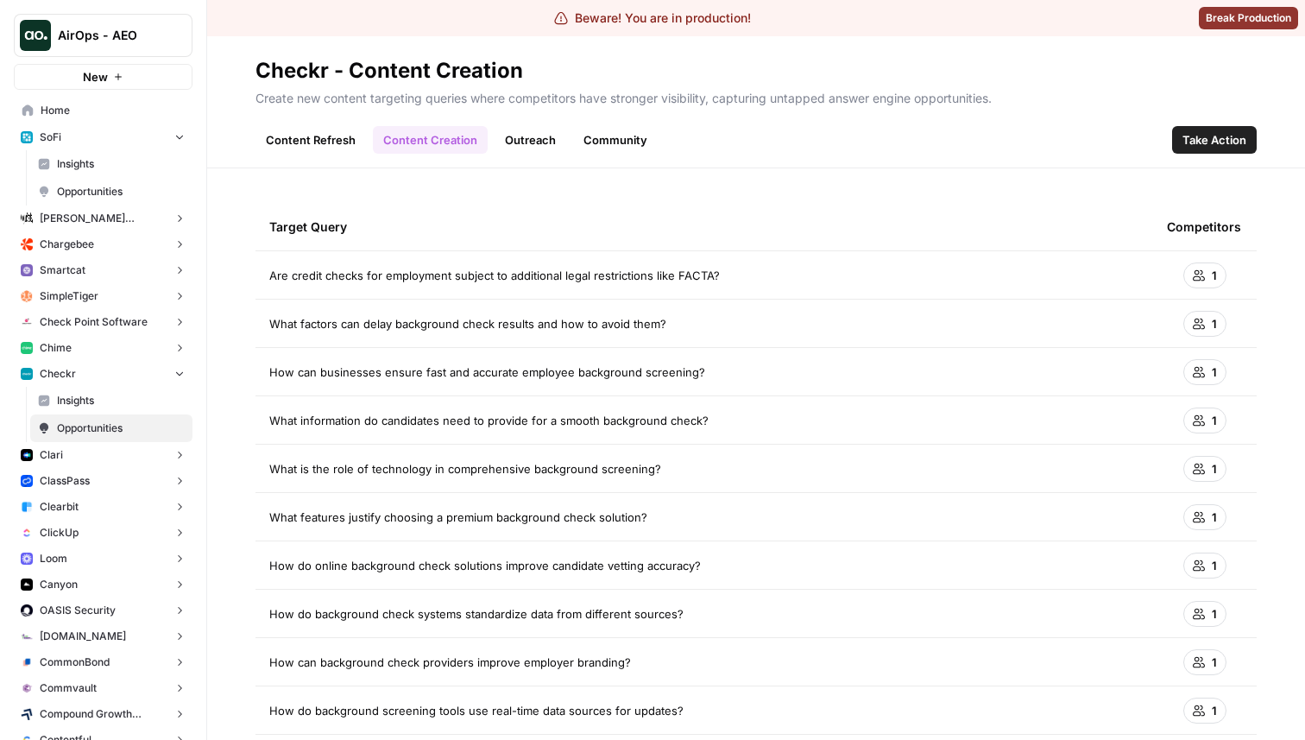
click at [520, 136] on link "Outreach" at bounding box center [531, 140] width 72 height 28
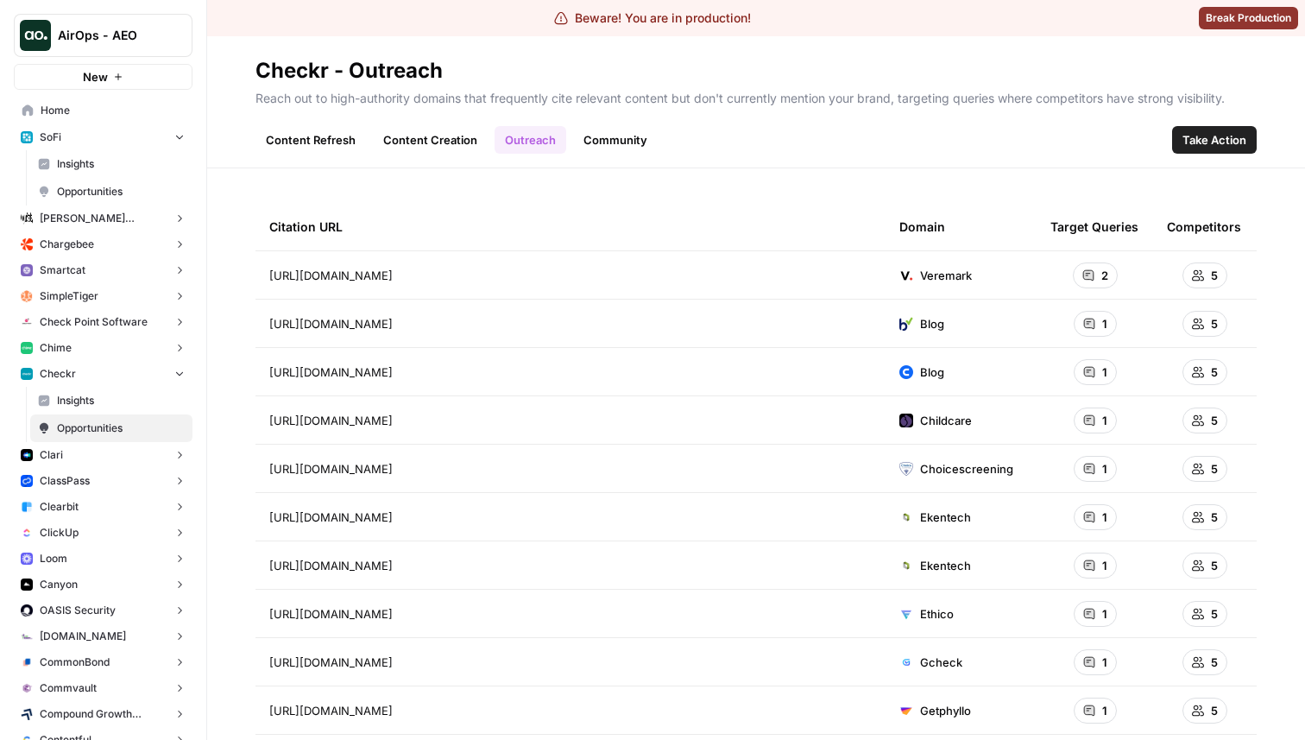
click at [618, 154] on header "Checkr - Outreach Reach out to high-authority domains that frequently cite rele…" at bounding box center [756, 102] width 1098 height 132
click at [610, 140] on link "Community" at bounding box center [615, 140] width 85 height 28
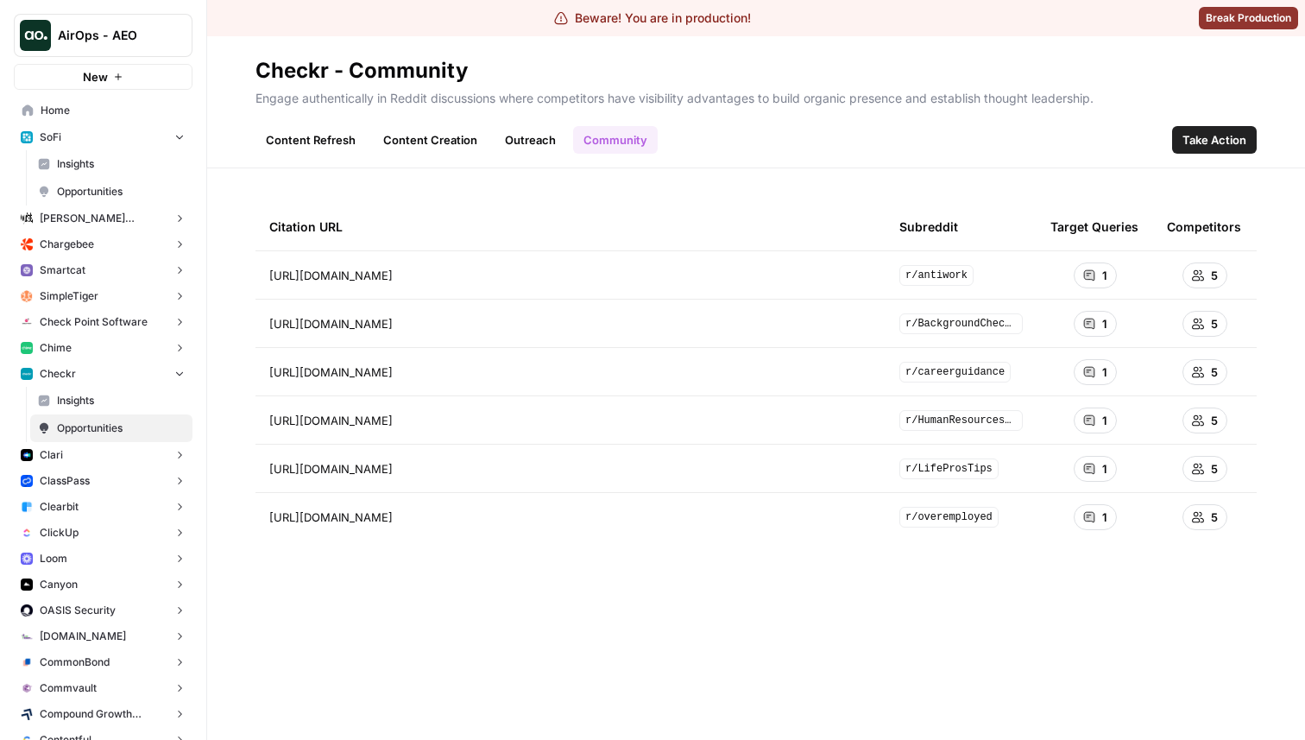
click at [546, 143] on link "Outreach" at bounding box center [531, 140] width 72 height 28
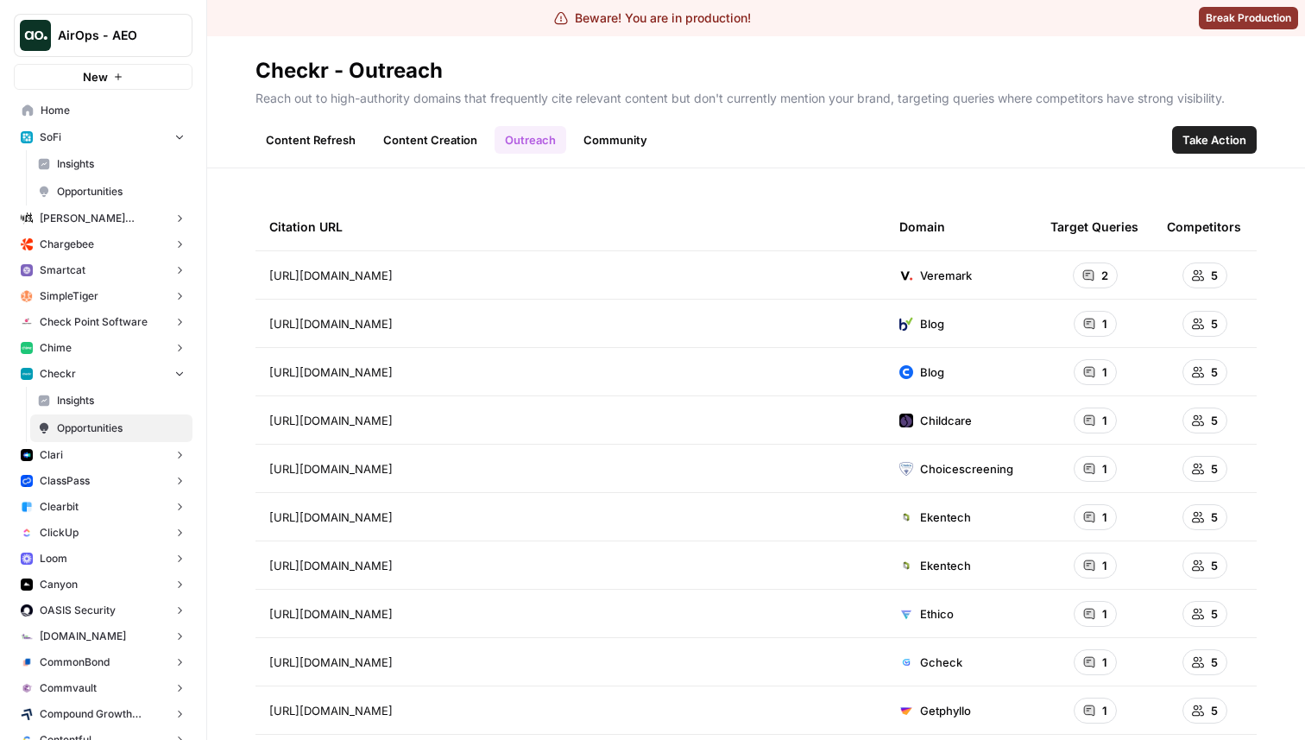
click at [425, 143] on link "Content Creation" at bounding box center [430, 140] width 115 height 28
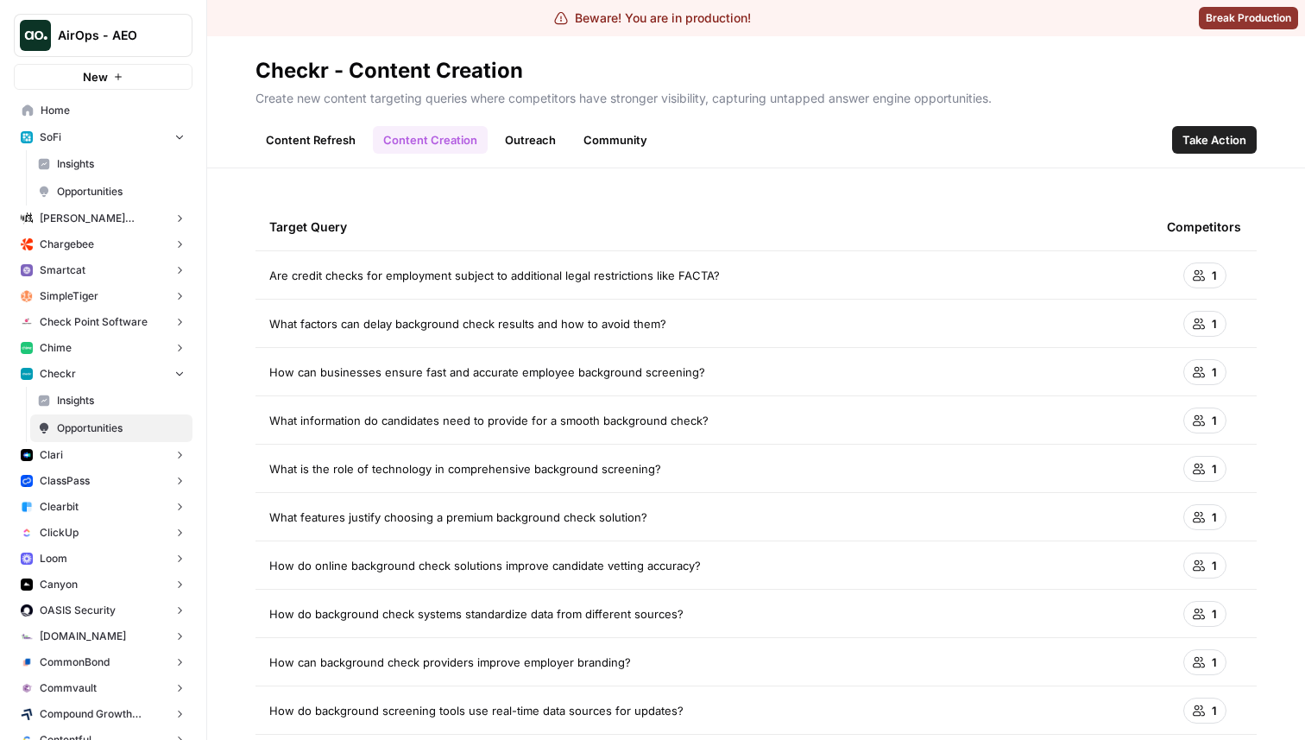
click at [100, 398] on span "Insights" at bounding box center [121, 401] width 128 height 16
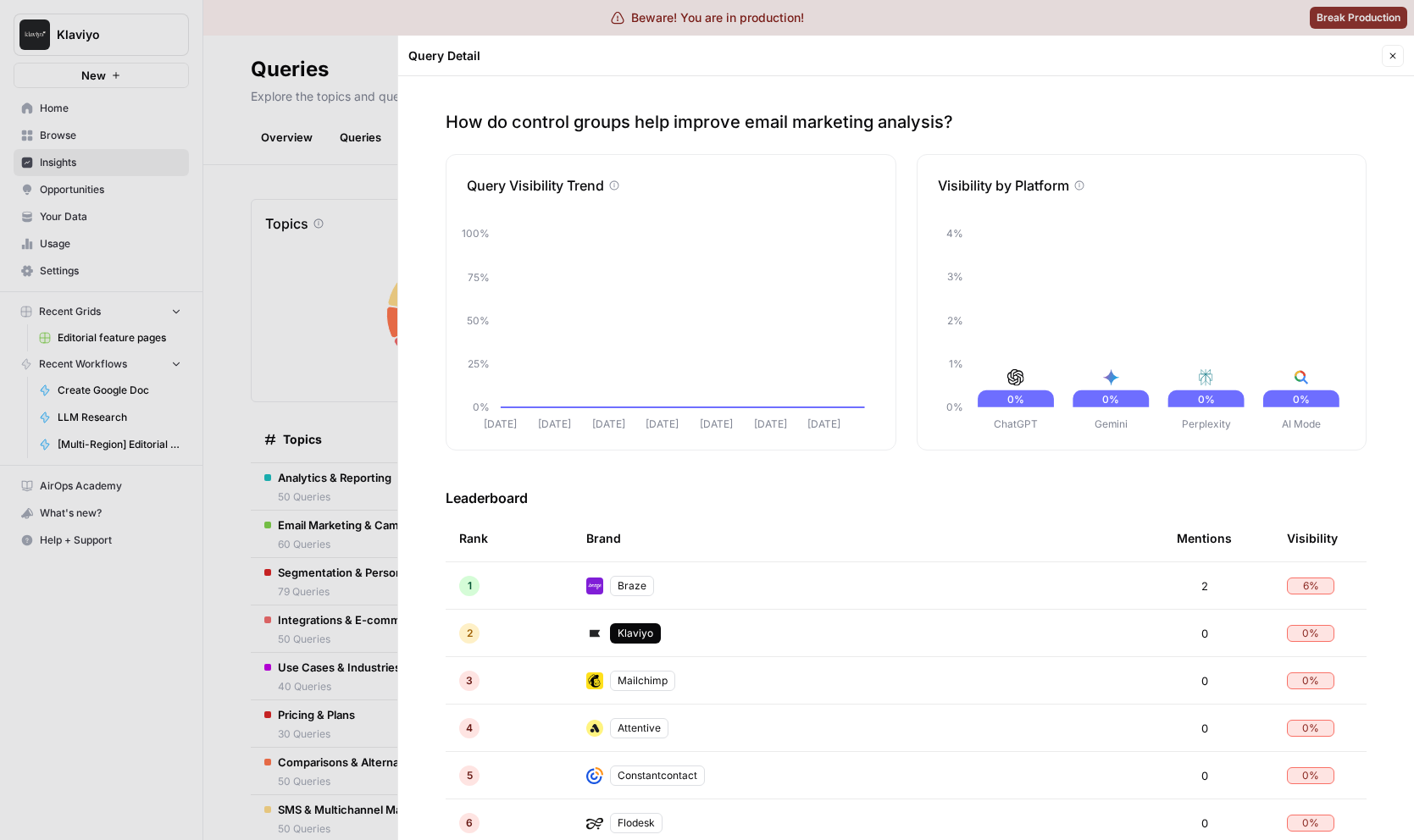
click at [300, 351] on div at bounding box center [707, 420] width 1414 height 840
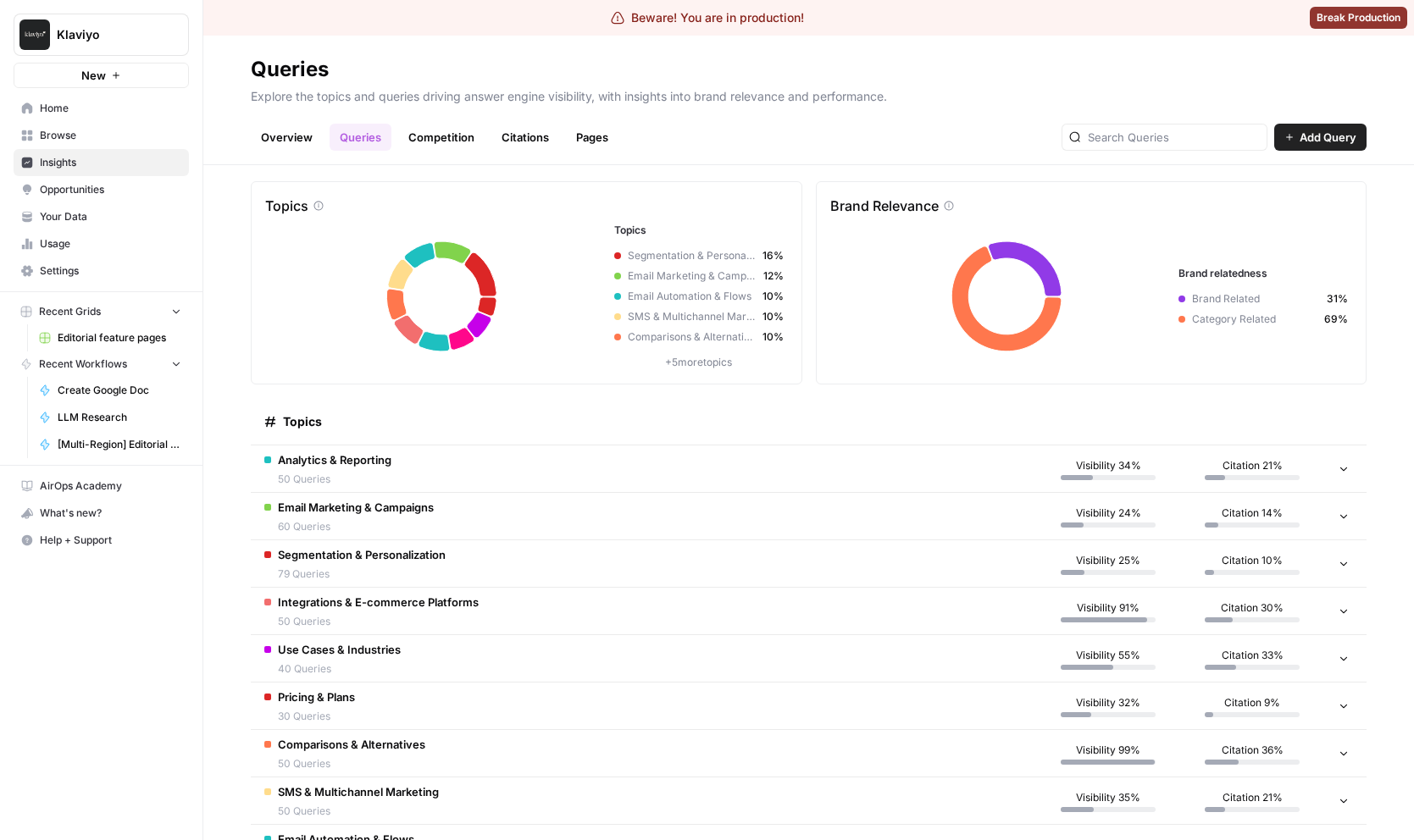
scroll to position [27, 0]
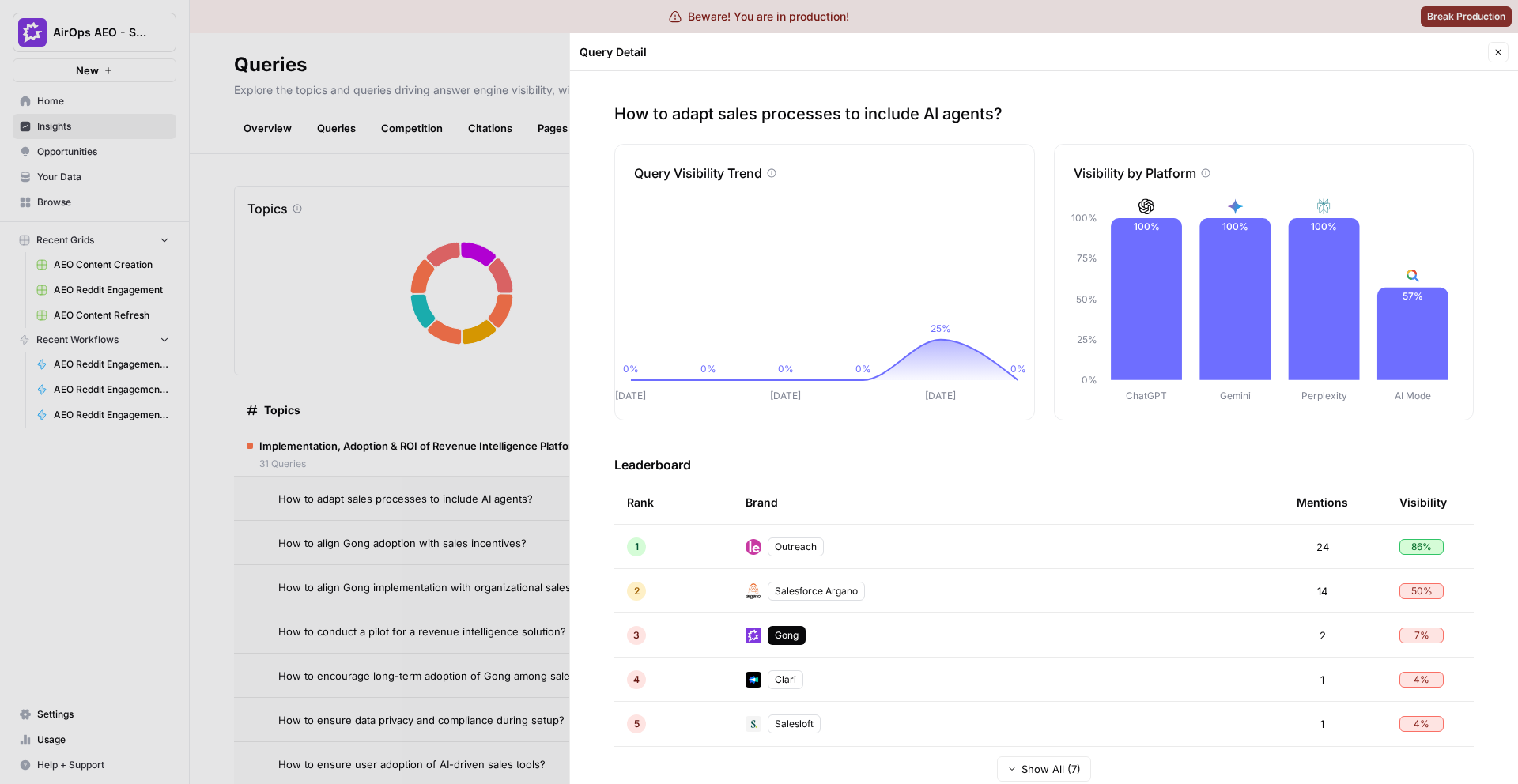
click at [532, 171] on div at bounding box center [759, 392] width 1518 height 784
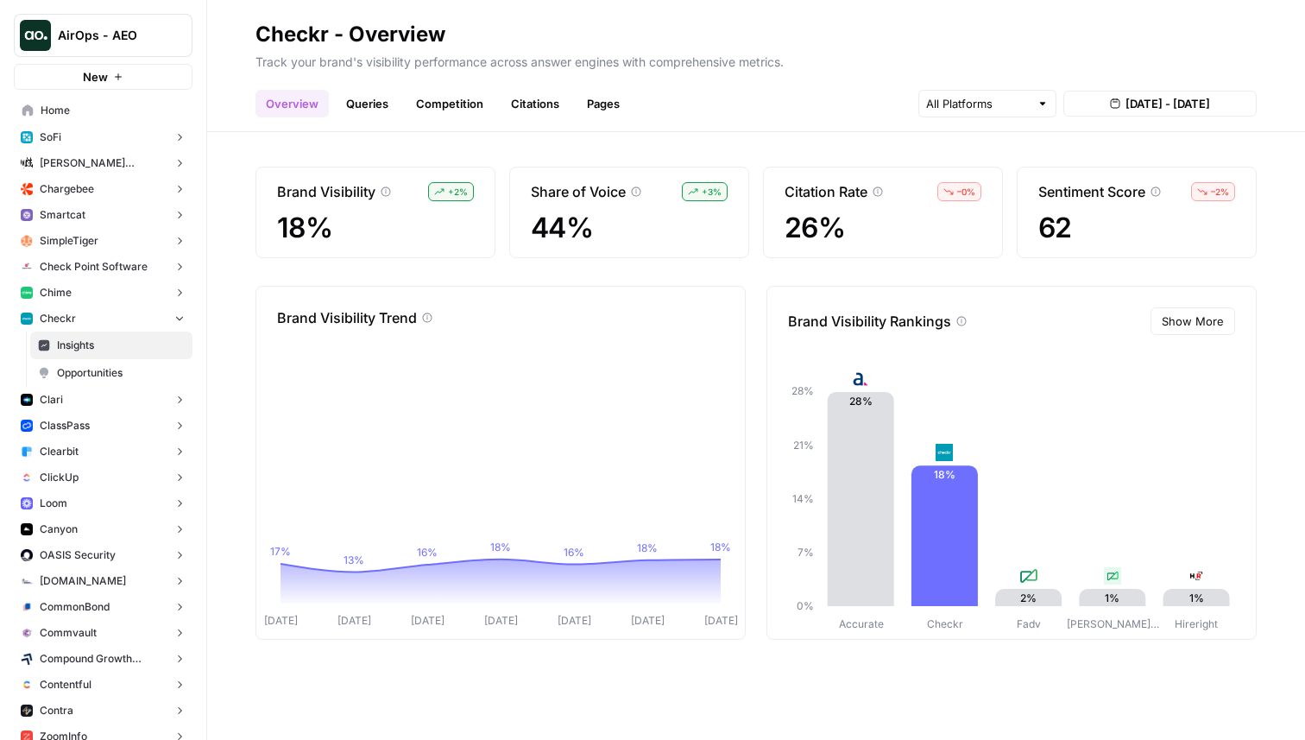
click at [369, 95] on link "Queries" at bounding box center [367, 104] width 63 height 28
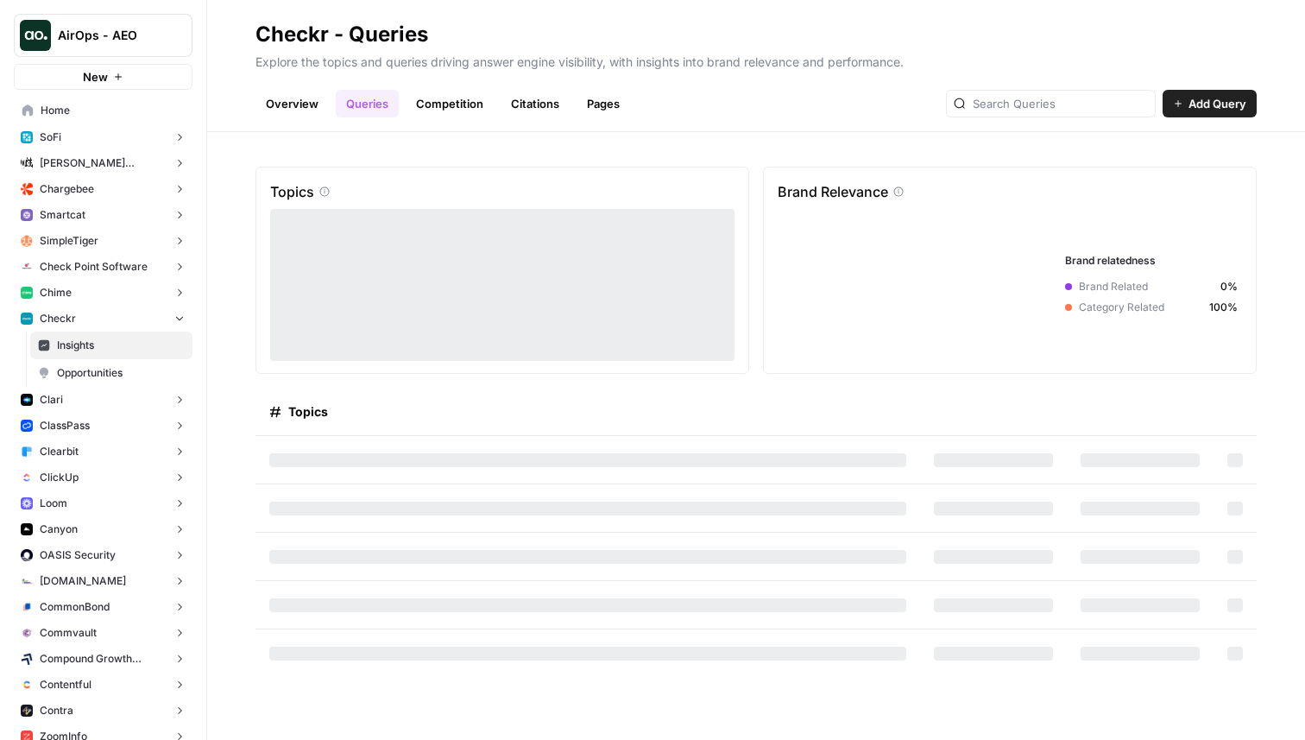
click at [470, 111] on link "Competition" at bounding box center [450, 104] width 88 height 28
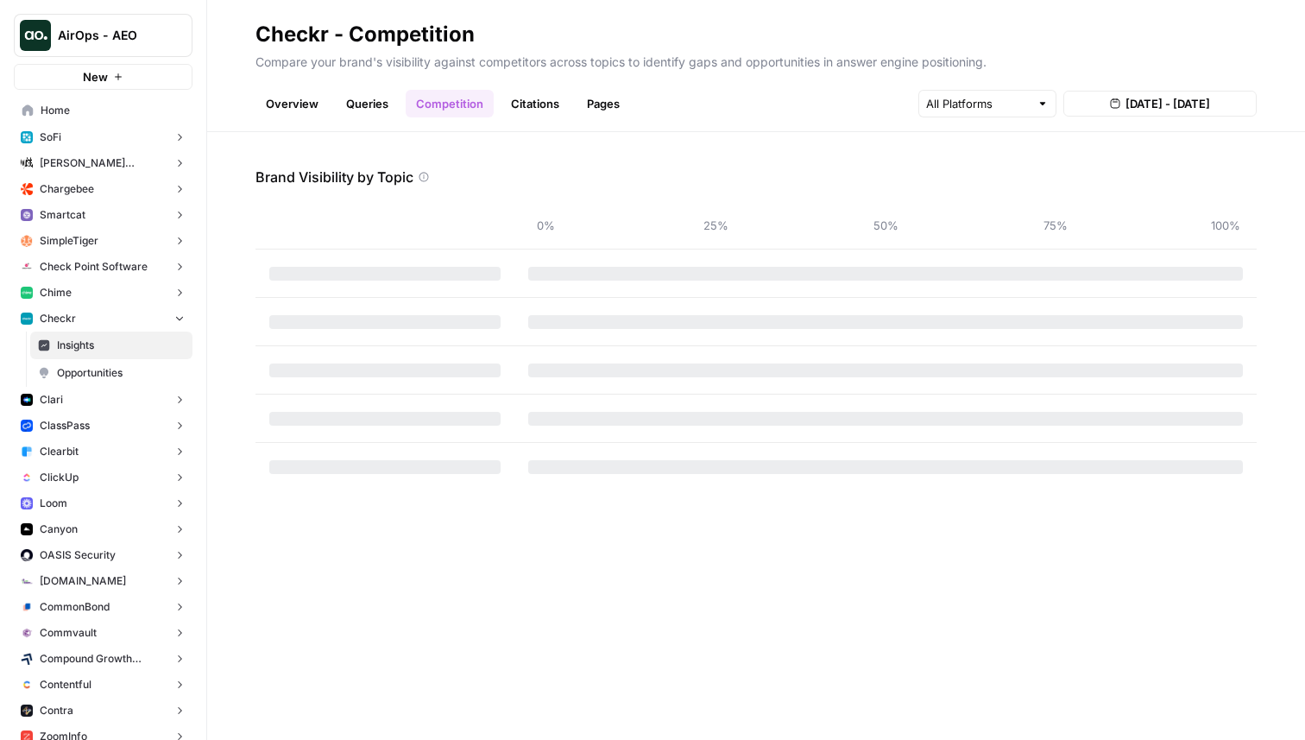
click at [535, 108] on link "Citations" at bounding box center [535, 104] width 69 height 28
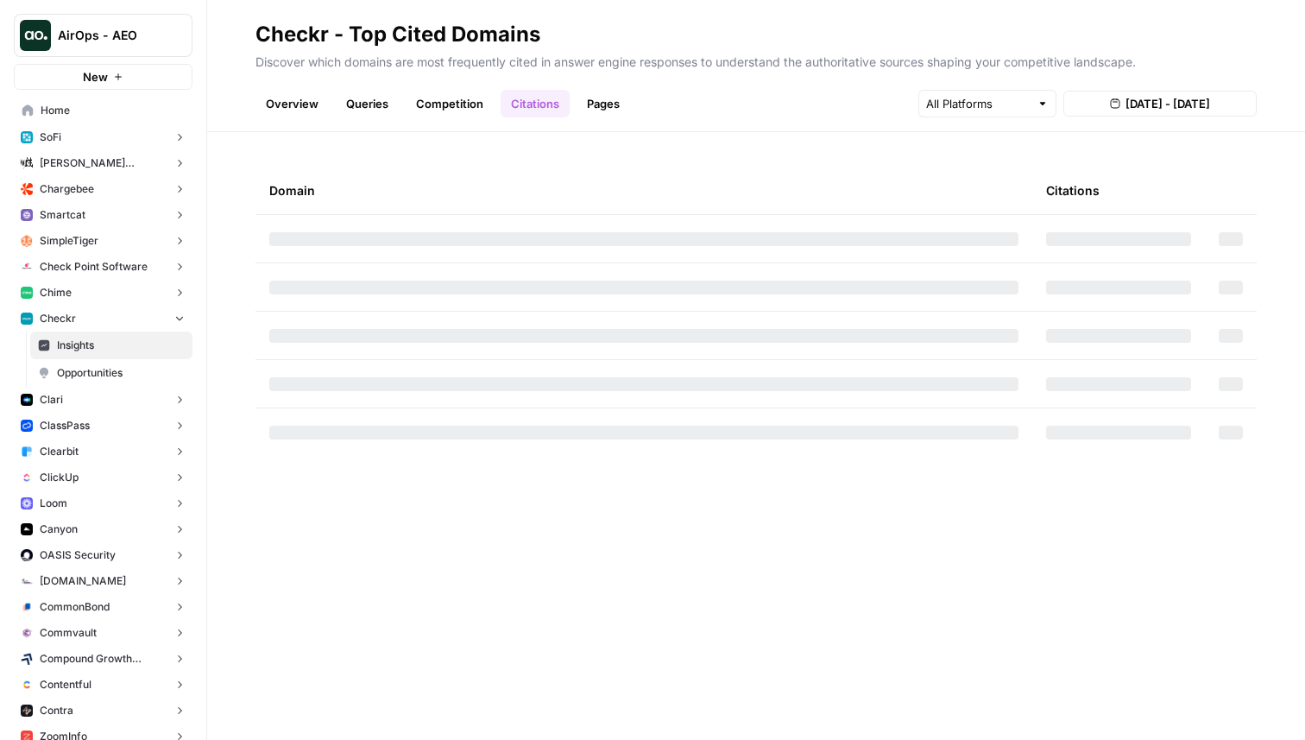
click at [613, 109] on link "Pages" at bounding box center [604, 104] width 54 height 28
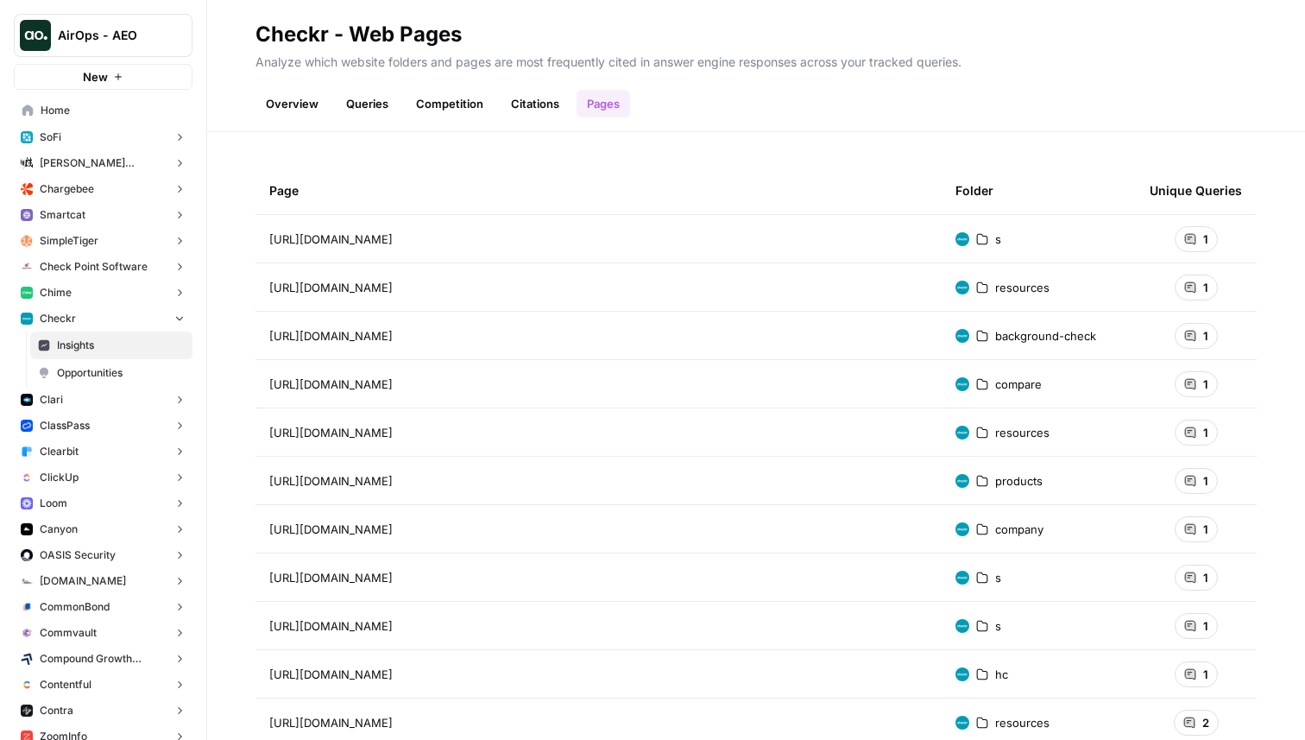
click at [433, 108] on link "Competition" at bounding box center [450, 104] width 88 height 28
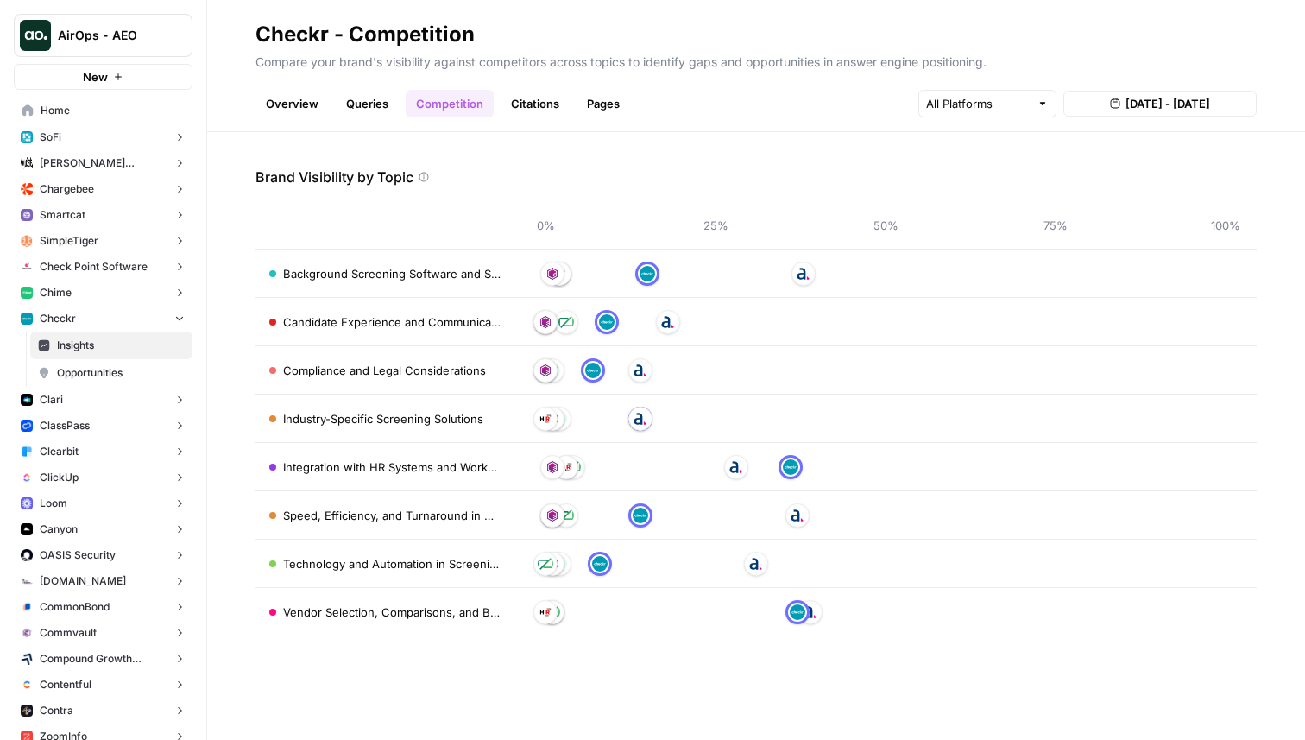
click at [511, 110] on link "Citations" at bounding box center [535, 104] width 69 height 28
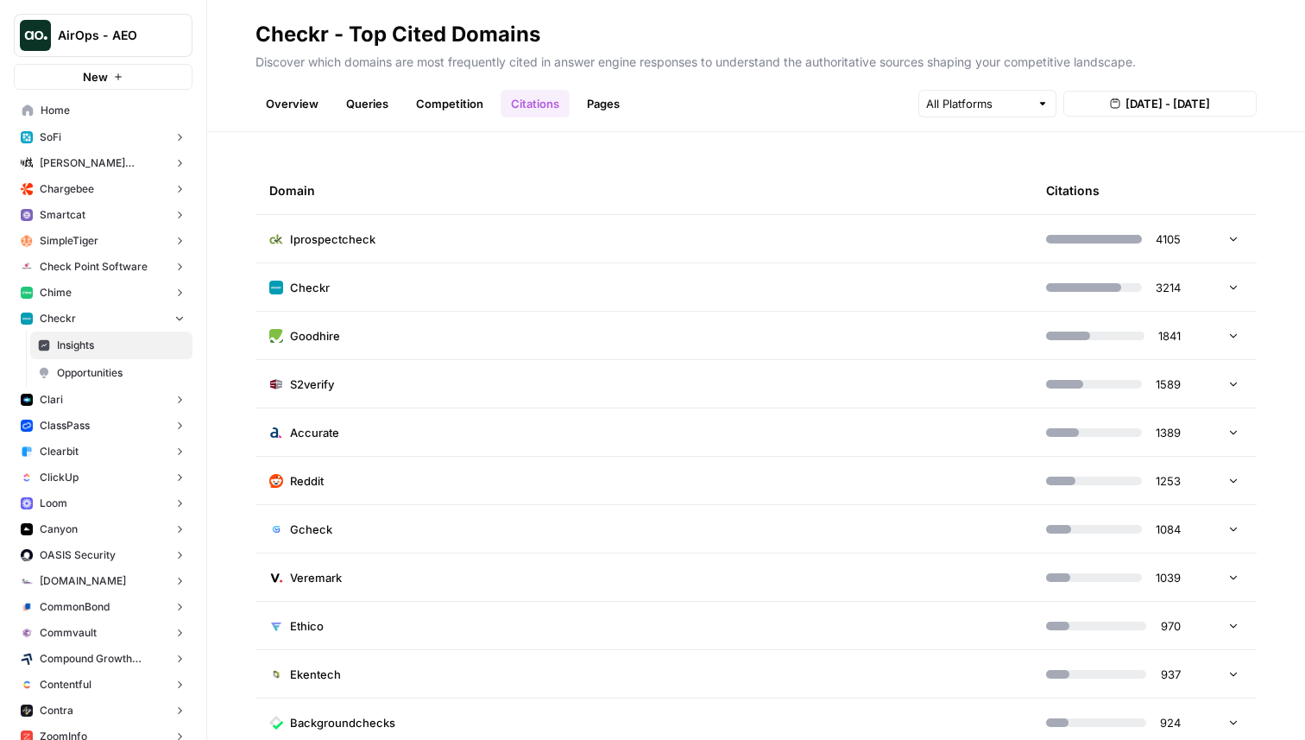
click at [388, 100] on link "Queries" at bounding box center [367, 104] width 63 height 28
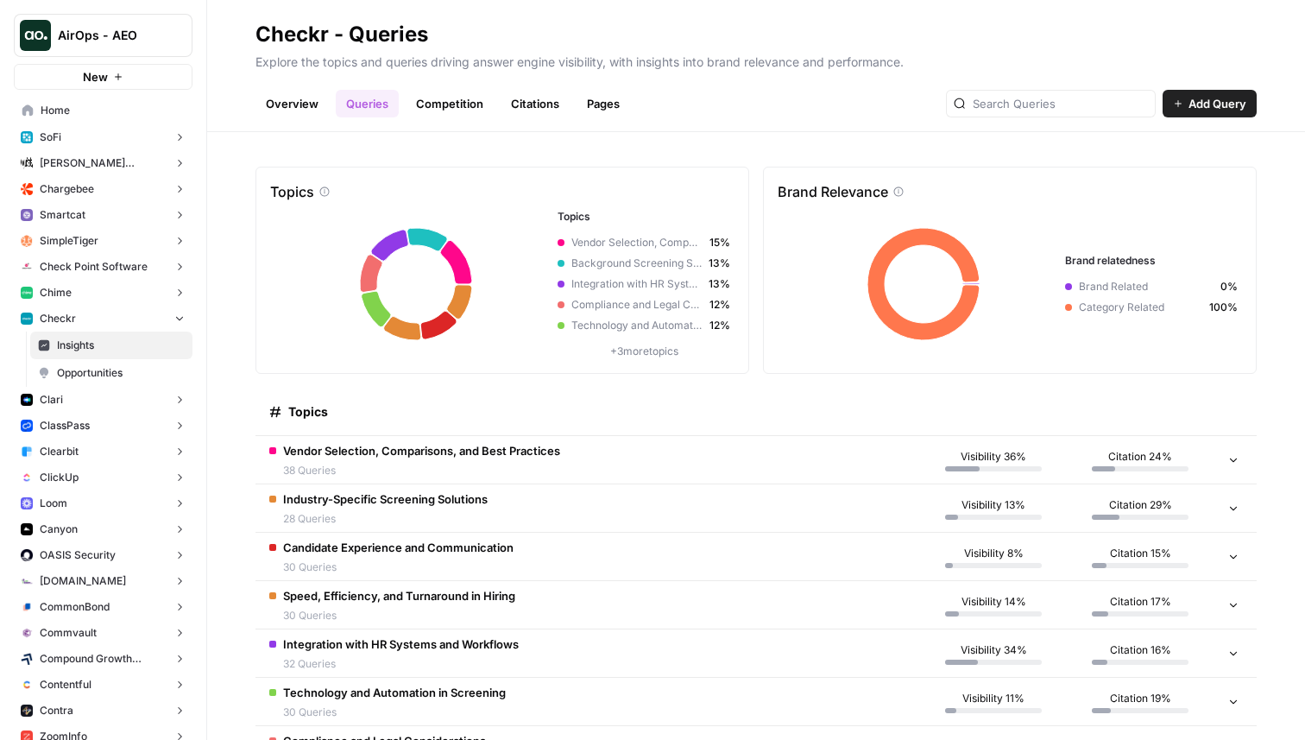
click at [282, 103] on link "Overview" at bounding box center [292, 104] width 73 height 28
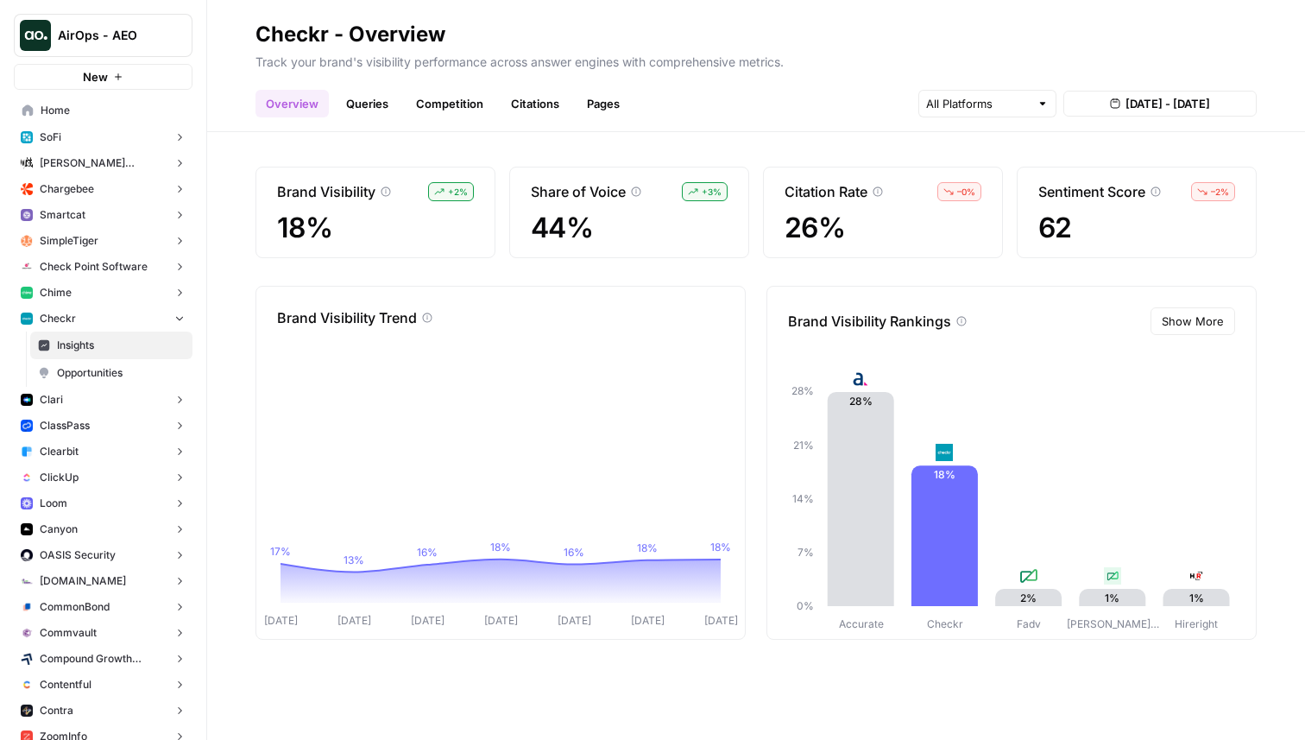
click at [1126, 102] on span "[DATE] - [DATE]" at bounding box center [1168, 103] width 85 height 17
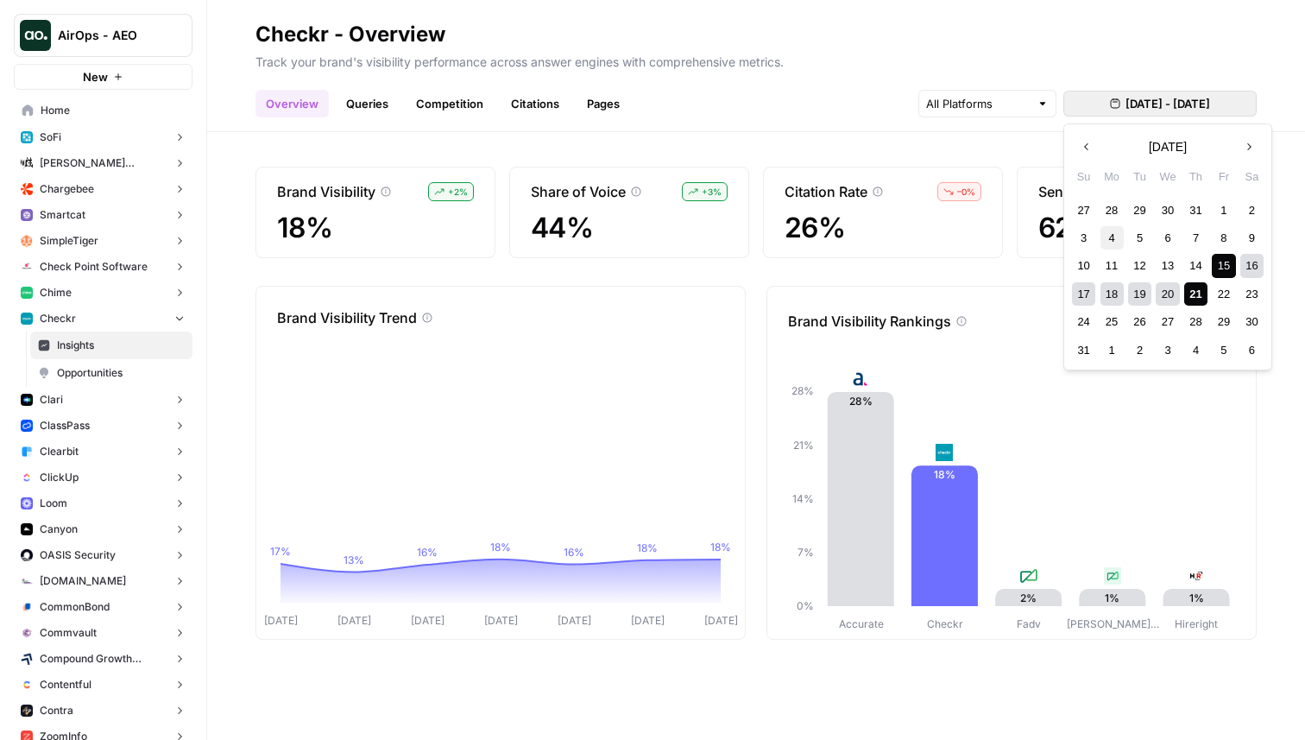
click at [1112, 242] on div "4" at bounding box center [1112, 237] width 23 height 23
click at [1199, 295] on div "21" at bounding box center [1195, 293] width 23 height 23
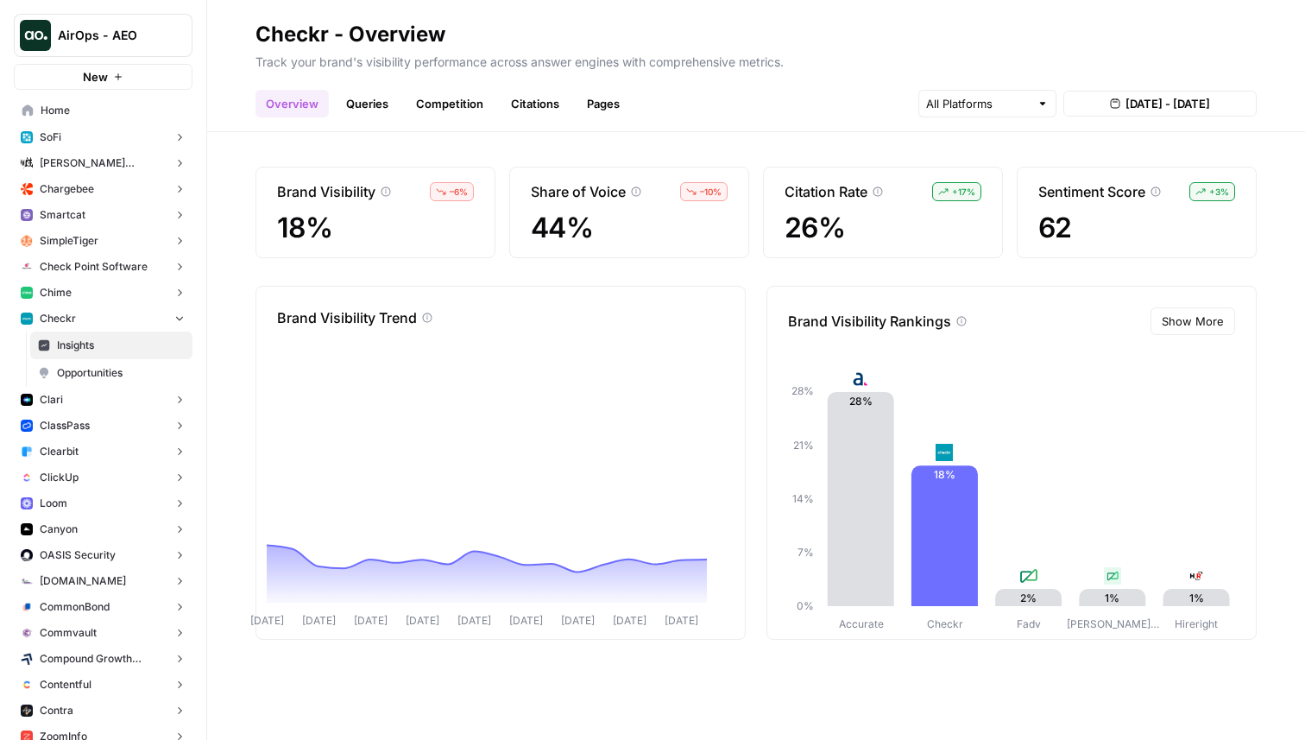
click at [376, 106] on link "Queries" at bounding box center [367, 104] width 63 height 28
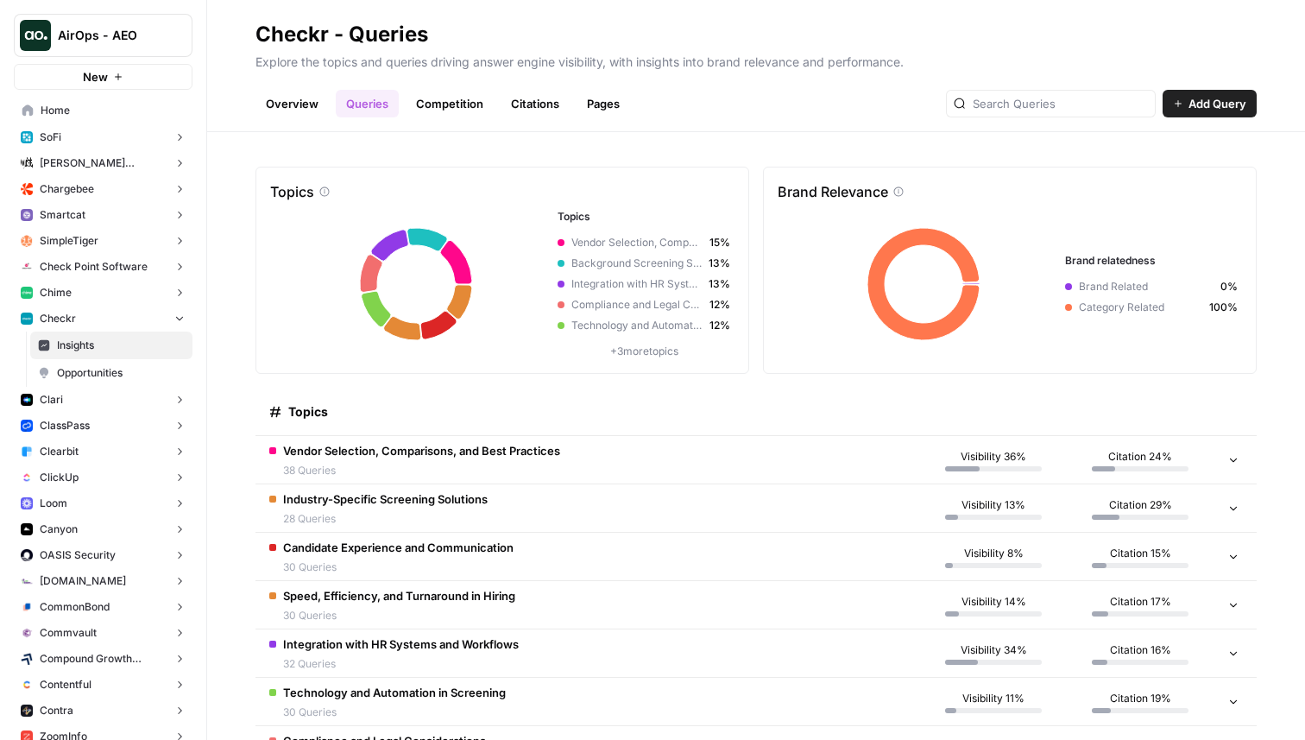
click at [442, 108] on link "Competition" at bounding box center [450, 104] width 88 height 28
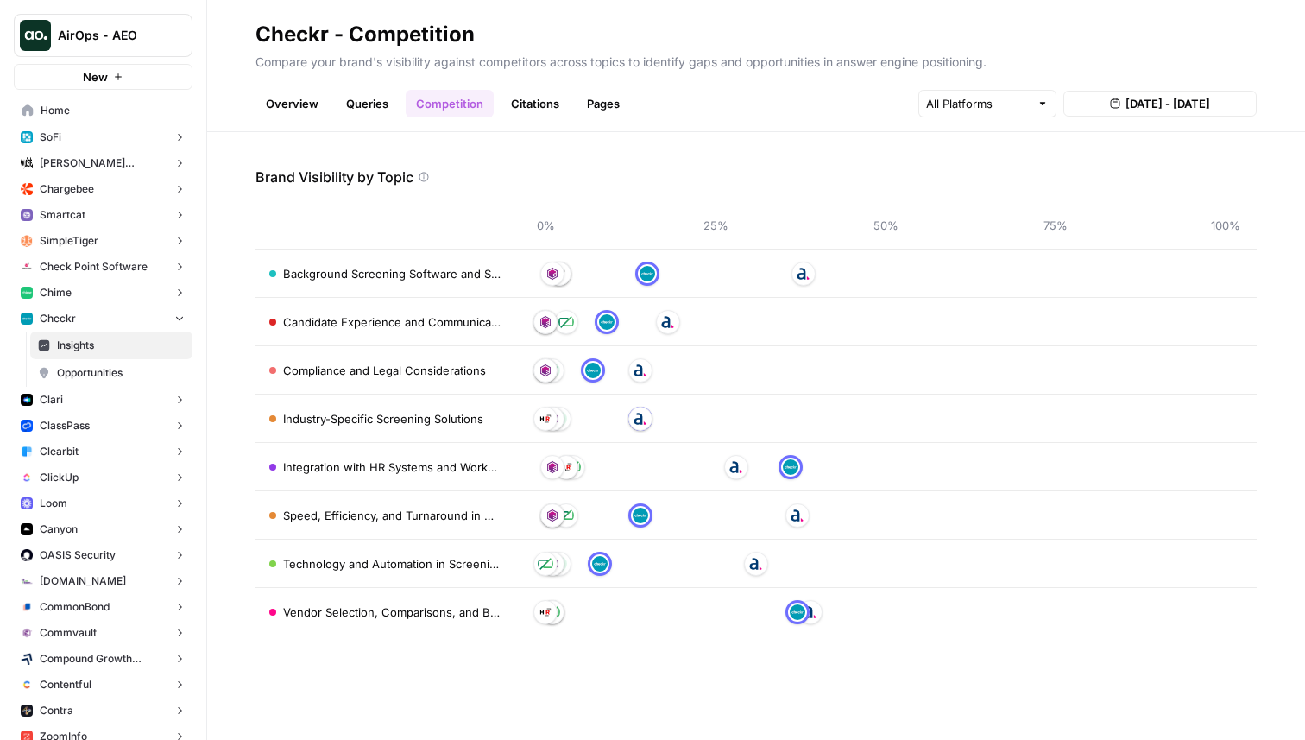
click at [581, 105] on link "Pages" at bounding box center [604, 104] width 54 height 28
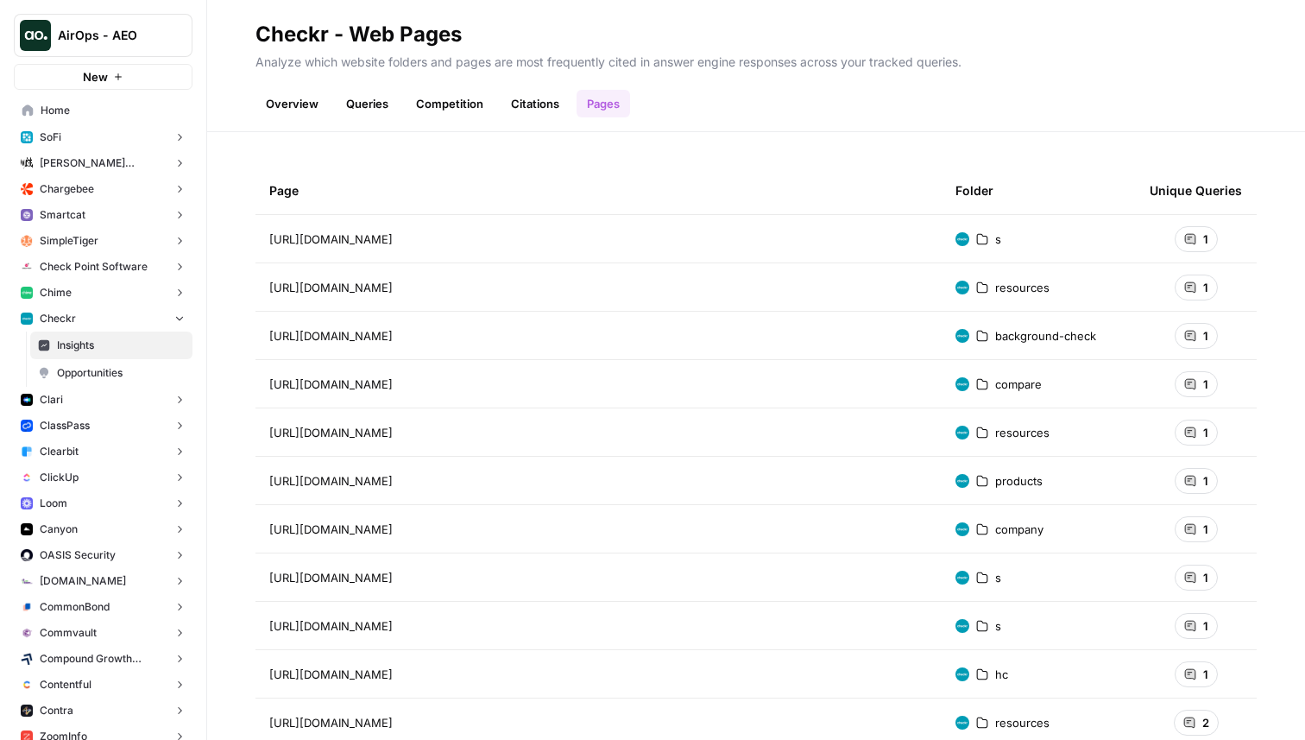
click at [92, 372] on span "Opportunities" at bounding box center [121, 373] width 128 height 16
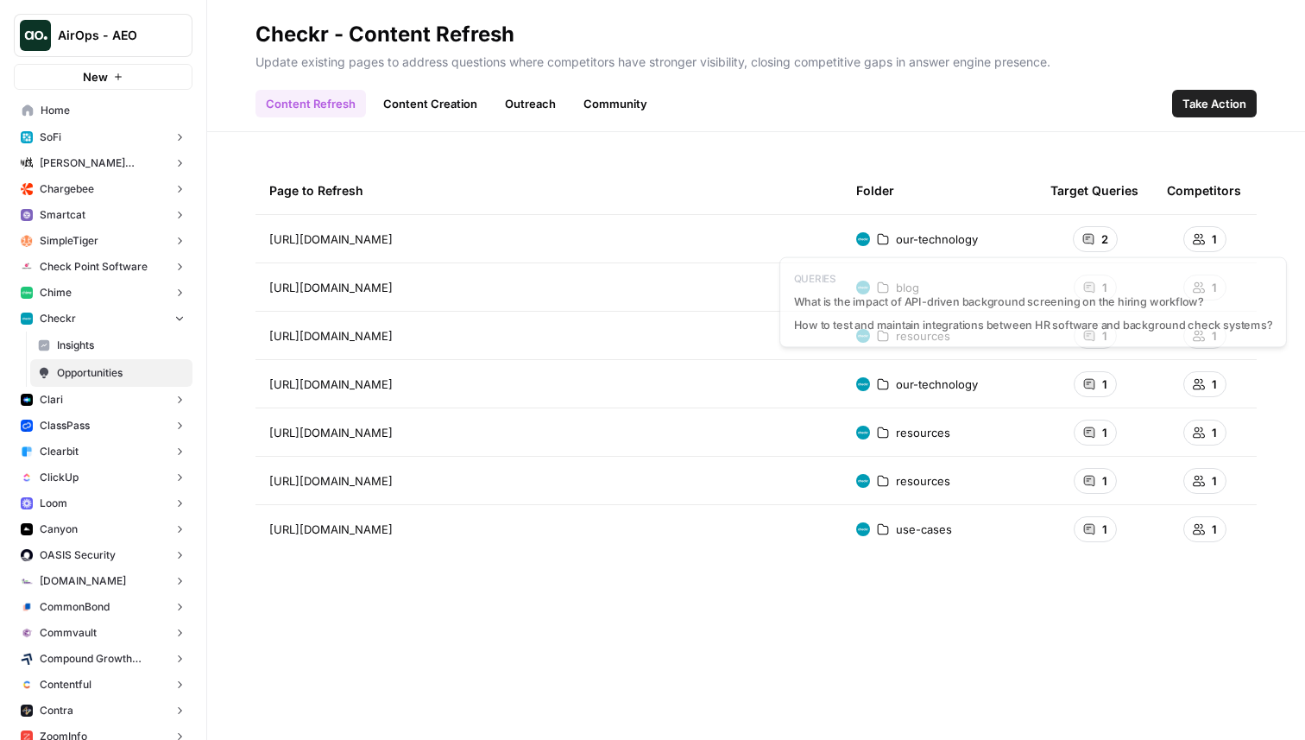
click at [1083, 240] on icon at bounding box center [1088, 239] width 10 height 10
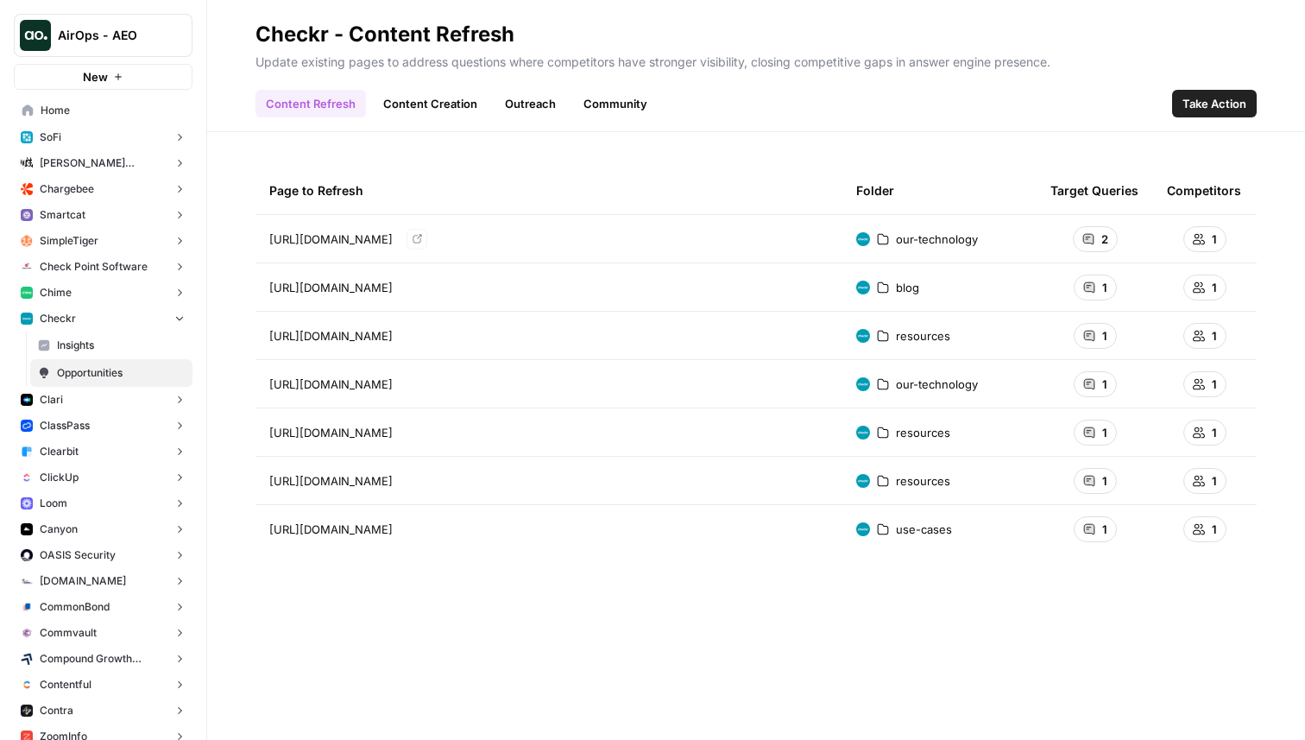
click at [446, 102] on link "Content Creation" at bounding box center [430, 104] width 115 height 28
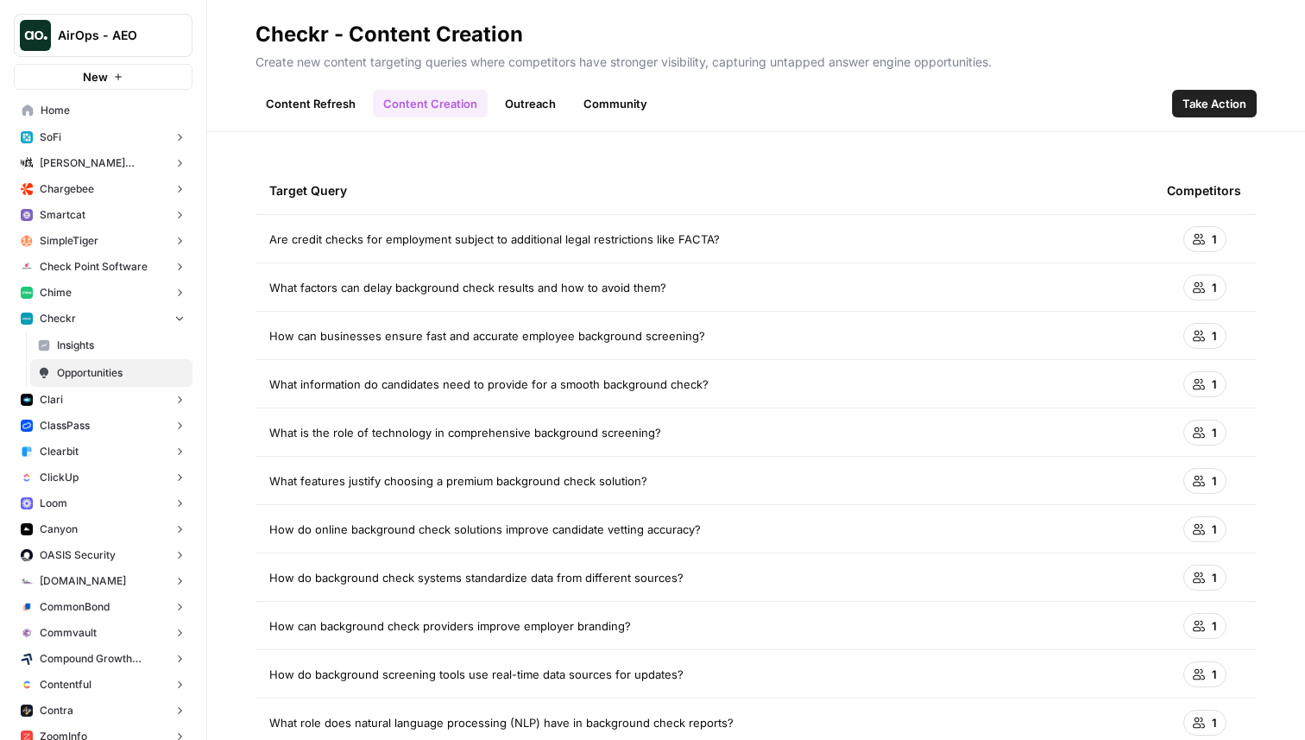
click at [360, 94] on link "Content Refresh" at bounding box center [311, 104] width 110 height 28
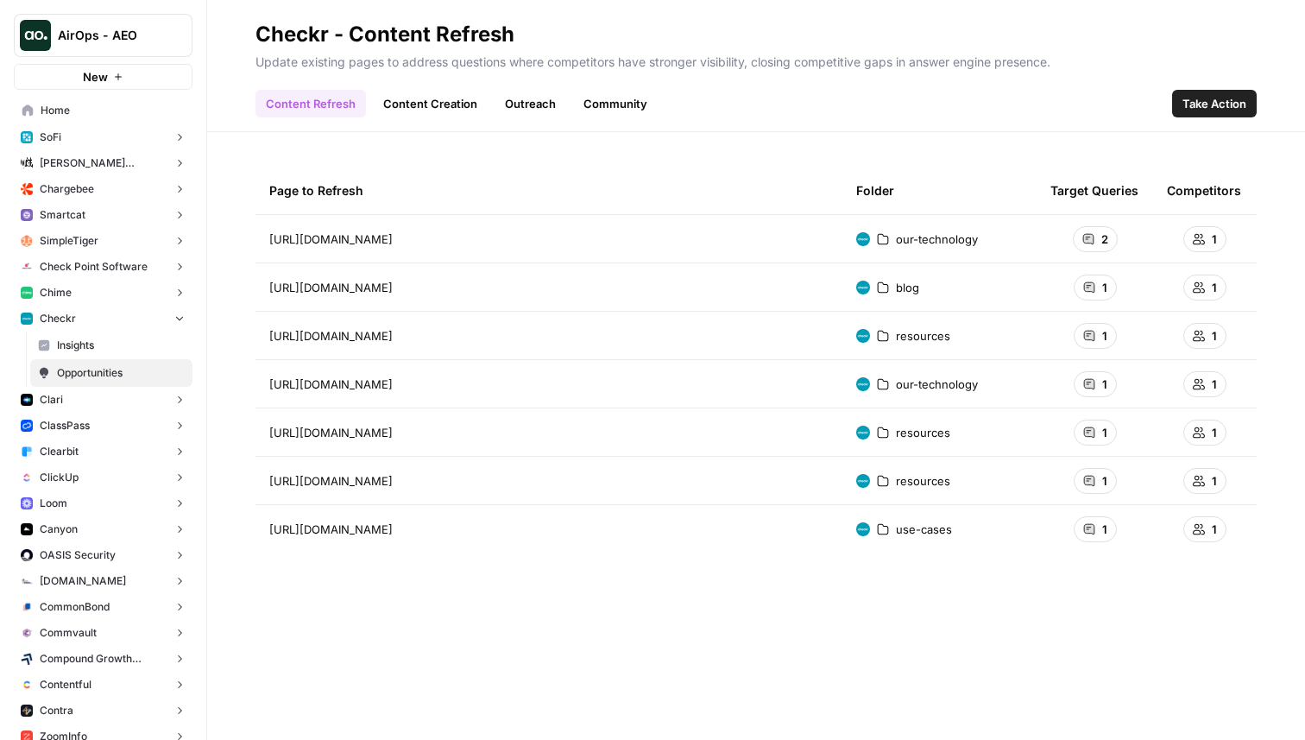
click at [1094, 240] on div "2" at bounding box center [1095, 239] width 45 height 26
click at [439, 92] on link "Content Creation" at bounding box center [430, 104] width 115 height 28
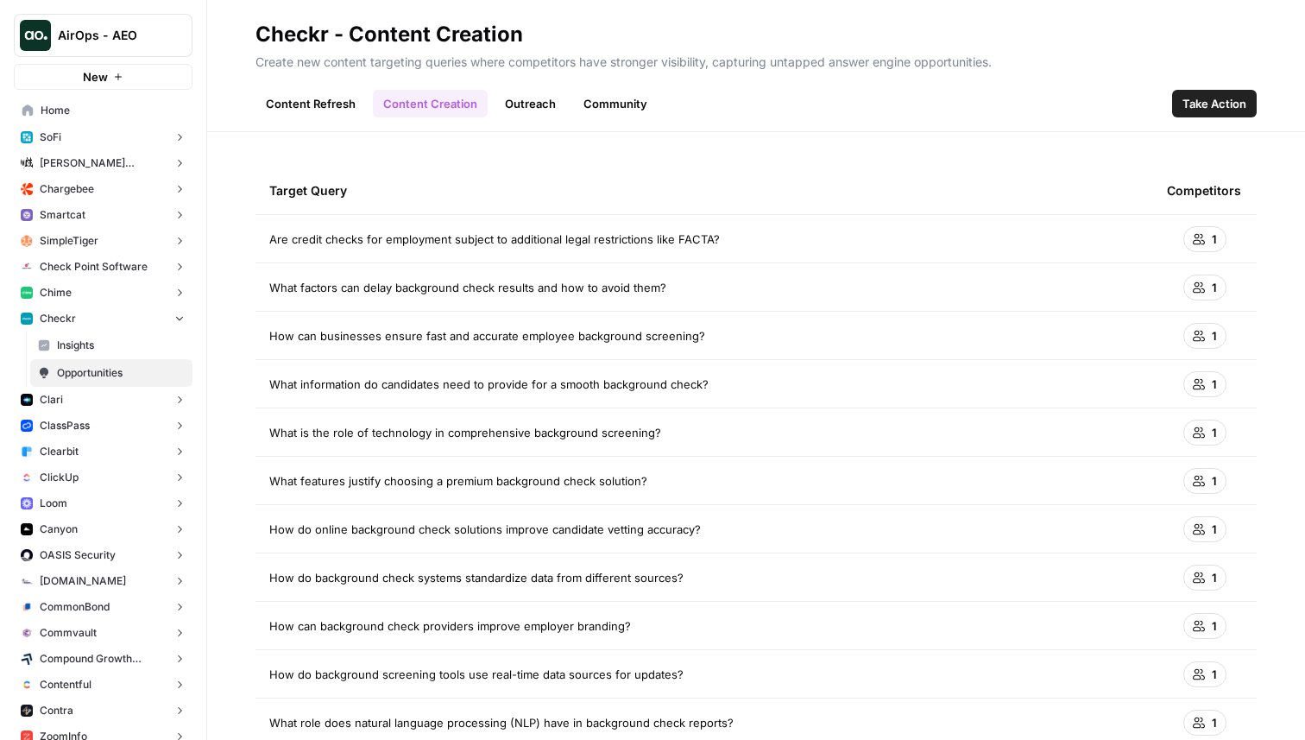
drag, startPoint x: 260, startPoint y: 241, endPoint x: 755, endPoint y: 237, distance: 495.5
click at [755, 237] on td "Are credit checks for employment subject to additional legal restrictions like …" at bounding box center [705, 238] width 898 height 47
drag, startPoint x: 262, startPoint y: 288, endPoint x: 846, endPoint y: 302, distance: 583.7
click at [846, 302] on td "What factors can delay background check results and how to avoid them?" at bounding box center [705, 286] width 898 height 47
click at [1190, 107] on span "Take Action" at bounding box center [1215, 103] width 64 height 17
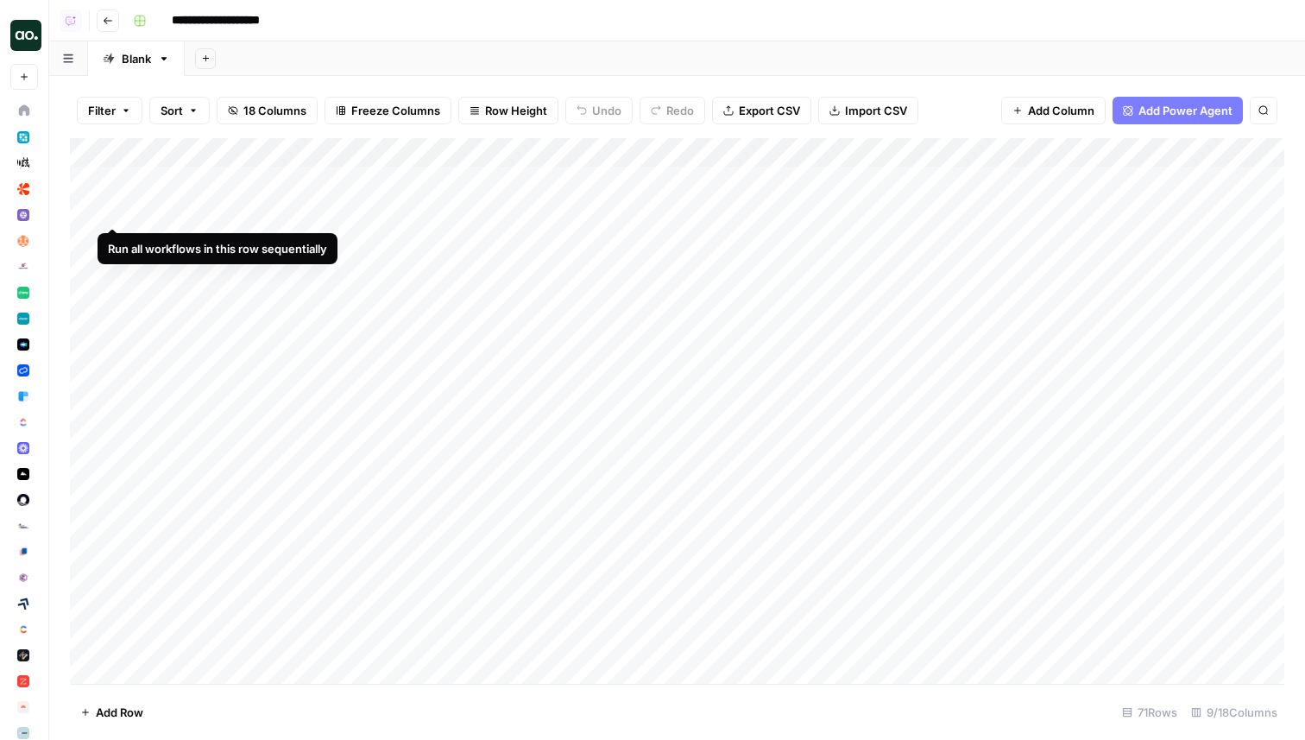
click at [112, 209] on div "Add Column" at bounding box center [677, 411] width 1215 height 546
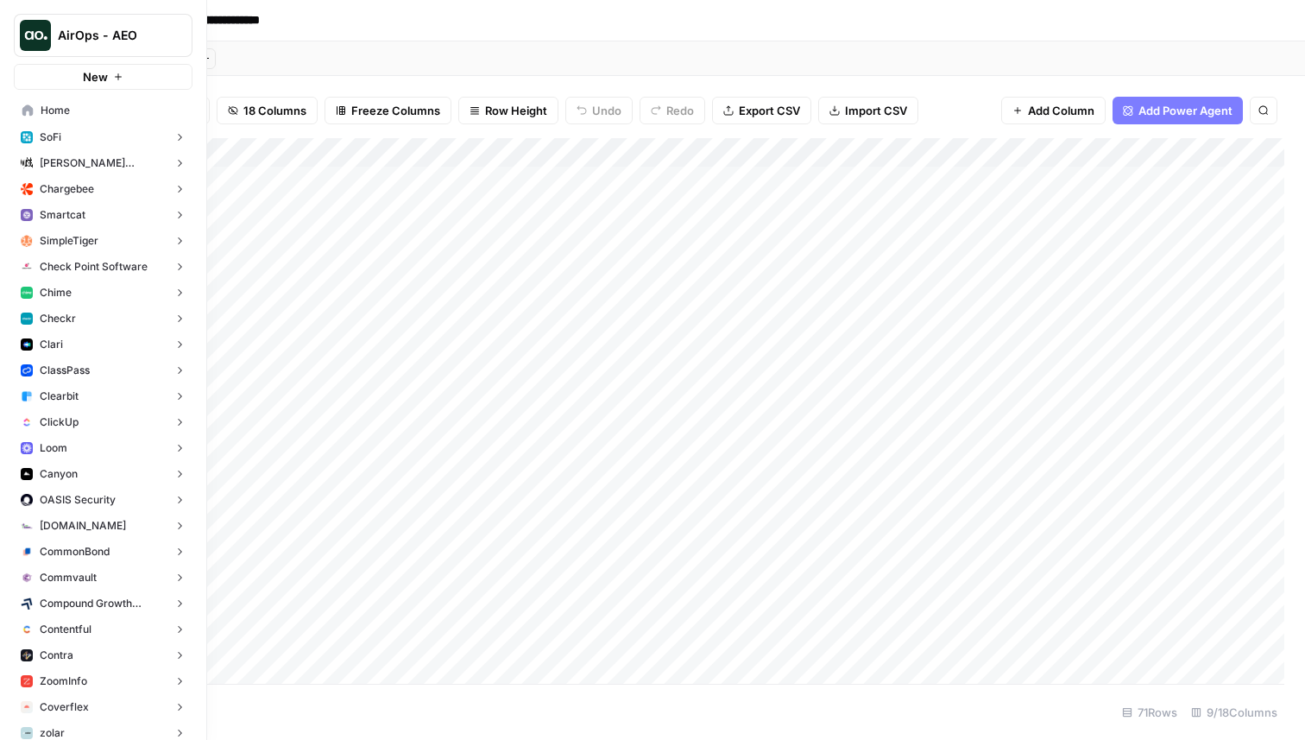
click at [96, 319] on button "Checkr" at bounding box center [103, 319] width 179 height 26
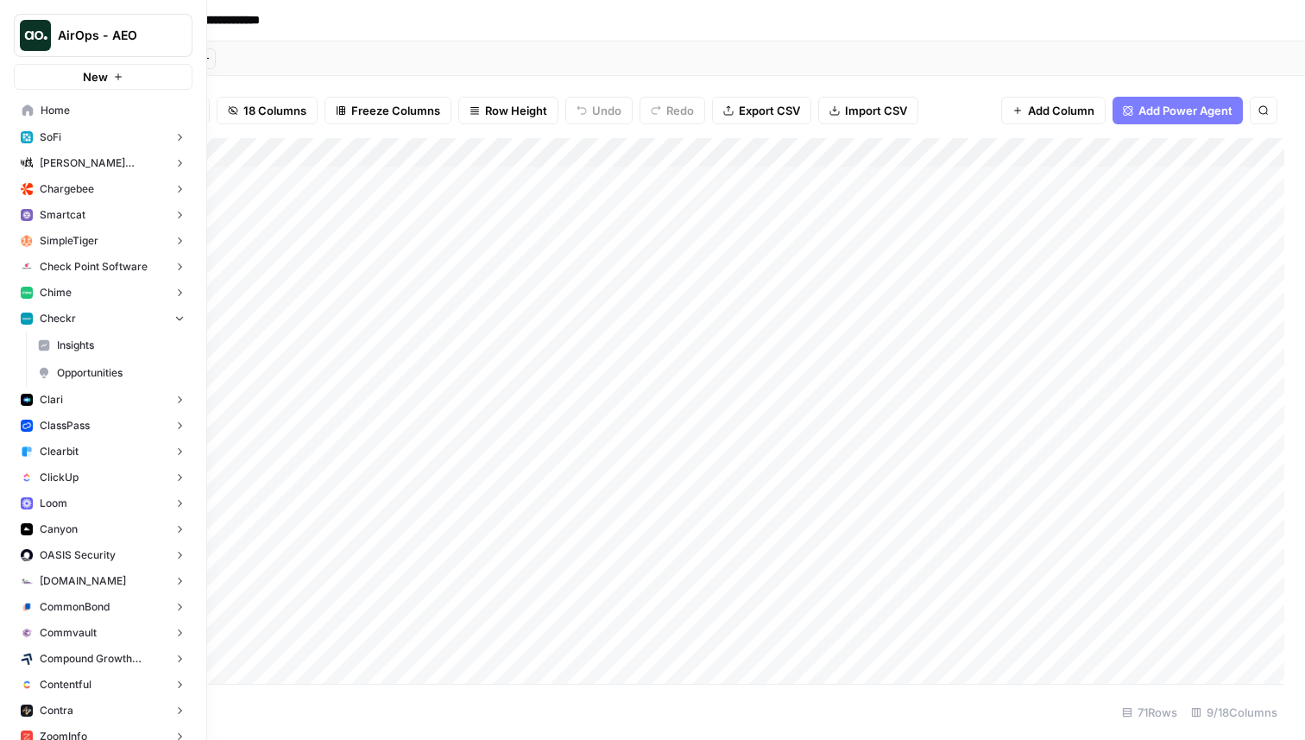
click at [117, 350] on span "Insights" at bounding box center [121, 346] width 128 height 16
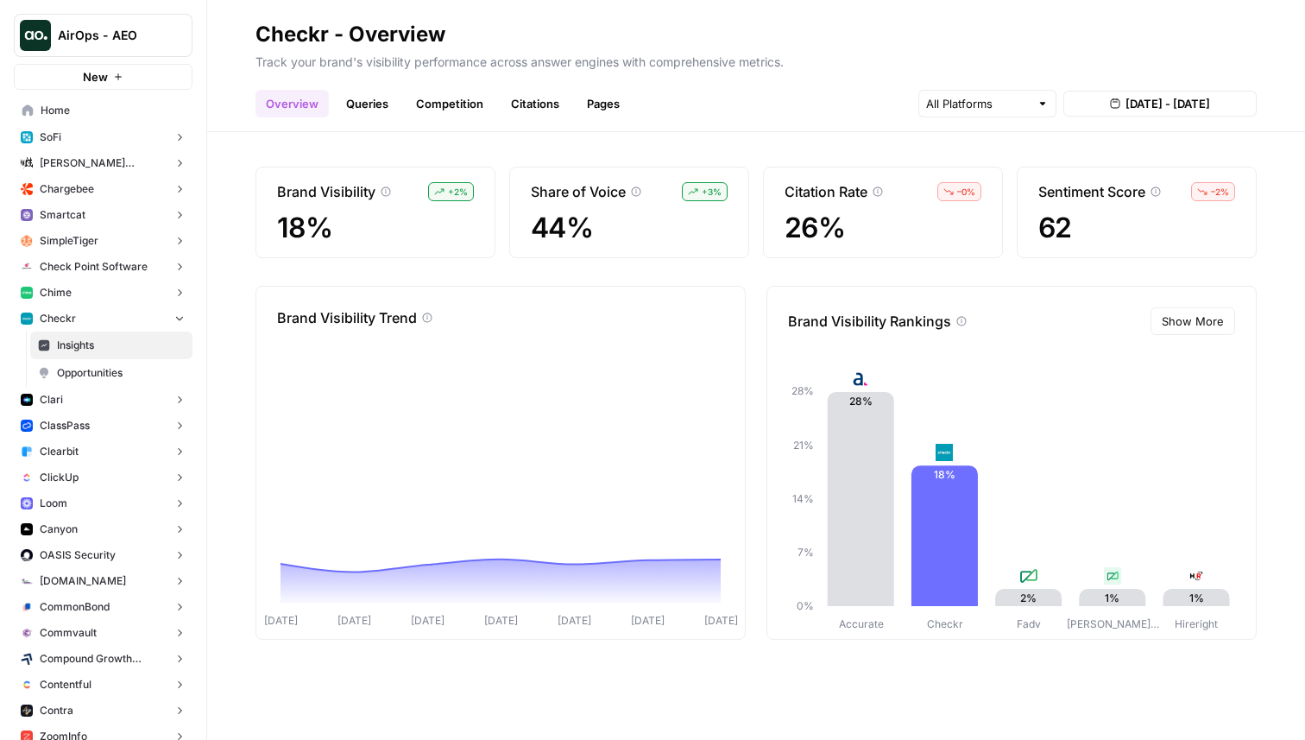
click at [373, 100] on link "Queries" at bounding box center [367, 104] width 63 height 28
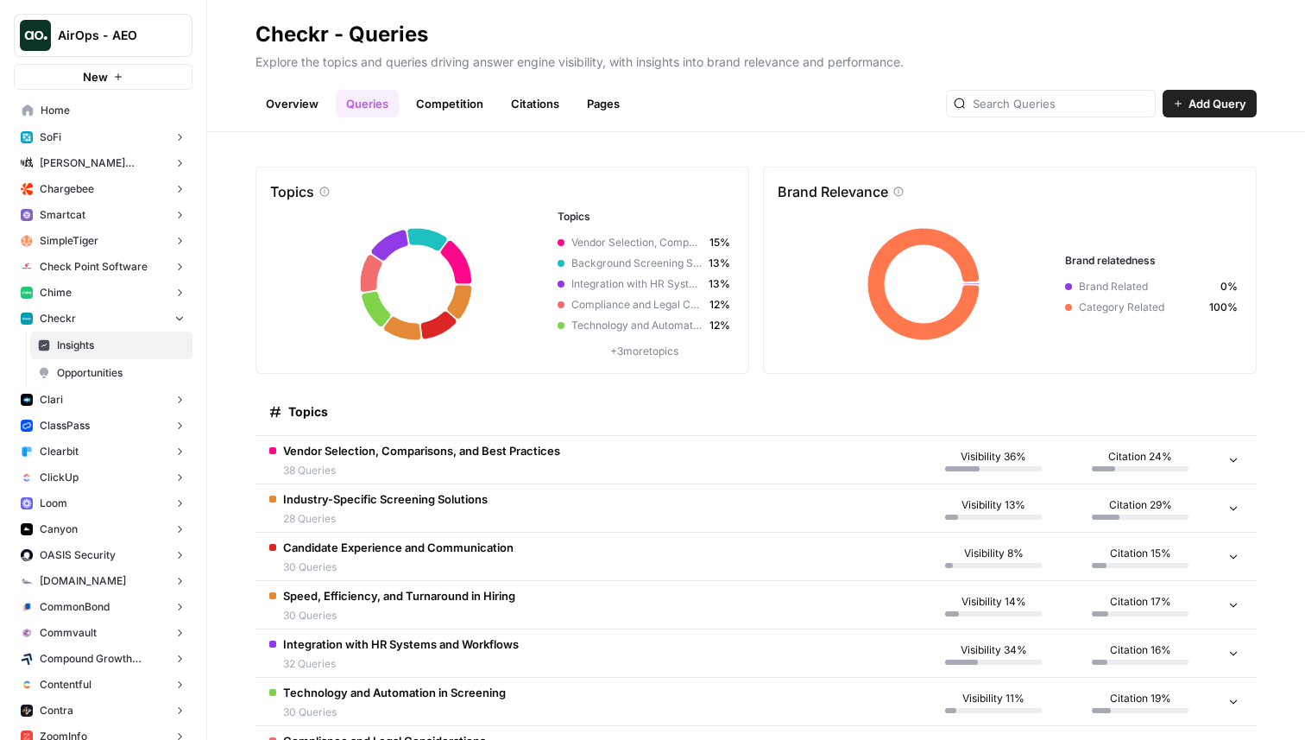
click at [558, 459] on div "Vendor Selection, Comparisons, and Best Practices 38 Queries" at bounding box center [421, 460] width 277 height 36
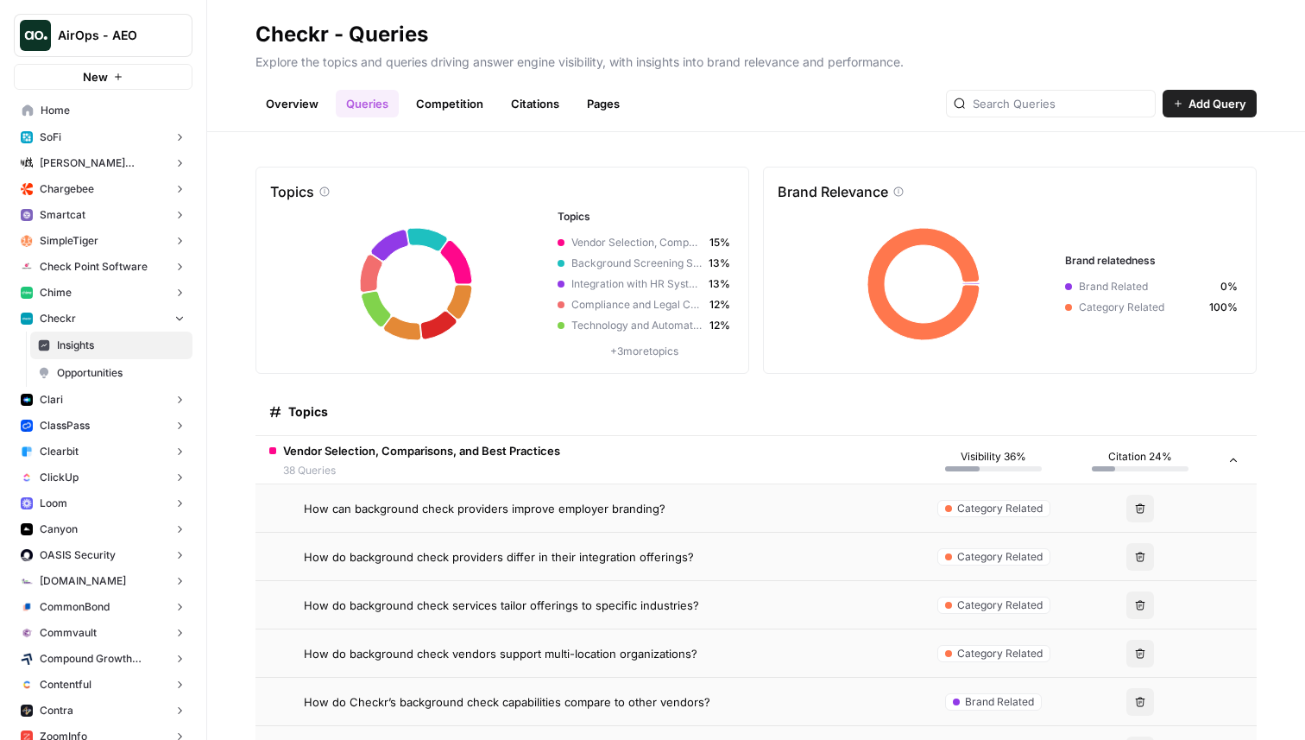
click at [540, 564] on span "How do background check providers differ in their integration offerings?" at bounding box center [499, 556] width 390 height 17
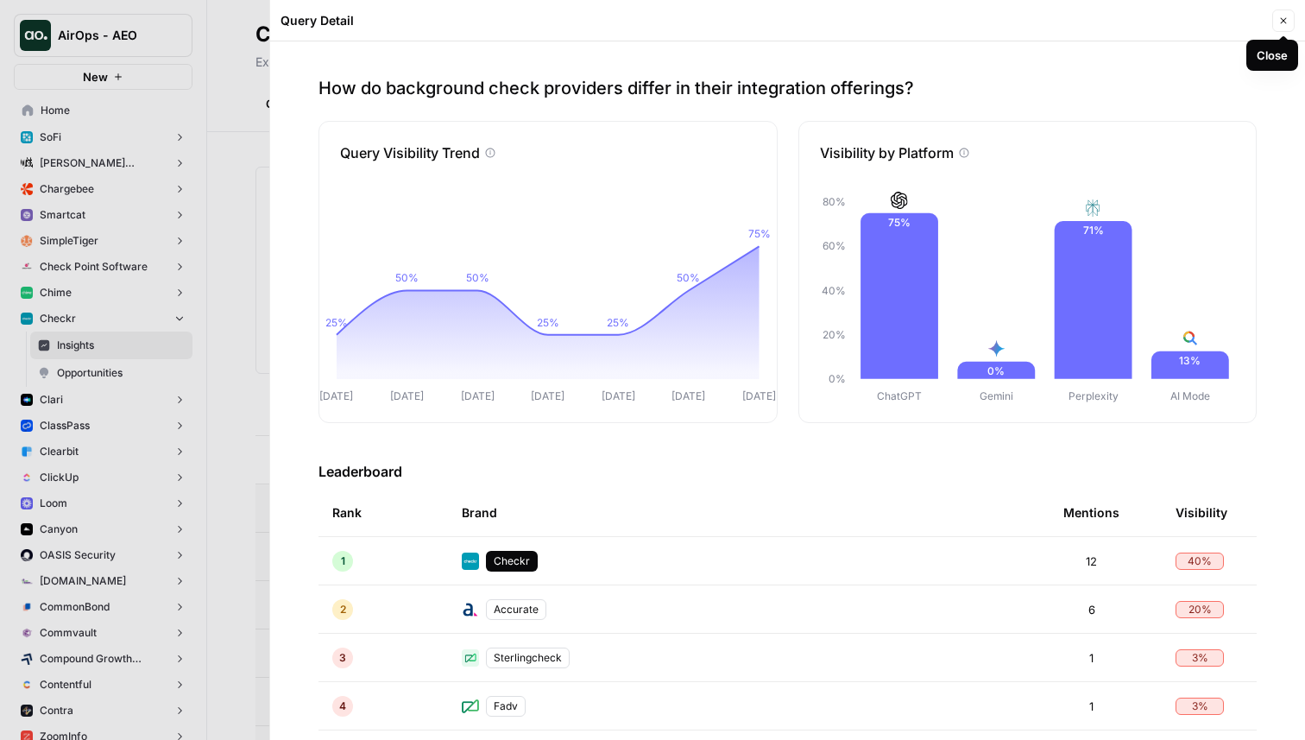
click at [1279, 16] on icon "button" at bounding box center [1283, 21] width 10 height 10
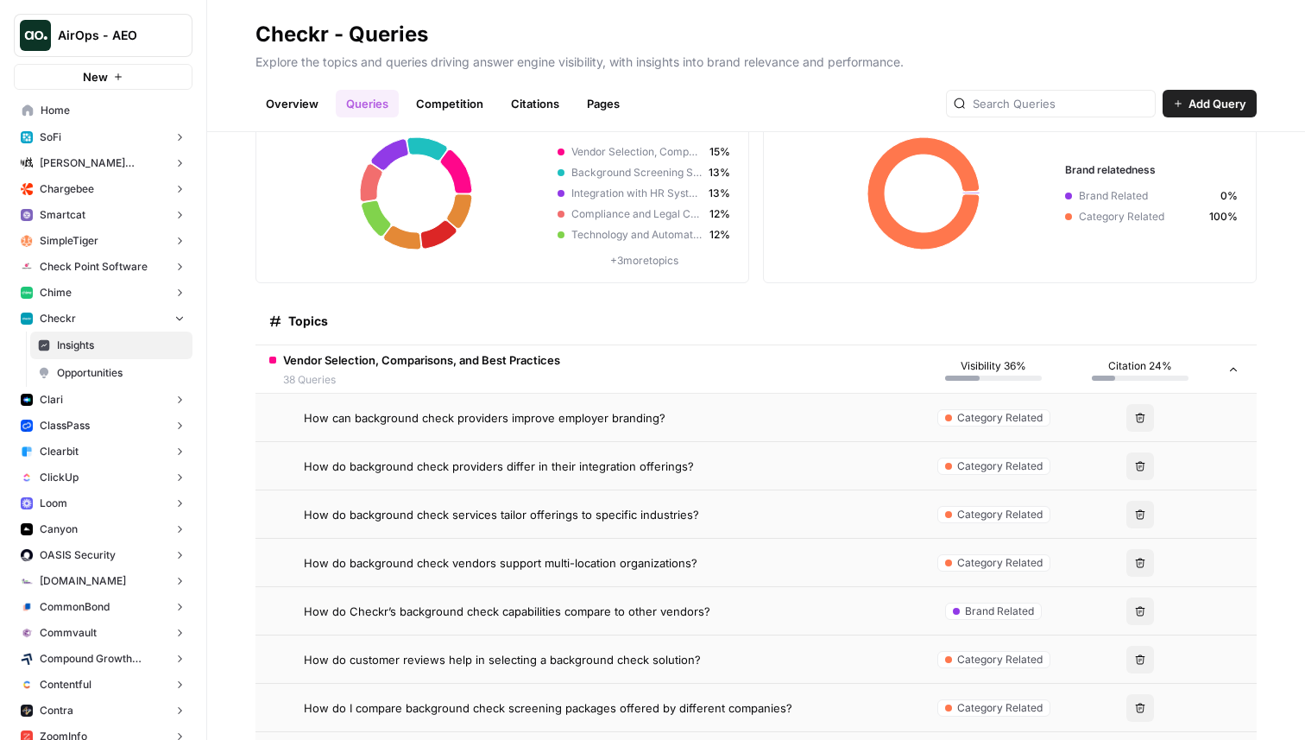
scroll to position [100, 0]
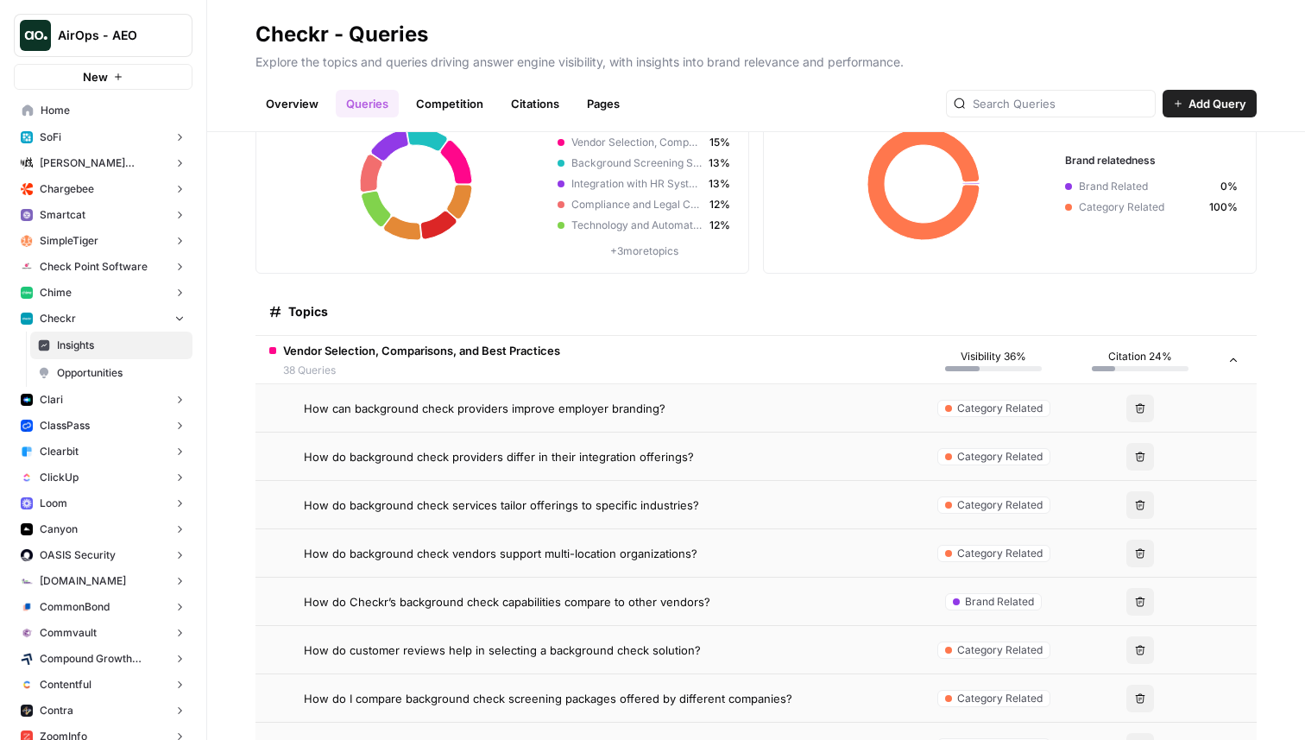
click at [494, 347] on span "Vendor Selection, Comparisons, and Best Practices" at bounding box center [421, 350] width 277 height 17
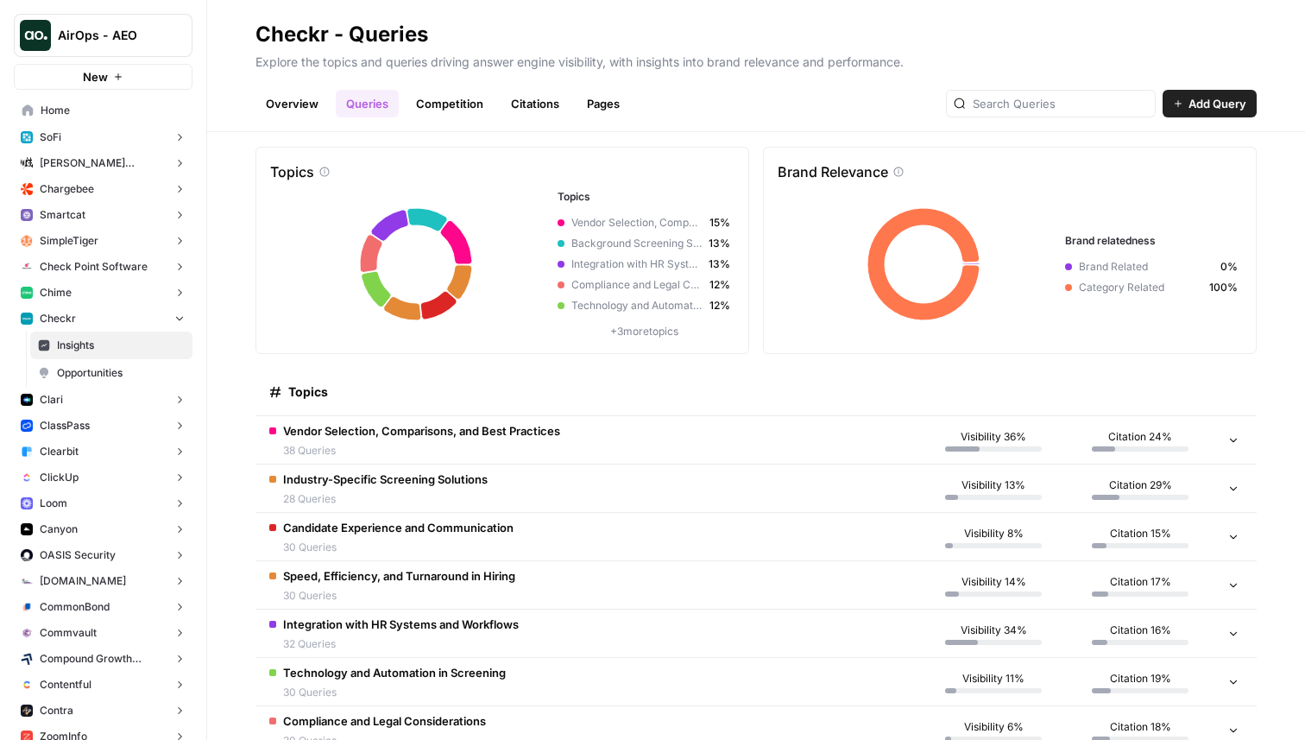
scroll to position [0, 0]
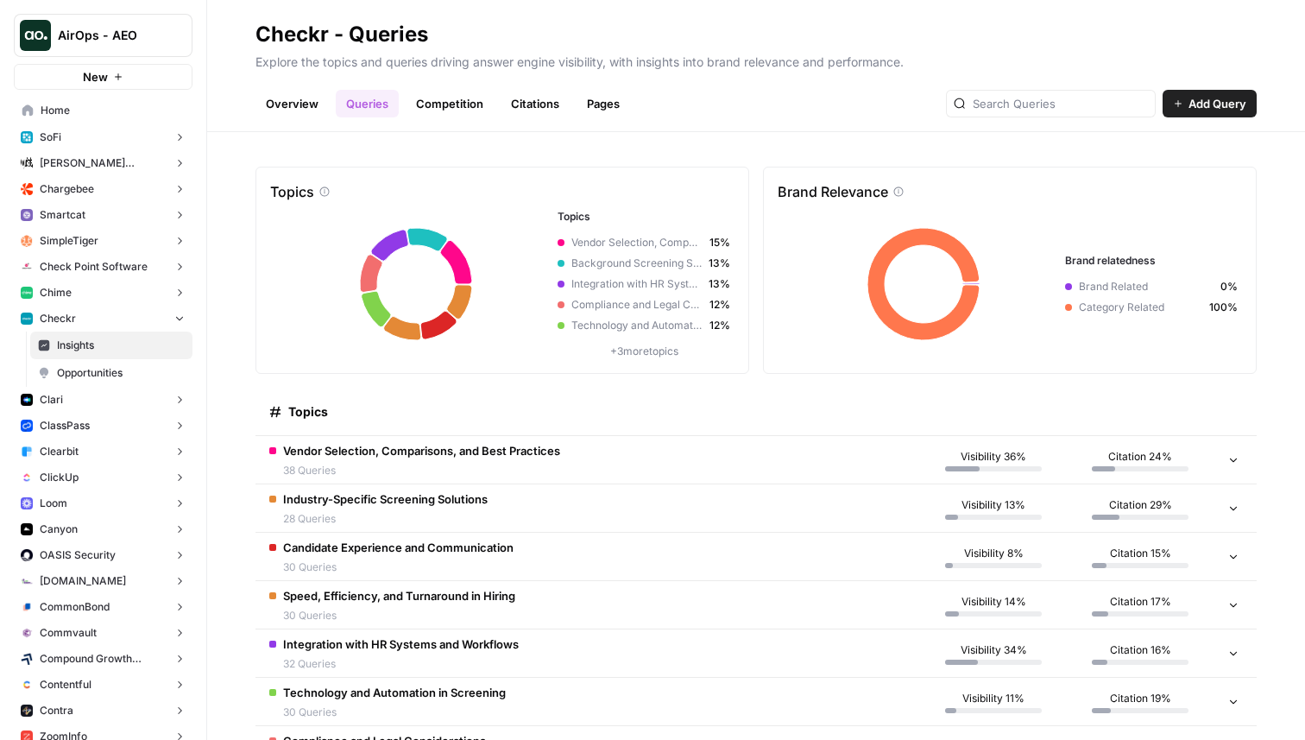
click at [104, 371] on span "Opportunities" at bounding box center [121, 373] width 128 height 16
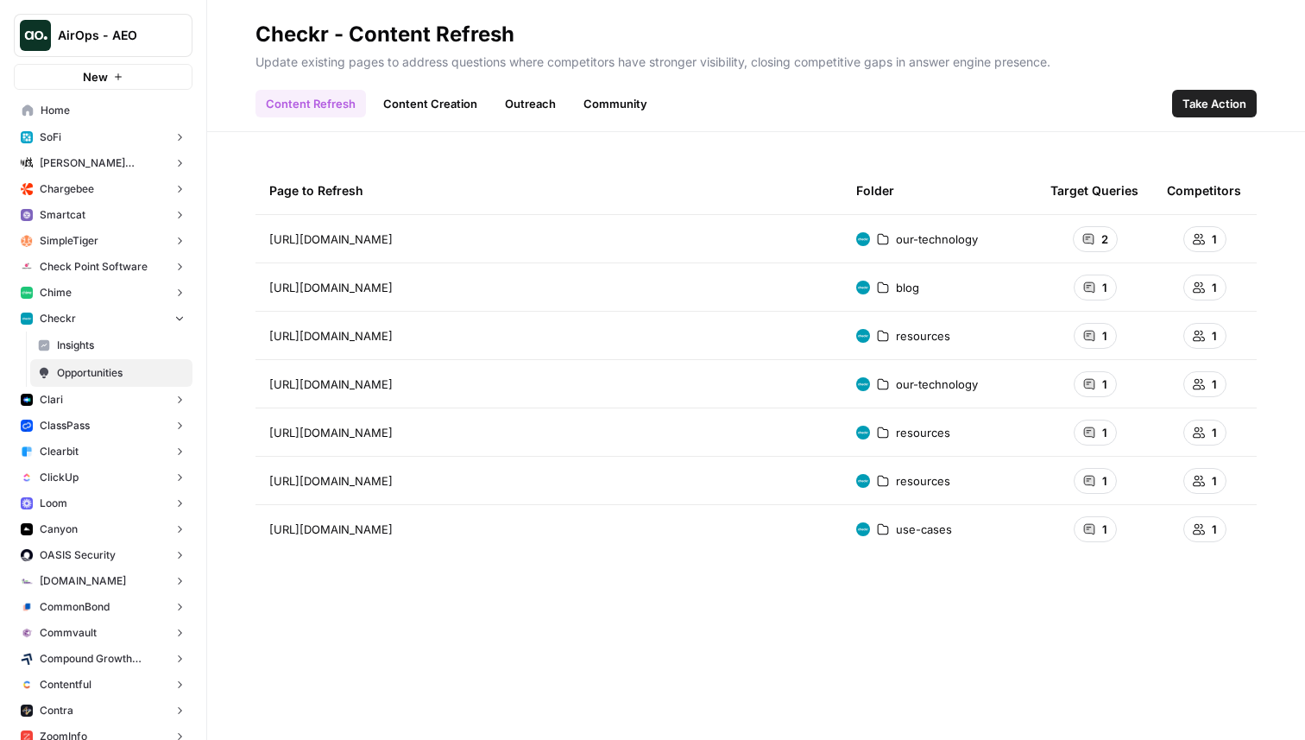
click at [425, 112] on link "Content Creation" at bounding box center [430, 104] width 115 height 28
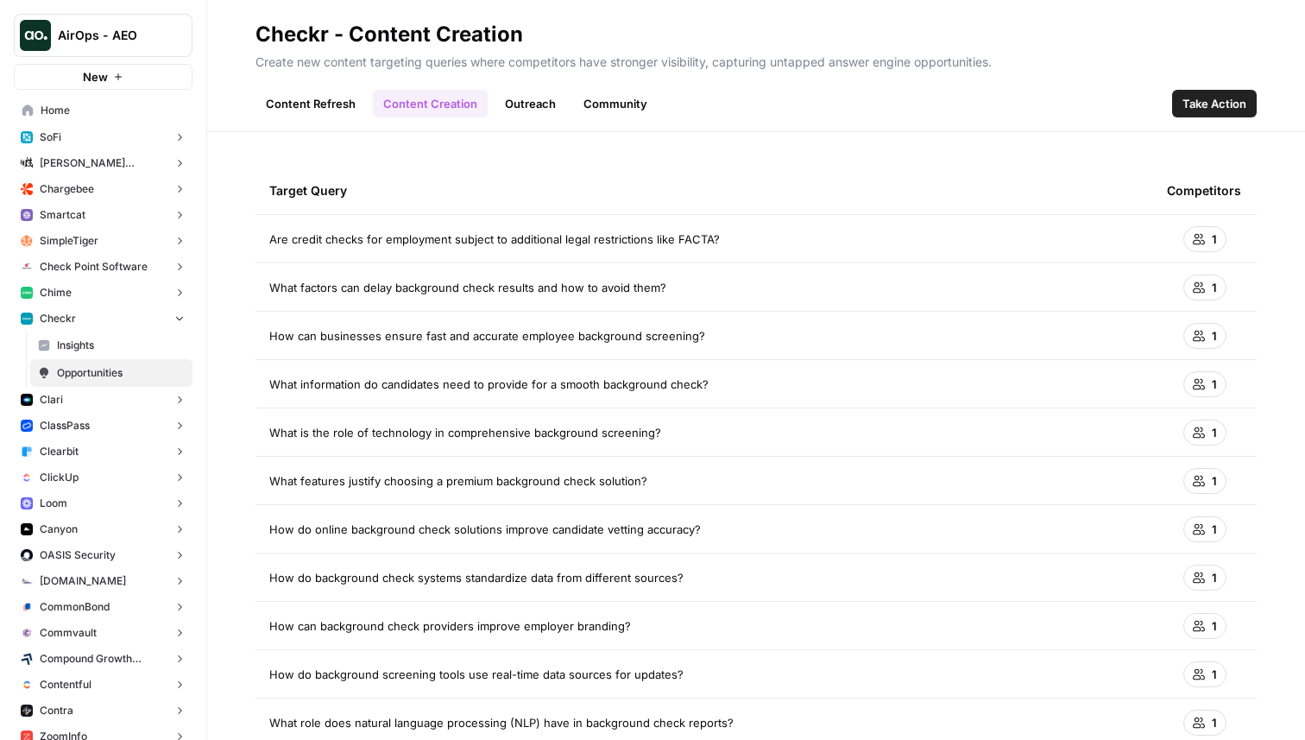
click at [425, 112] on link "Content Creation" at bounding box center [430, 104] width 115 height 28
click at [1218, 108] on span "Take Action" at bounding box center [1215, 103] width 64 height 17
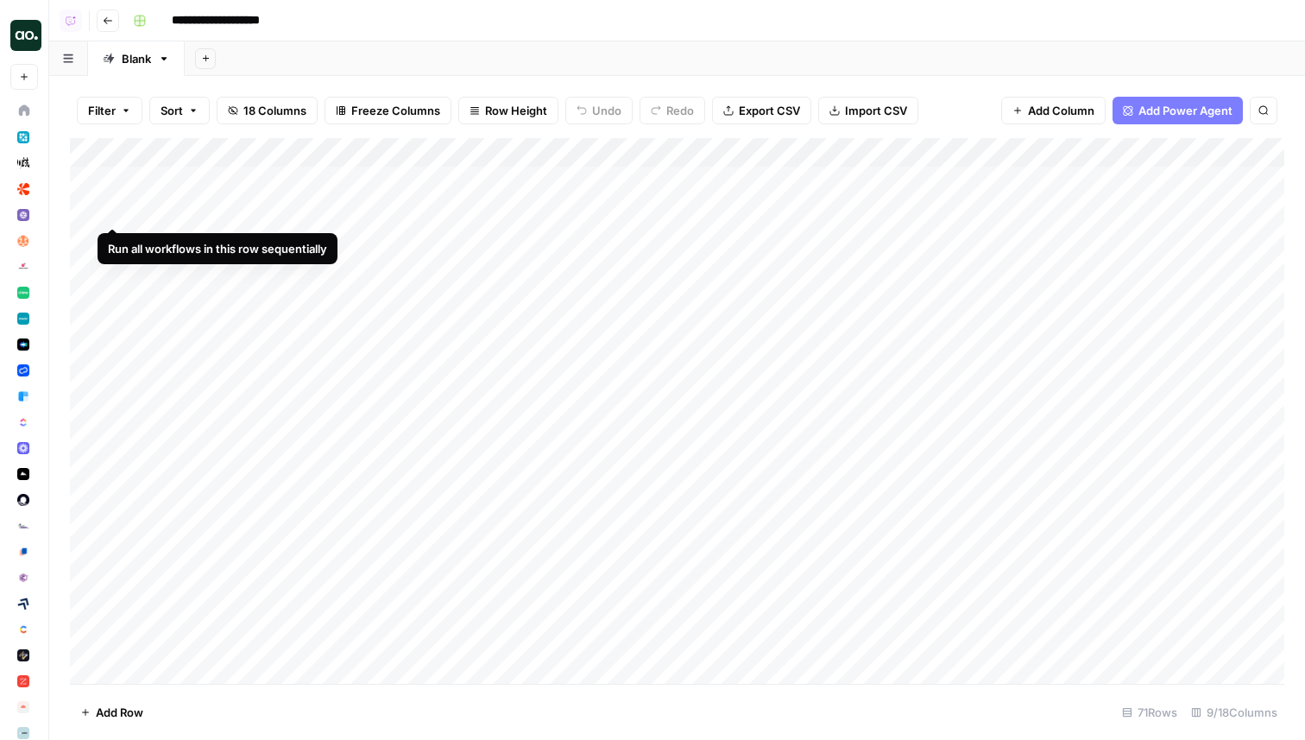
click at [113, 213] on div "Add Column" at bounding box center [677, 411] width 1215 height 546
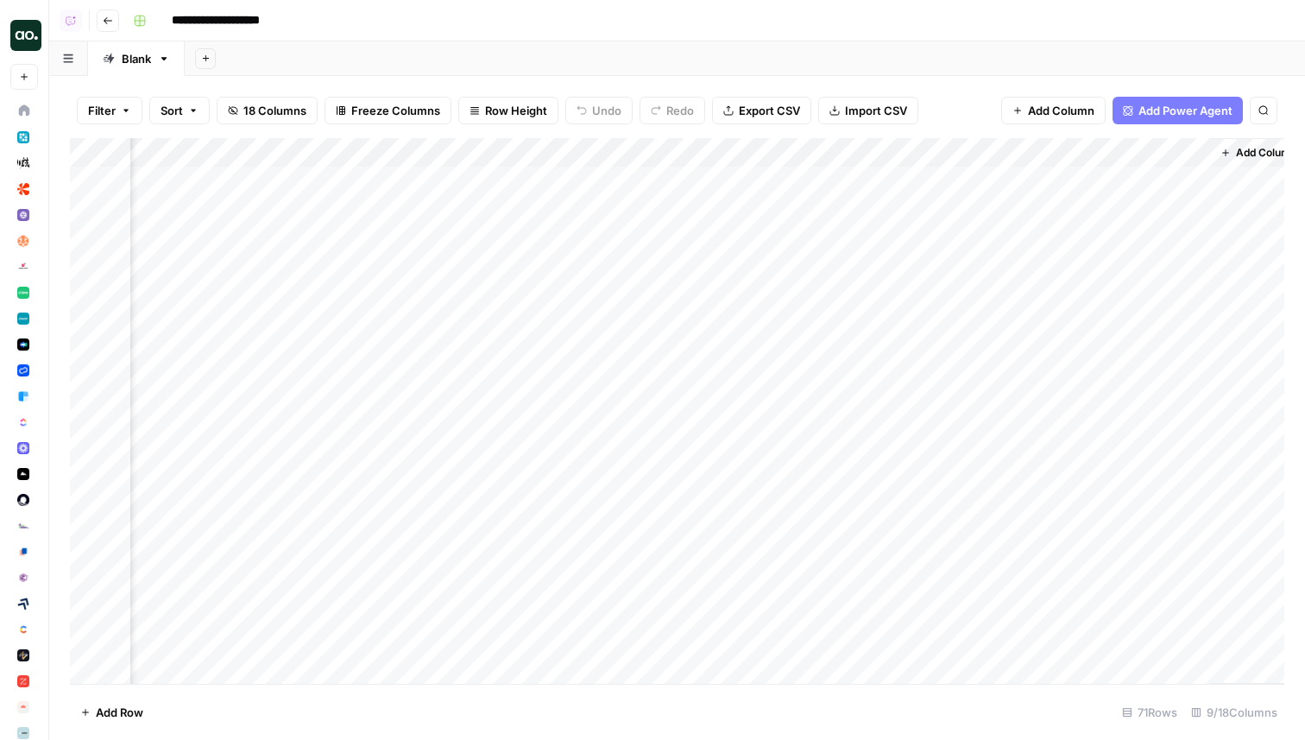
scroll to position [0, 808]
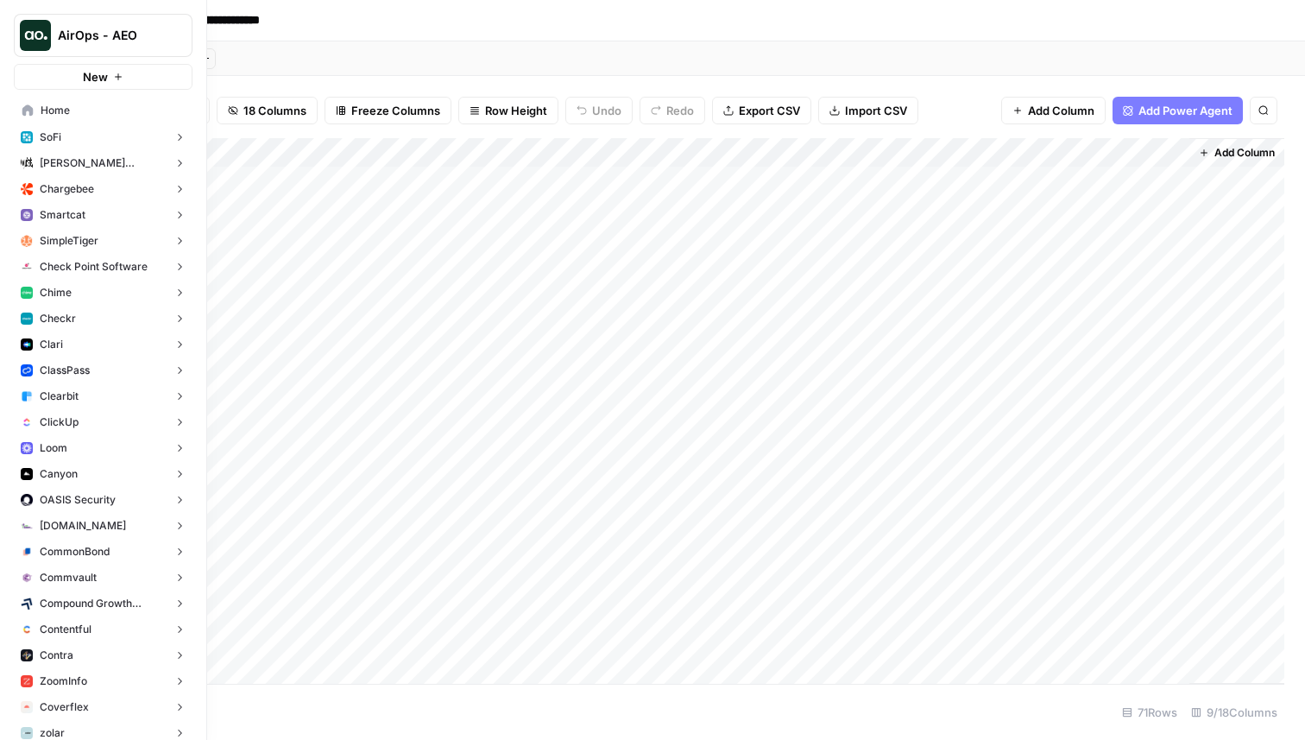
click at [85, 322] on button "Checkr" at bounding box center [103, 319] width 179 height 26
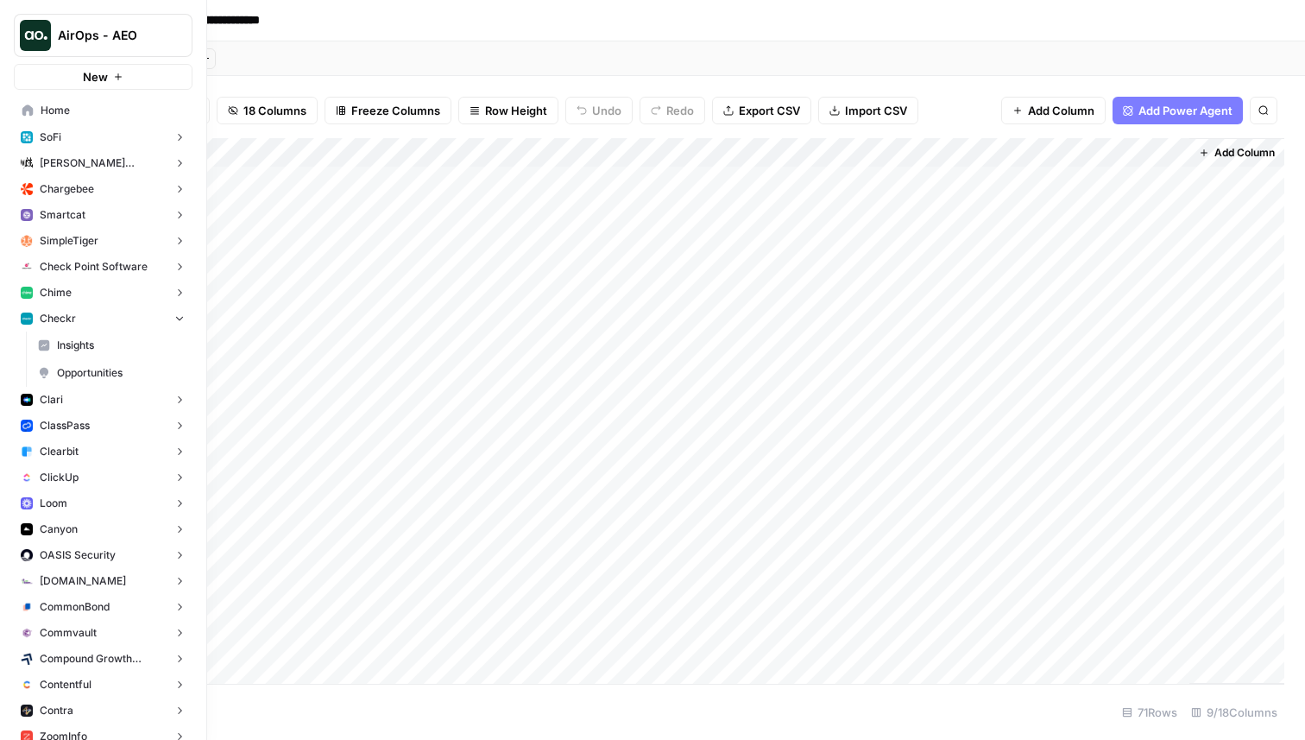
click at [94, 380] on span "Opportunities" at bounding box center [121, 373] width 128 height 16
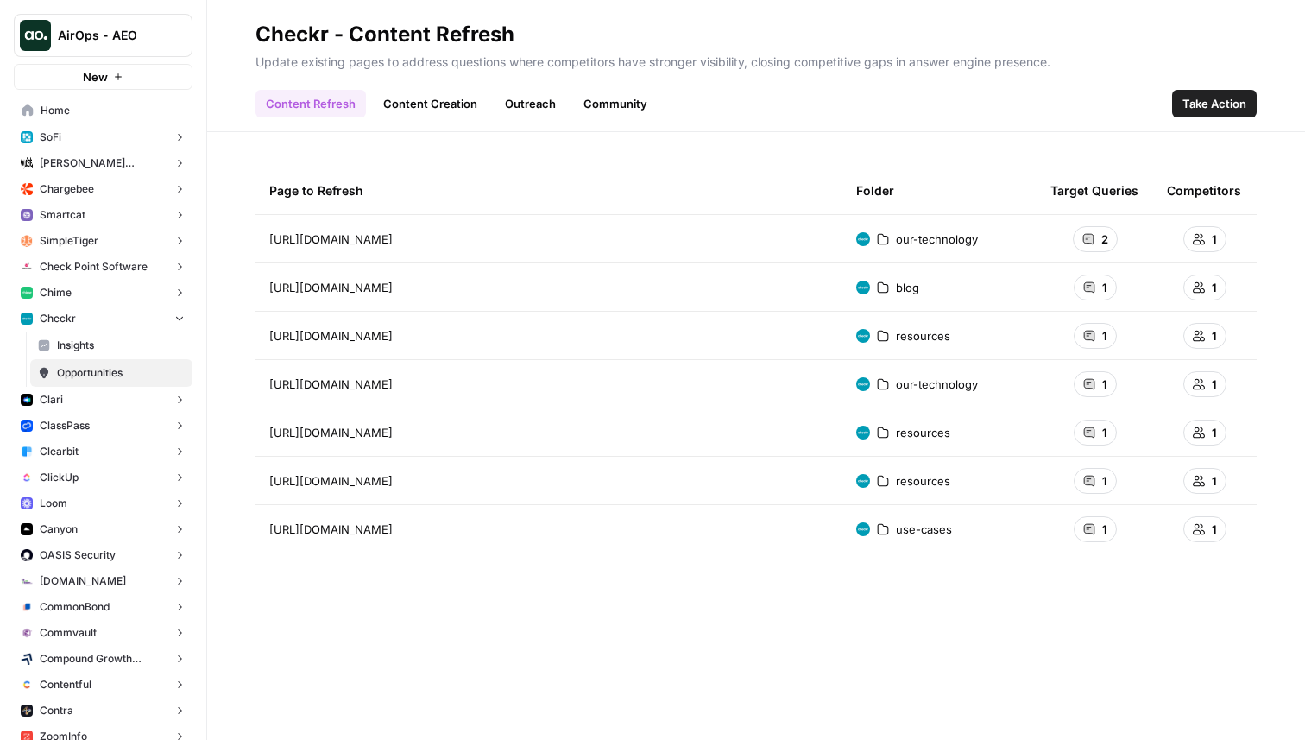
click at [605, 110] on link "Community" at bounding box center [615, 104] width 85 height 28
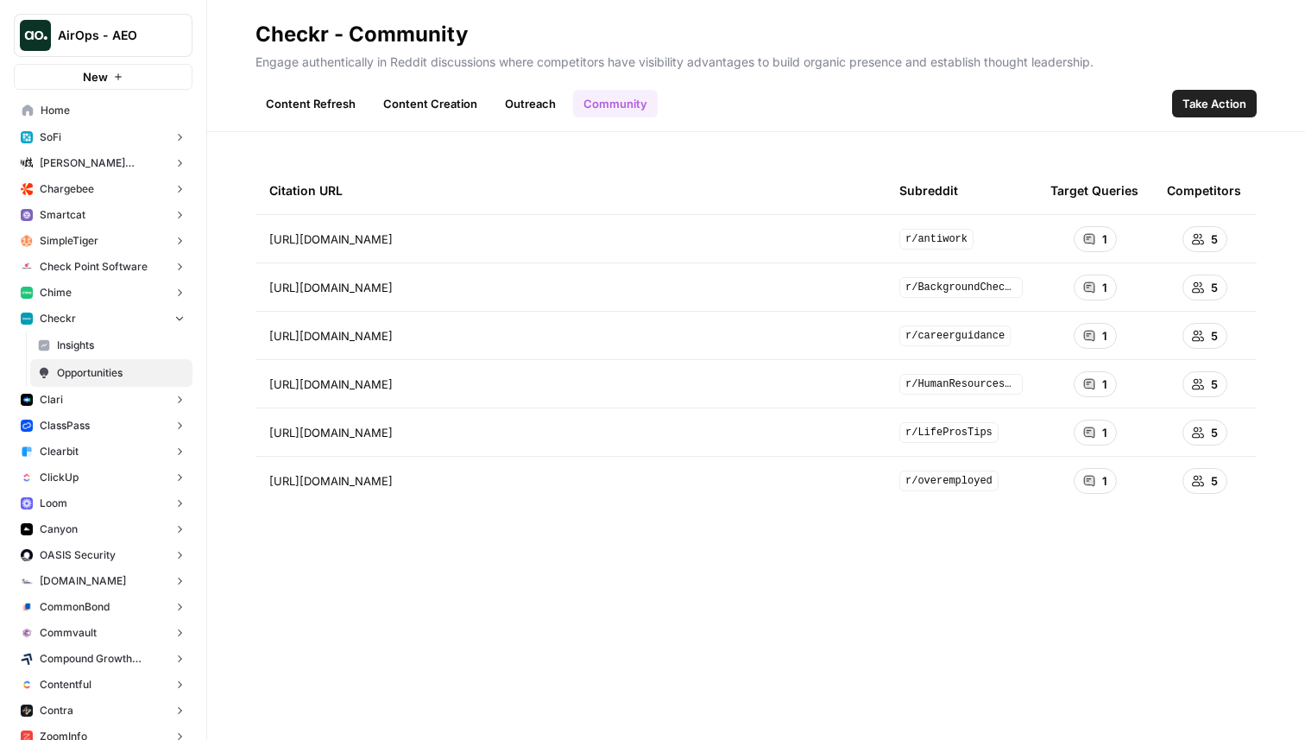
click at [527, 98] on link "Outreach" at bounding box center [531, 104] width 72 height 28
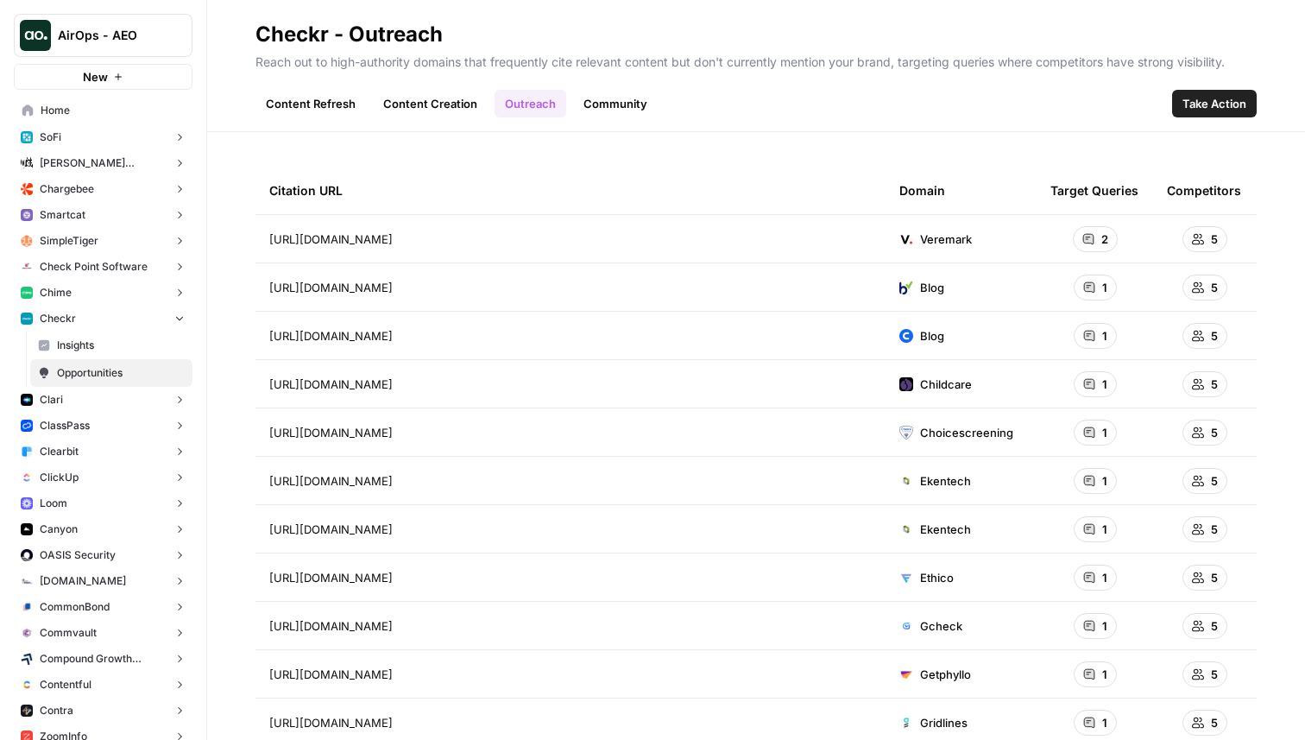
click at [435, 112] on link "Content Creation" at bounding box center [430, 104] width 115 height 28
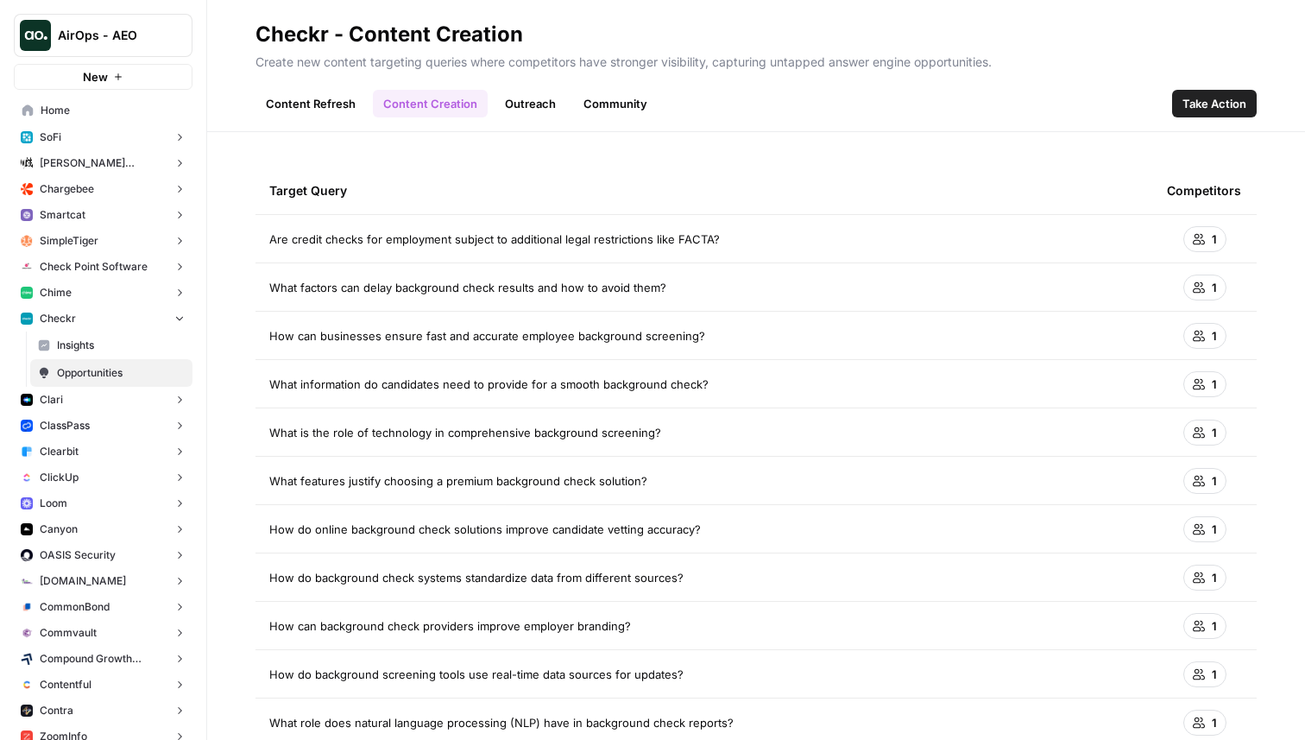
click at [334, 95] on link "Content Refresh" at bounding box center [311, 104] width 110 height 28
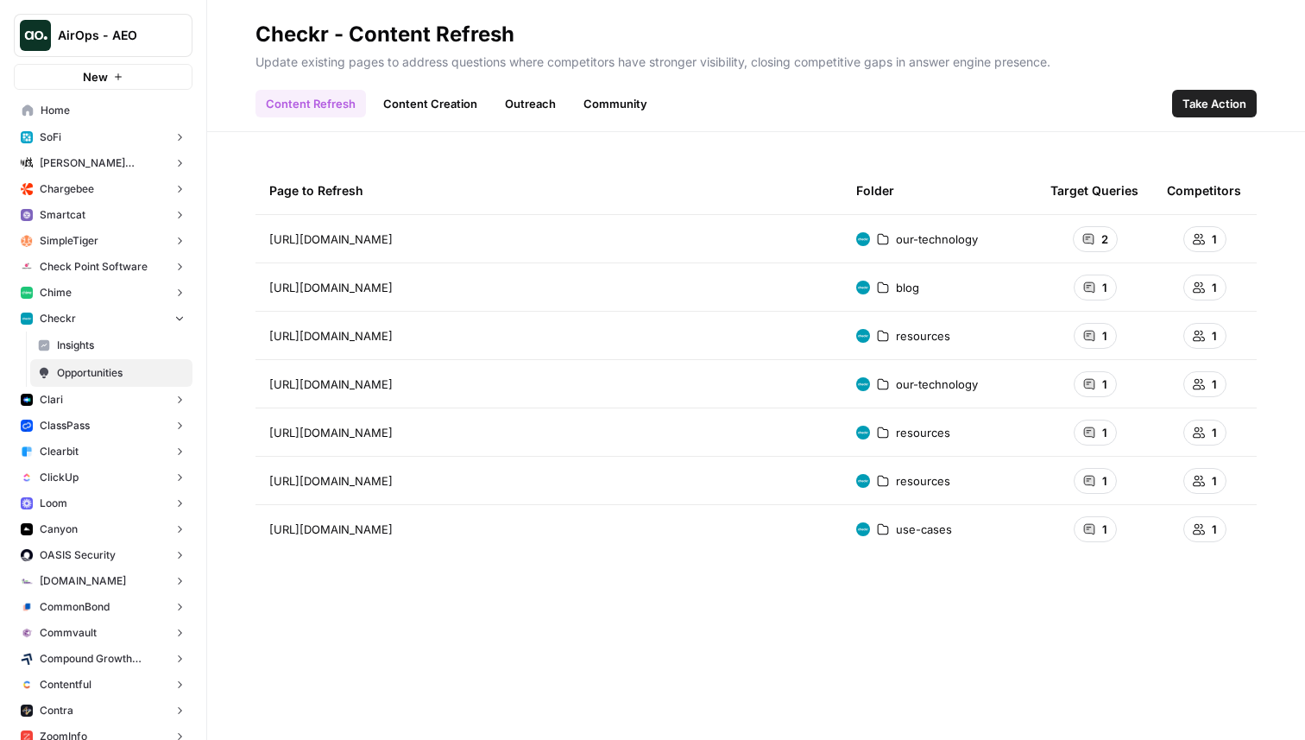
click at [432, 105] on link "Content Creation" at bounding box center [430, 104] width 115 height 28
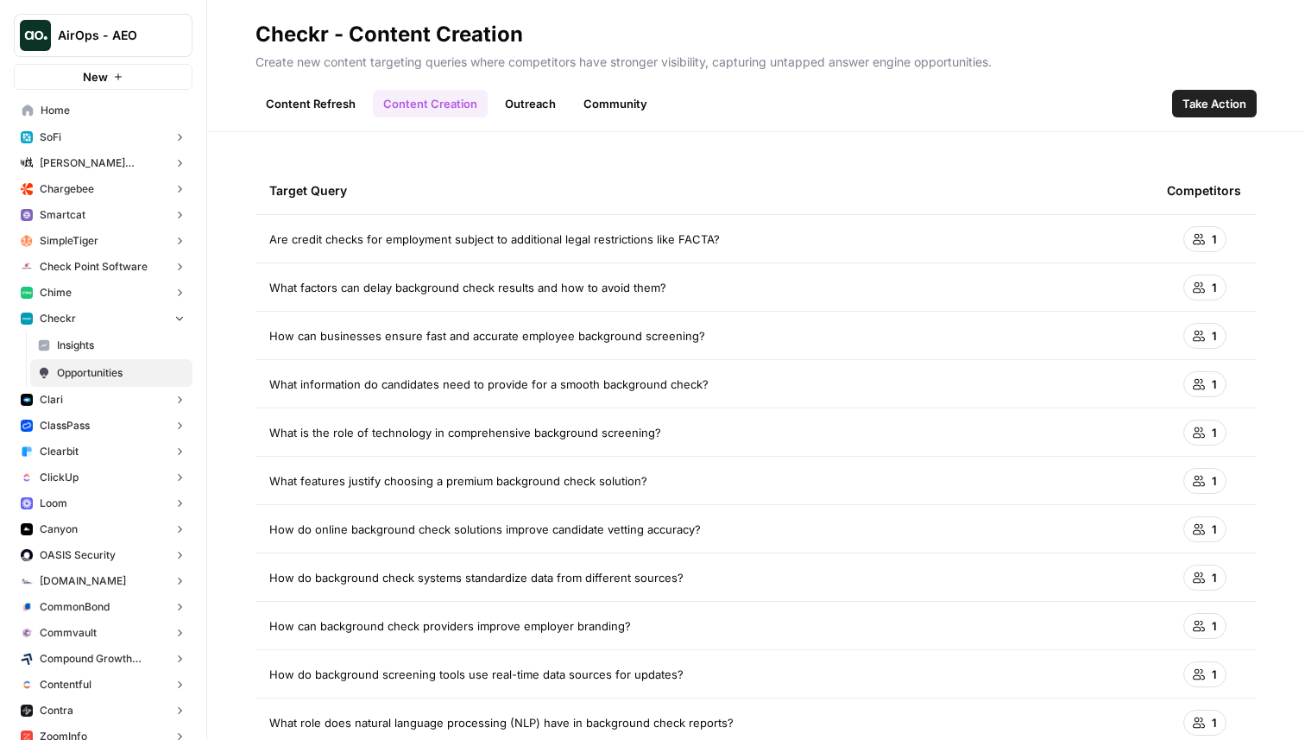
click at [520, 109] on link "Outreach" at bounding box center [531, 104] width 72 height 28
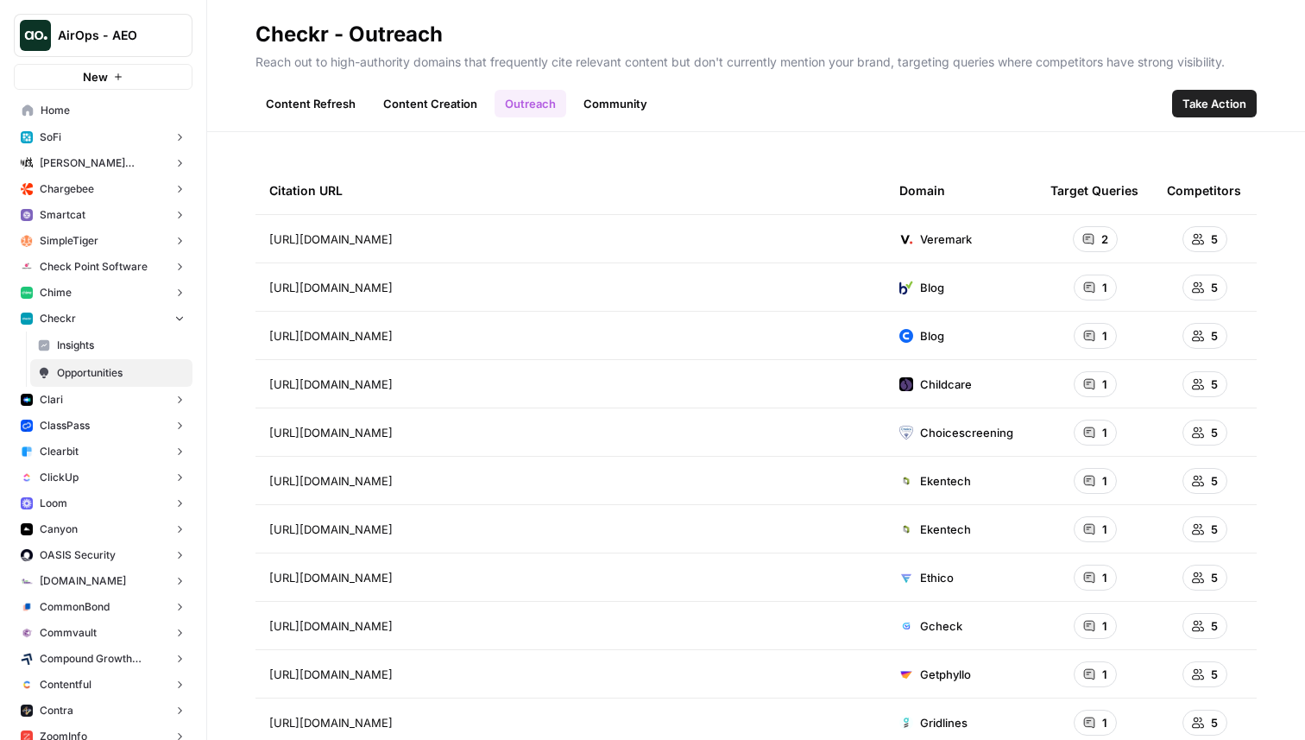
click at [603, 104] on link "Community" at bounding box center [615, 104] width 85 height 28
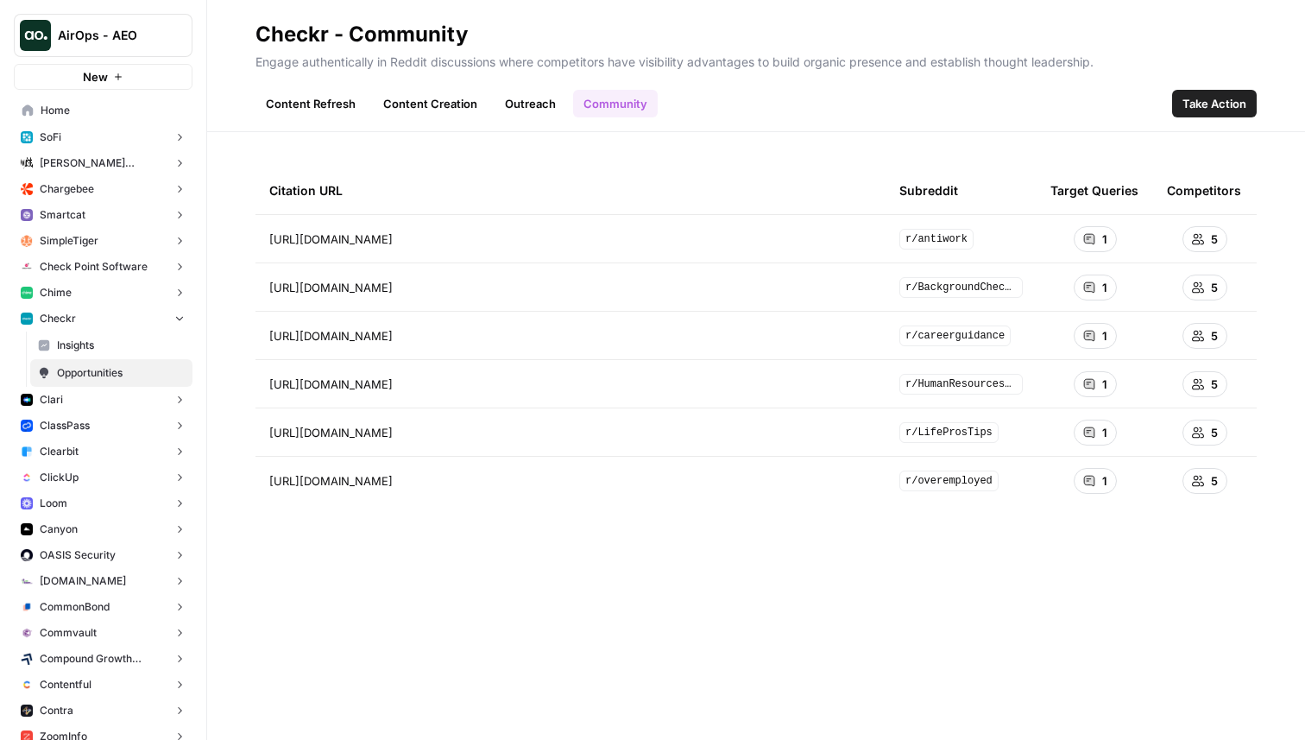
click at [331, 103] on link "Content Refresh" at bounding box center [311, 104] width 110 height 28
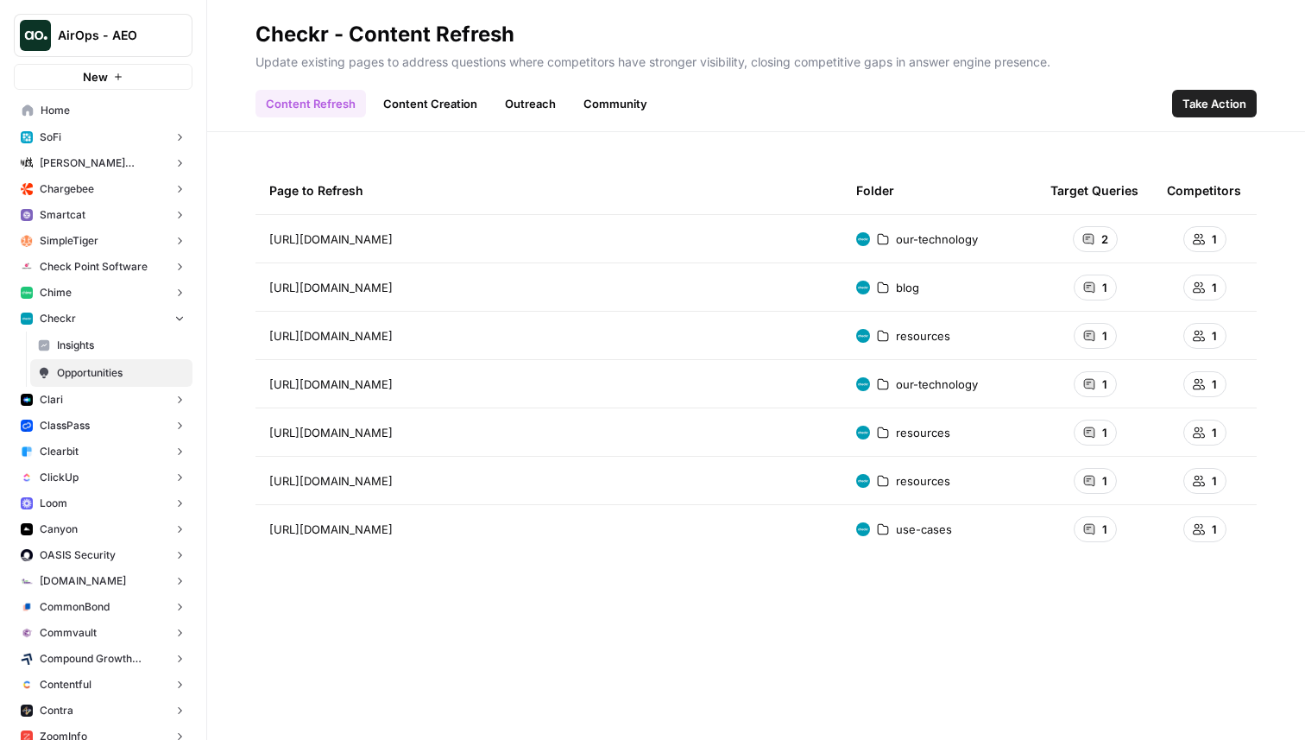
click at [136, 350] on span "Insights" at bounding box center [121, 346] width 128 height 16
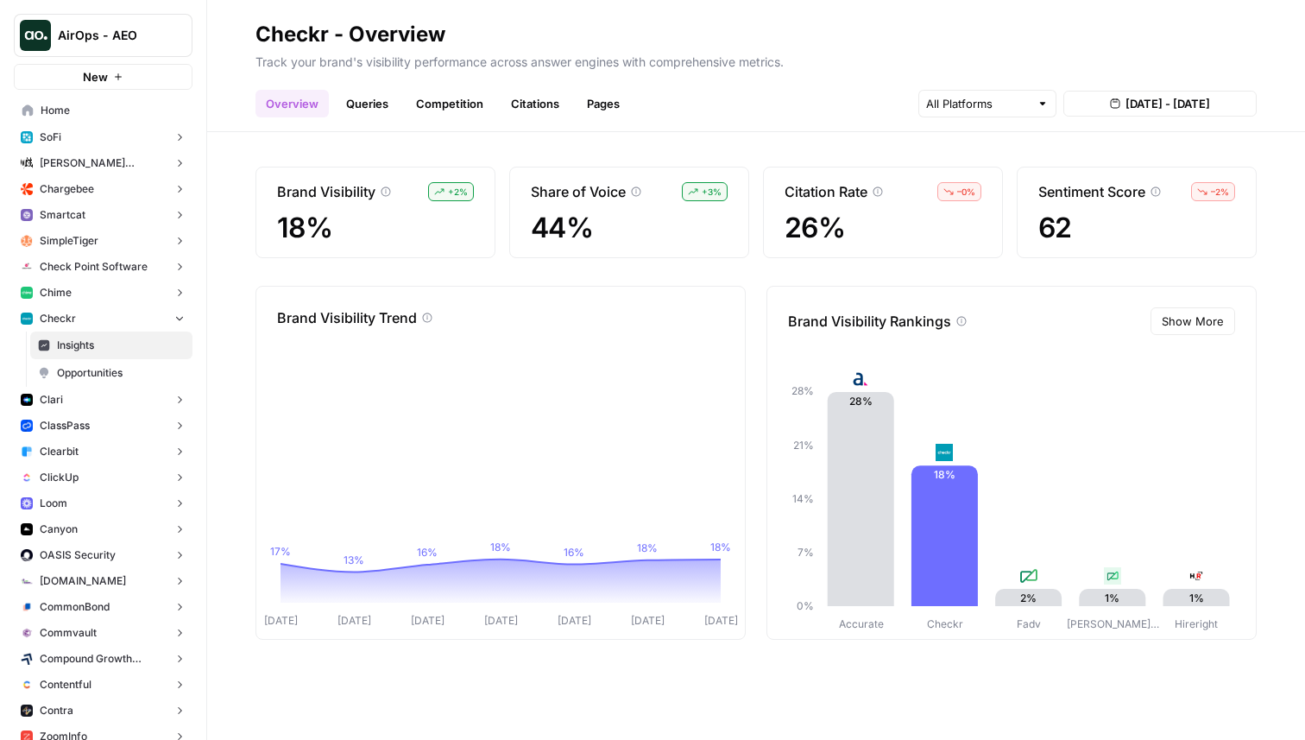
click at [116, 376] on span "Opportunities" at bounding box center [121, 373] width 128 height 16
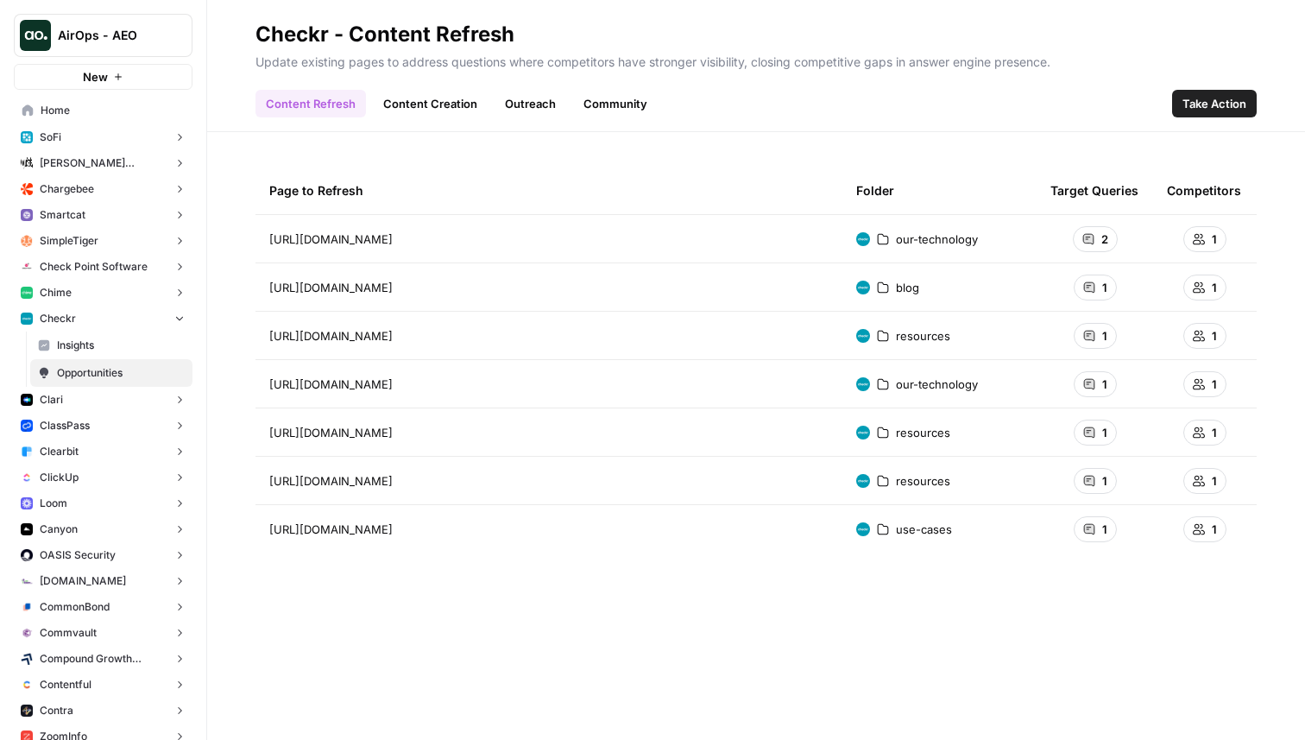
click at [78, 348] on span "Insights" at bounding box center [121, 346] width 128 height 16
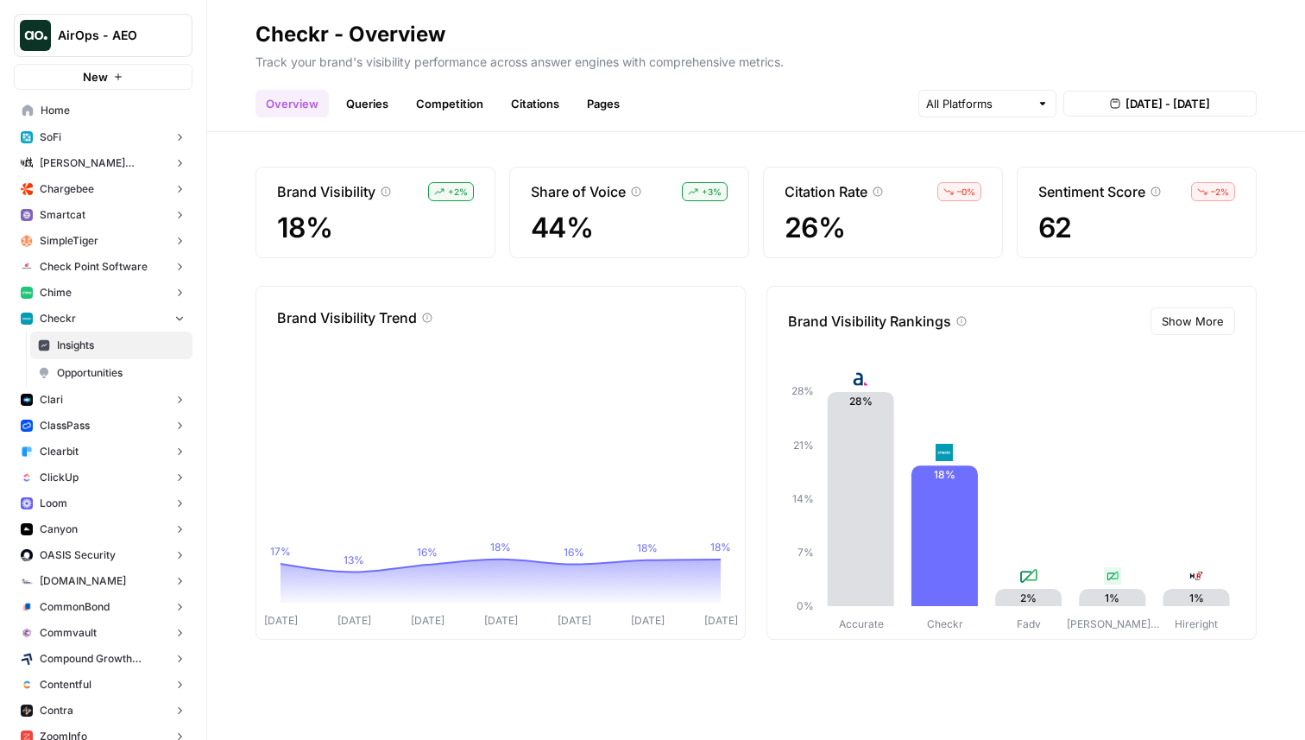
click at [124, 373] on span "Opportunities" at bounding box center [121, 373] width 128 height 16
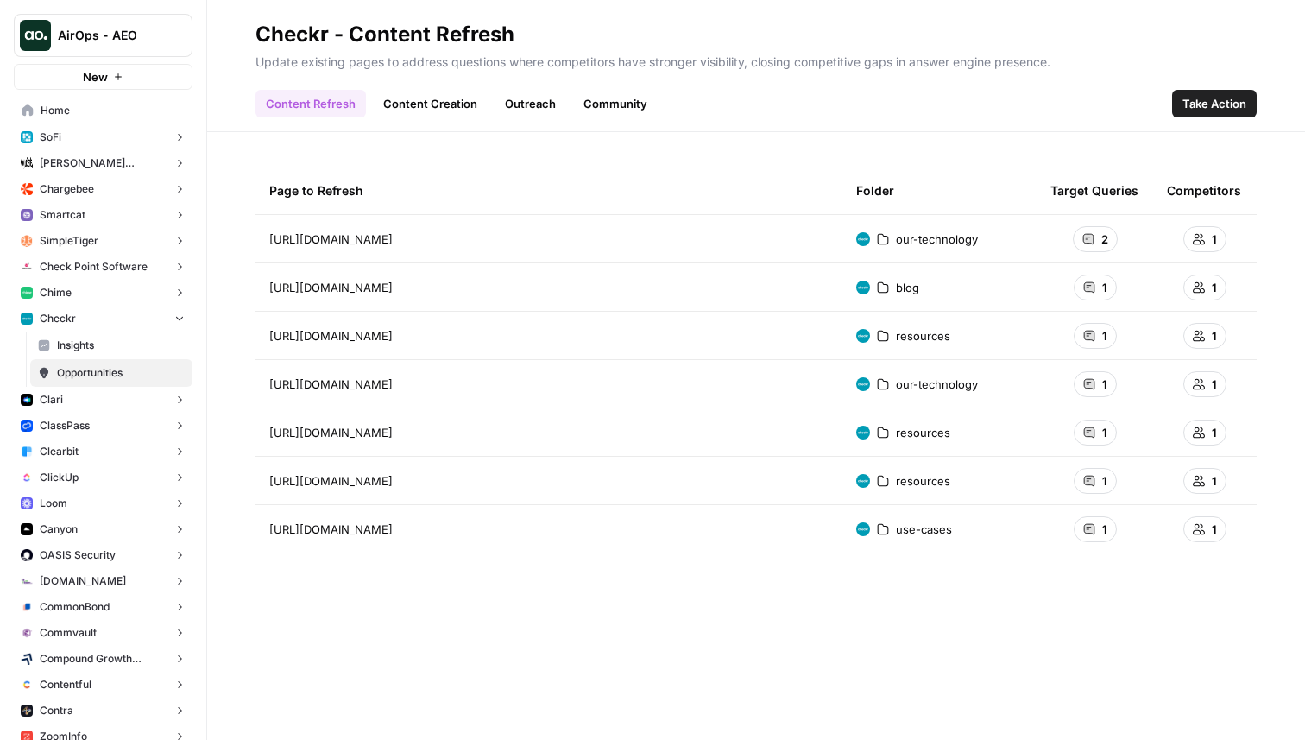
click at [445, 104] on link "Content Creation" at bounding box center [430, 104] width 115 height 28
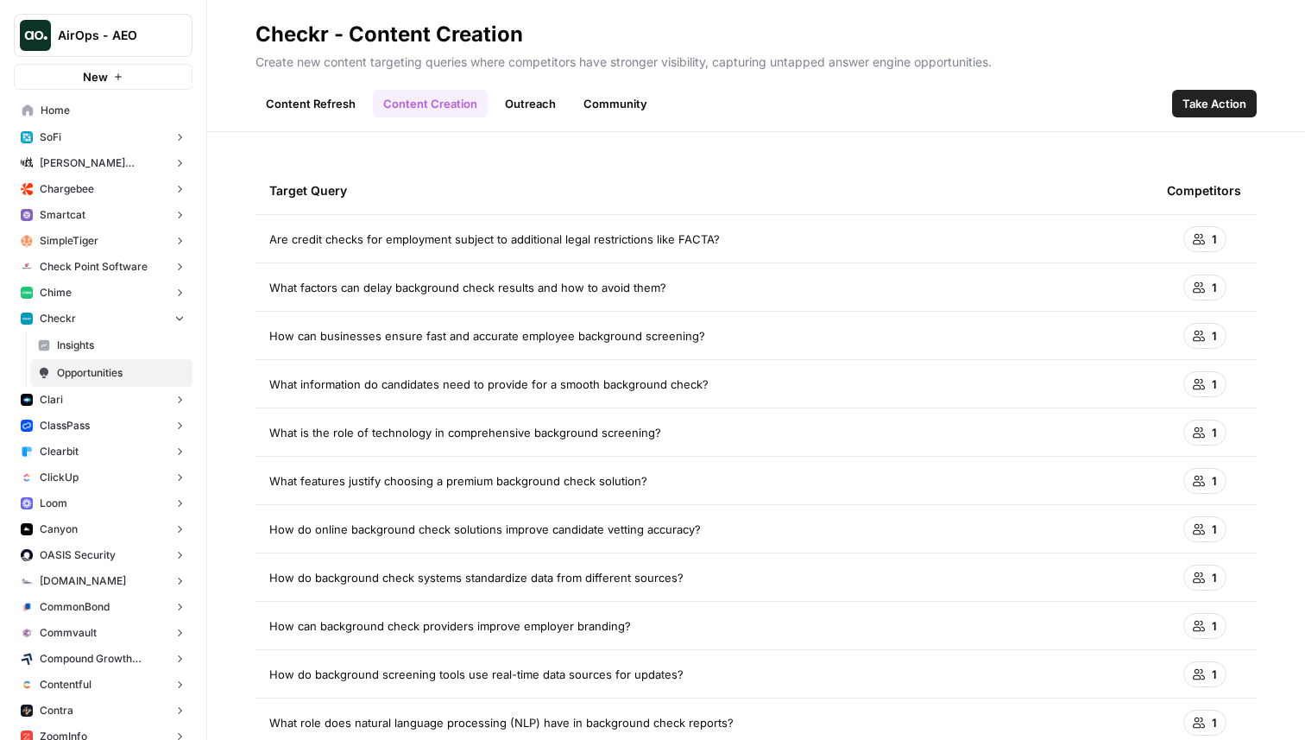
drag, startPoint x: 268, startPoint y: 241, endPoint x: 737, endPoint y: 233, distance: 468.8
click at [737, 233] on td "Are credit checks for employment subject to additional legal restrictions like …" at bounding box center [705, 238] width 898 height 47
click at [527, 104] on link "Outreach" at bounding box center [531, 104] width 72 height 28
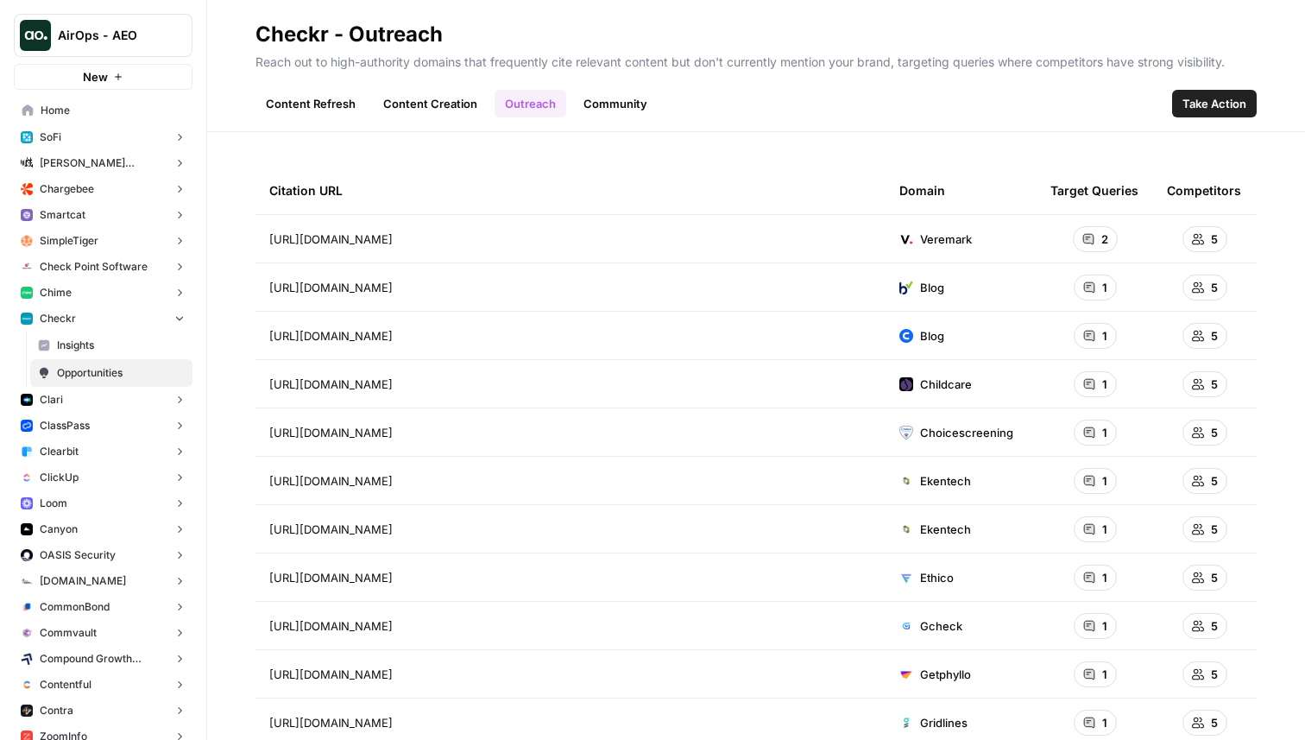
click at [610, 103] on link "Community" at bounding box center [615, 104] width 85 height 28
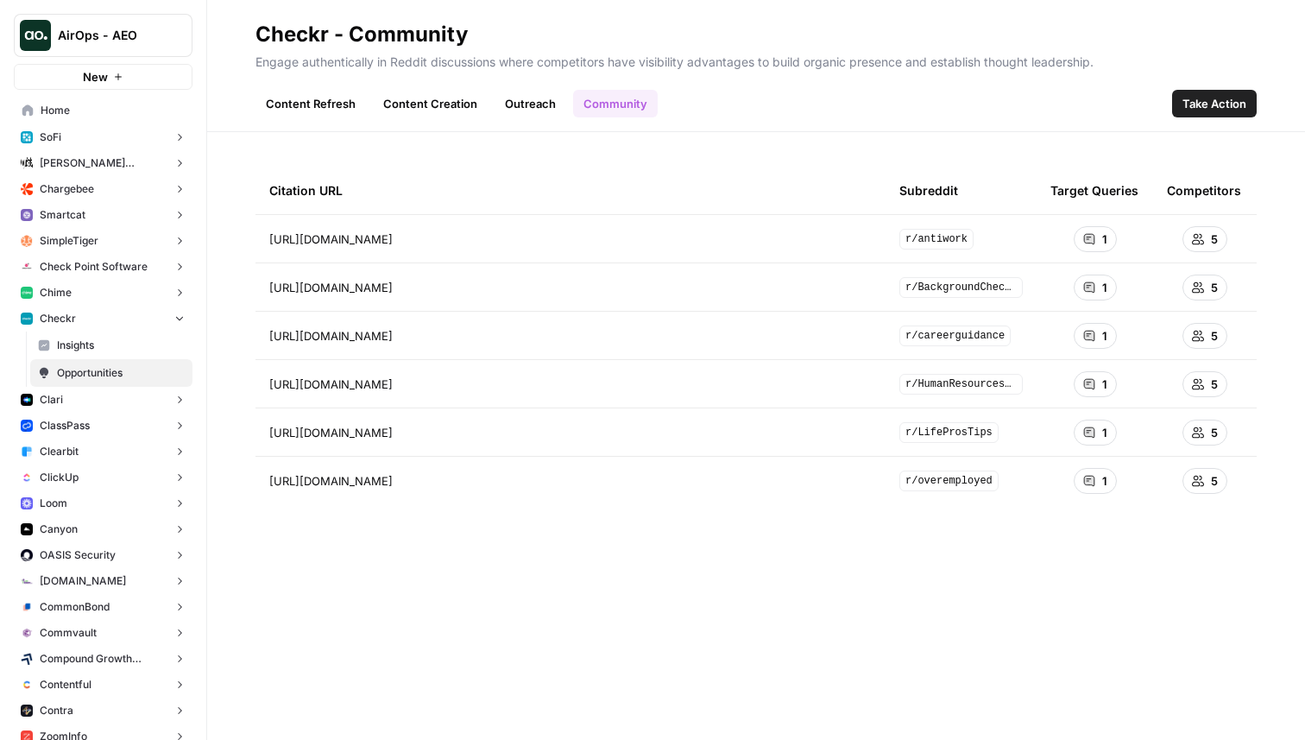
click at [452, 103] on link "Content Creation" at bounding box center [430, 104] width 115 height 28
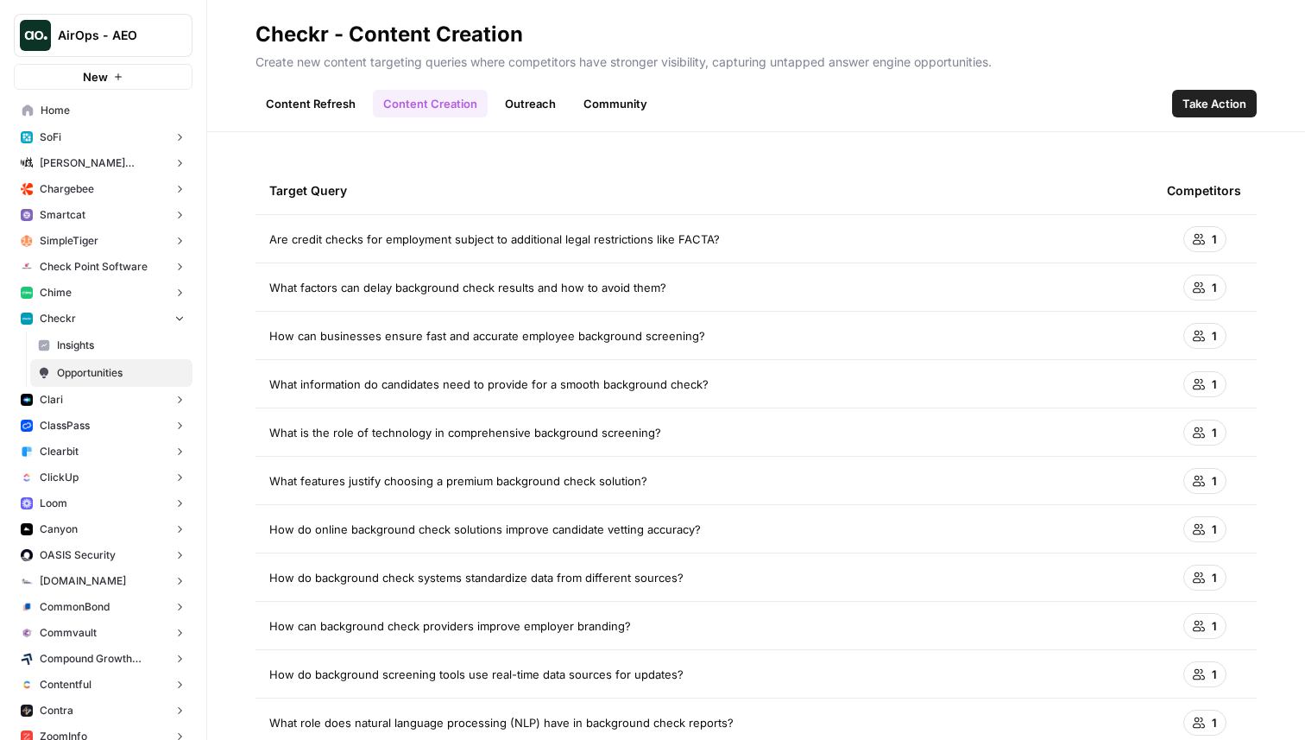
click at [317, 110] on link "Content Refresh" at bounding box center [311, 104] width 110 height 28
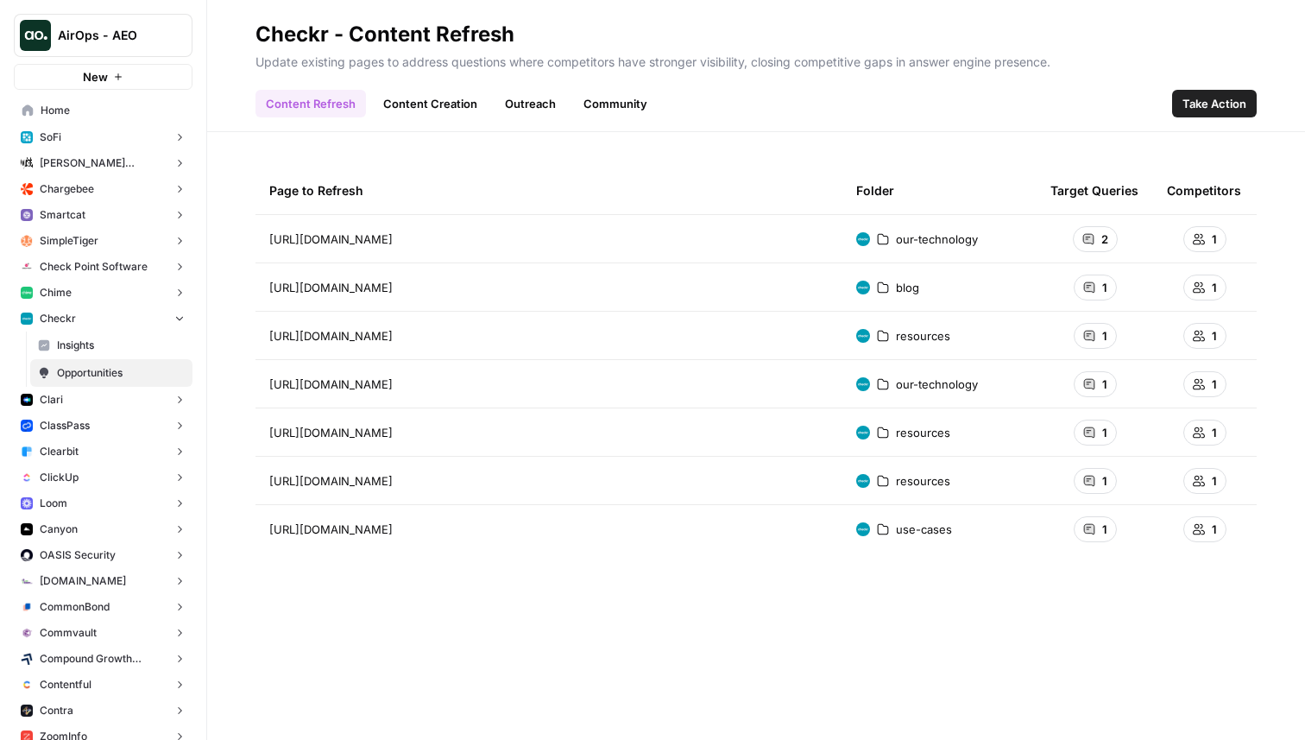
click at [444, 104] on link "Content Creation" at bounding box center [430, 104] width 115 height 28
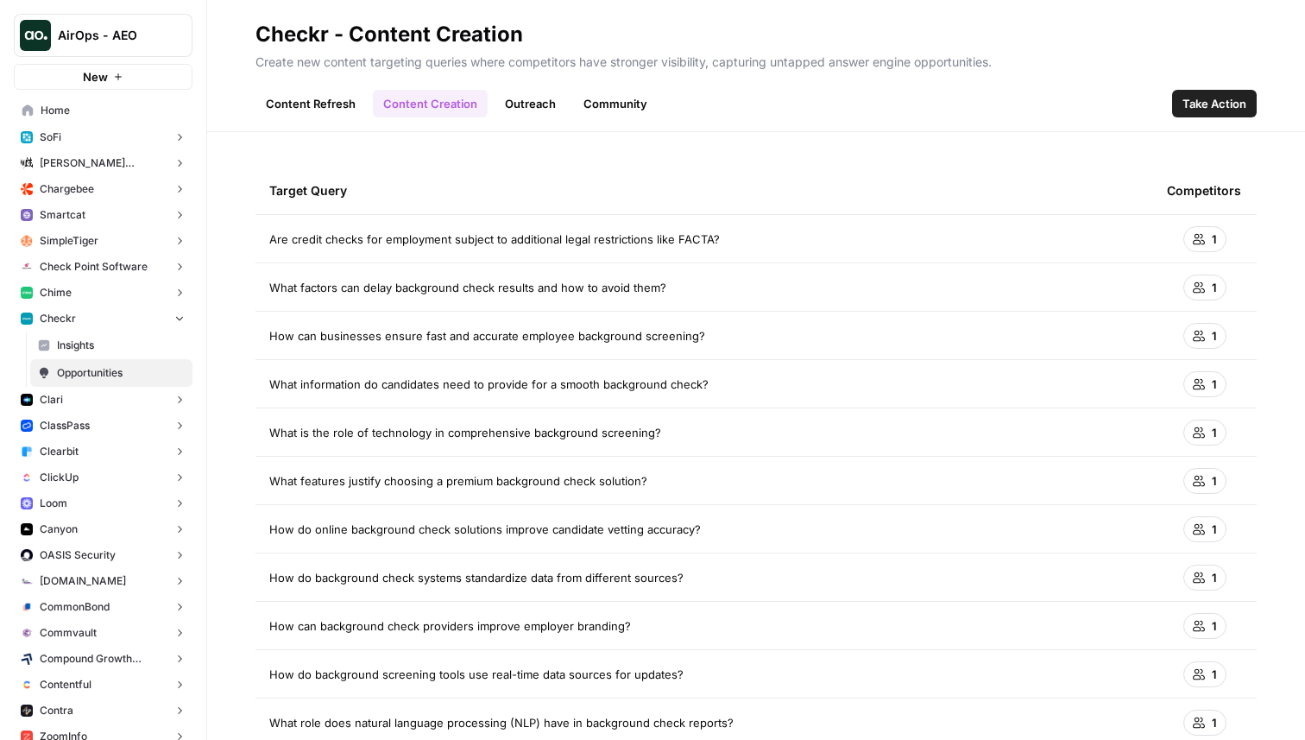
click at [1219, 104] on span "Take Action" at bounding box center [1215, 103] width 64 height 17
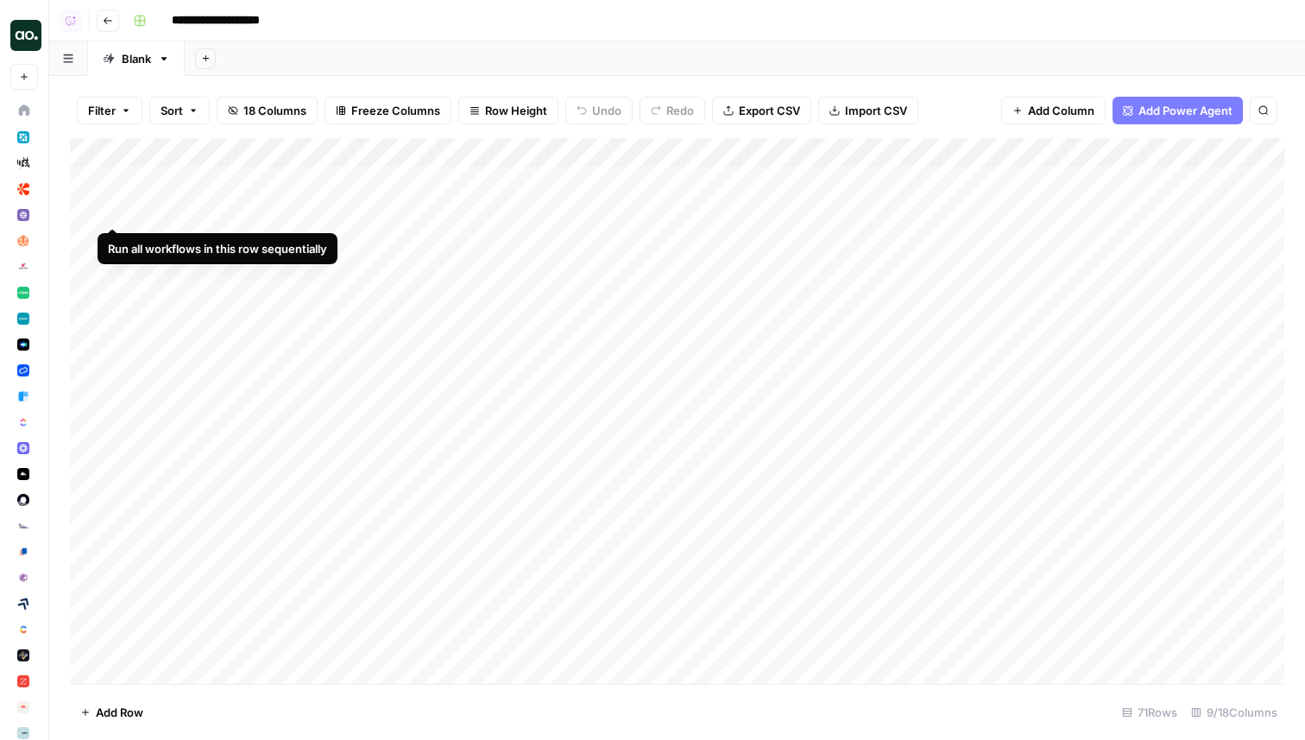
click at [115, 209] on div "Add Column" at bounding box center [677, 411] width 1215 height 546
